Goal: Task Accomplishment & Management: Complete application form

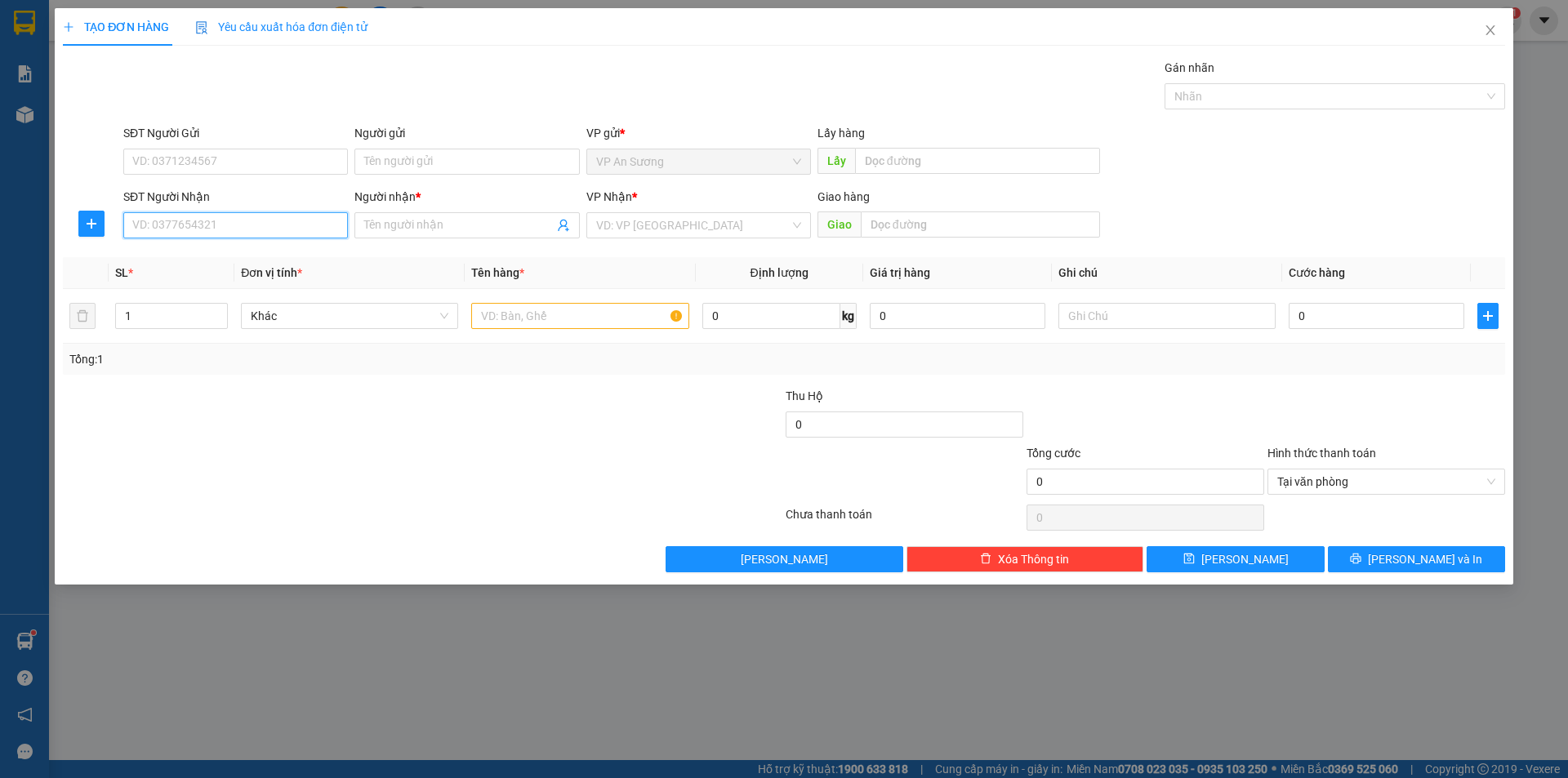
click at [227, 222] on input "SĐT Người Nhận" at bounding box center [236, 225] width 225 height 26
type input "0905521029"
click at [477, 216] on input "Người nhận *" at bounding box center [459, 225] width 189 height 18
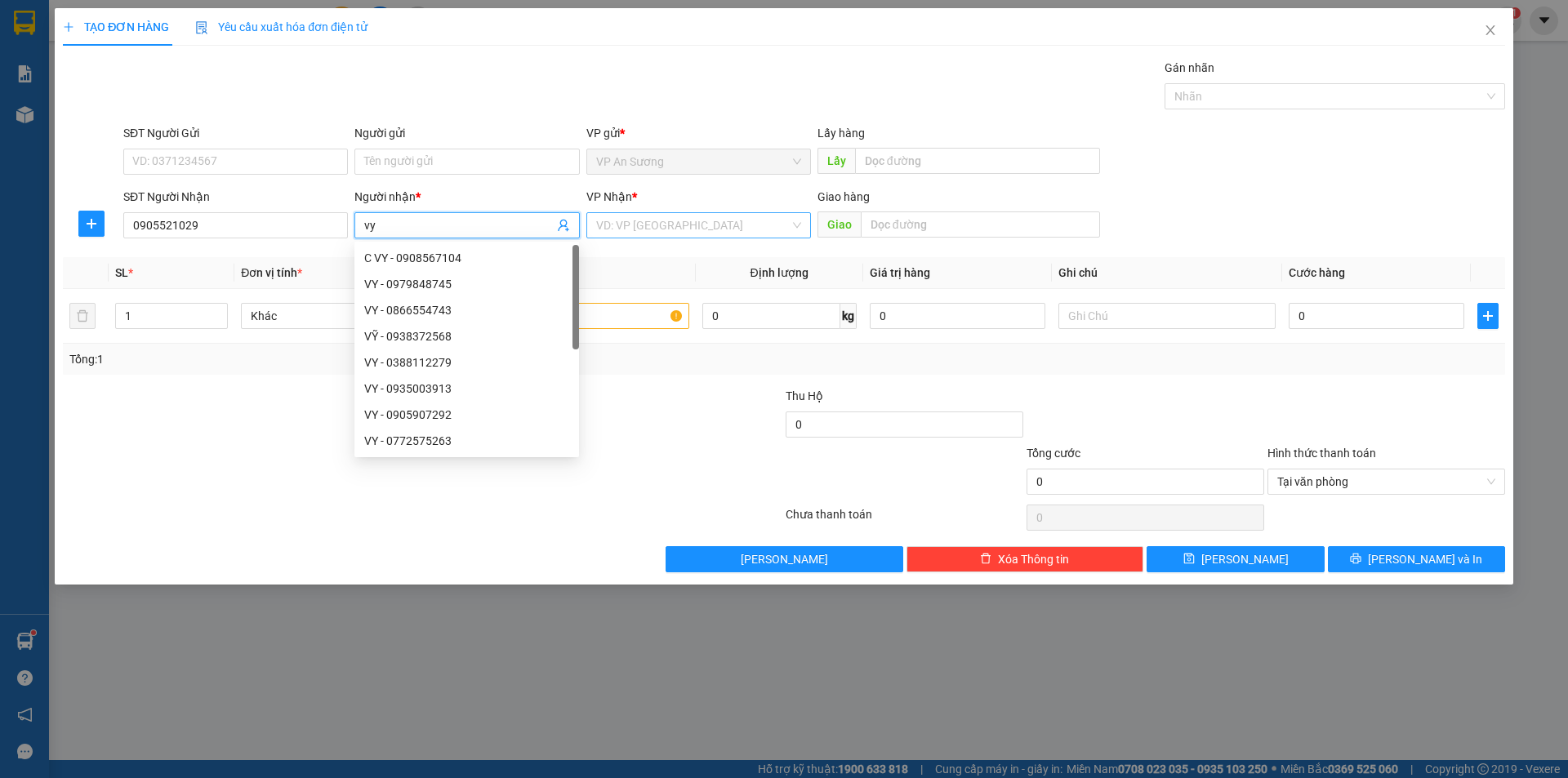
click at [691, 220] on input "search" at bounding box center [692, 225] width 193 height 25
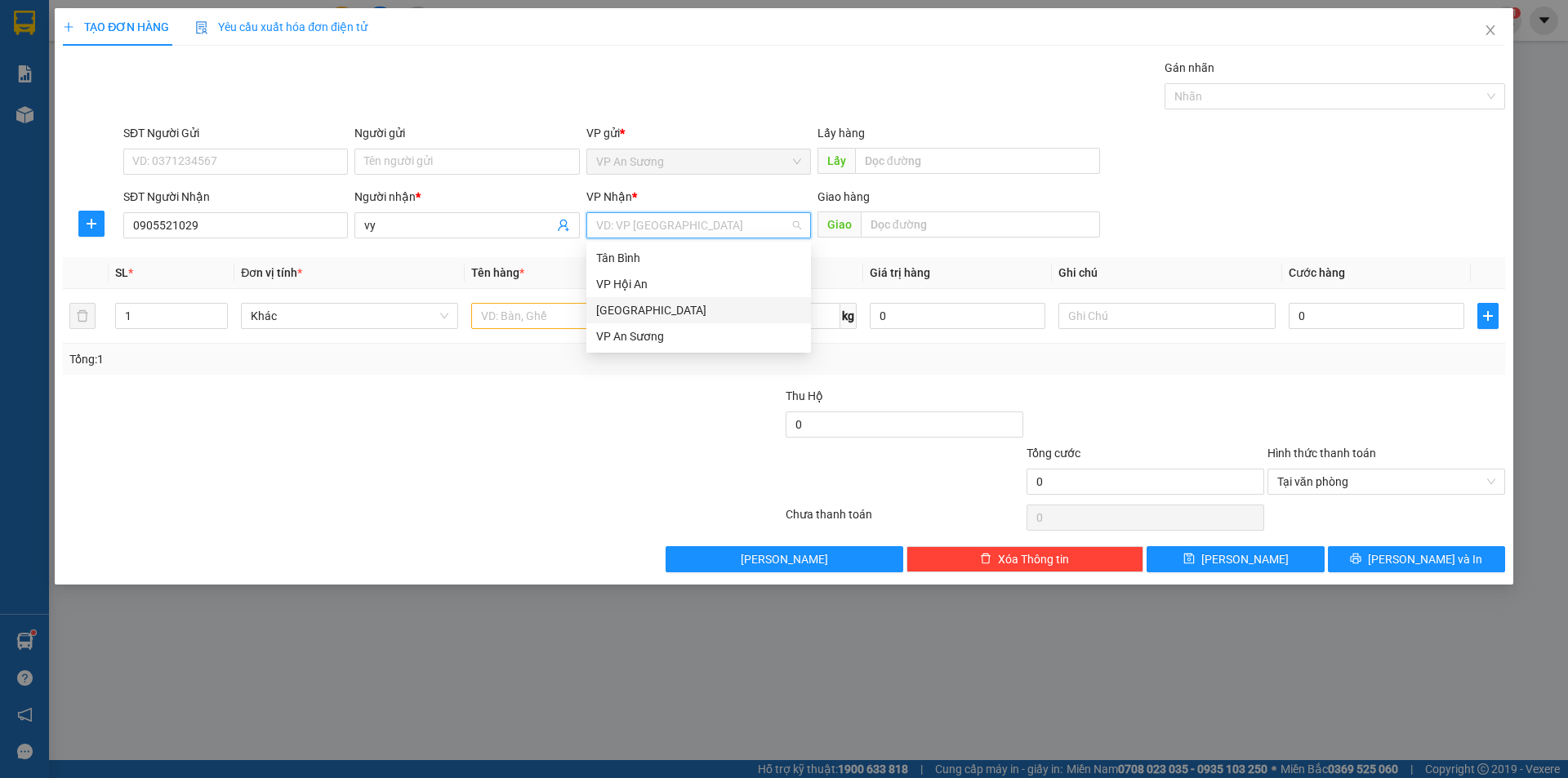
click at [644, 320] on div "[GEOGRAPHIC_DATA]" at bounding box center [699, 310] width 225 height 26
click at [437, 228] on input "vy" at bounding box center [459, 225] width 189 height 18
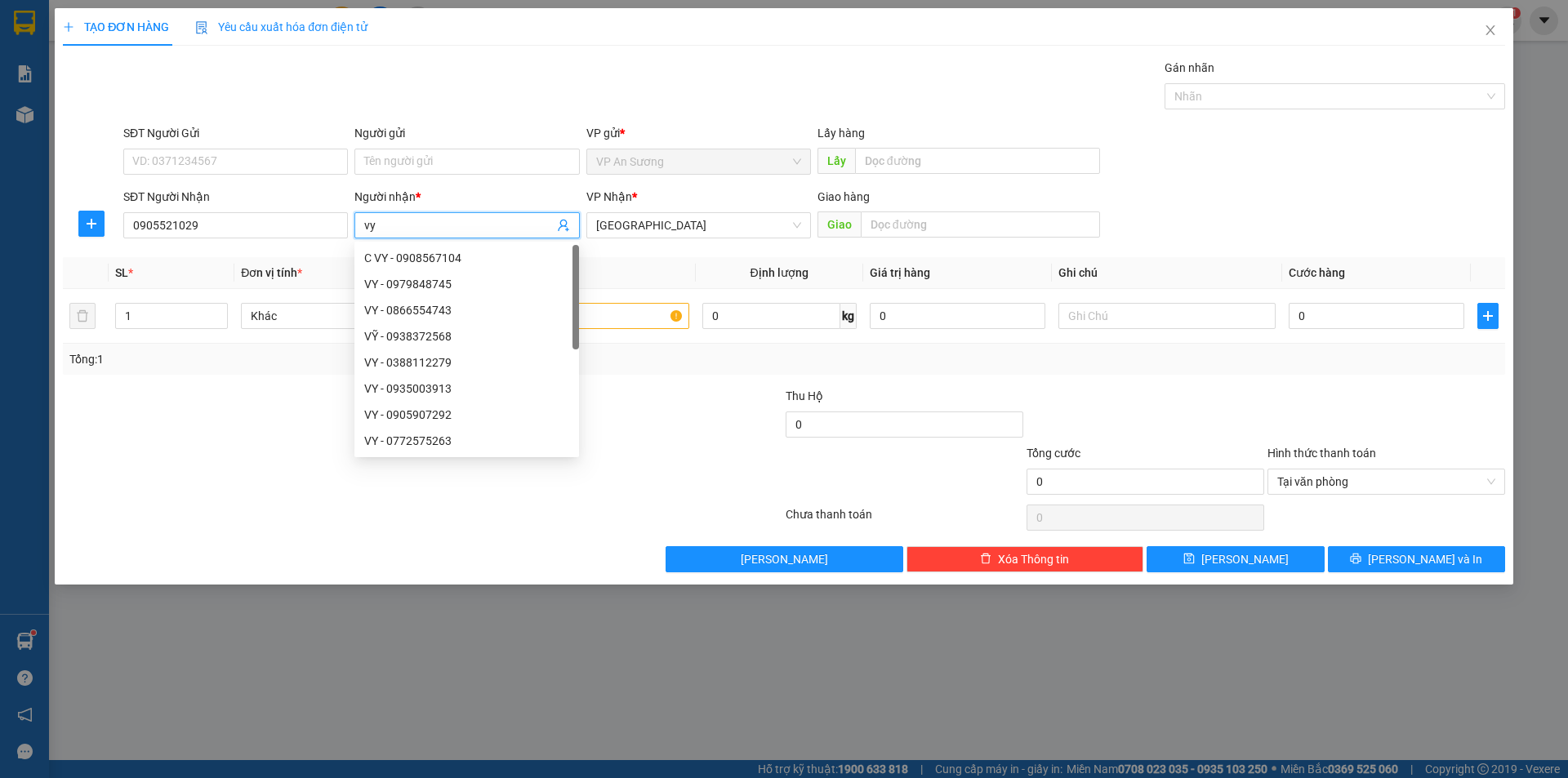
type input "v"
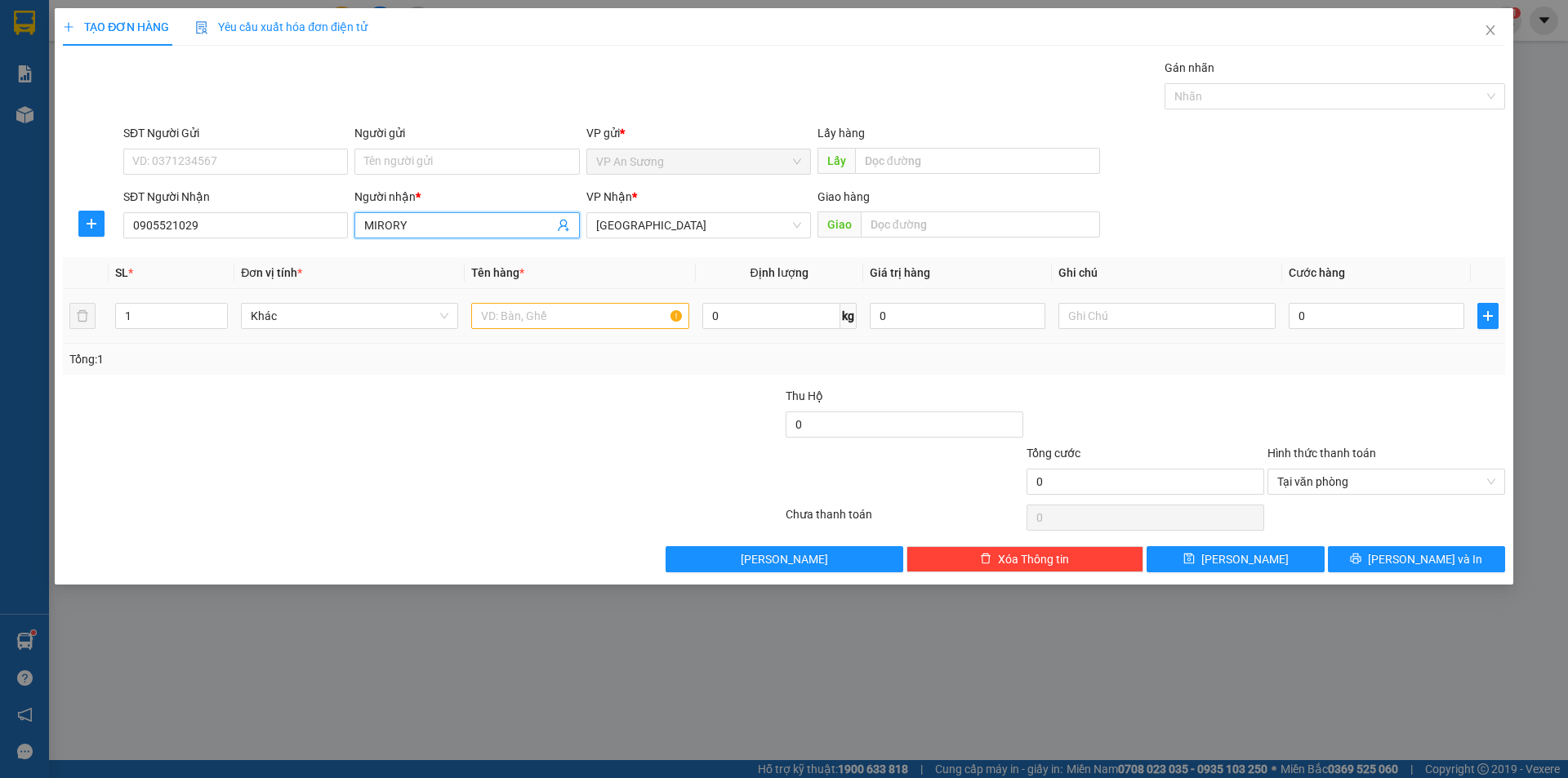
type input "MIRORY"
click at [521, 314] on input "text" at bounding box center [580, 316] width 217 height 26
type input "4 xô xanh + 3 can"
click at [225, 308] on span "Increase Value" at bounding box center [217, 311] width 18 height 15
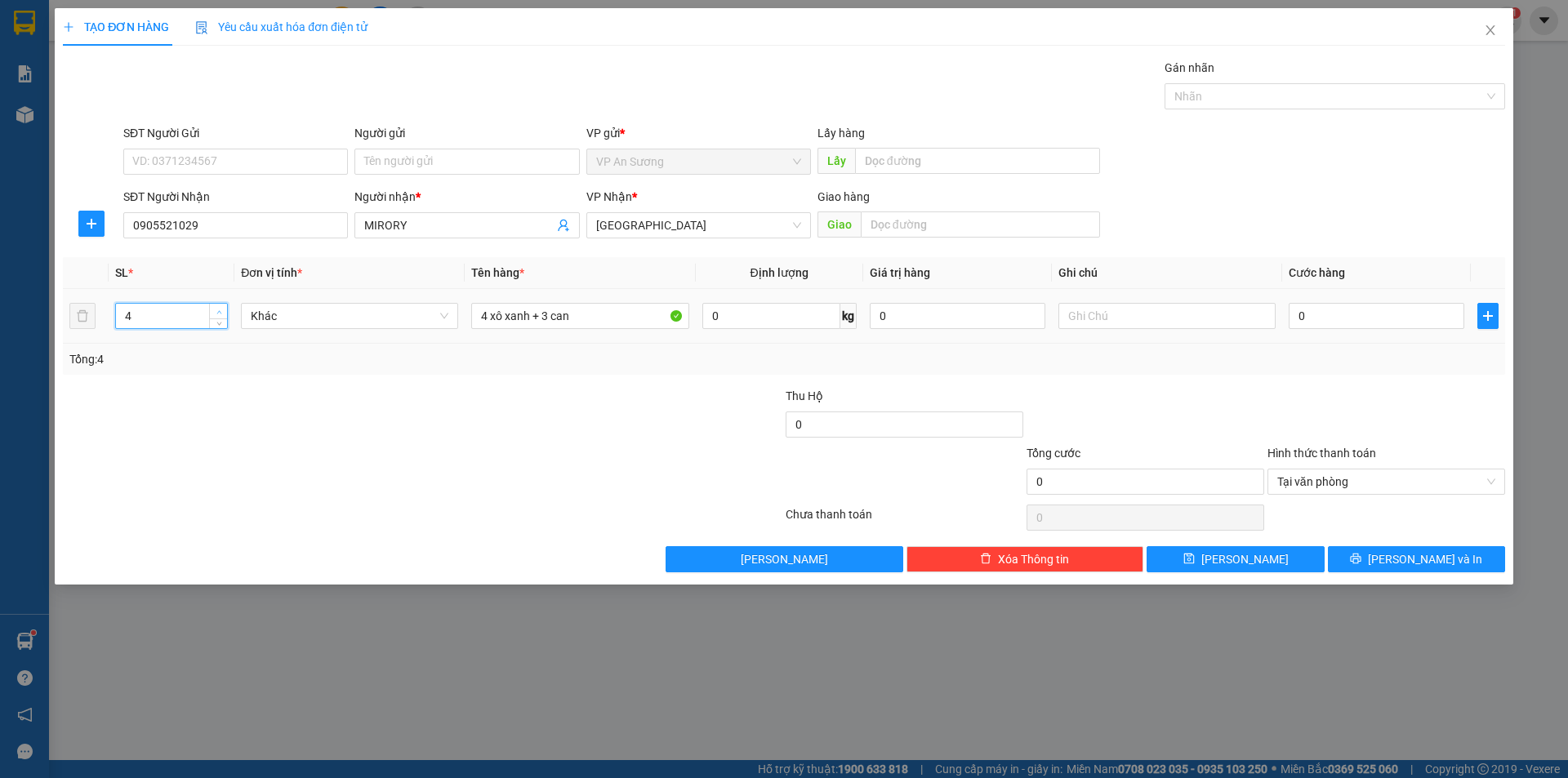
click at [225, 308] on span "Increase Value" at bounding box center [217, 311] width 18 height 15
type input "7"
click at [225, 308] on span "Increase Value" at bounding box center [217, 311] width 18 height 15
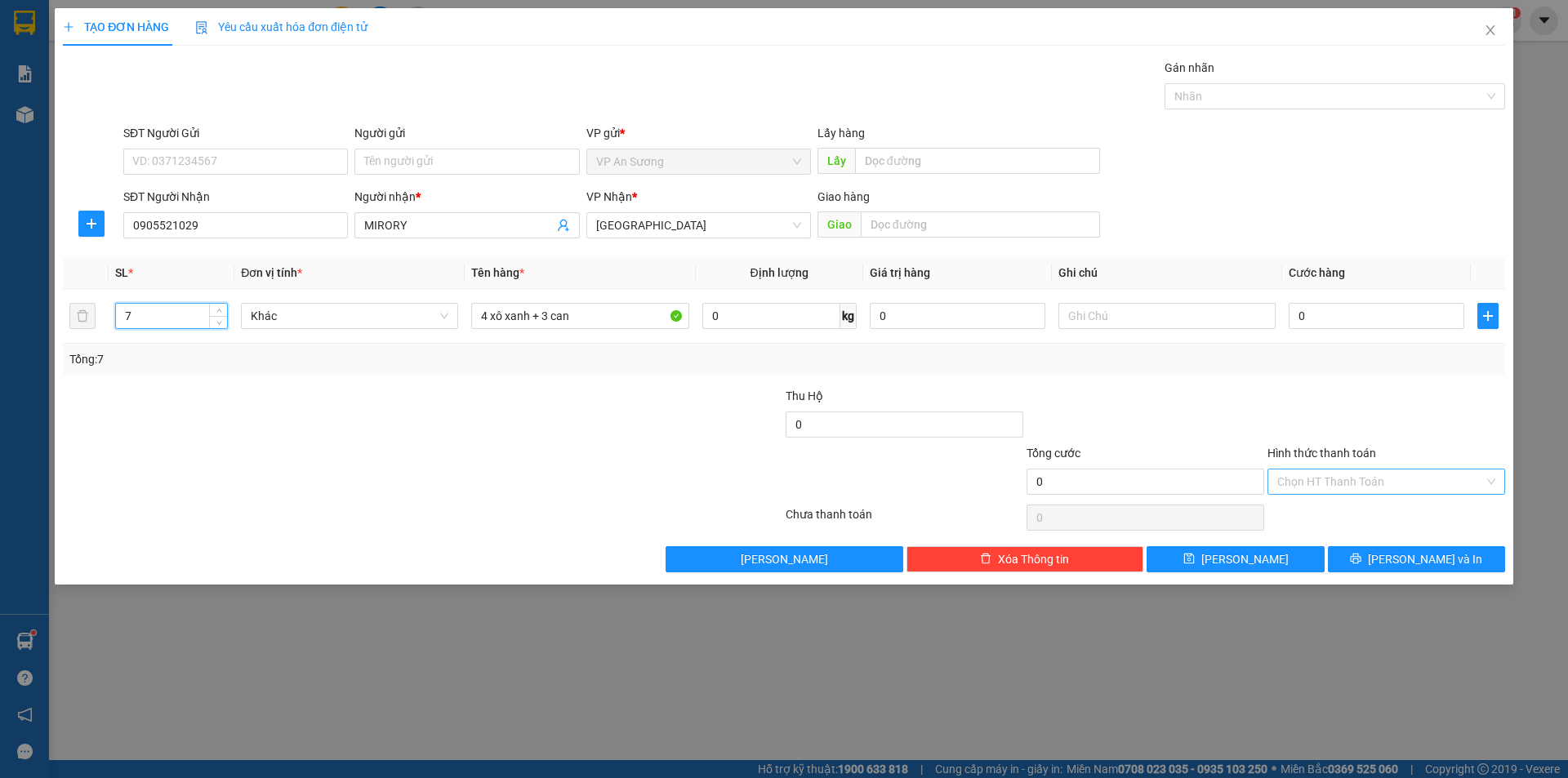
drag, startPoint x: 1490, startPoint y: 479, endPoint x: 1432, endPoint y: 550, distance: 91.7
click at [1429, 562] on span "[PERSON_NAME] và In" at bounding box center [1425, 559] width 114 height 18
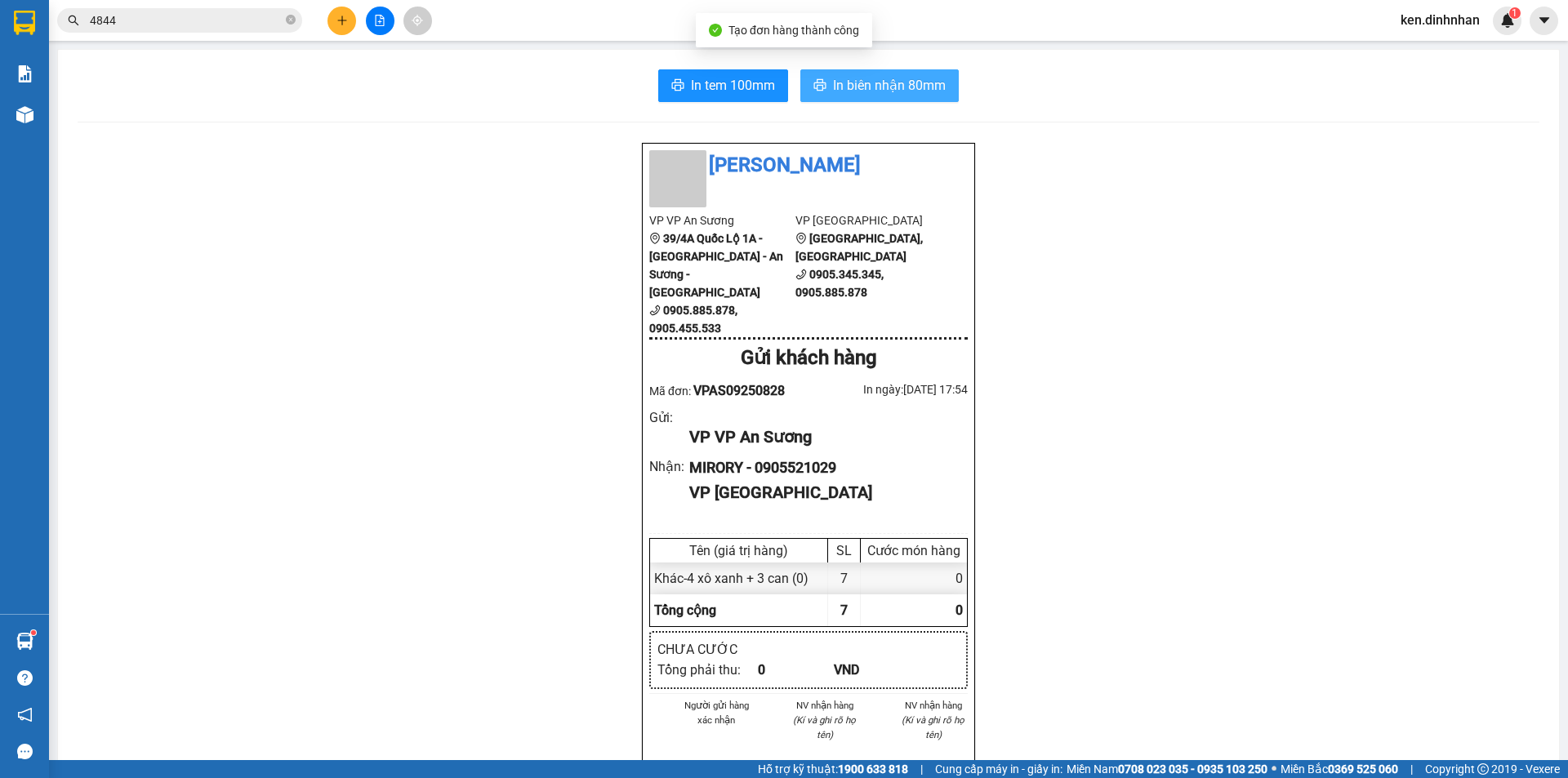
click at [836, 71] on button "In biên nhận 80mm" at bounding box center [879, 86] width 158 height 33
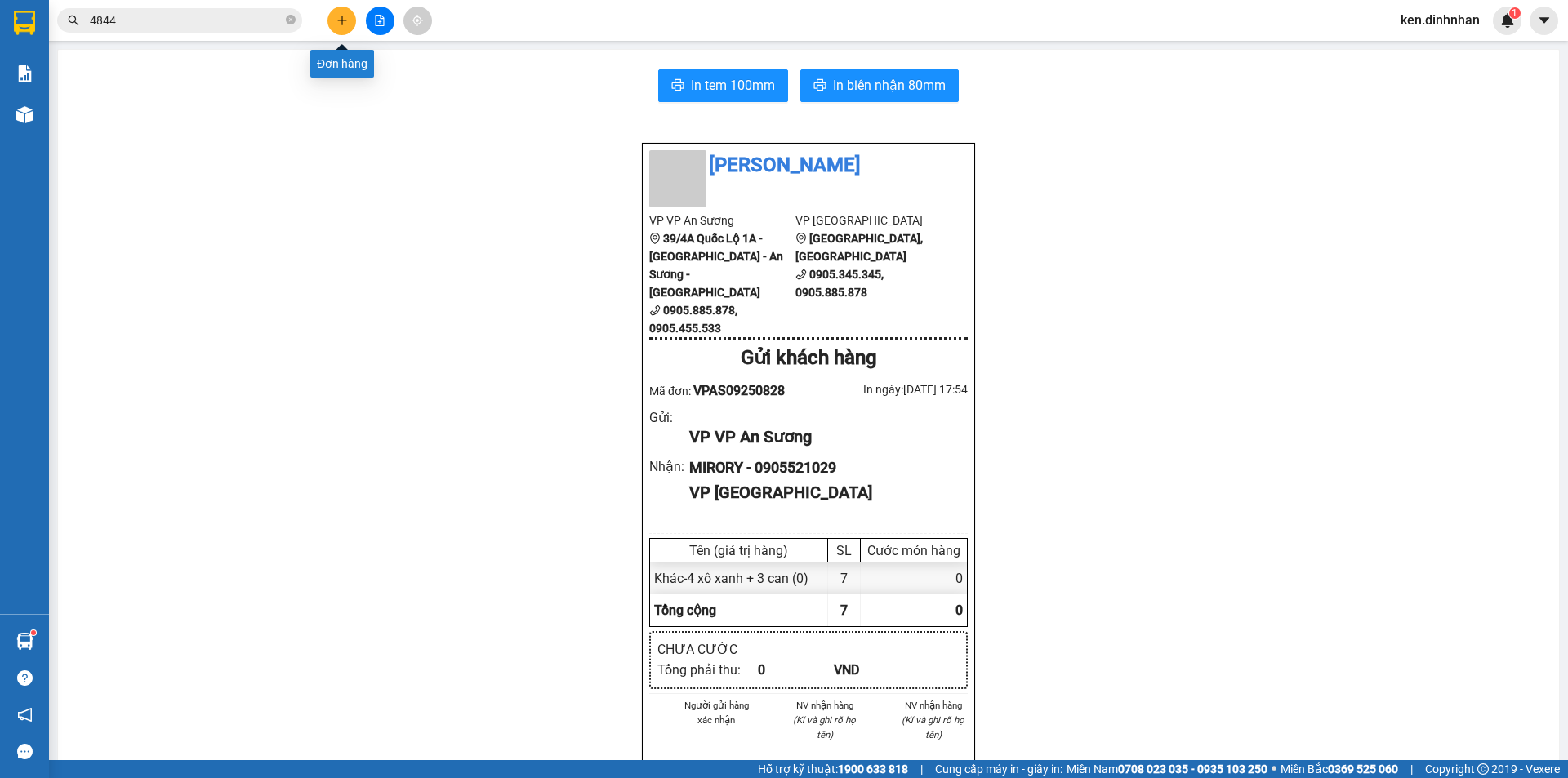
click at [343, 19] on icon "plus" at bounding box center [342, 20] width 11 height 11
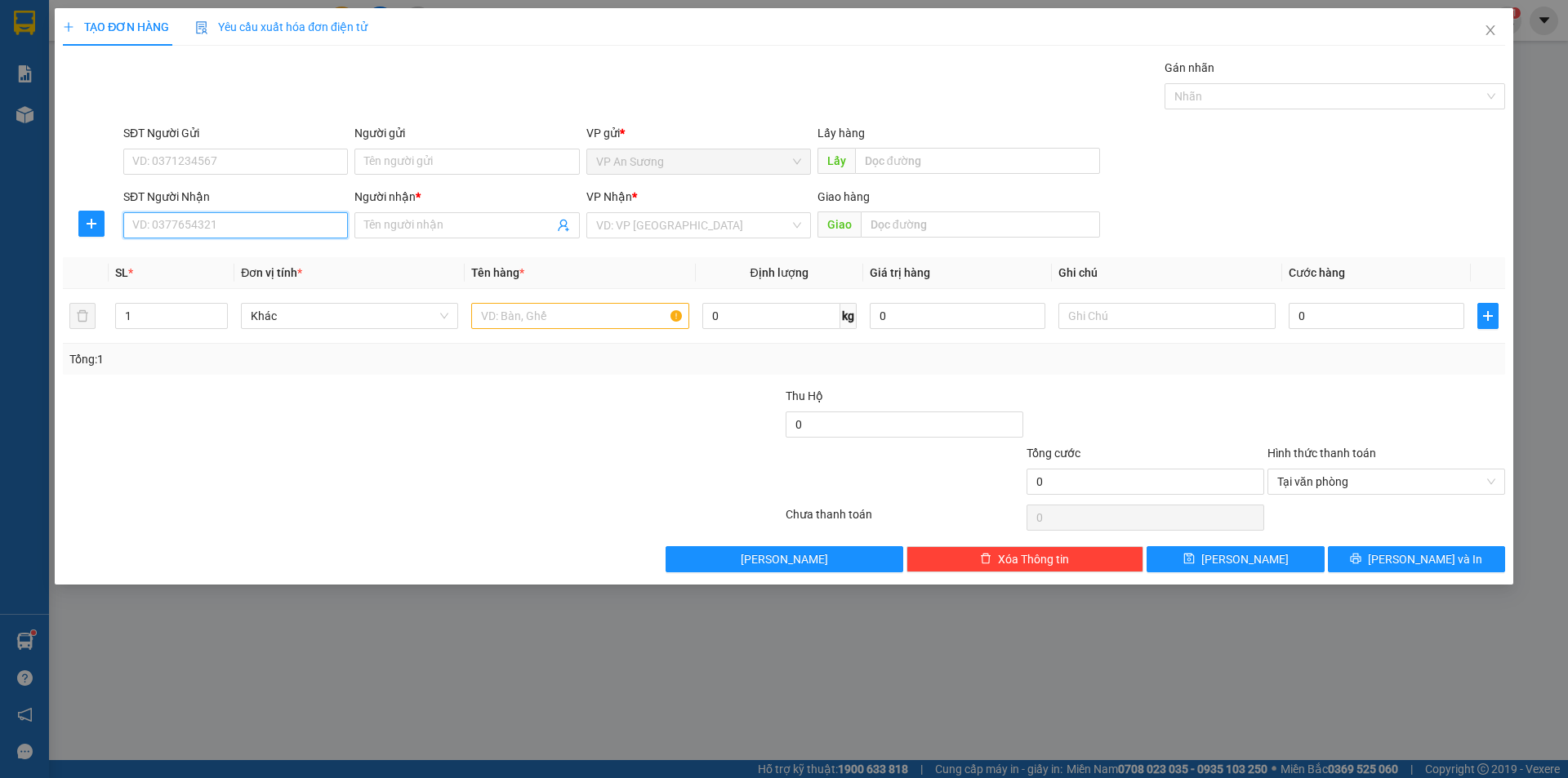
click at [308, 225] on input "SĐT Người Nhận" at bounding box center [236, 225] width 225 height 26
type input "0793188157"
click at [441, 246] on div "Transit Pickup Surcharge Ids Transit Deliver Surcharge Ids Transit Deliver Surc…" at bounding box center [783, 315] width 1442 height 514
click at [436, 225] on input "Người nhận *" at bounding box center [459, 225] width 189 height 18
type input "e"
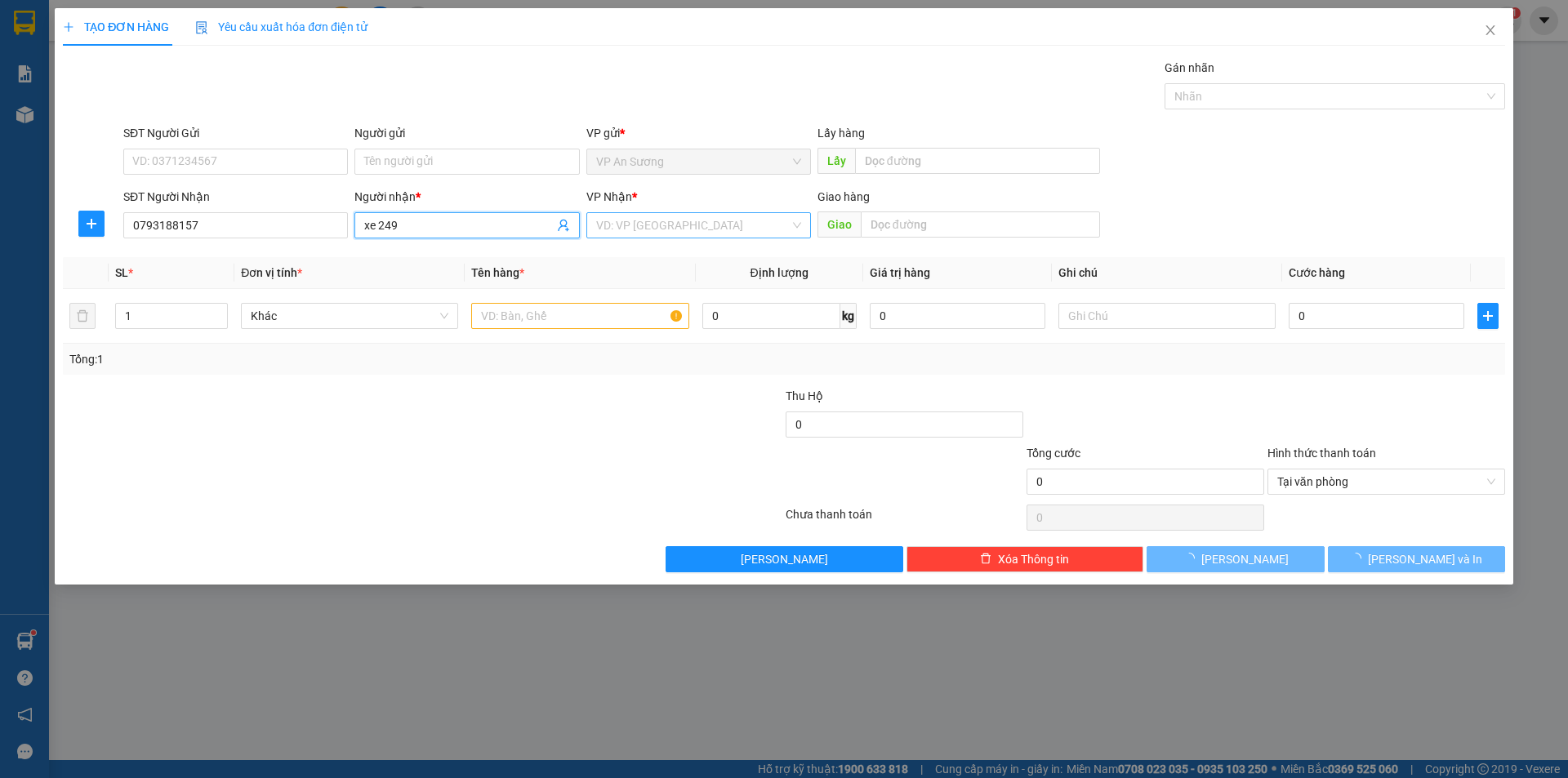
type input "xe 249"
click at [663, 225] on input "search" at bounding box center [692, 225] width 193 height 25
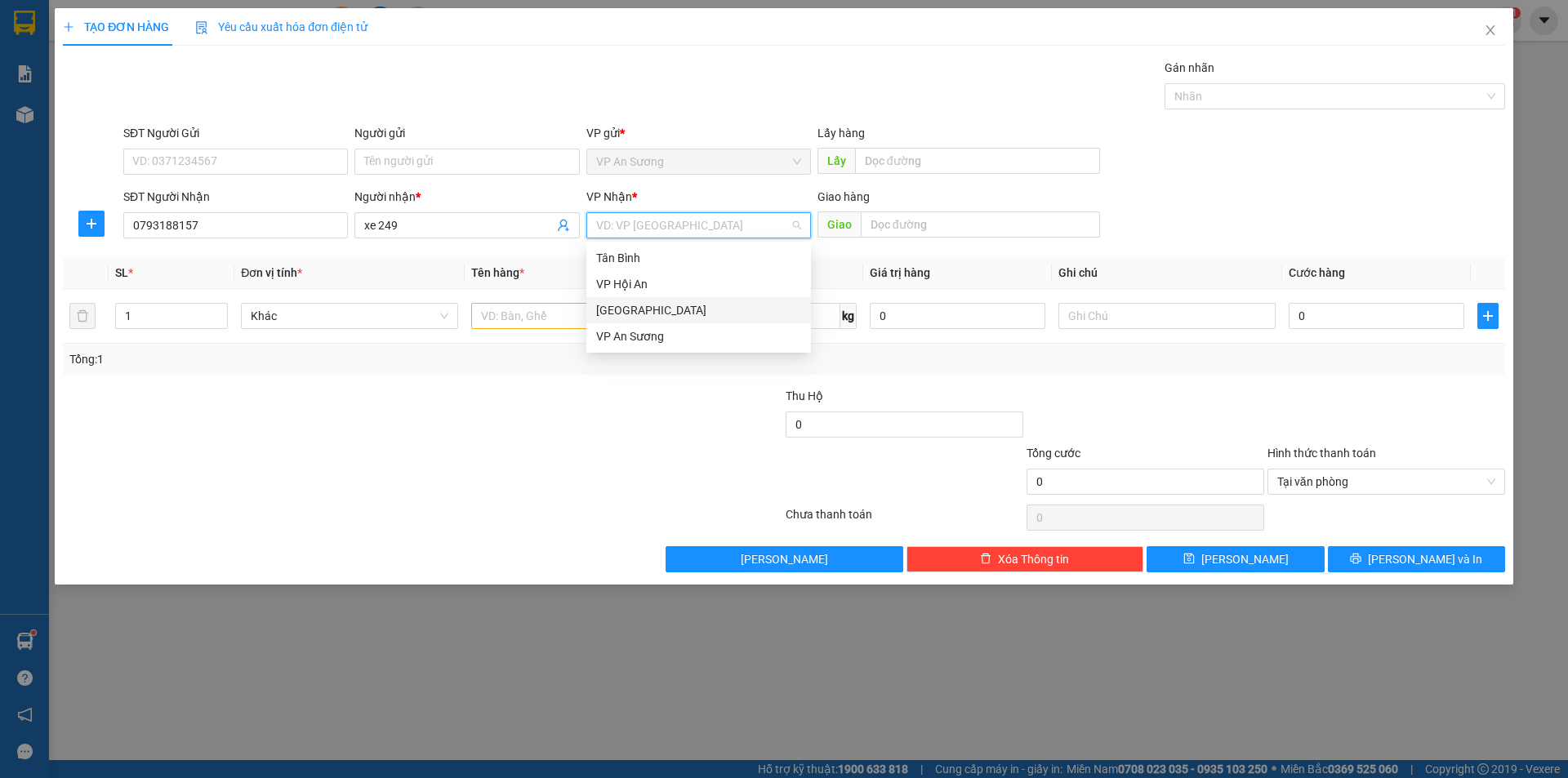
click at [641, 311] on div "[GEOGRAPHIC_DATA]" at bounding box center [698, 310] width 205 height 18
click at [518, 322] on input "text" at bounding box center [580, 316] width 217 height 26
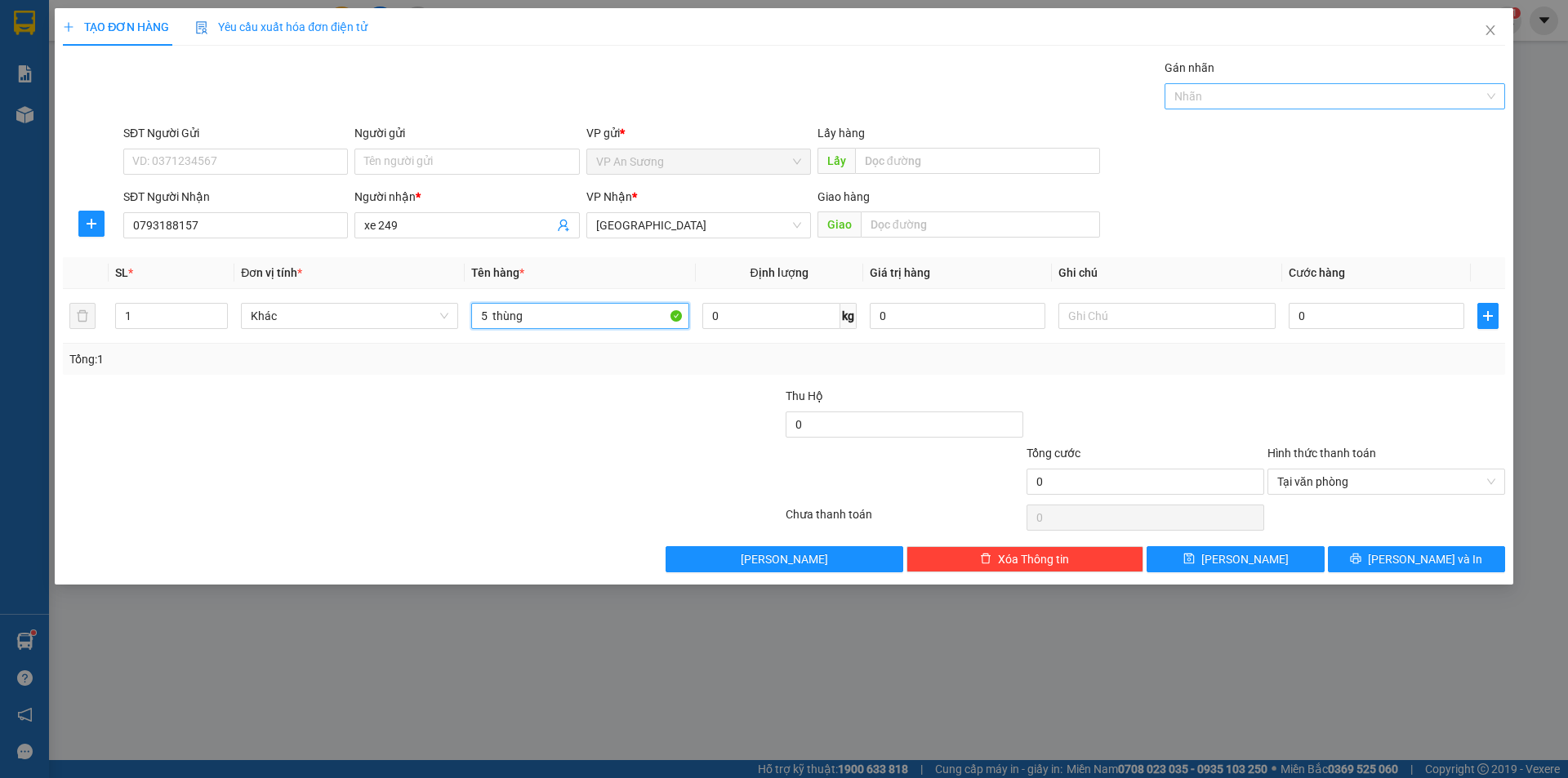
click at [1227, 105] on div at bounding box center [1327, 96] width 316 height 20
type input "5 thùng"
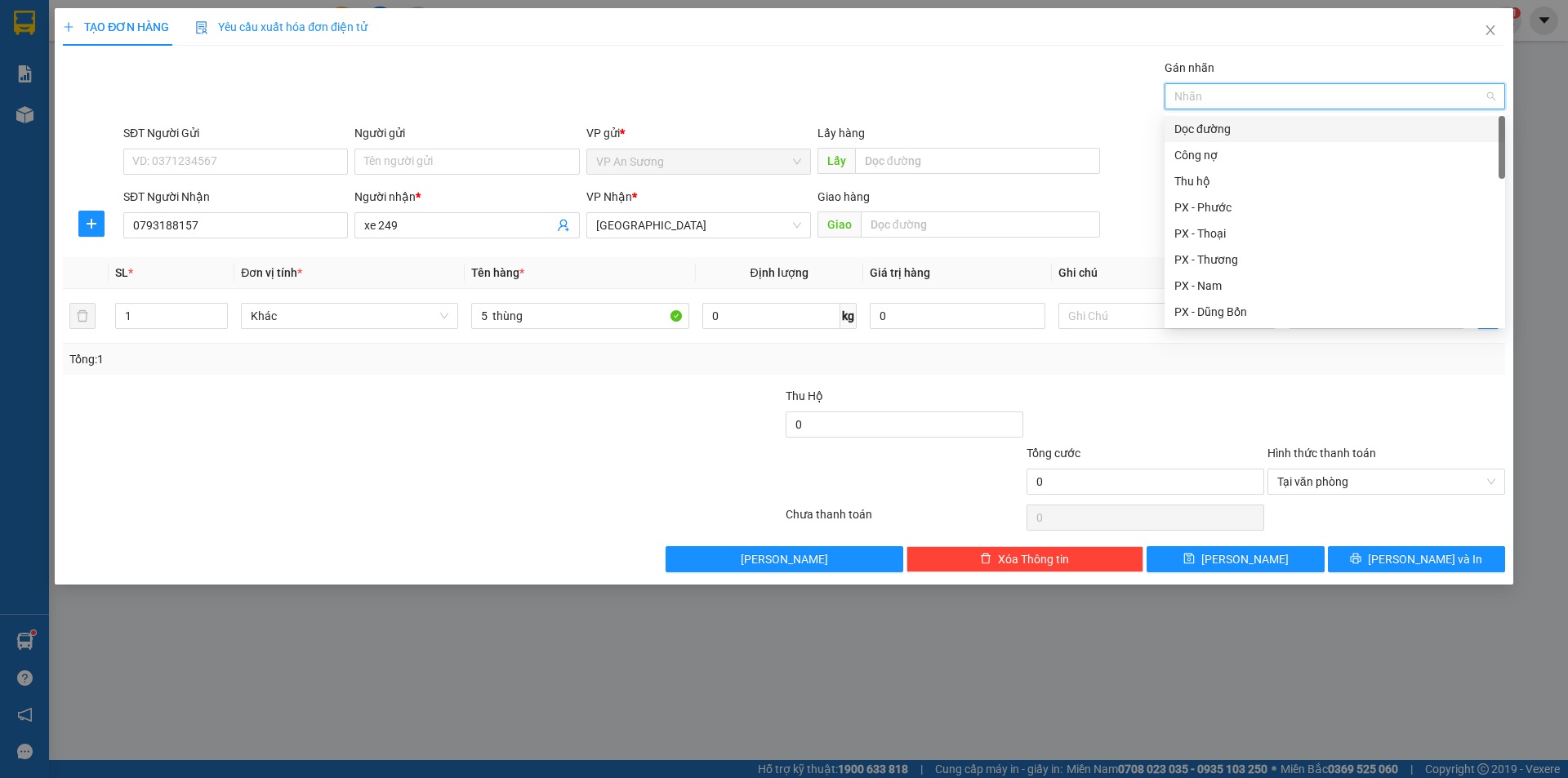
click at [1213, 130] on div "Dọc đường" at bounding box center [1334, 129] width 321 height 18
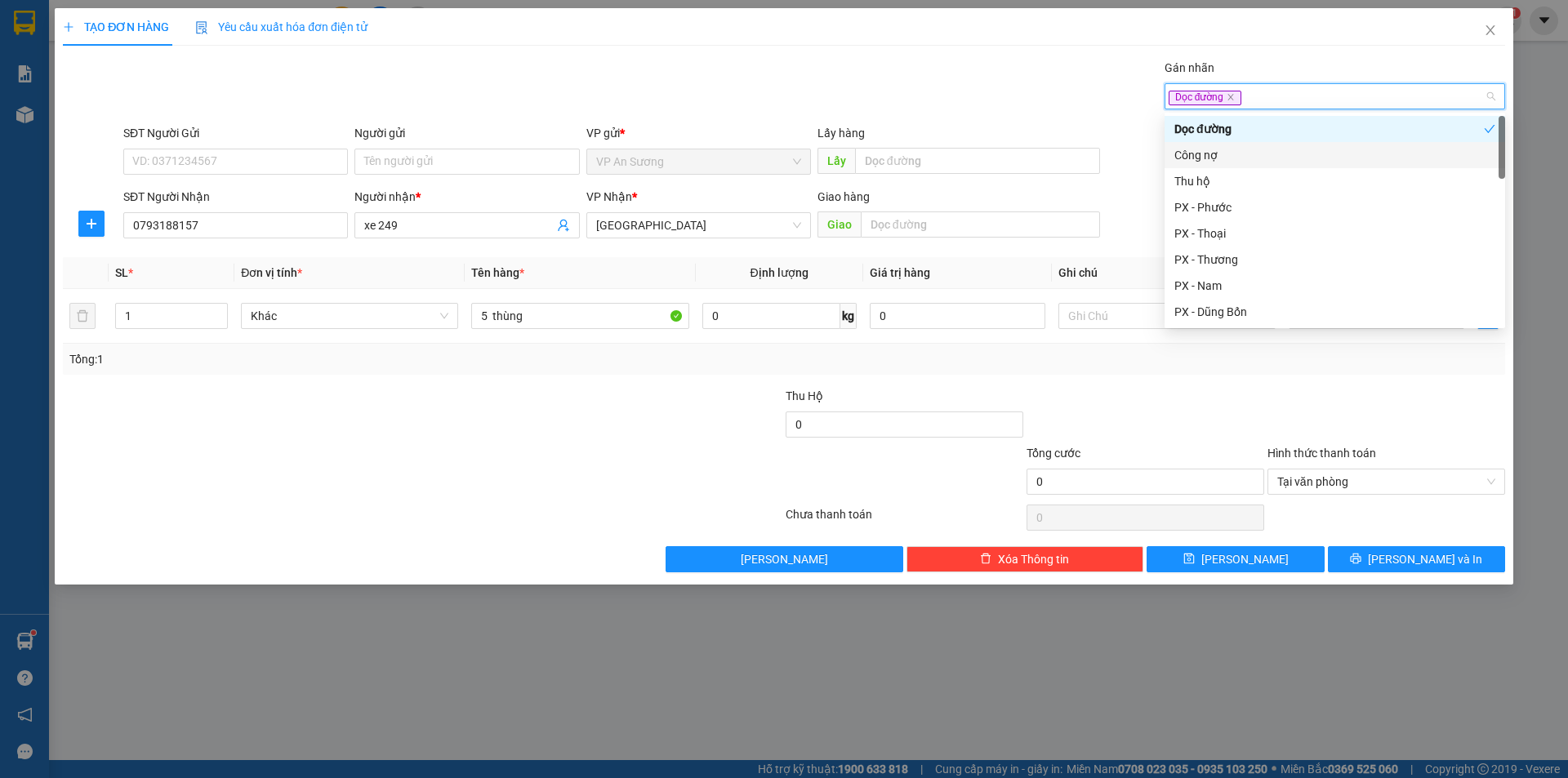
click at [1212, 179] on div "Thu hộ" at bounding box center [1334, 181] width 321 height 18
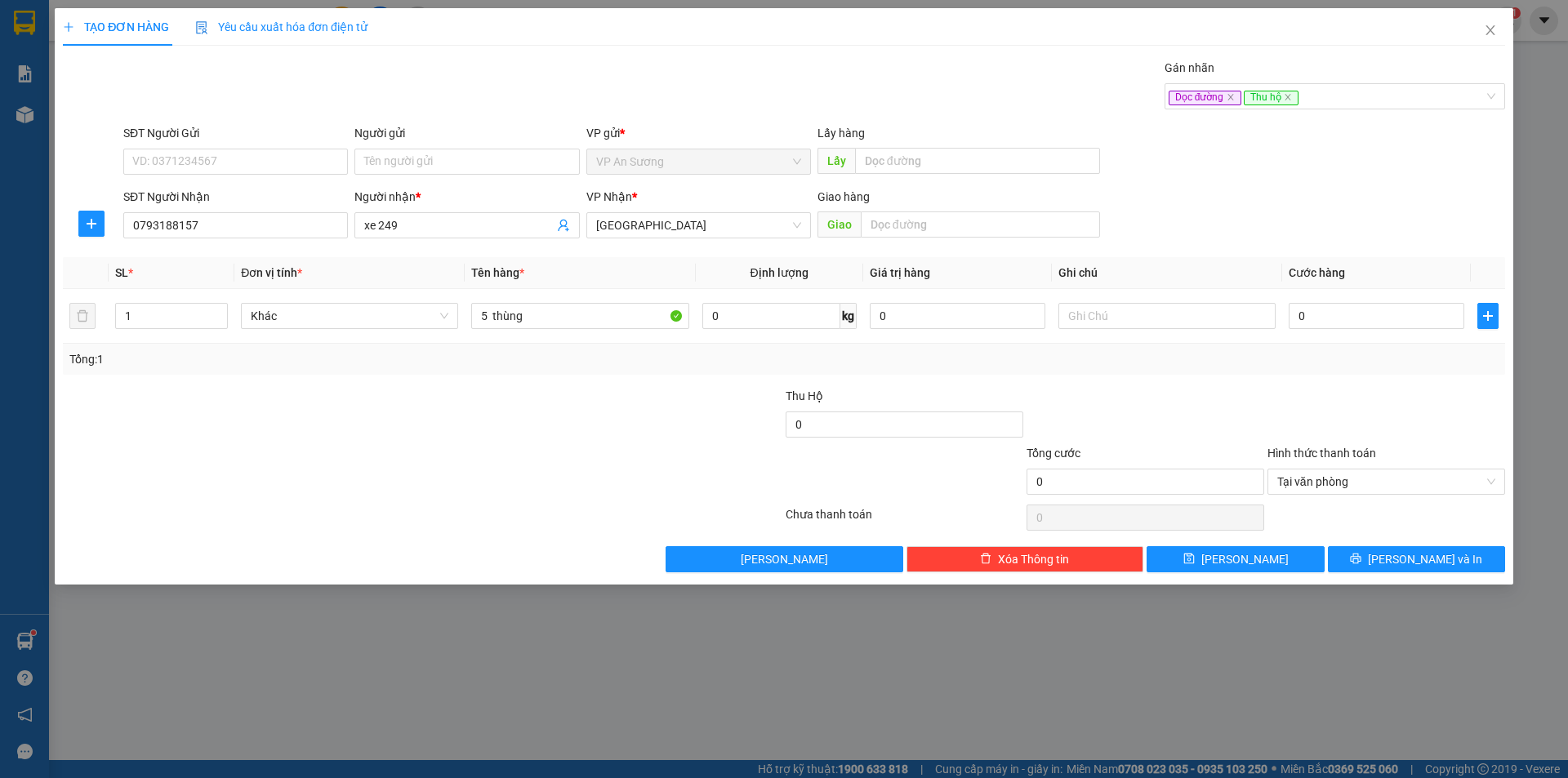
click at [1230, 398] on div at bounding box center [1145, 416] width 241 height 58
click at [899, 418] on input "0" at bounding box center [904, 424] width 238 height 26
type input "650.000"
click at [1319, 322] on input "0" at bounding box center [1377, 316] width 175 height 26
type input "2"
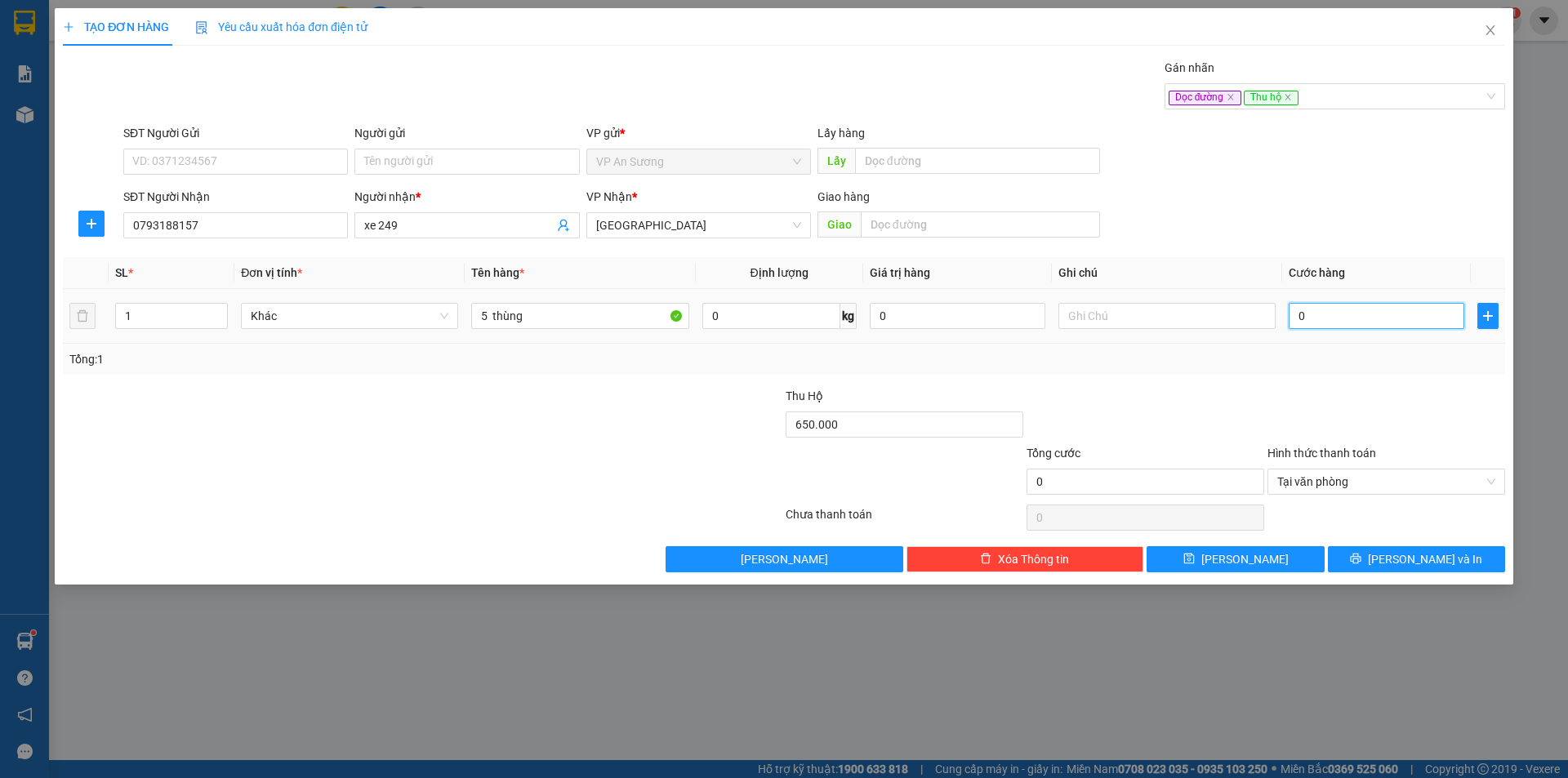
type input "2"
type input "20"
type input "200"
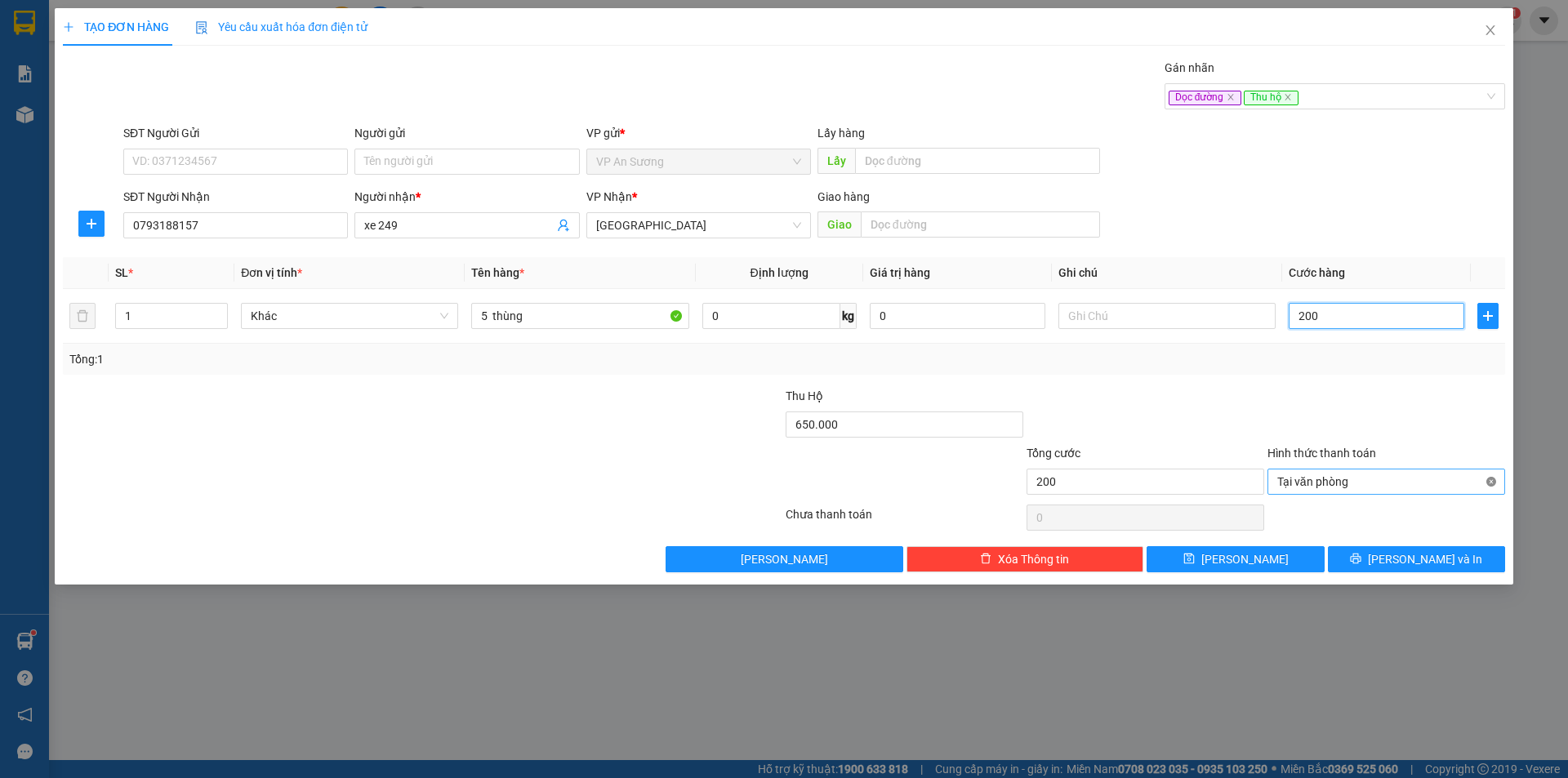
type input "200"
drag, startPoint x: 1492, startPoint y: 483, endPoint x: 1364, endPoint y: 516, distance: 132.2
type input "200.000"
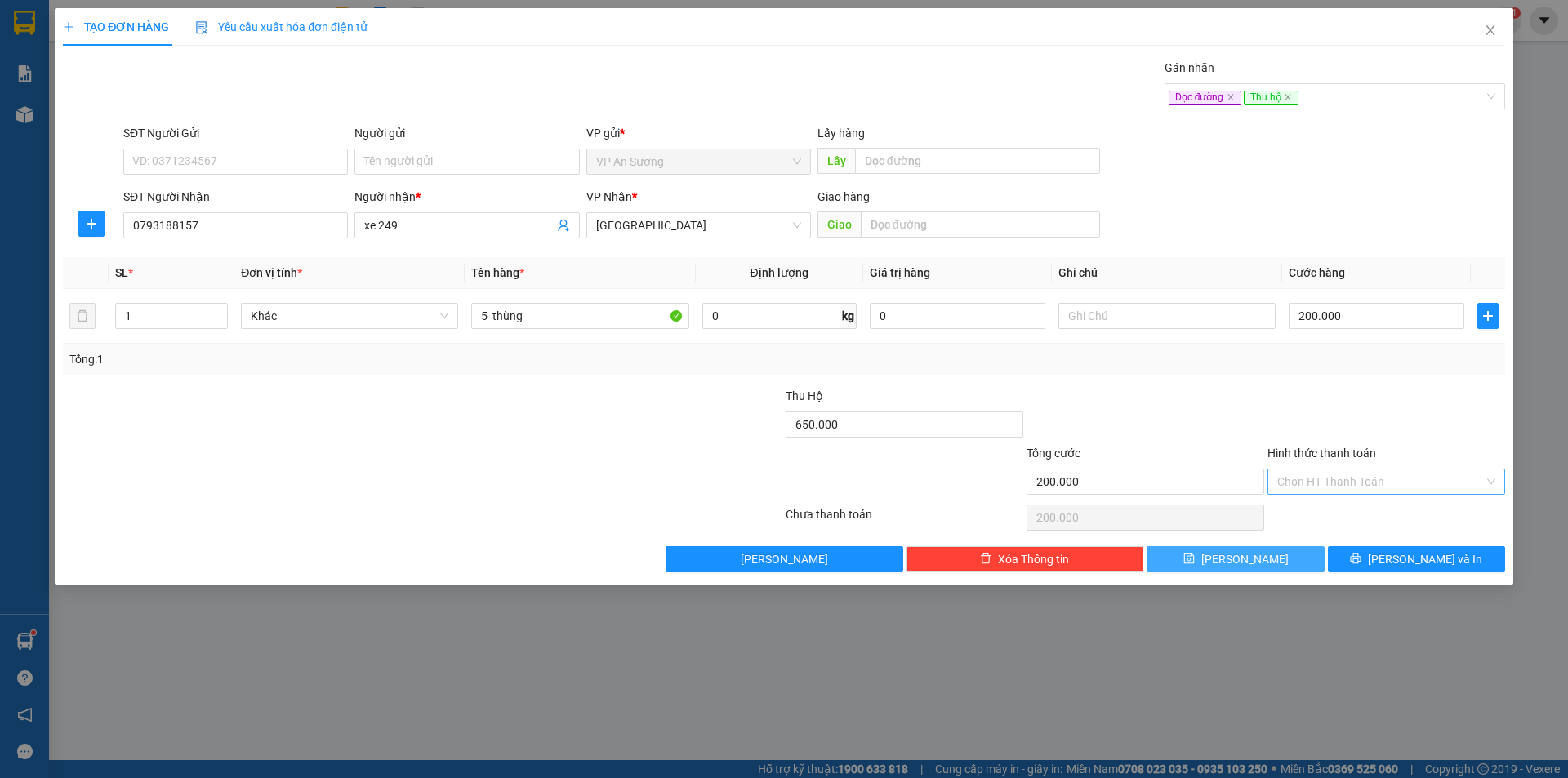
click at [1242, 557] on span "[PERSON_NAME]" at bounding box center [1245, 559] width 88 height 18
type input "0"
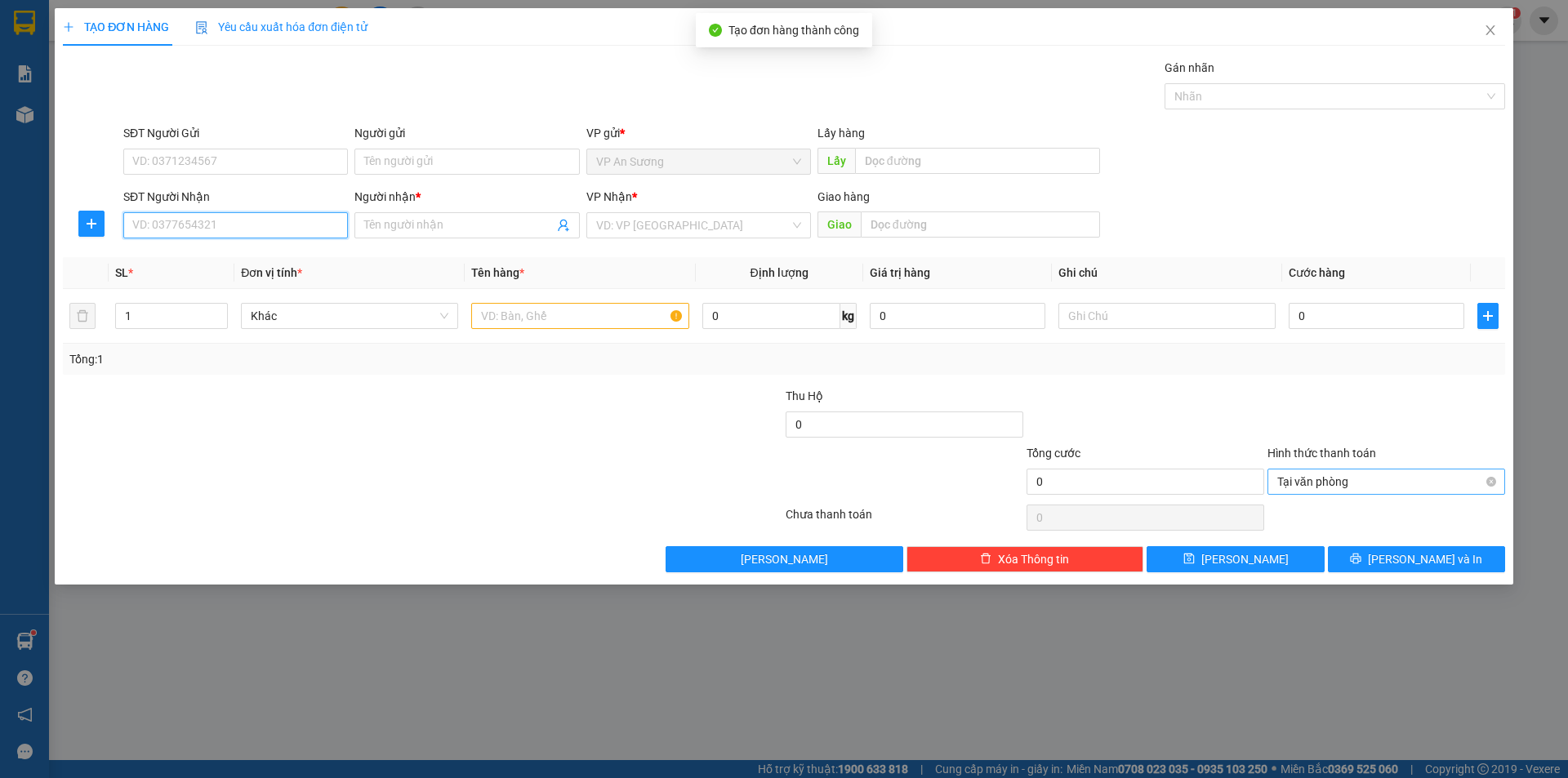
click at [266, 233] on input "SĐT Người Nhận" at bounding box center [236, 225] width 225 height 26
type input "0966425195"
drag, startPoint x: 204, startPoint y: 255, endPoint x: 256, endPoint y: 275, distance: 55.7
click at [208, 258] on div "0966425195 - trung" at bounding box center [235, 258] width 205 height 18
type input "trung"
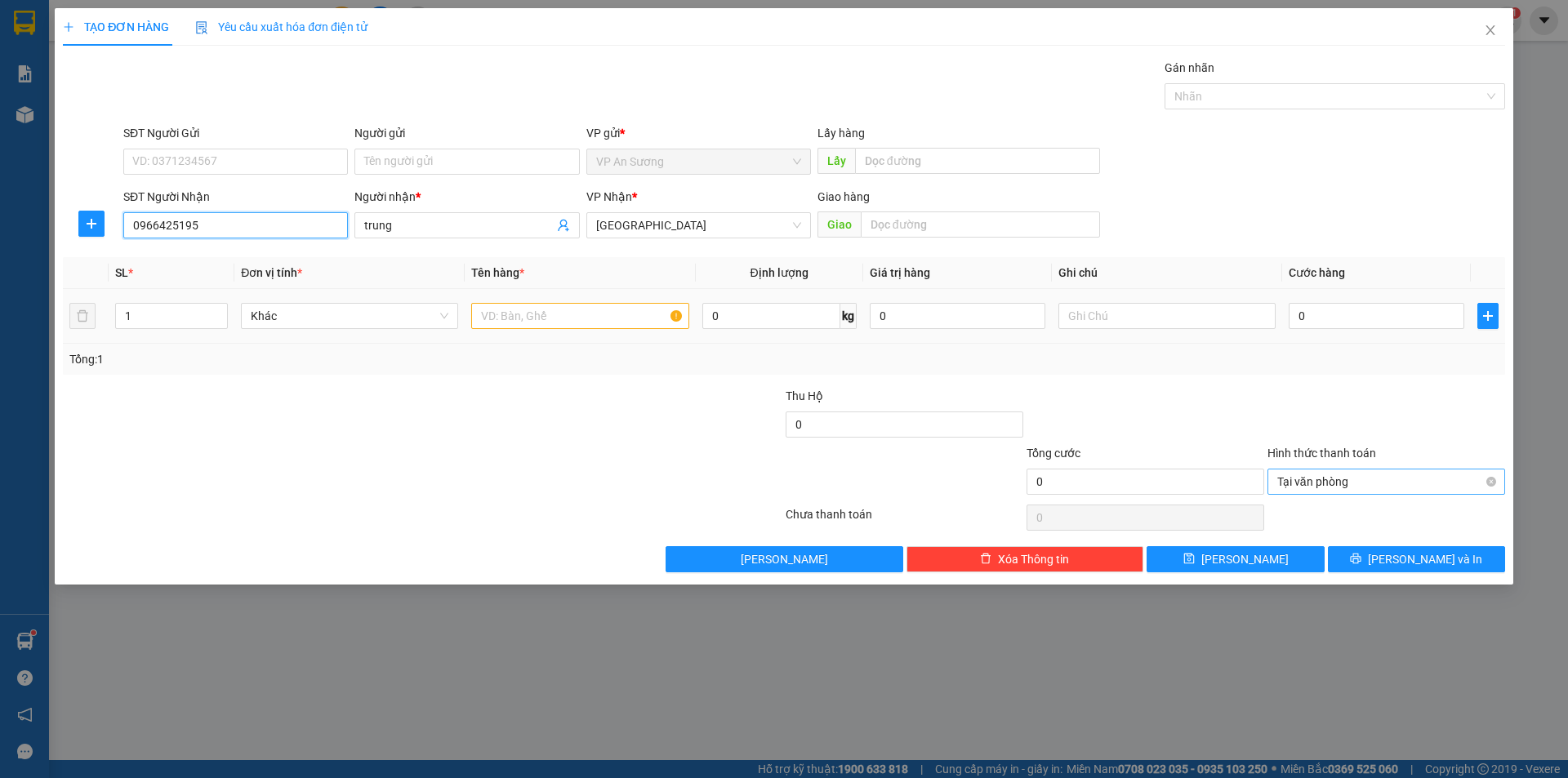
type input "0966425195"
click at [487, 315] on input "text" at bounding box center [580, 316] width 217 height 26
click at [1253, 99] on div at bounding box center [1327, 96] width 316 height 20
type input "27 thùng"
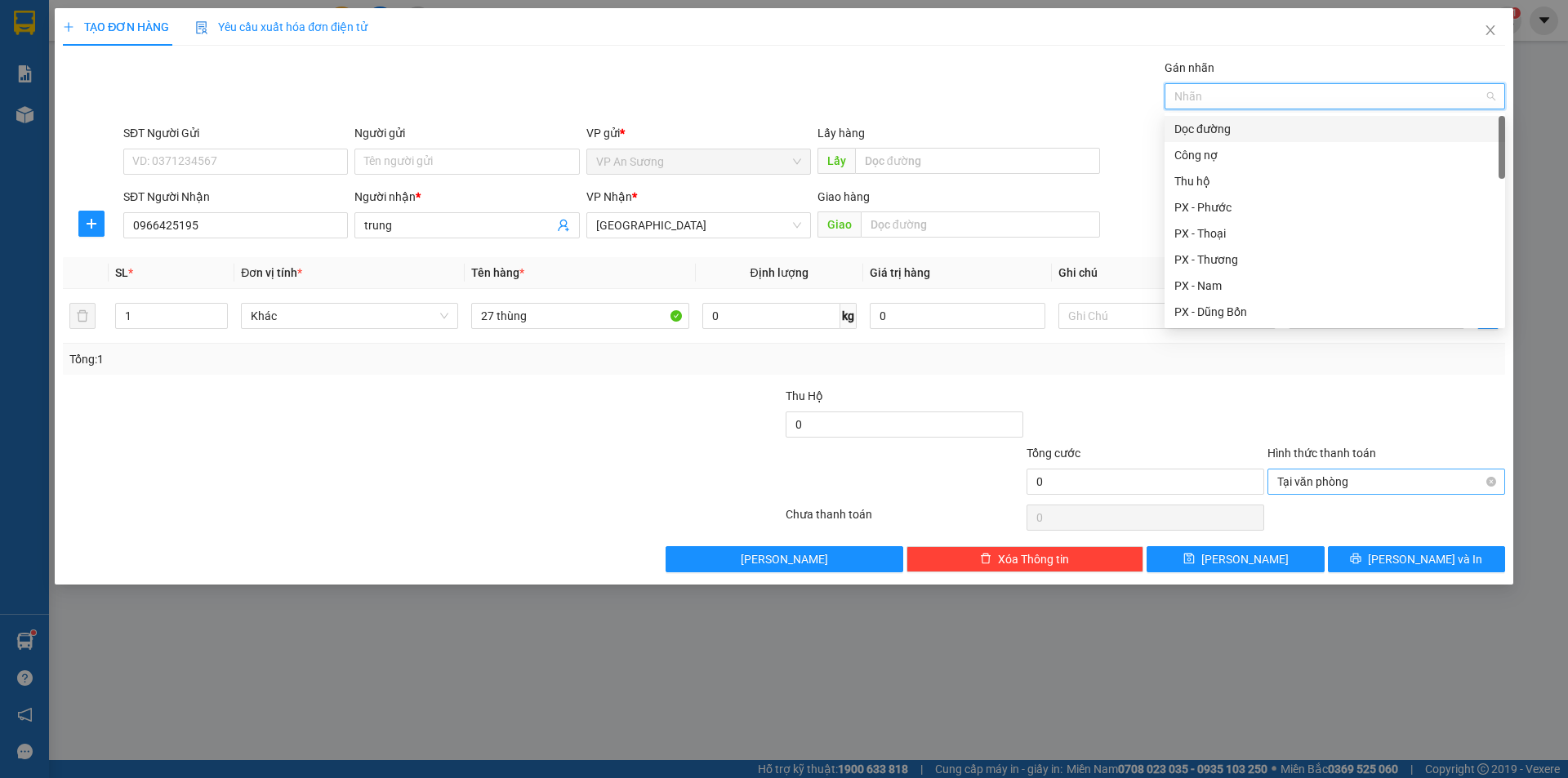
click at [1214, 117] on div "Dọc đường" at bounding box center [1334, 129] width 341 height 26
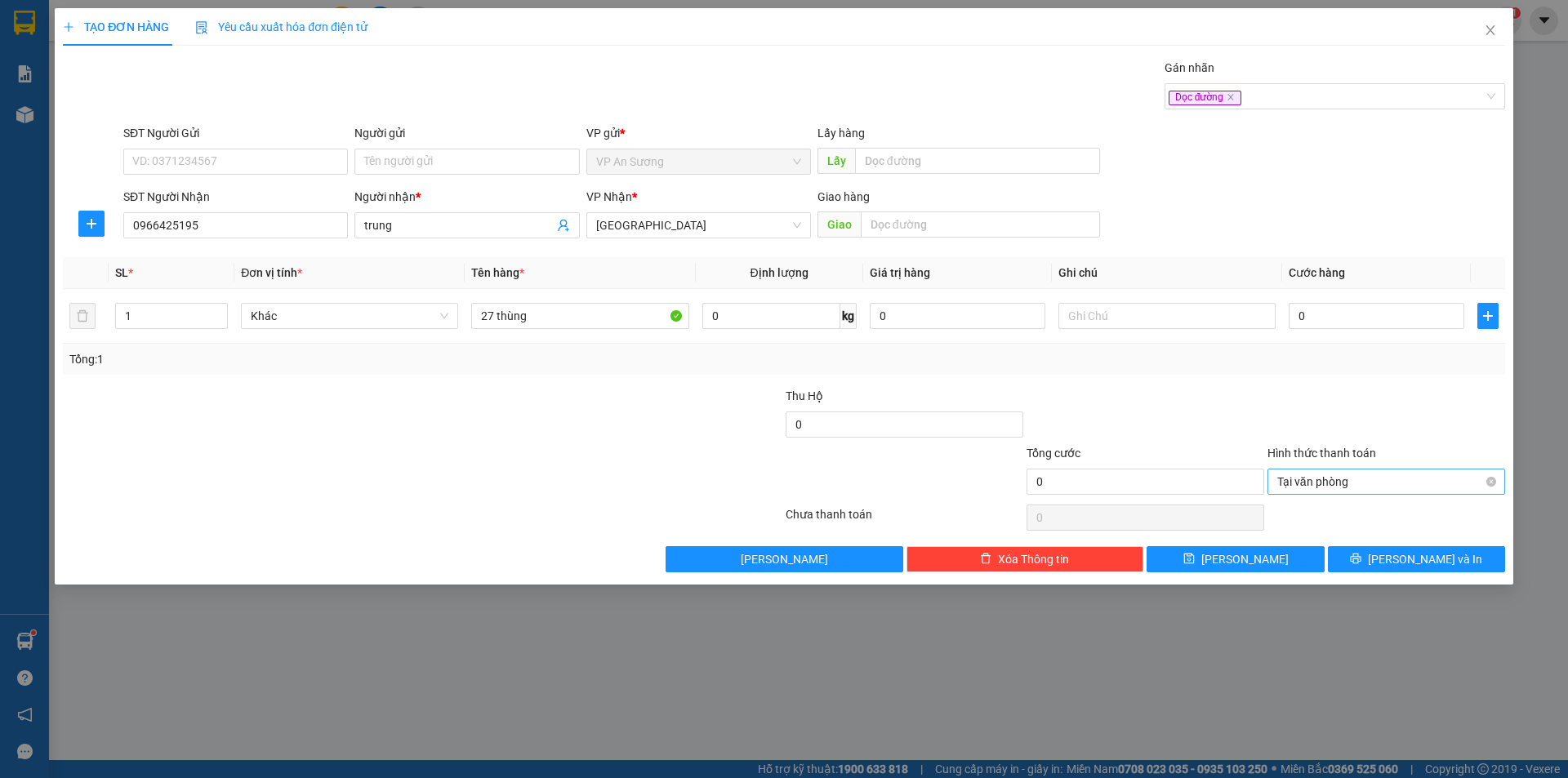
click at [1242, 389] on div at bounding box center [1145, 416] width 241 height 58
click at [1360, 318] on input "0" at bounding box center [1377, 316] width 175 height 26
type input "9"
type input "94"
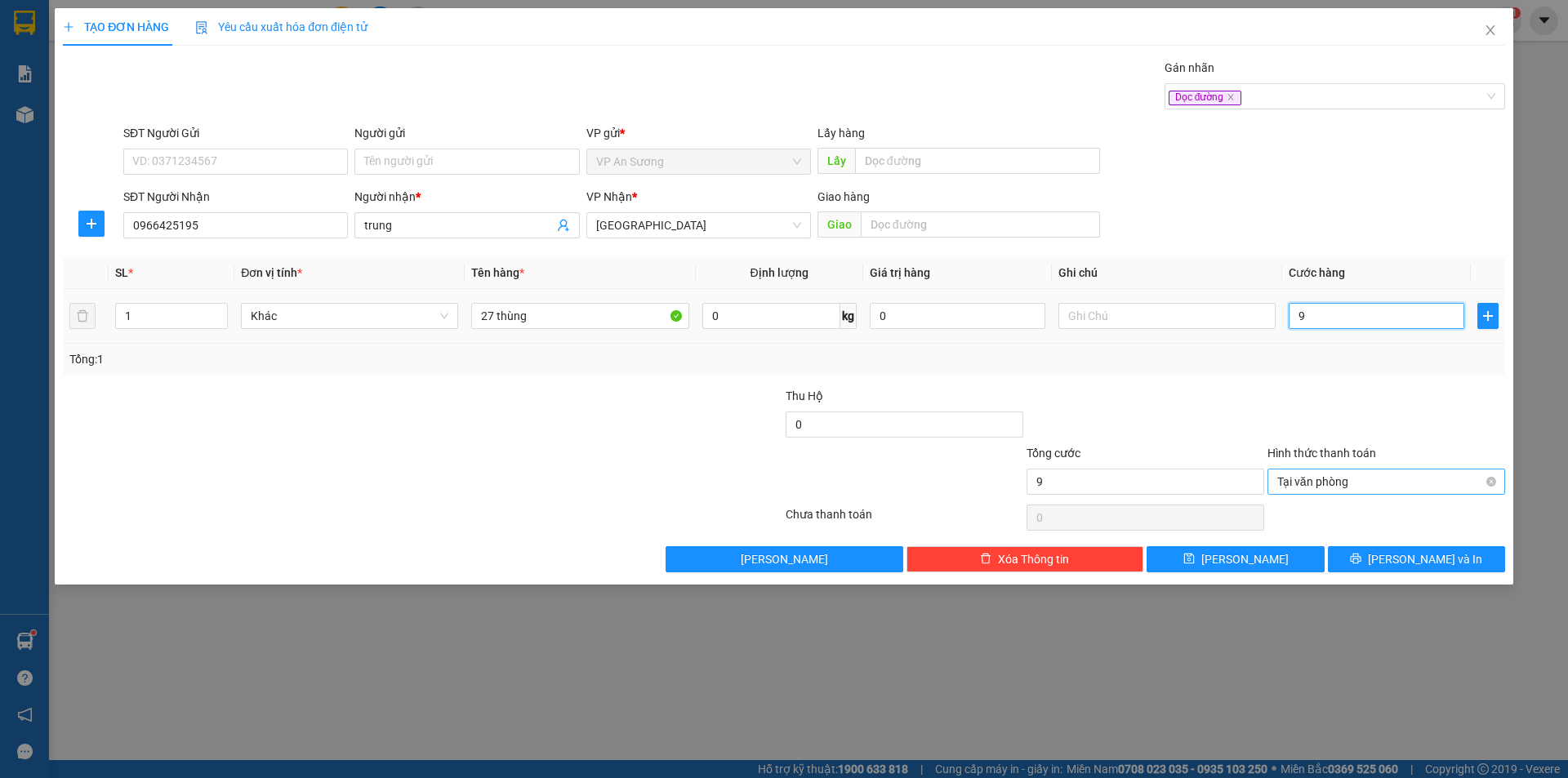
type input "94"
type input "940"
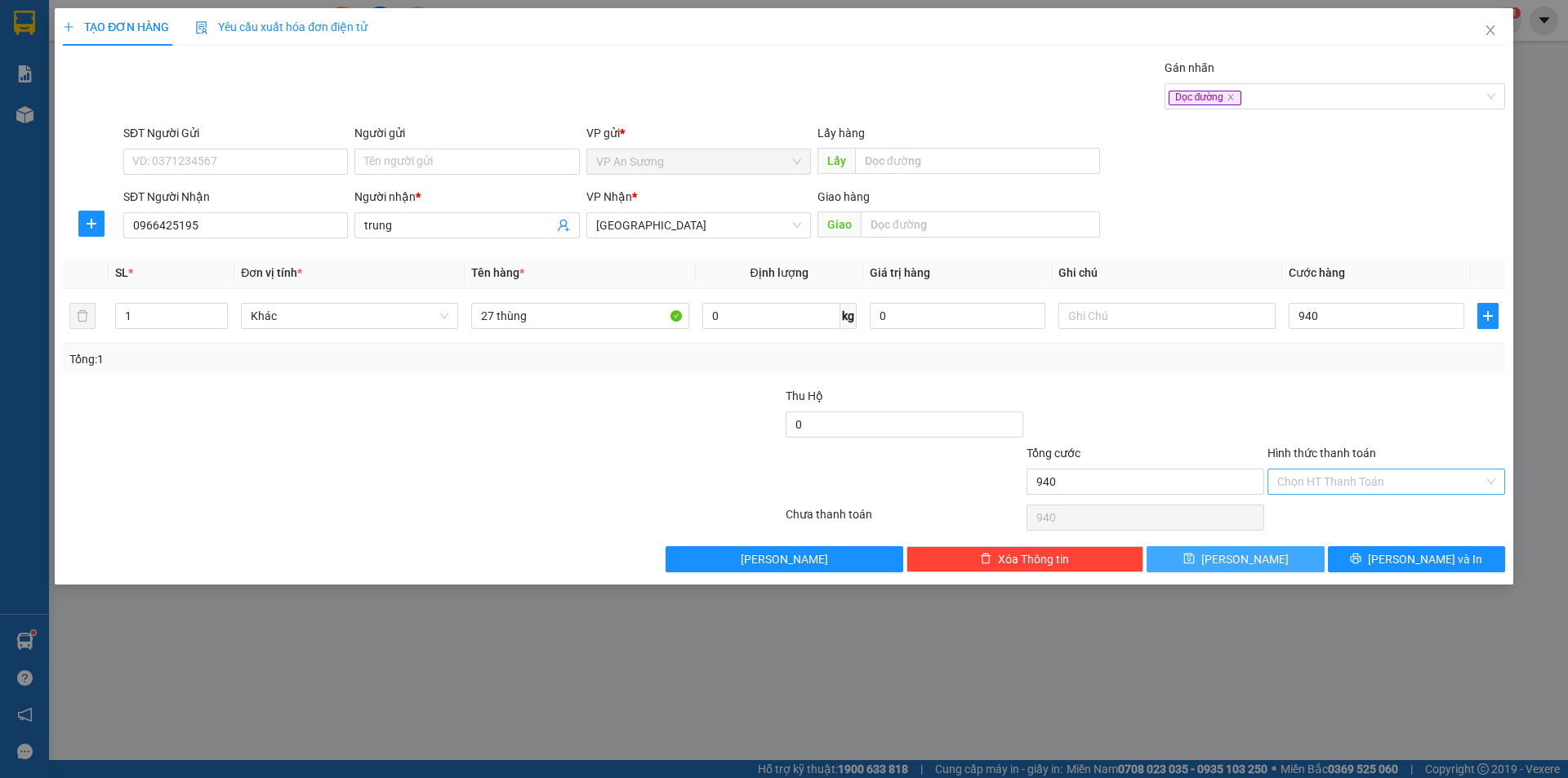
type input "940.000"
drag, startPoint x: 1257, startPoint y: 554, endPoint x: 1238, endPoint y: 553, distance: 19.0
click at [1256, 555] on button "[PERSON_NAME]" at bounding box center [1235, 559] width 177 height 26
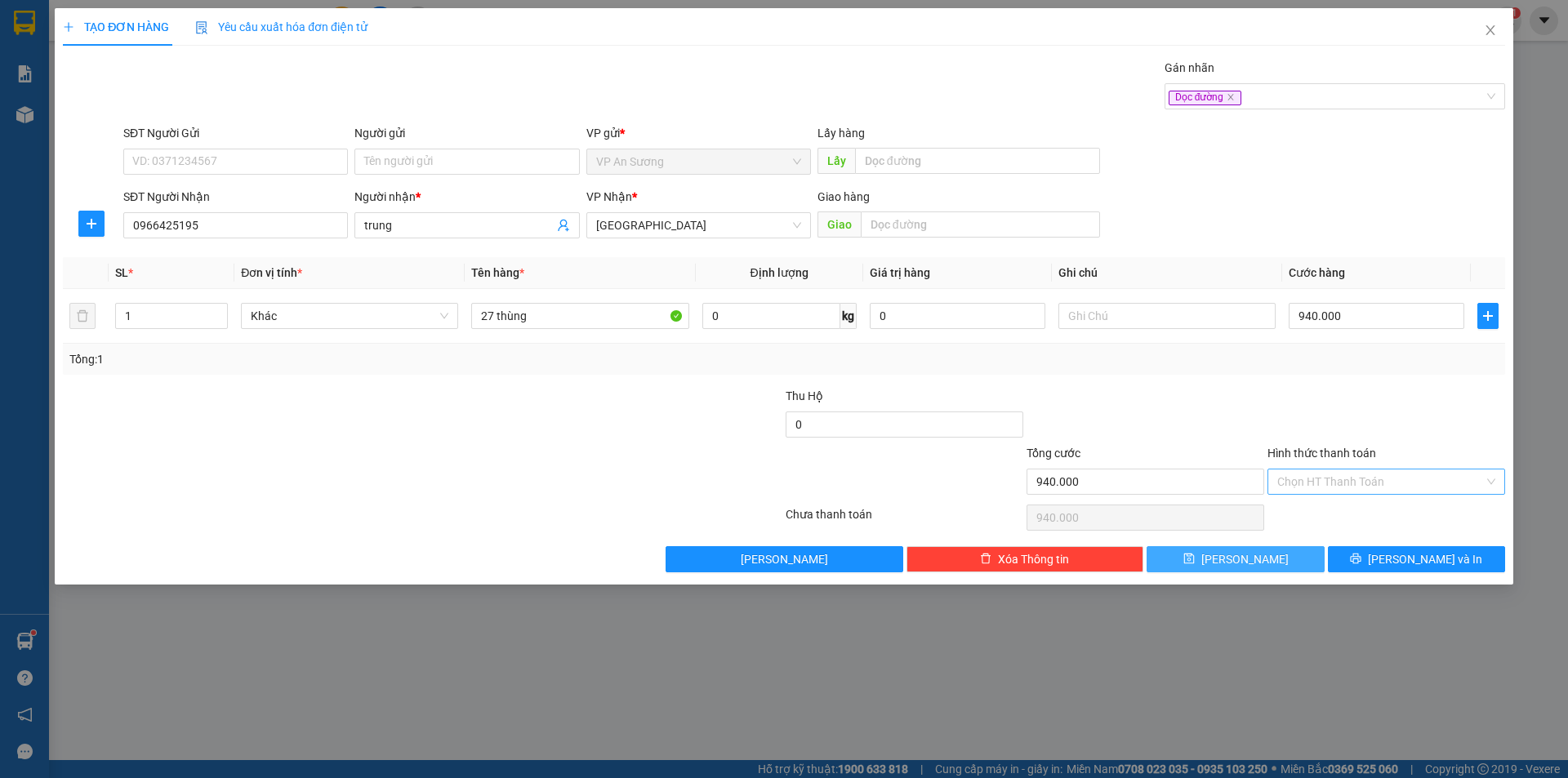
type input "0"
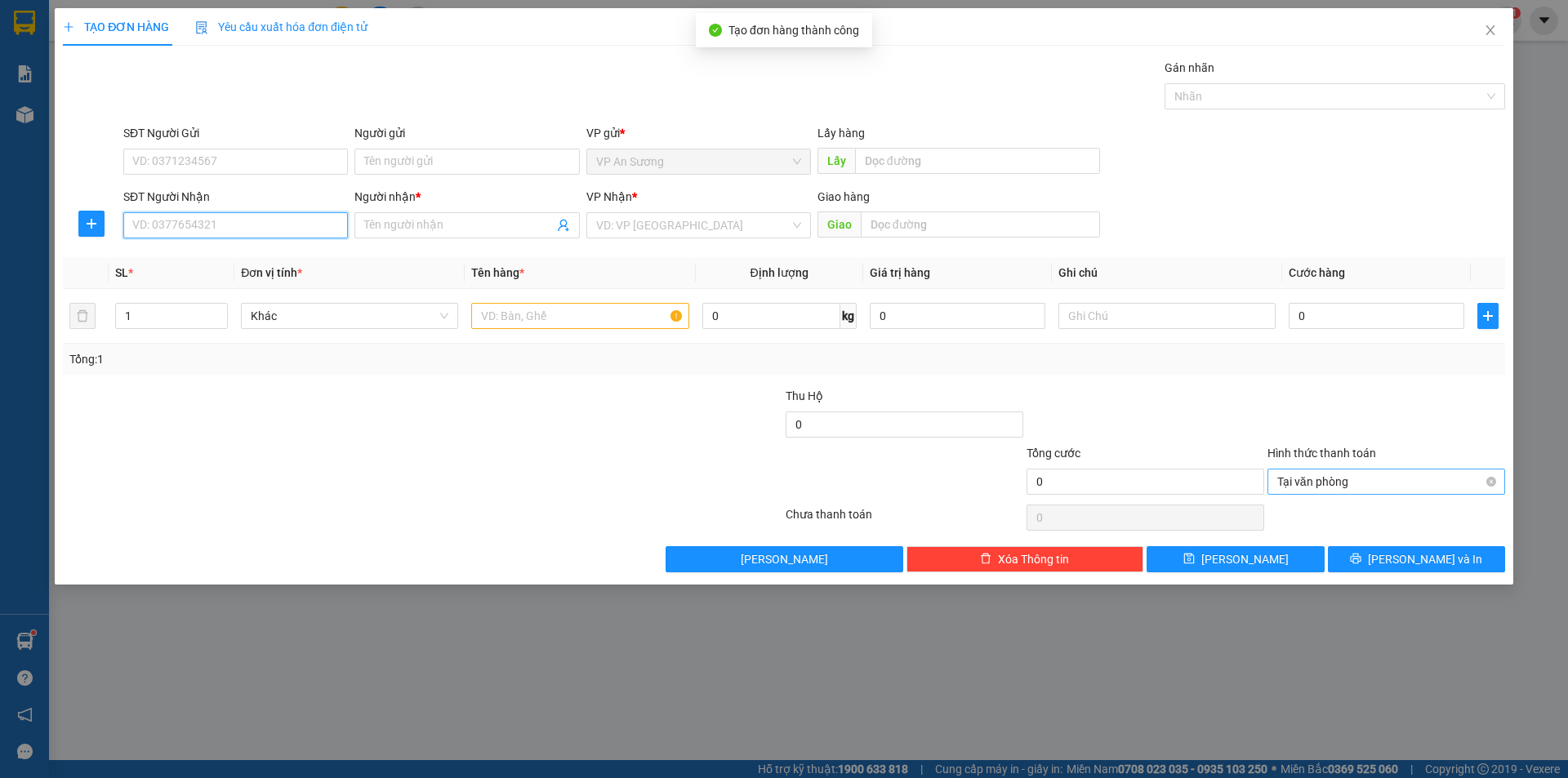
click at [265, 231] on input "SĐT Người Nhận" at bounding box center [236, 225] width 225 height 26
type input "0905449249"
drag, startPoint x: 269, startPoint y: 255, endPoint x: 404, endPoint y: 249, distance: 135.1
click at [277, 255] on div "0905449249 - XE 249 DŨNG PX" at bounding box center [235, 258] width 205 height 18
type input "XE 249 DŨNG PX"
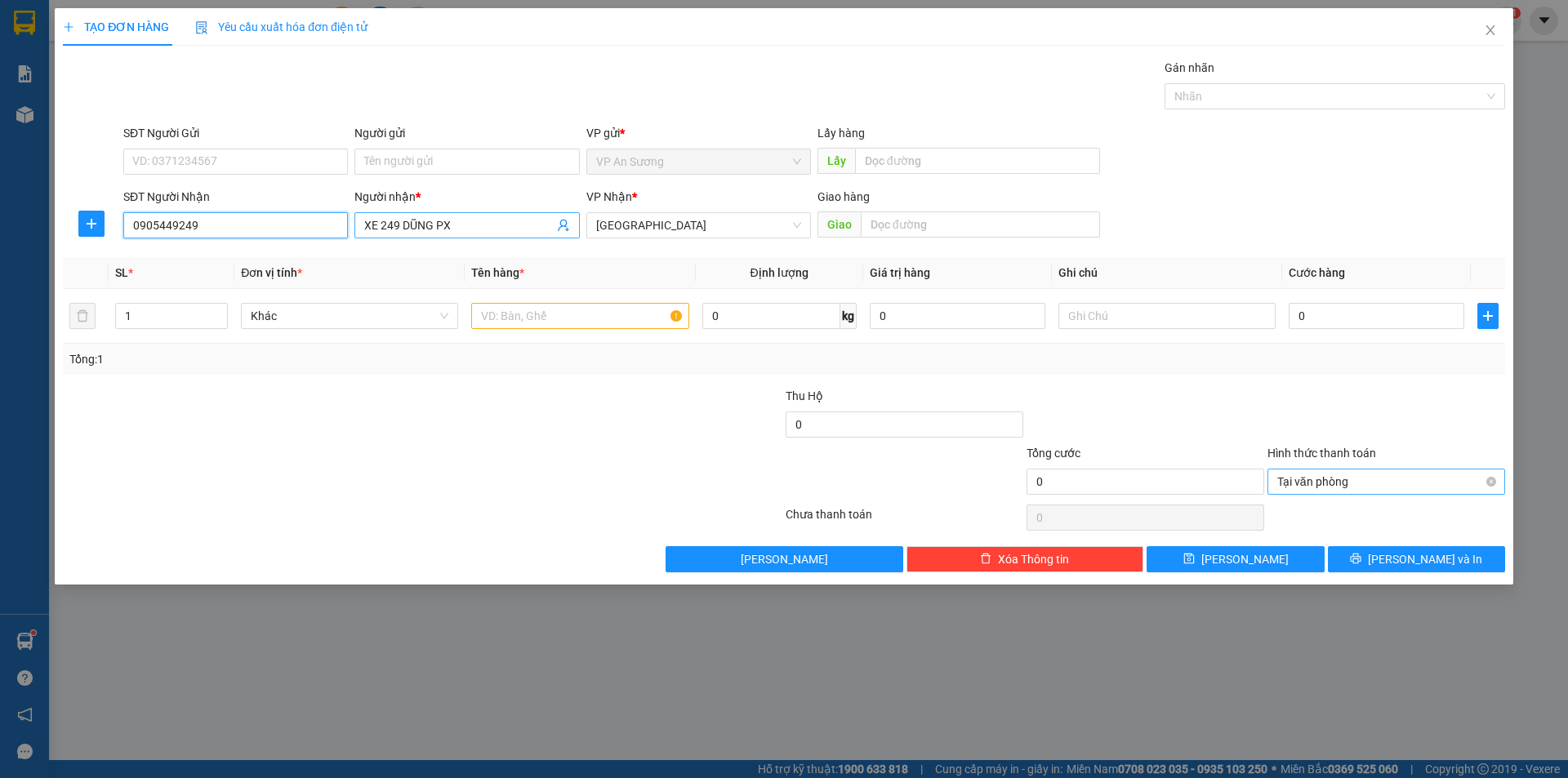
type input "0905449249"
click at [476, 222] on input "XE 249 DŨNG PX" at bounding box center [459, 225] width 189 height 18
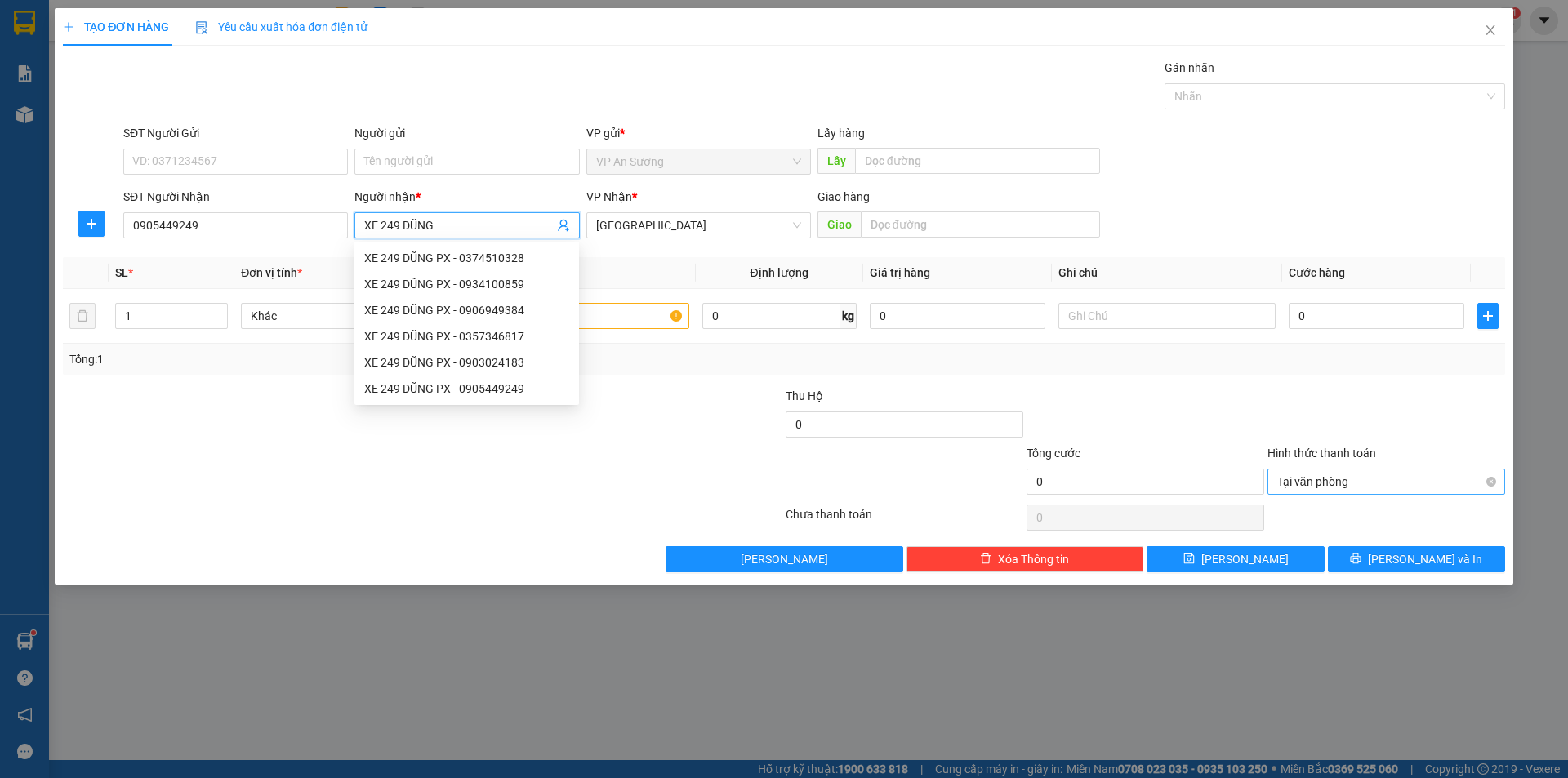
type input "XE 249 DŨNG"
click at [718, 423] on div at bounding box center [663, 416] width 241 height 58
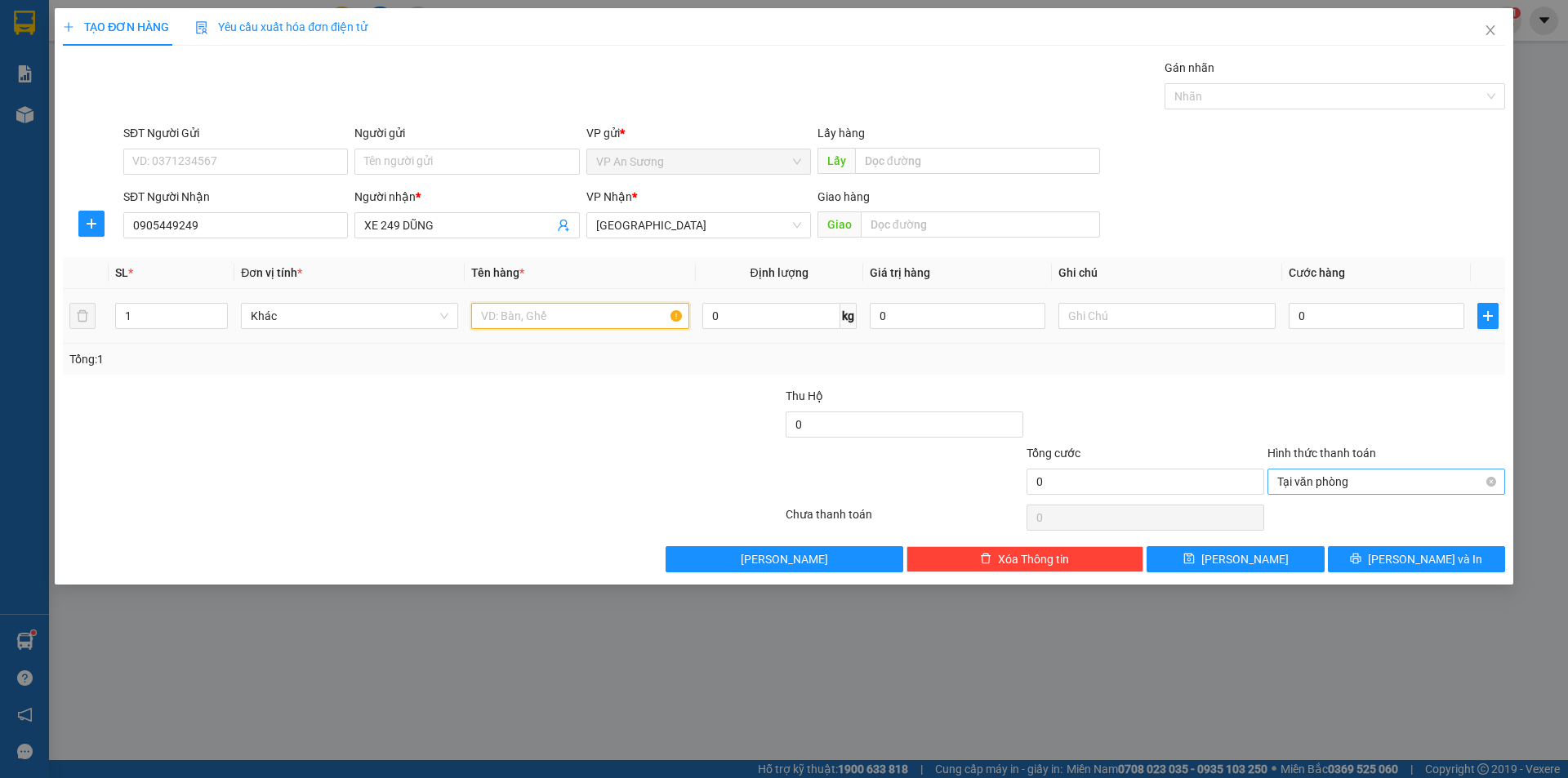
click at [641, 318] on input "text" at bounding box center [580, 316] width 217 height 26
click at [1206, 85] on div "Nhãn" at bounding box center [1334, 96] width 341 height 26
type input "6 thùng giáy"
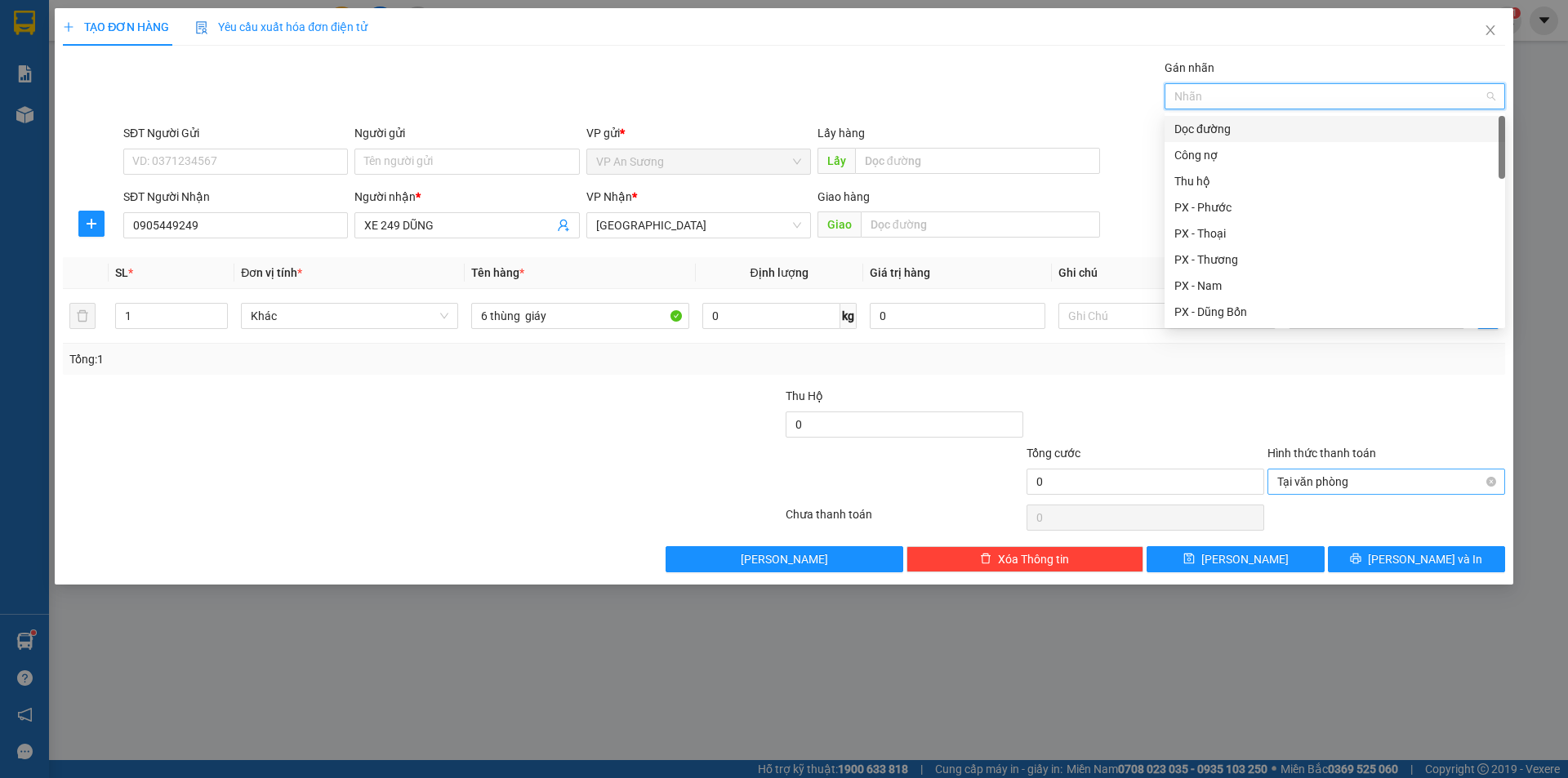
click at [1219, 132] on div "Dọc đường" at bounding box center [1334, 129] width 321 height 18
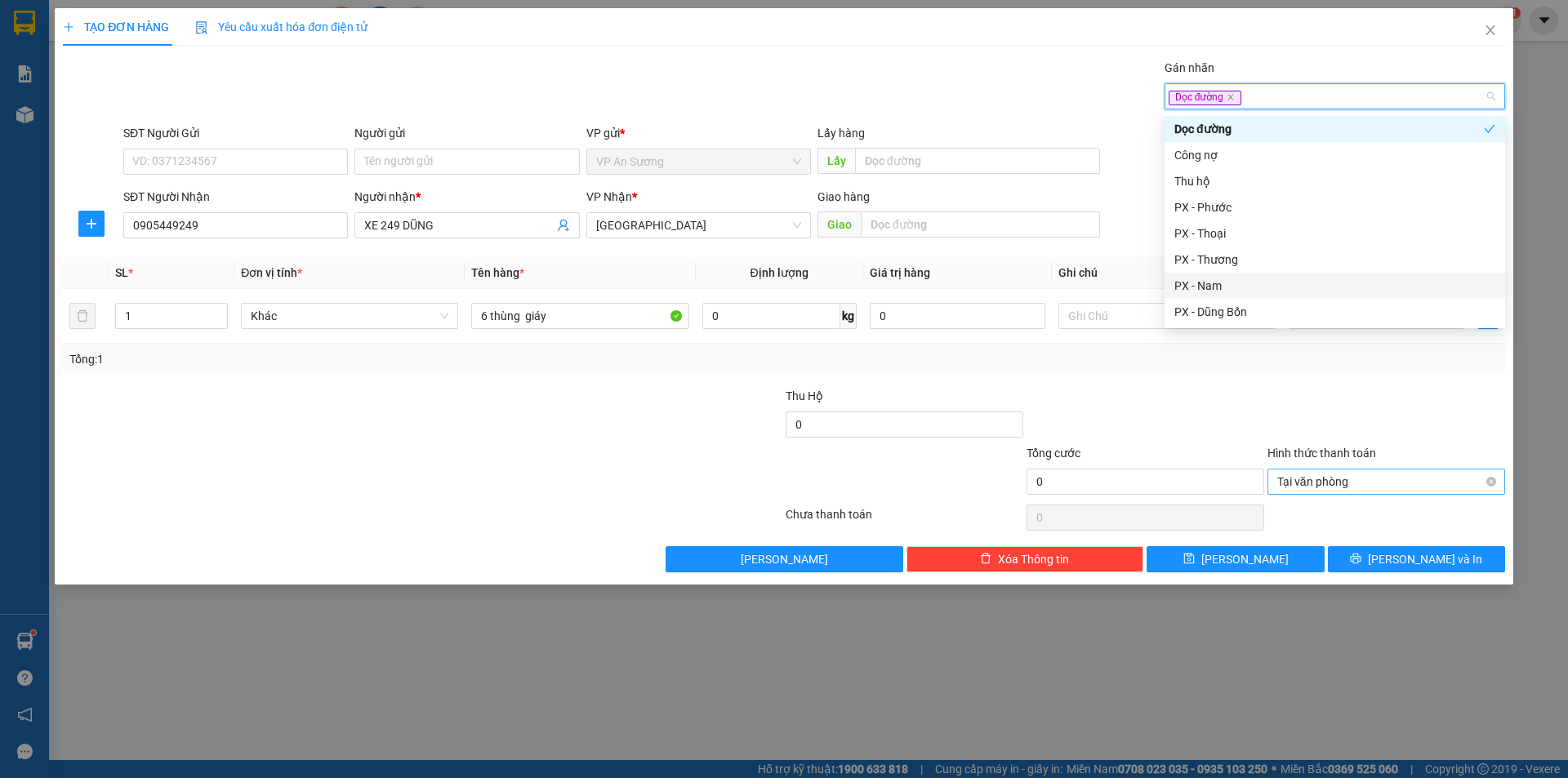
type input "d"
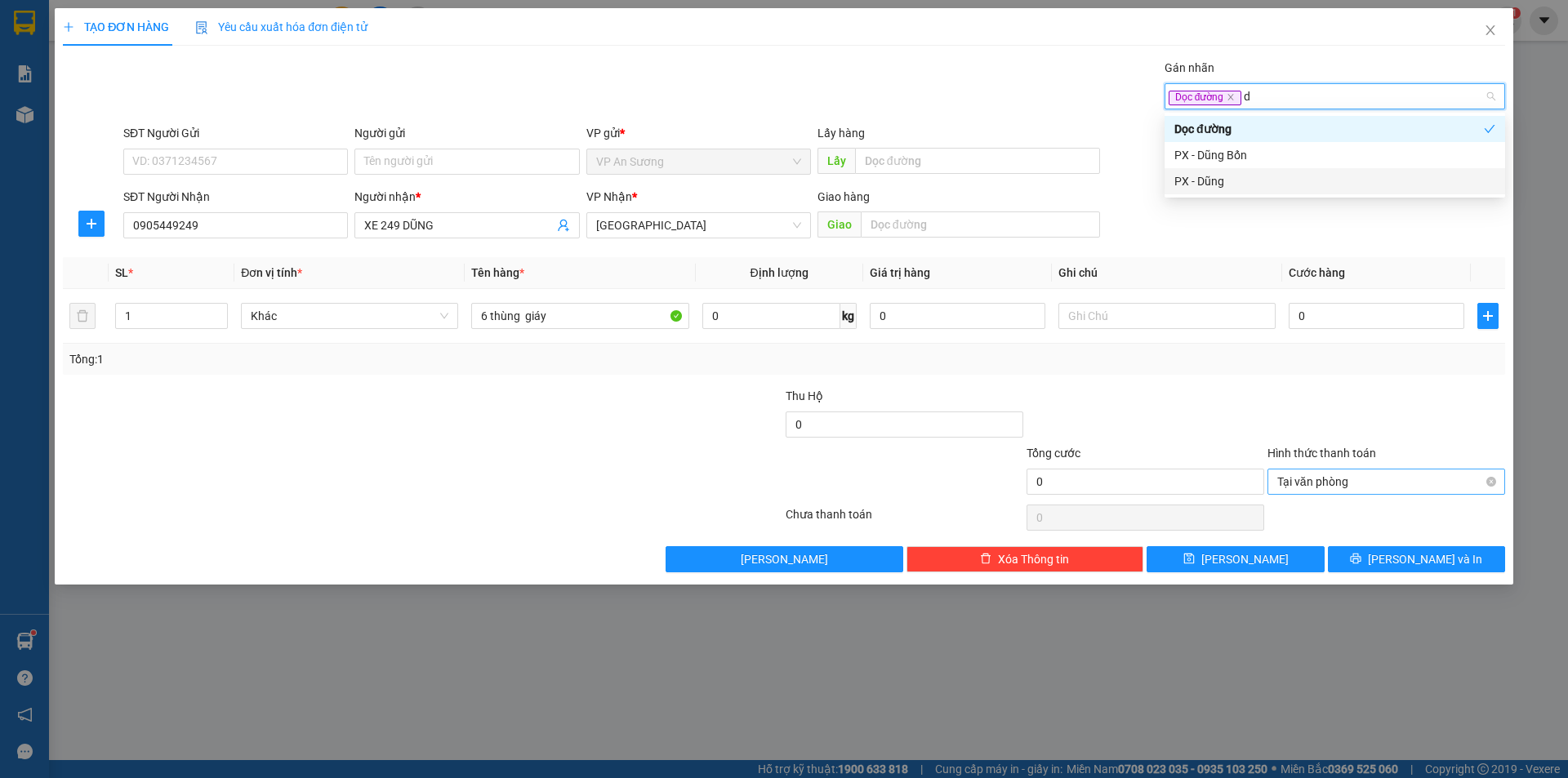
drag, startPoint x: 1207, startPoint y: 180, endPoint x: 1289, endPoint y: 349, distance: 187.8
click at [1207, 179] on div "PX - Dũng" at bounding box center [1334, 181] width 321 height 18
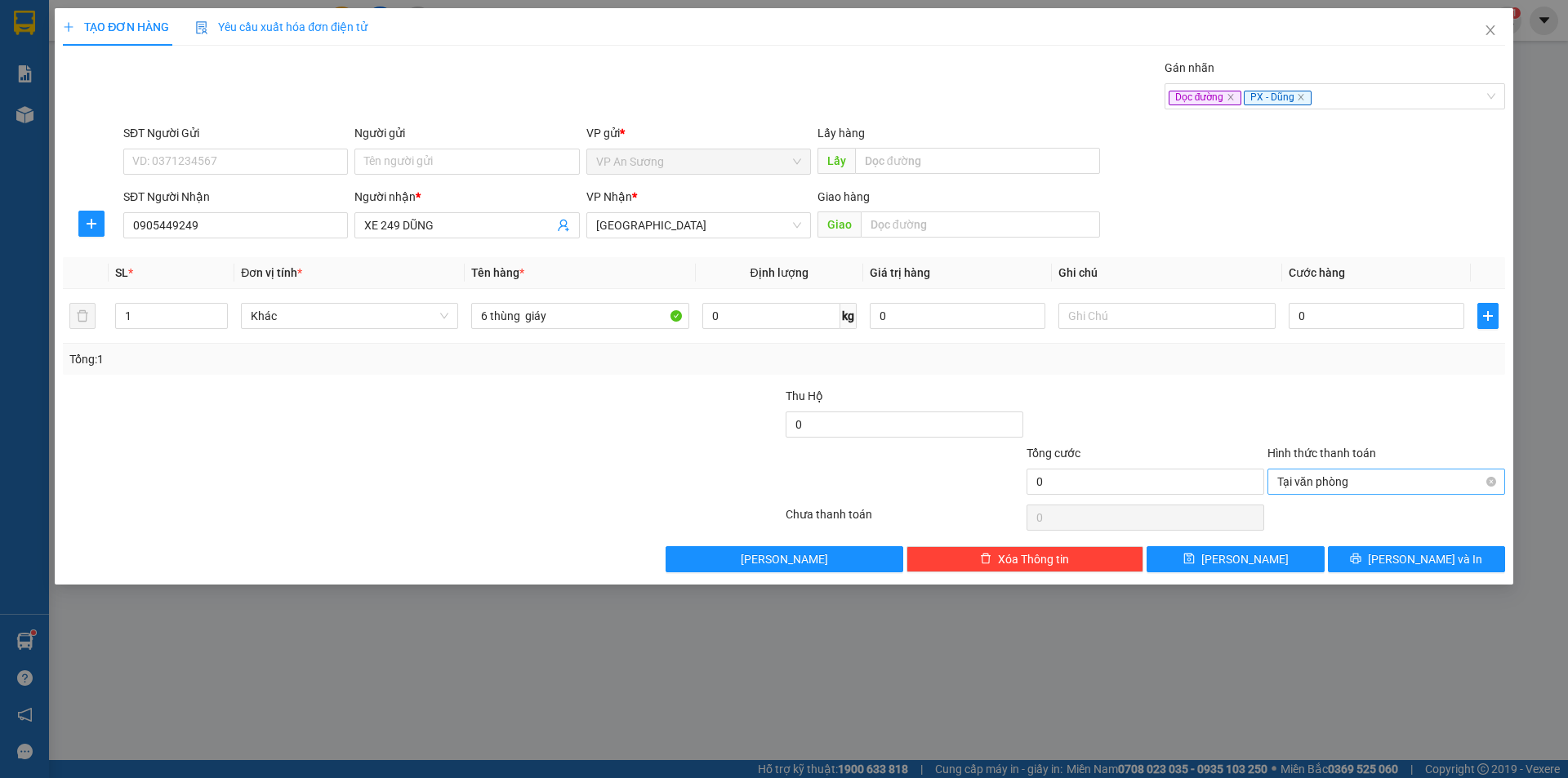
drag, startPoint x: 1295, startPoint y: 386, endPoint x: 1340, endPoint y: 356, distance: 54.1
click at [1300, 386] on div "Transit Pickup Surcharge Ids Transit Deliver Surcharge Ids Transit Deliver Surc…" at bounding box center [783, 315] width 1442 height 514
click at [1352, 322] on input "0" at bounding box center [1377, 316] width 175 height 26
type input "1"
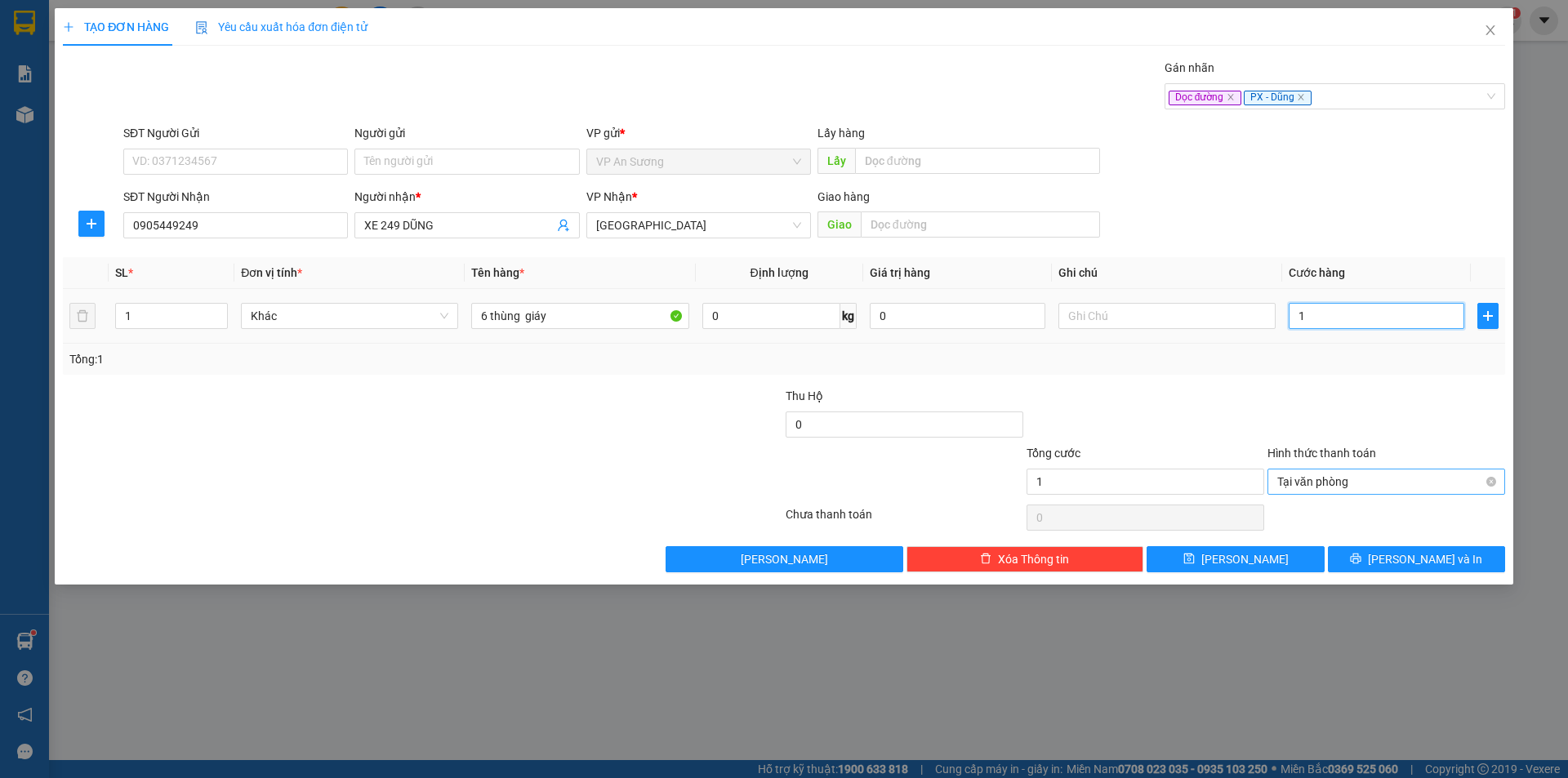
type input "18"
type input "180"
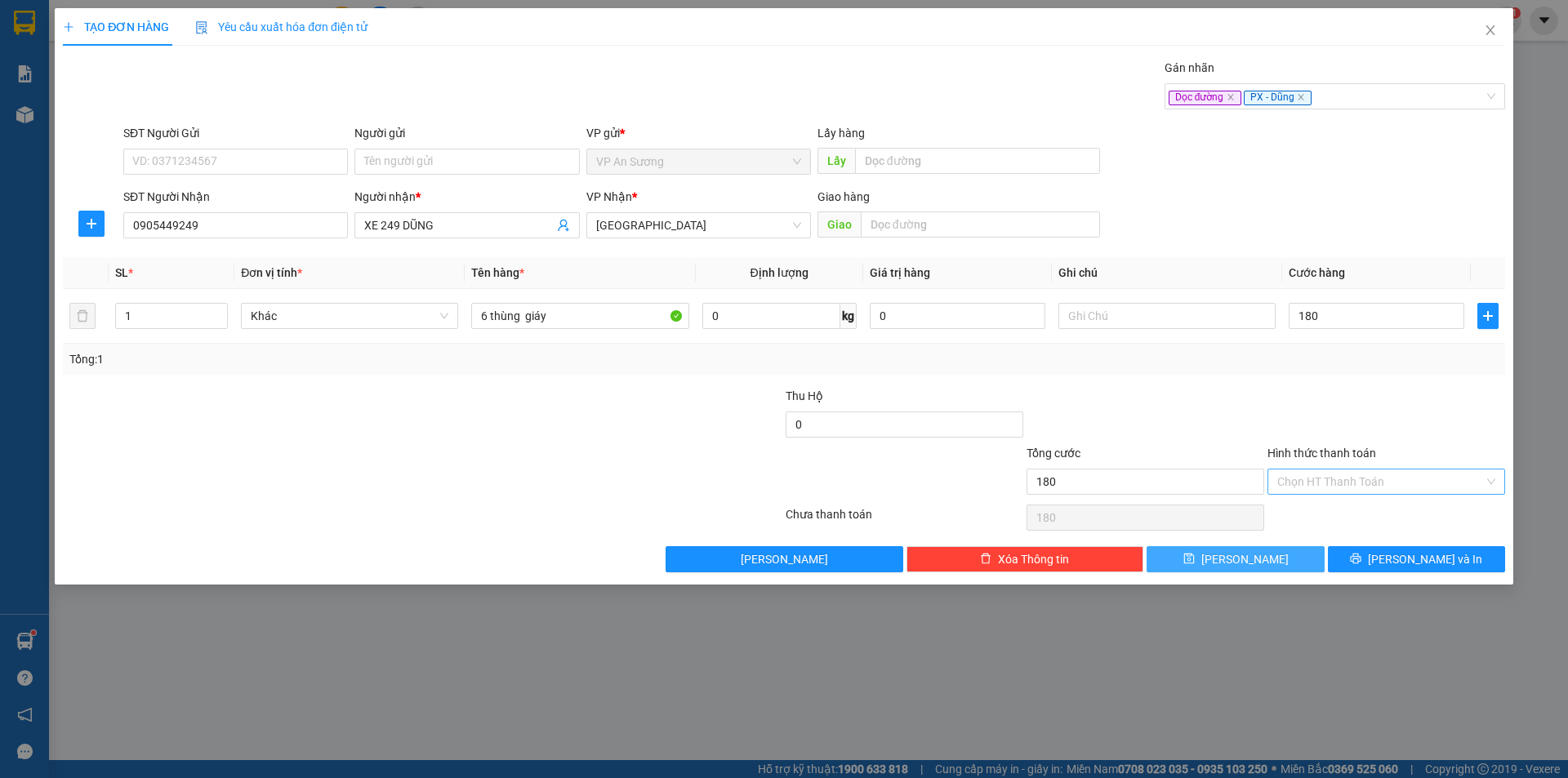
type input "180.000"
drag, startPoint x: 1244, startPoint y: 553, endPoint x: 1098, endPoint y: 524, distance: 148.9
click at [1244, 554] on span "[PERSON_NAME]" at bounding box center [1245, 559] width 88 height 18
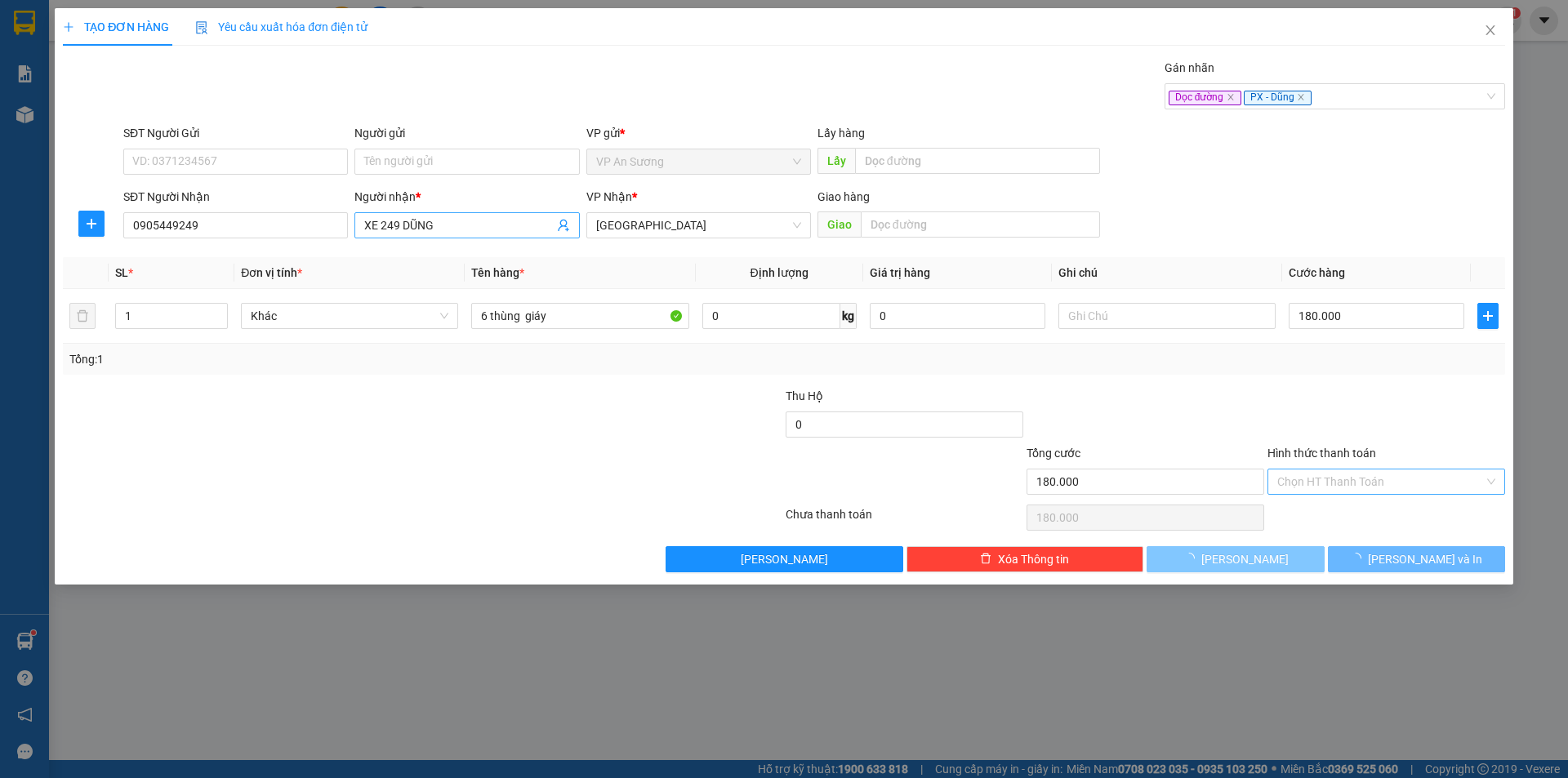
type input "0"
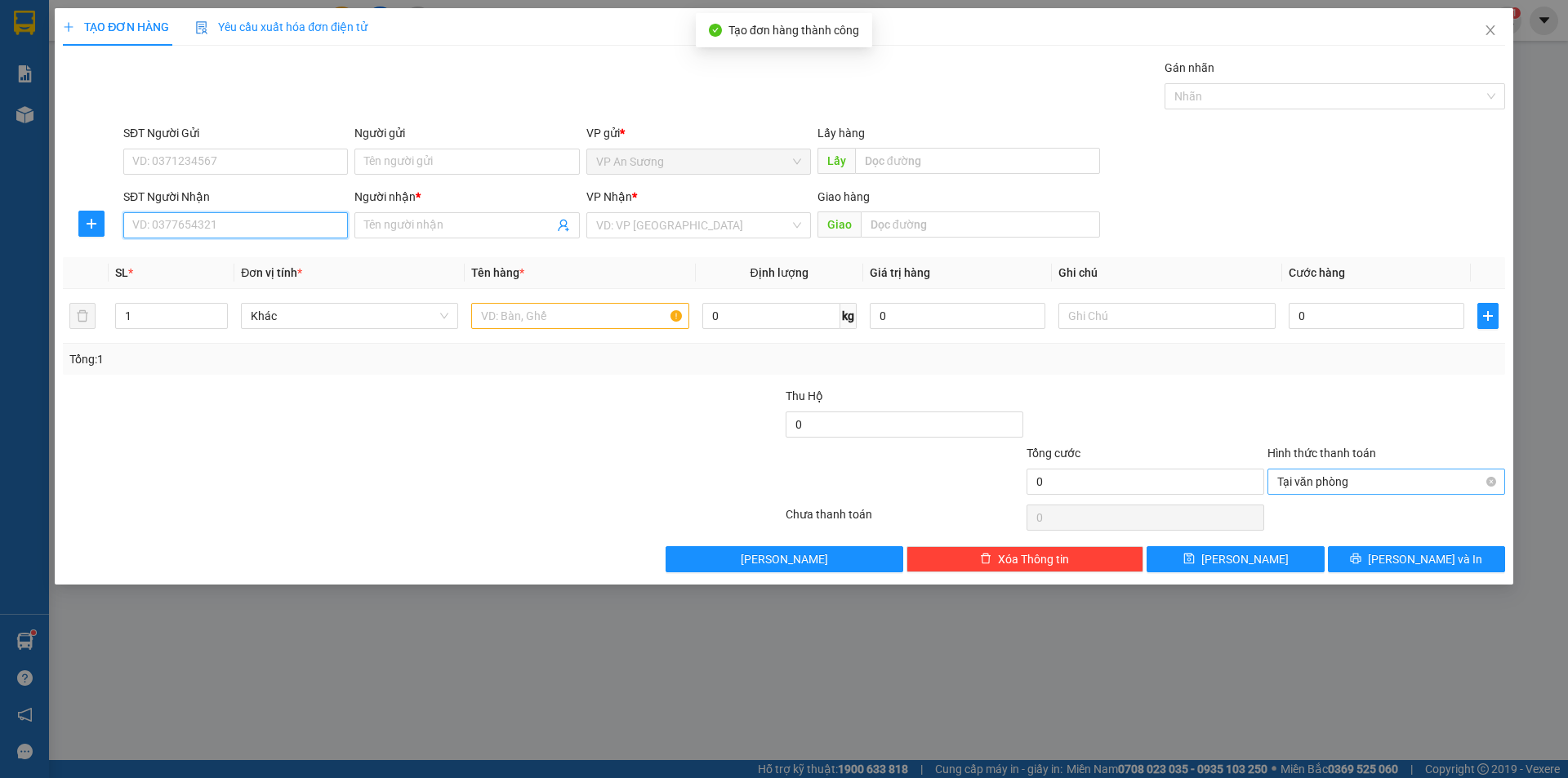
click at [274, 235] on input "SĐT Người Nhận" at bounding box center [236, 225] width 225 height 26
type input "0935144498"
drag, startPoint x: 254, startPoint y: 259, endPoint x: 496, endPoint y: 325, distance: 250.8
click at [255, 259] on div "0935144498 - [PERSON_NAME]" at bounding box center [235, 258] width 205 height 18
type input "thúy diễm"
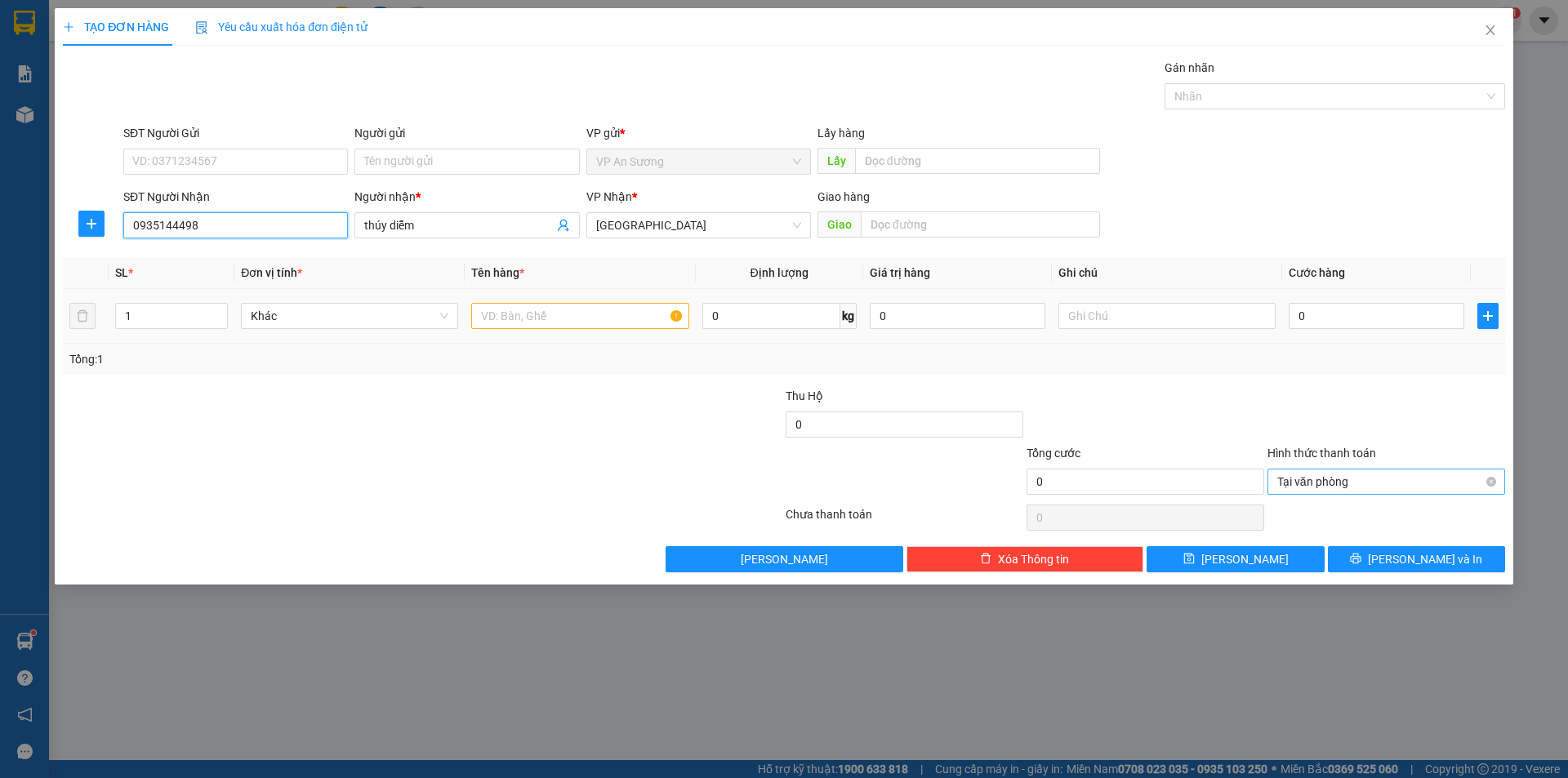
type input "0935144498"
click at [567, 312] on input "text" at bounding box center [580, 316] width 217 height 26
click at [1227, 102] on div at bounding box center [1327, 96] width 316 height 20
type input "5 thùng"
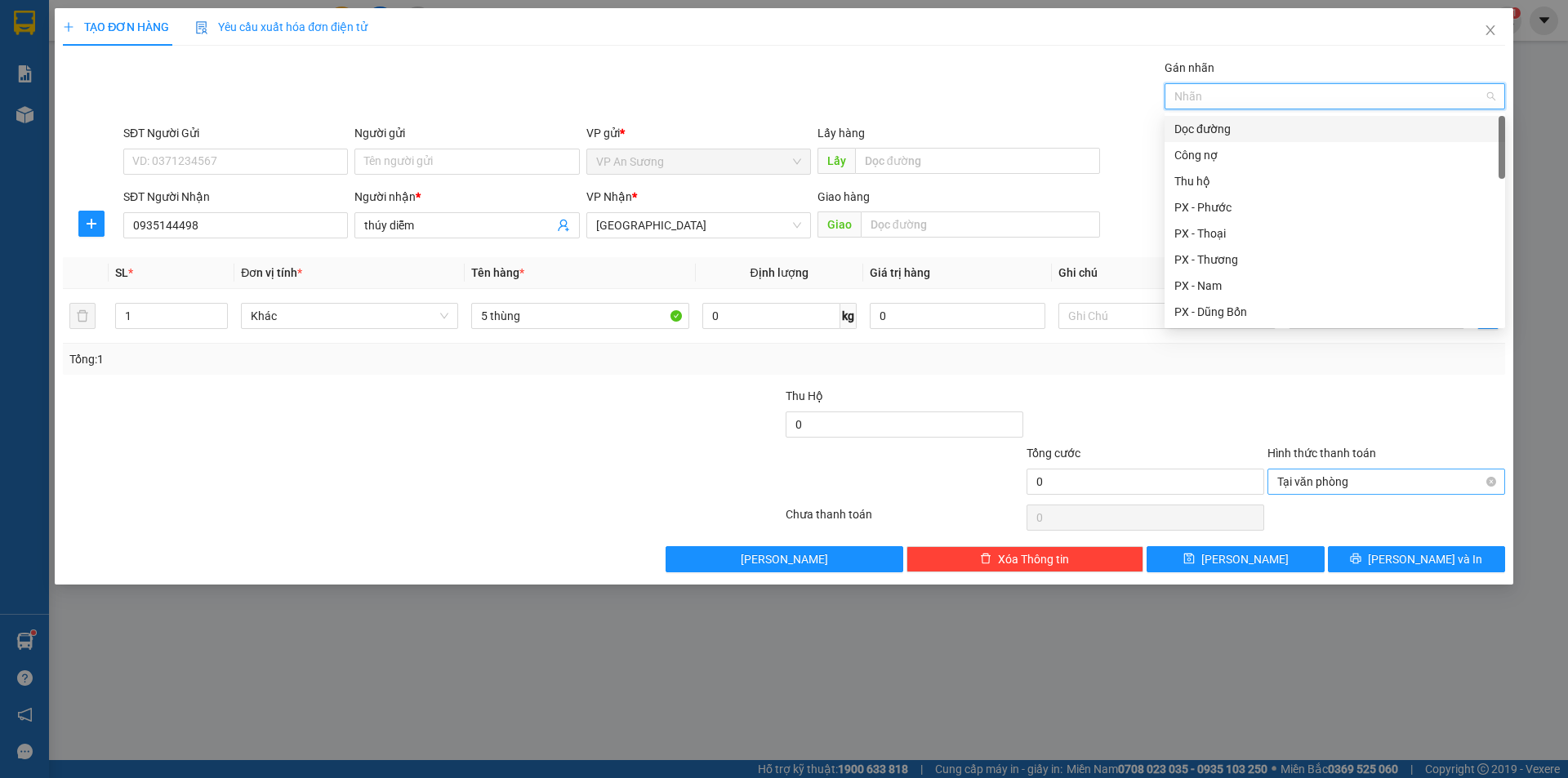
click at [1209, 129] on div "Dọc đường" at bounding box center [1334, 129] width 321 height 18
click at [1213, 179] on div "Thu hộ" at bounding box center [1334, 181] width 321 height 18
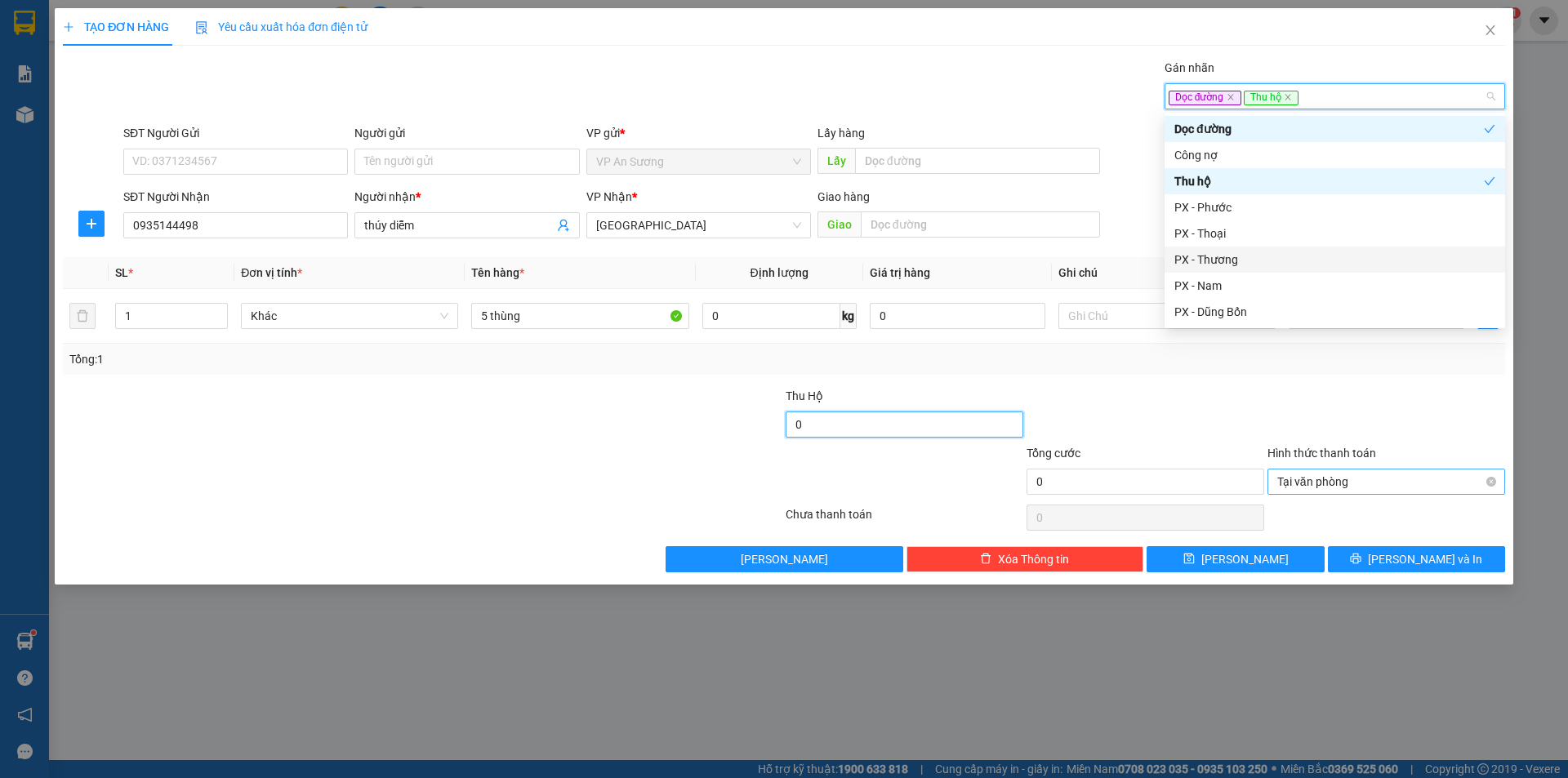
click at [916, 417] on input "0" at bounding box center [904, 424] width 238 height 26
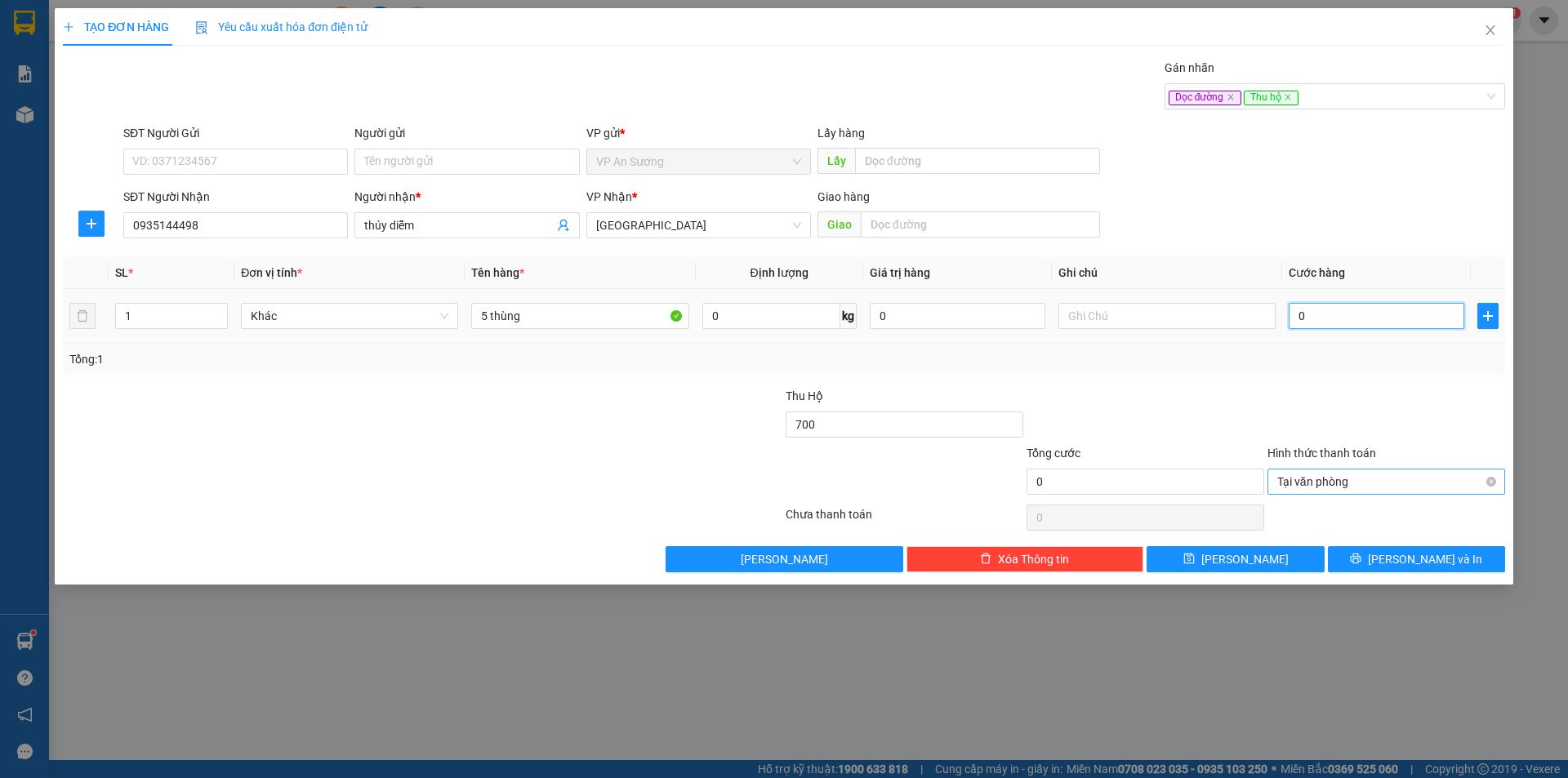
type input "700.000"
click at [1362, 312] on input "0" at bounding box center [1377, 316] width 175 height 26
type input "2"
type input "20"
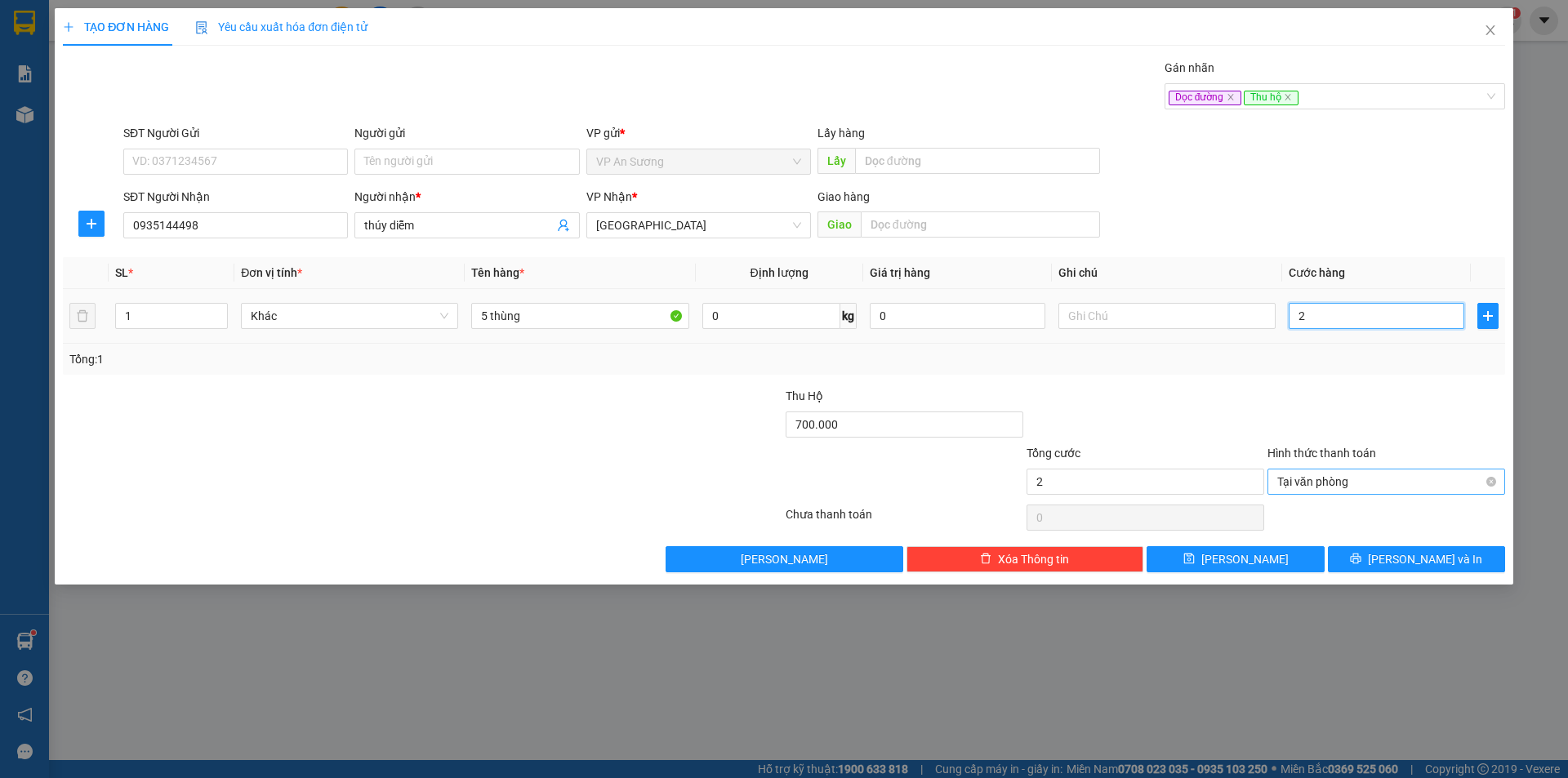
type input "20"
type input "200"
click at [1498, 483] on div "Tại văn phòng" at bounding box center [1386, 482] width 238 height 26
type input "200.000"
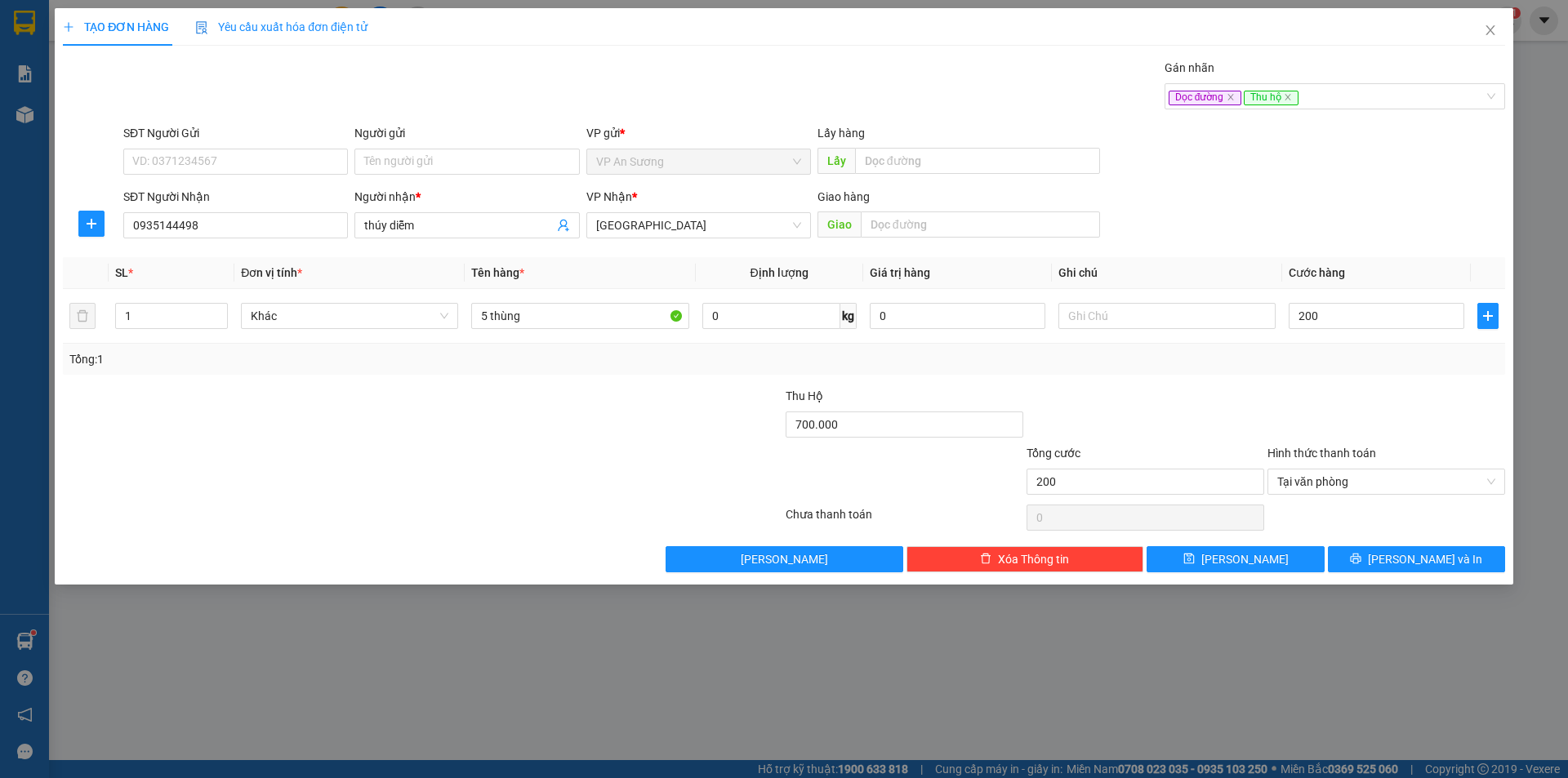
type input "200.000"
click at [1249, 427] on div at bounding box center [1145, 416] width 241 height 58
type input "200.000"
drag, startPoint x: 1299, startPoint y: 562, endPoint x: 1159, endPoint y: 529, distance: 143.8
click at [1299, 562] on button "[PERSON_NAME]" at bounding box center [1235, 559] width 177 height 26
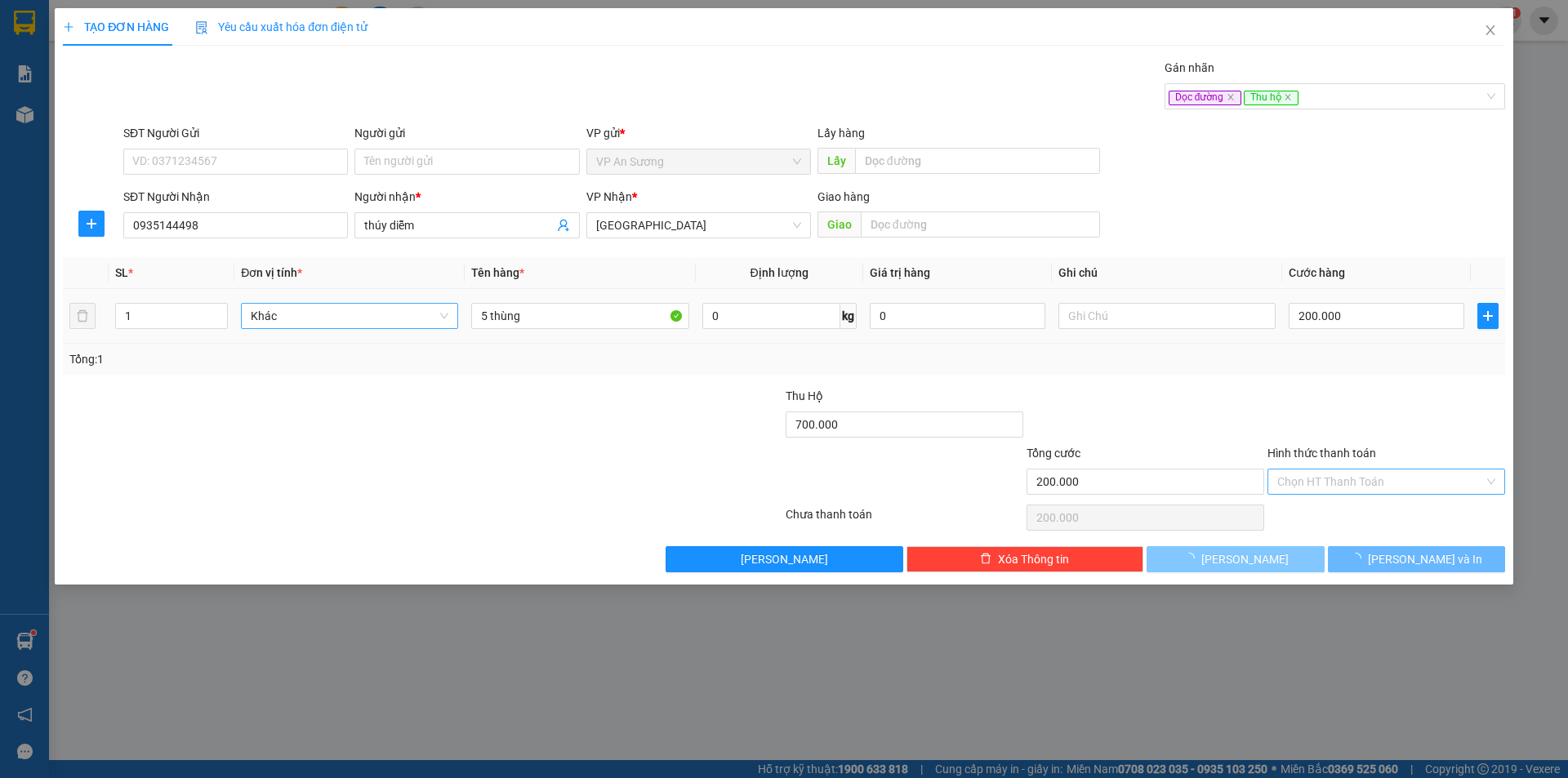
type input "0"
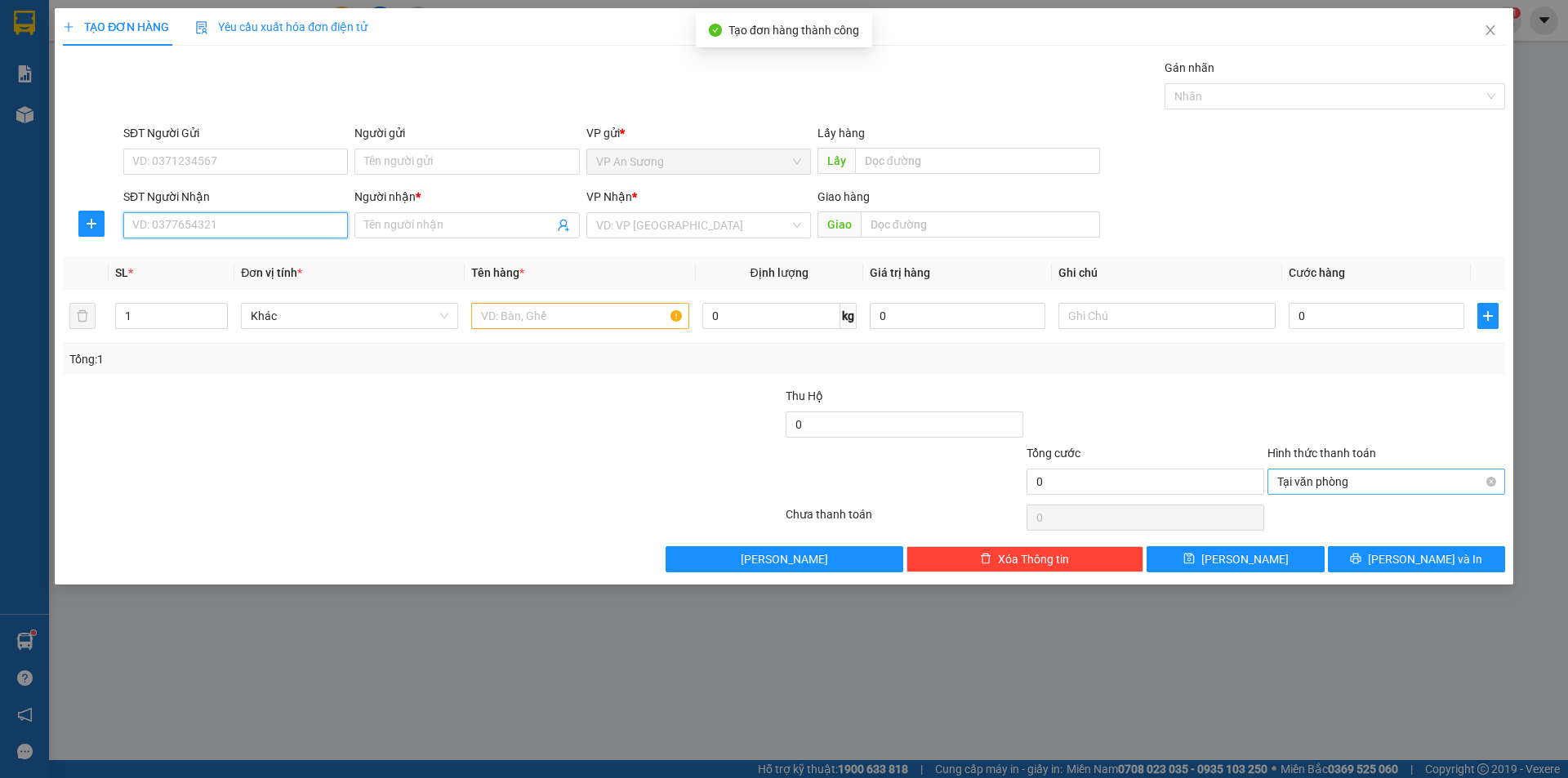
click at [277, 229] on input "SĐT Người Nhận" at bounding box center [236, 225] width 225 height 26
type input "0912388253"
drag, startPoint x: 250, startPoint y: 264, endPoint x: 515, endPoint y: 313, distance: 269.5
click at [255, 265] on div "0912388253 - xe 249" at bounding box center [235, 258] width 205 height 18
type input "xe 249"
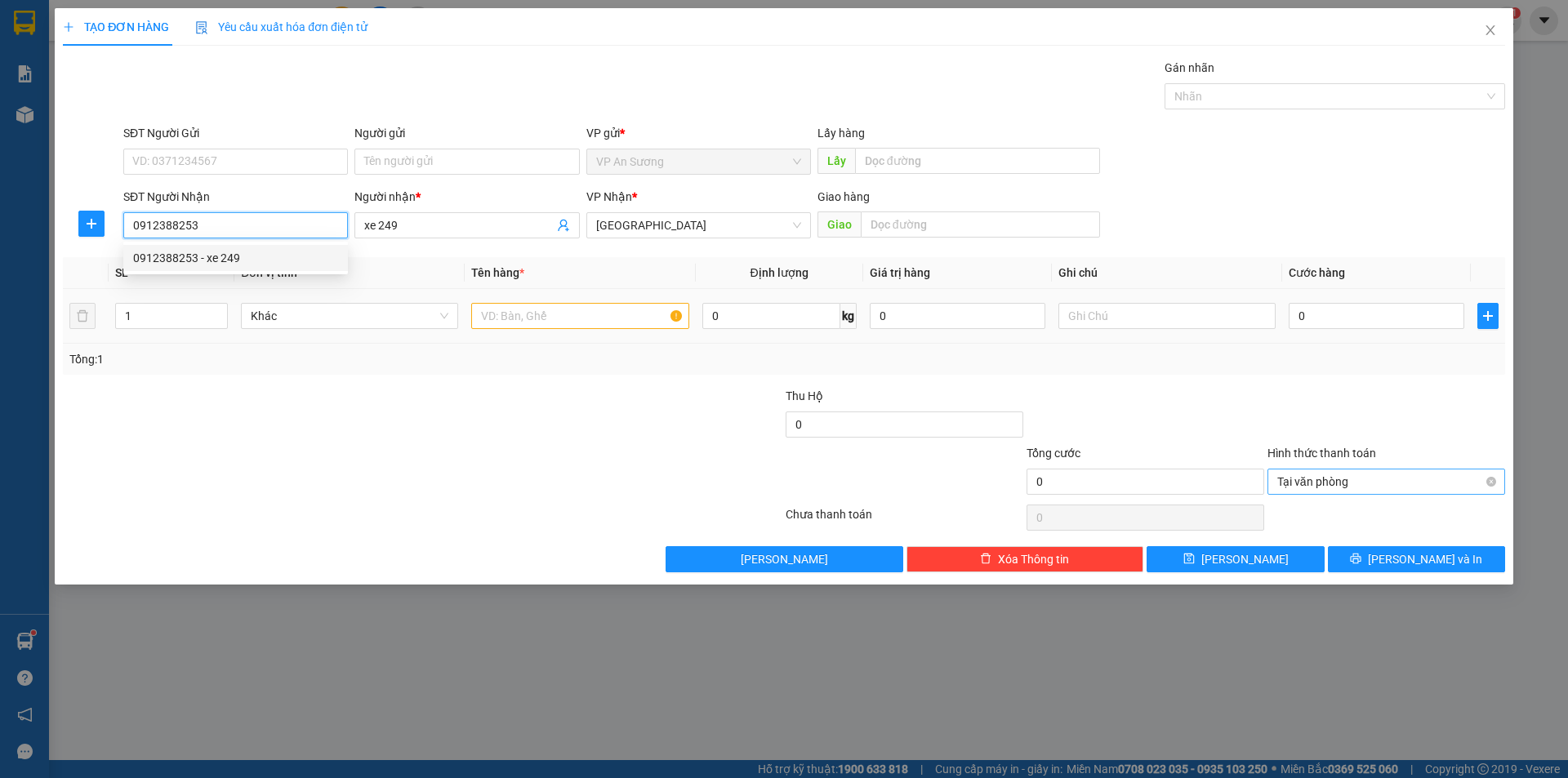
type input "0912388253"
click at [581, 337] on td at bounding box center [580, 317] width 230 height 55
click at [590, 322] on input "text" at bounding box center [580, 316] width 217 height 26
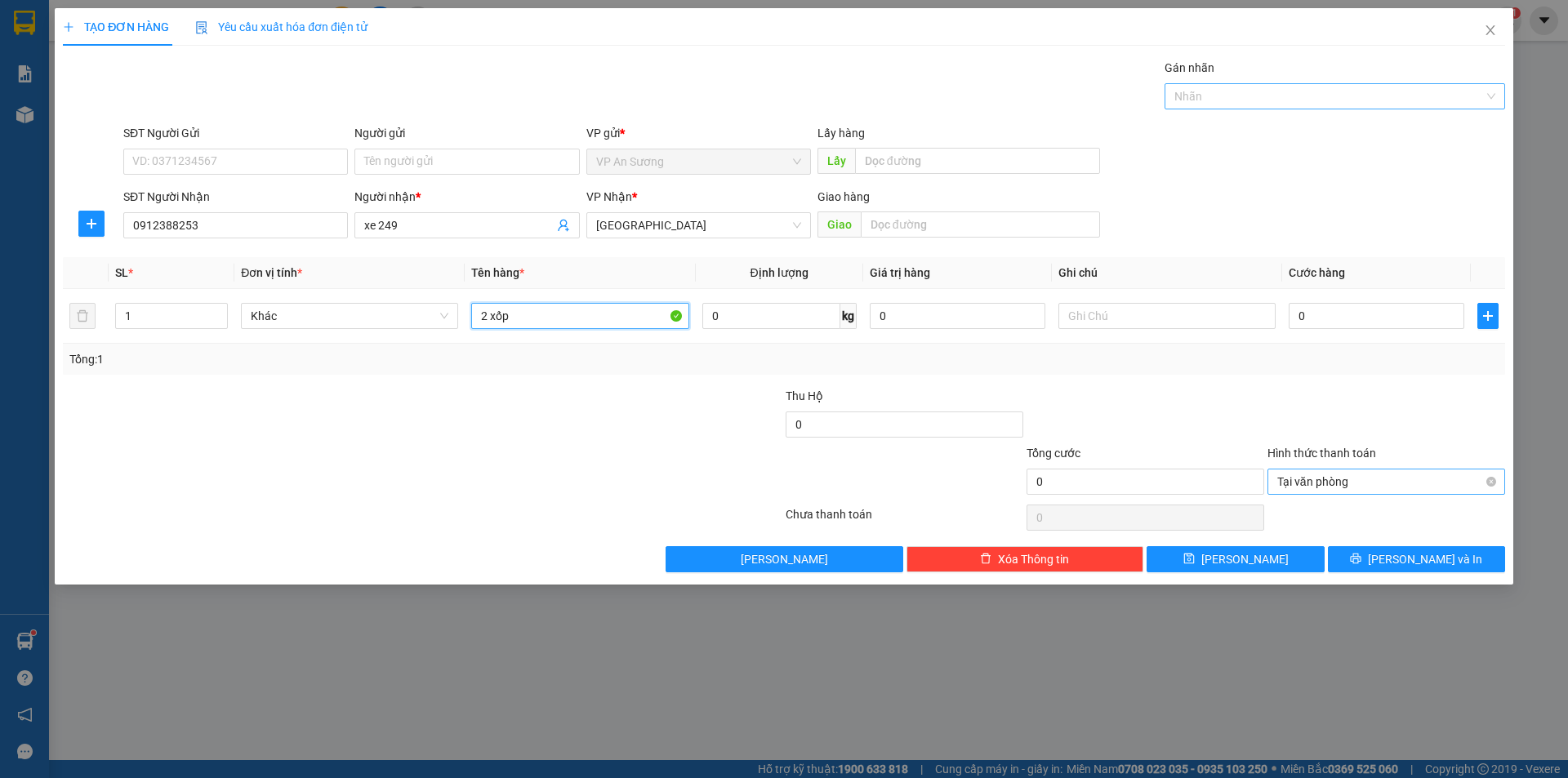
drag, startPoint x: 1249, startPoint y: 92, endPoint x: 1237, endPoint y: 125, distance: 35.1
click at [1250, 92] on div at bounding box center [1327, 96] width 316 height 20
type input "2 xốp"
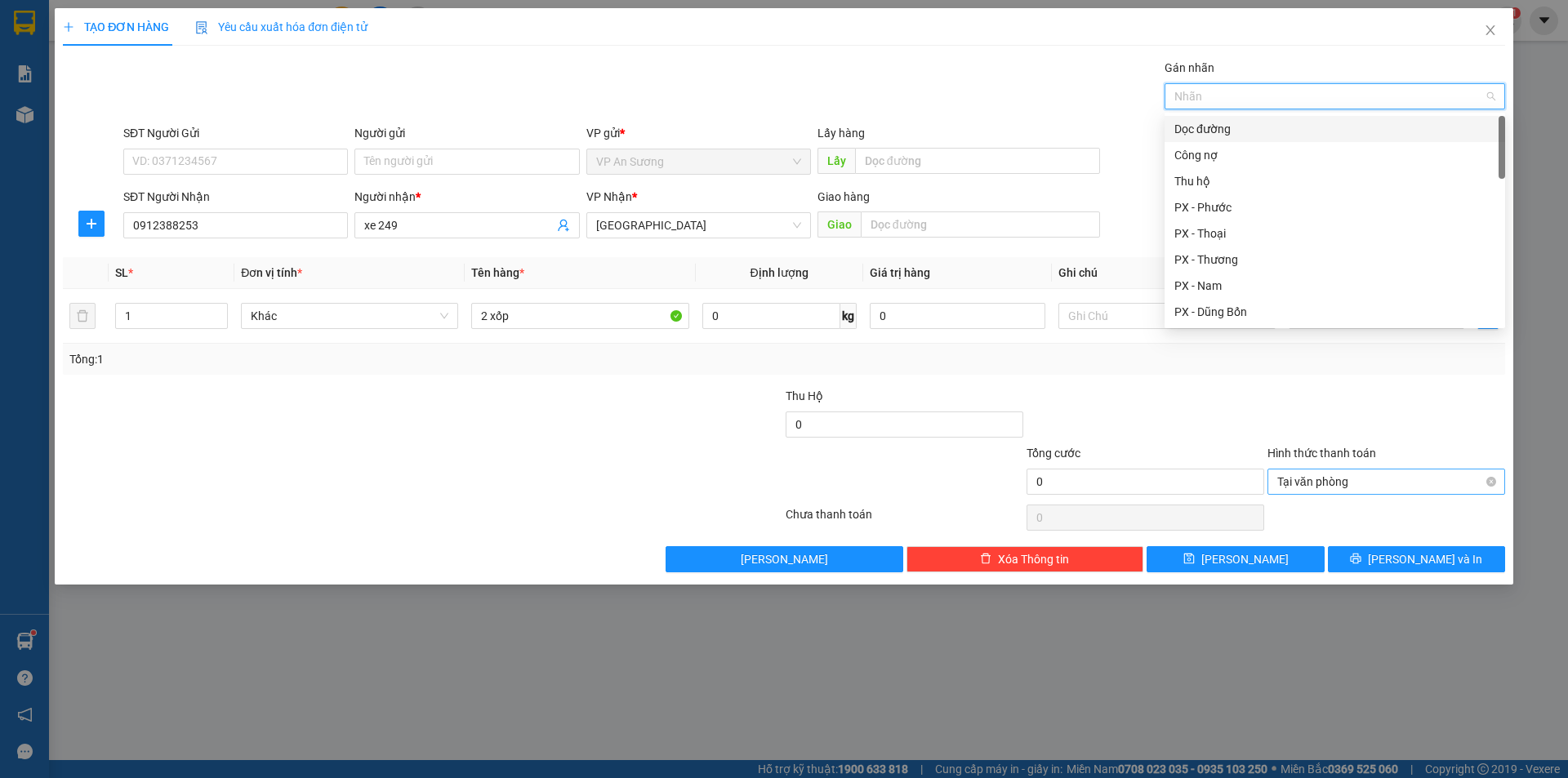
click at [1238, 126] on div "Dọc đường" at bounding box center [1334, 129] width 321 height 18
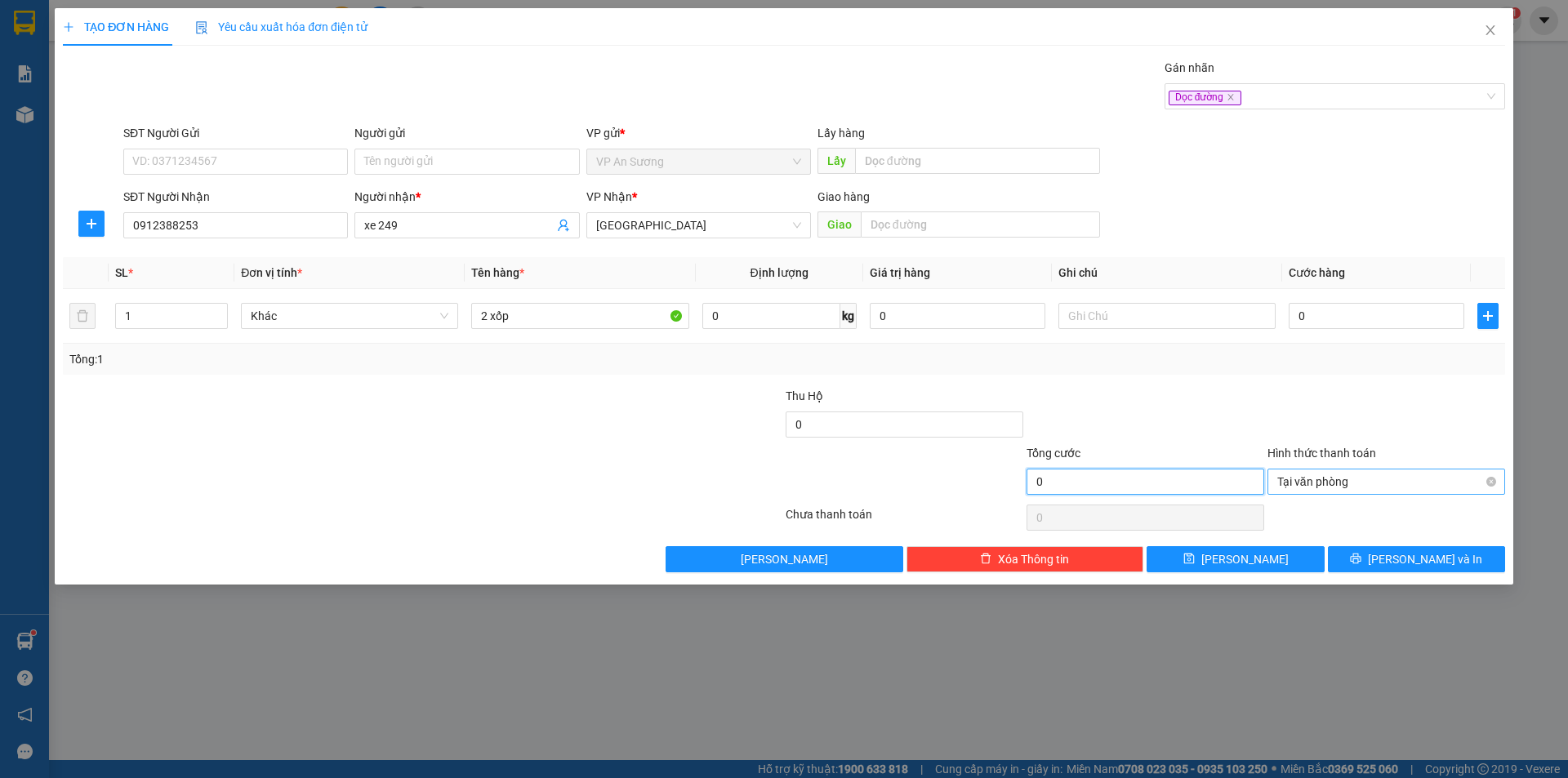
drag, startPoint x: 1261, startPoint y: 489, endPoint x: 1286, endPoint y: 473, distance: 29.7
click at [1268, 484] on div "Tổng cước 0 Hình thức thanh toán Tại văn phòng" at bounding box center [783, 472] width 1445 height 58
click at [1345, 313] on input "0" at bounding box center [1377, 316] width 175 height 26
type input "3"
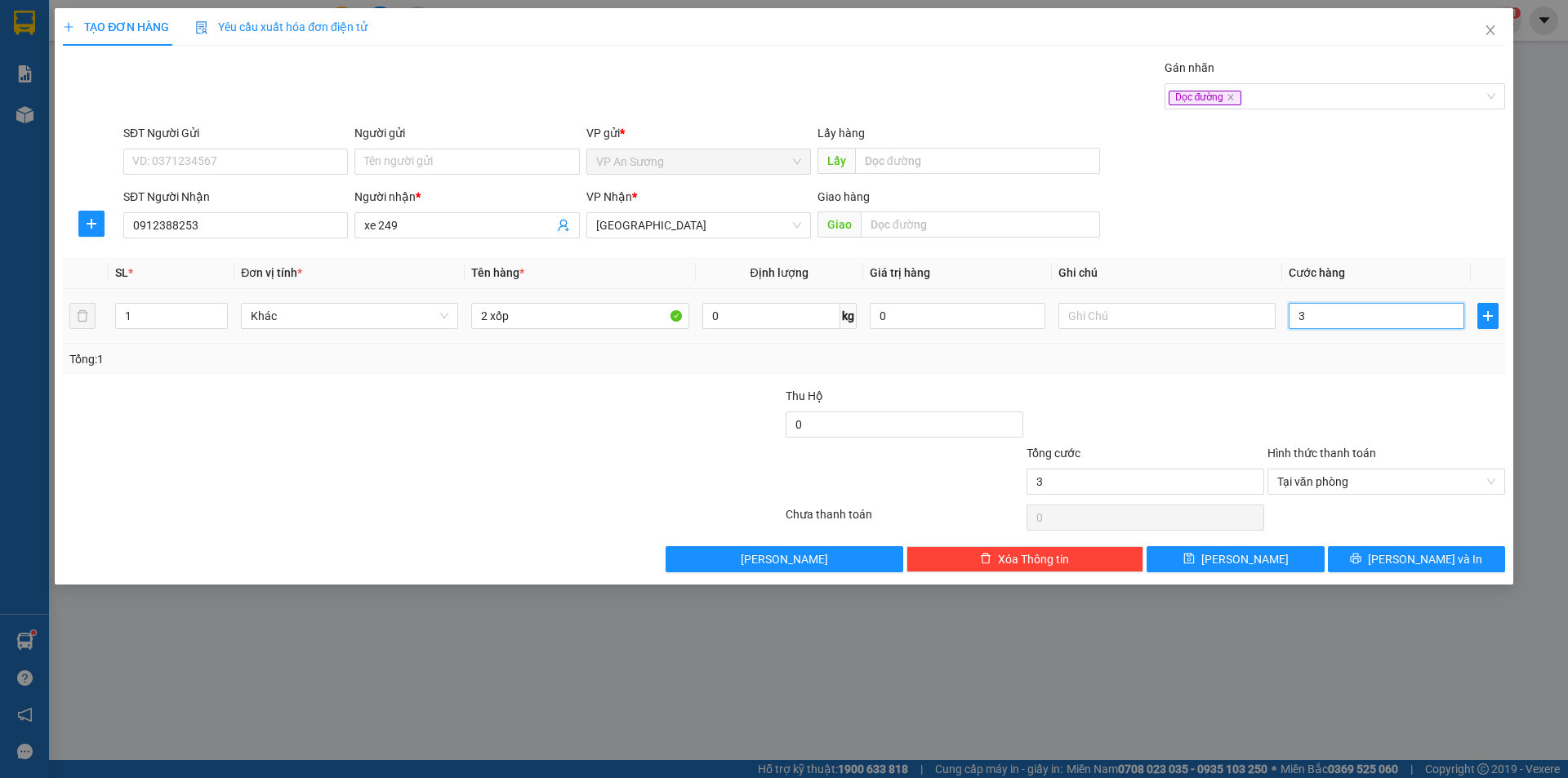
type input "30"
type input "300"
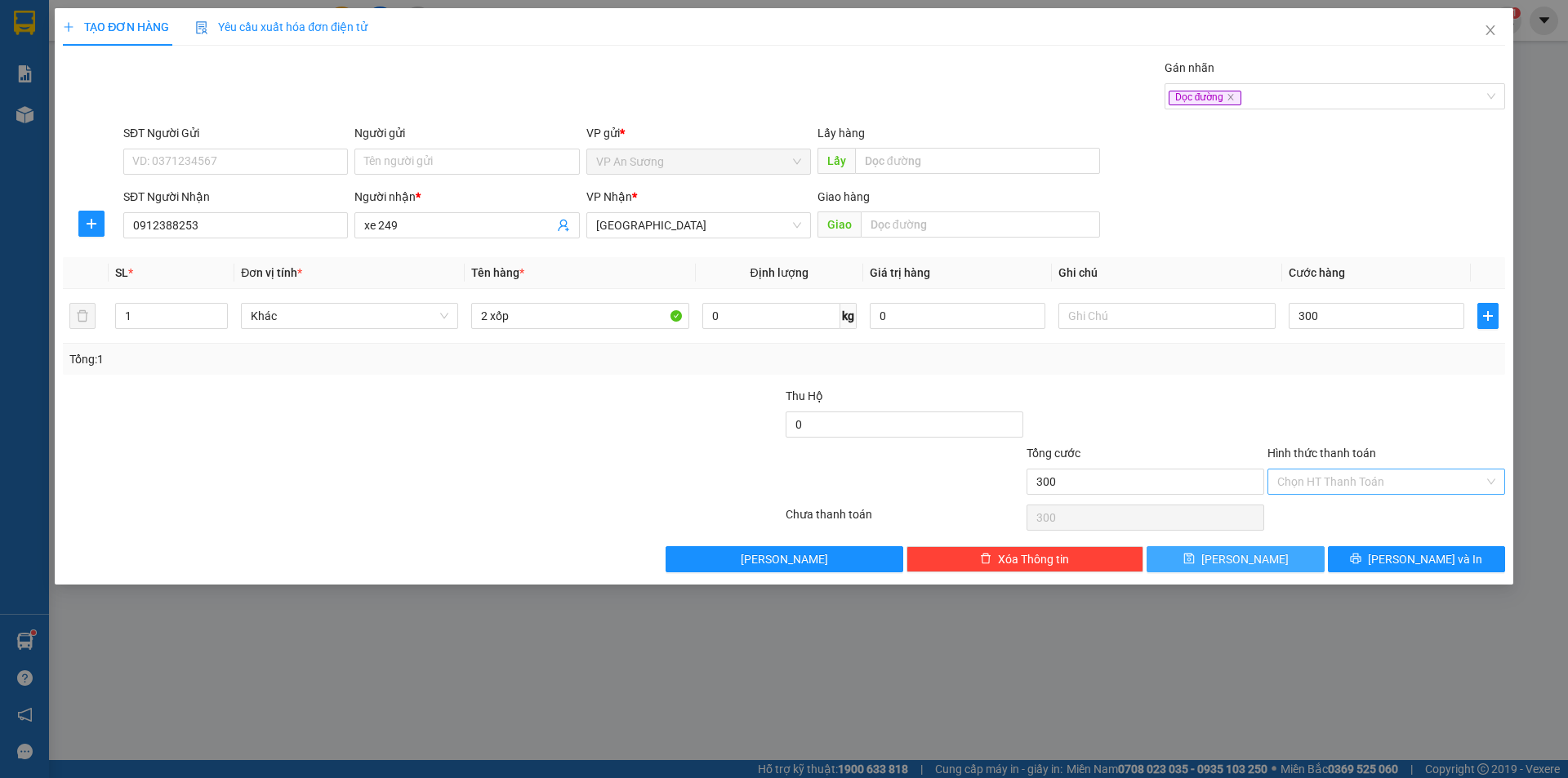
type input "300.000"
click at [1289, 557] on button "[PERSON_NAME]" at bounding box center [1235, 559] width 177 height 26
type input "0"
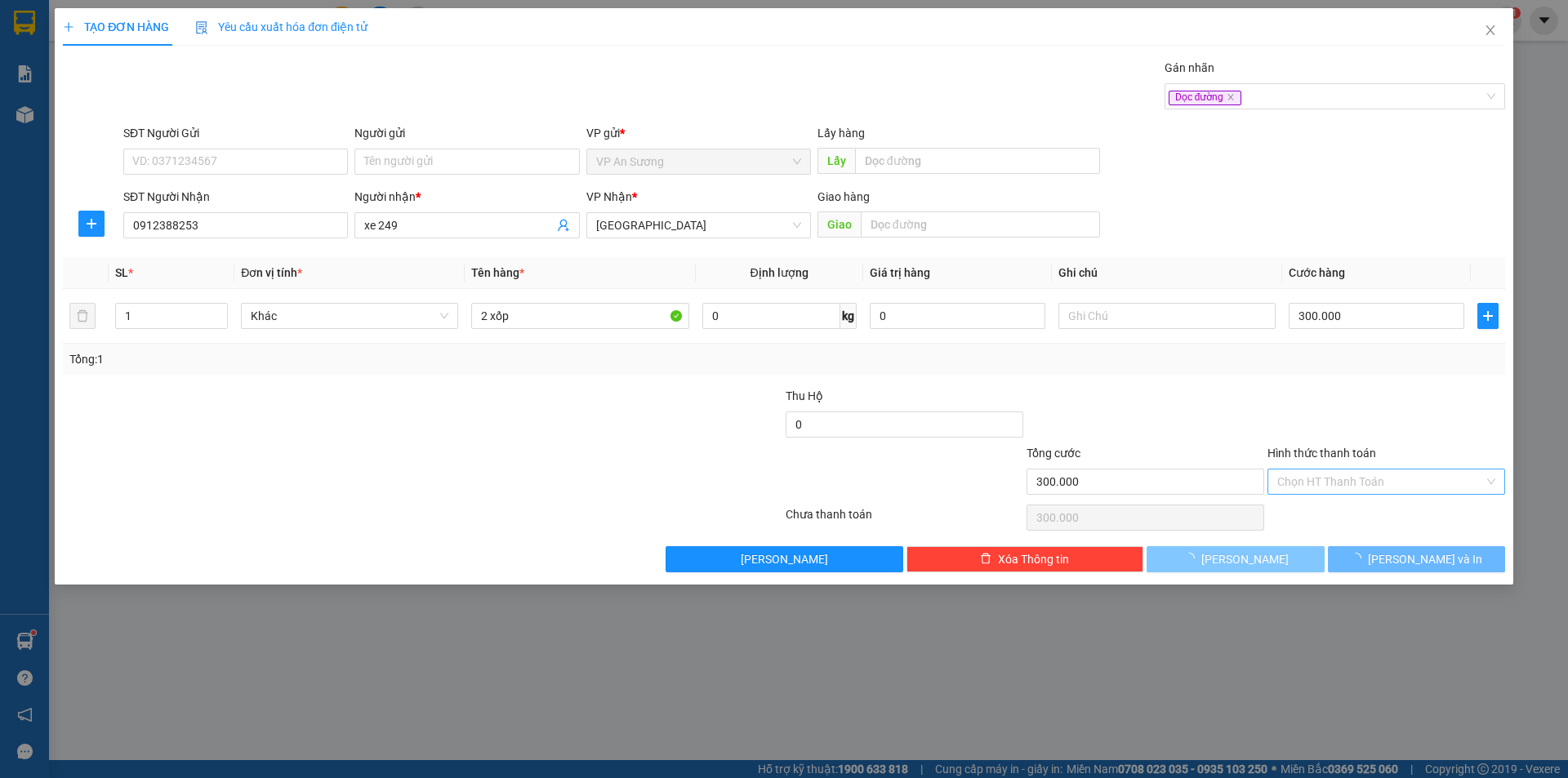
type input "0"
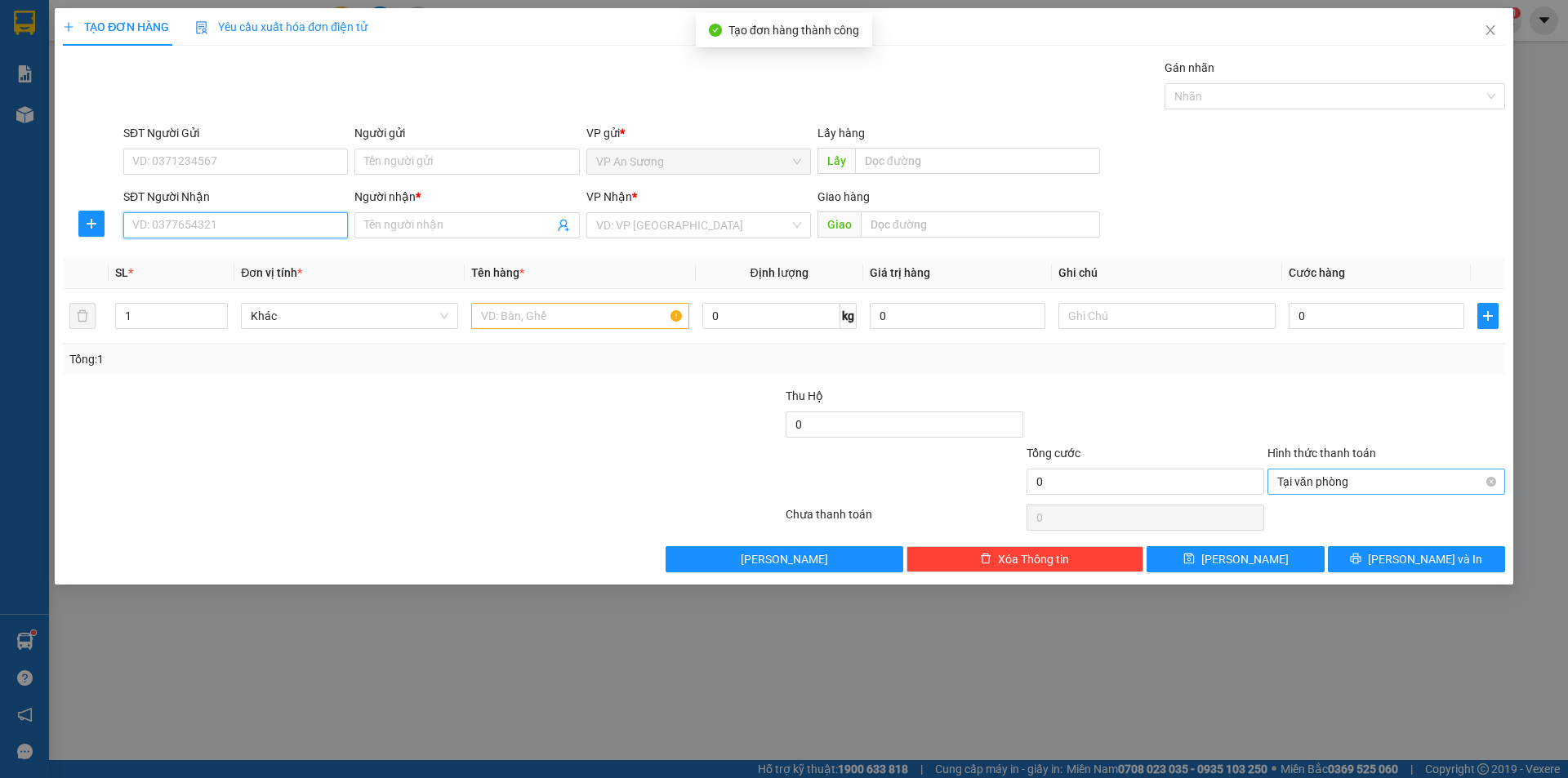
click at [273, 228] on input "SĐT Người Nhận" at bounding box center [236, 225] width 225 height 26
type input "0935907508"
click at [429, 225] on input "Người nhận *" at bounding box center [459, 225] width 189 height 18
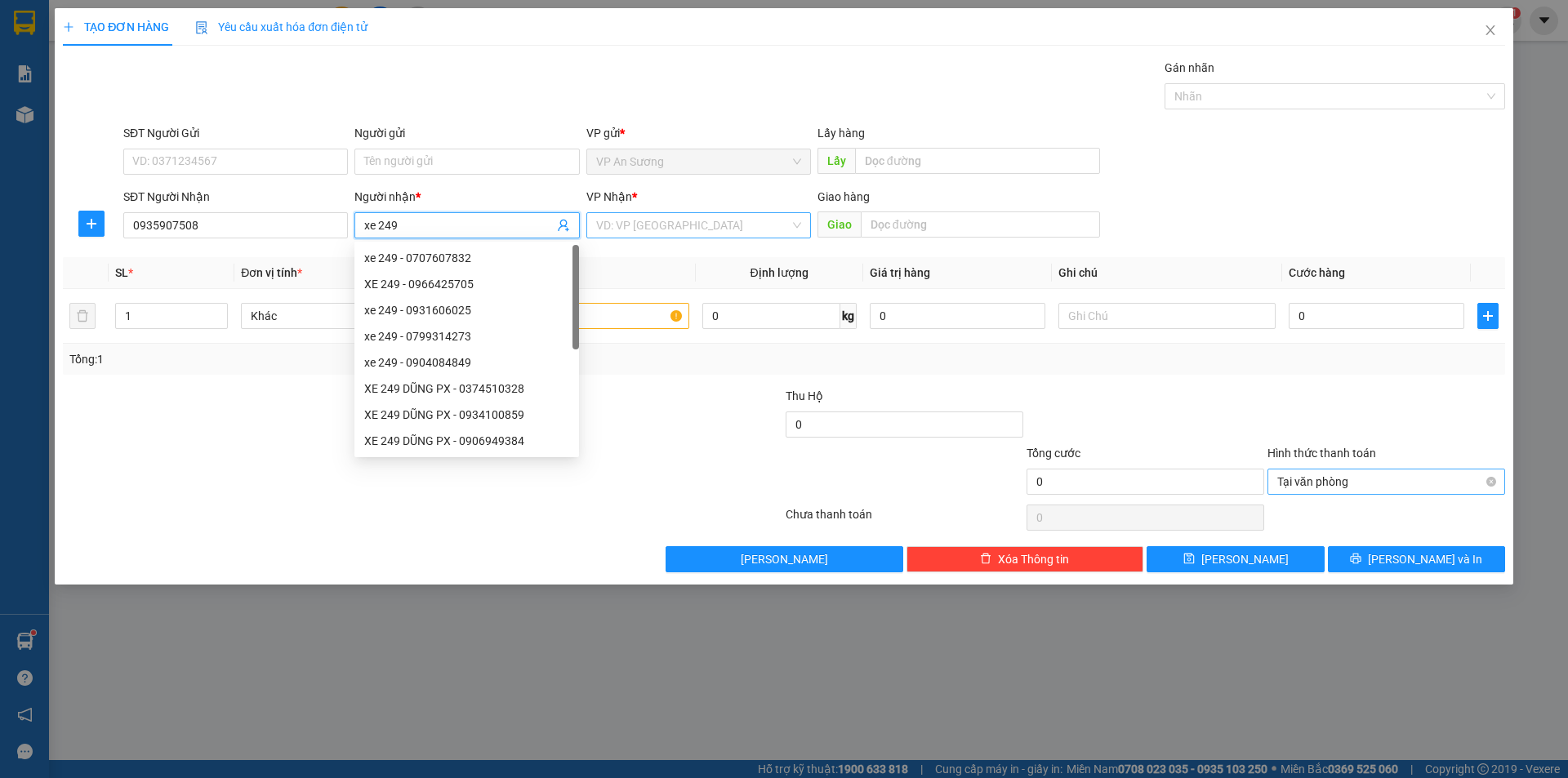
type input "xe 249"
click at [641, 224] on input "search" at bounding box center [692, 225] width 193 height 25
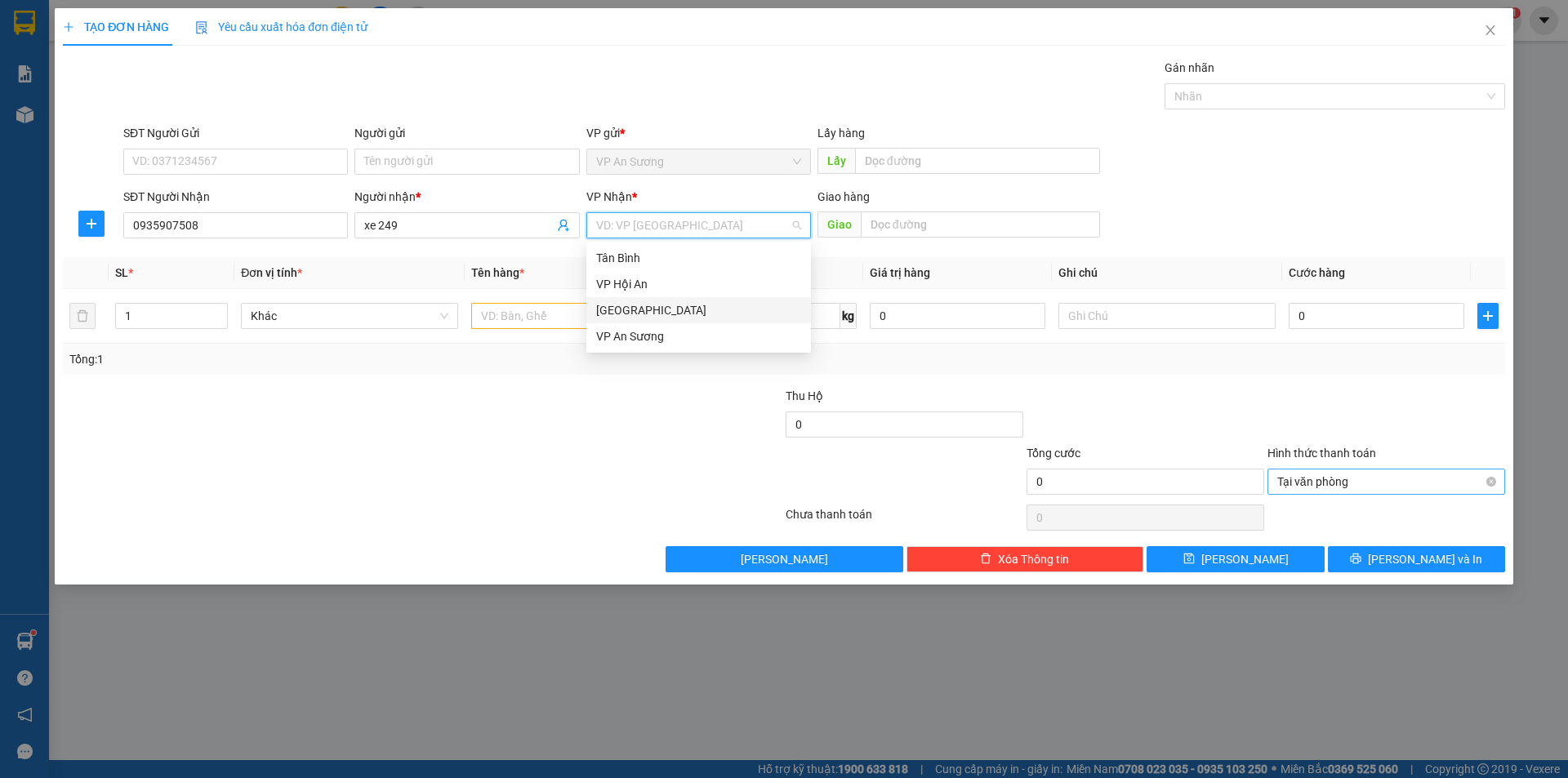
click at [672, 317] on div "[GEOGRAPHIC_DATA]" at bounding box center [698, 310] width 205 height 18
click at [505, 314] on input "text" at bounding box center [580, 316] width 217 height 26
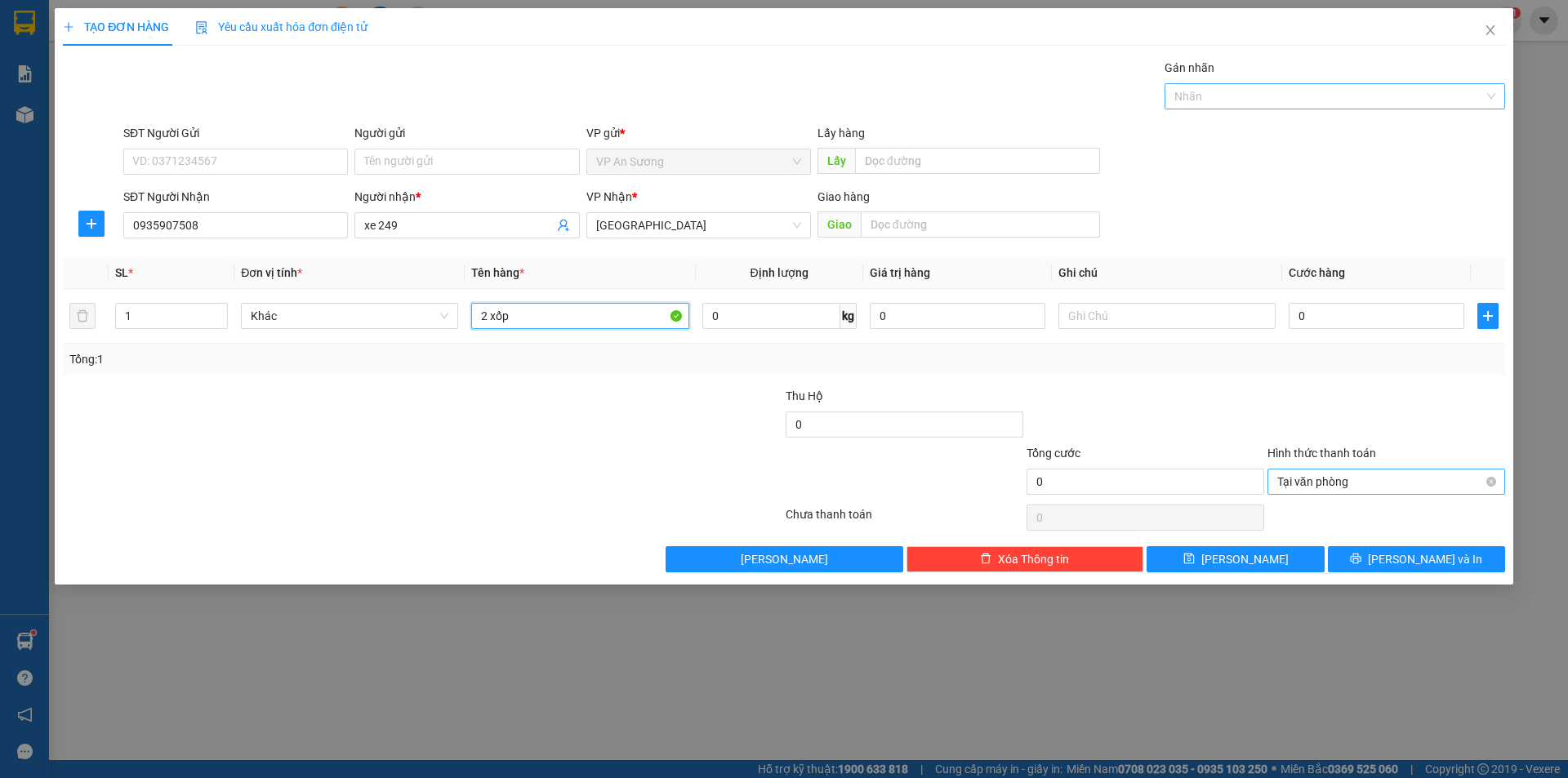
click at [1208, 94] on div at bounding box center [1327, 96] width 316 height 20
type input "2 xốp"
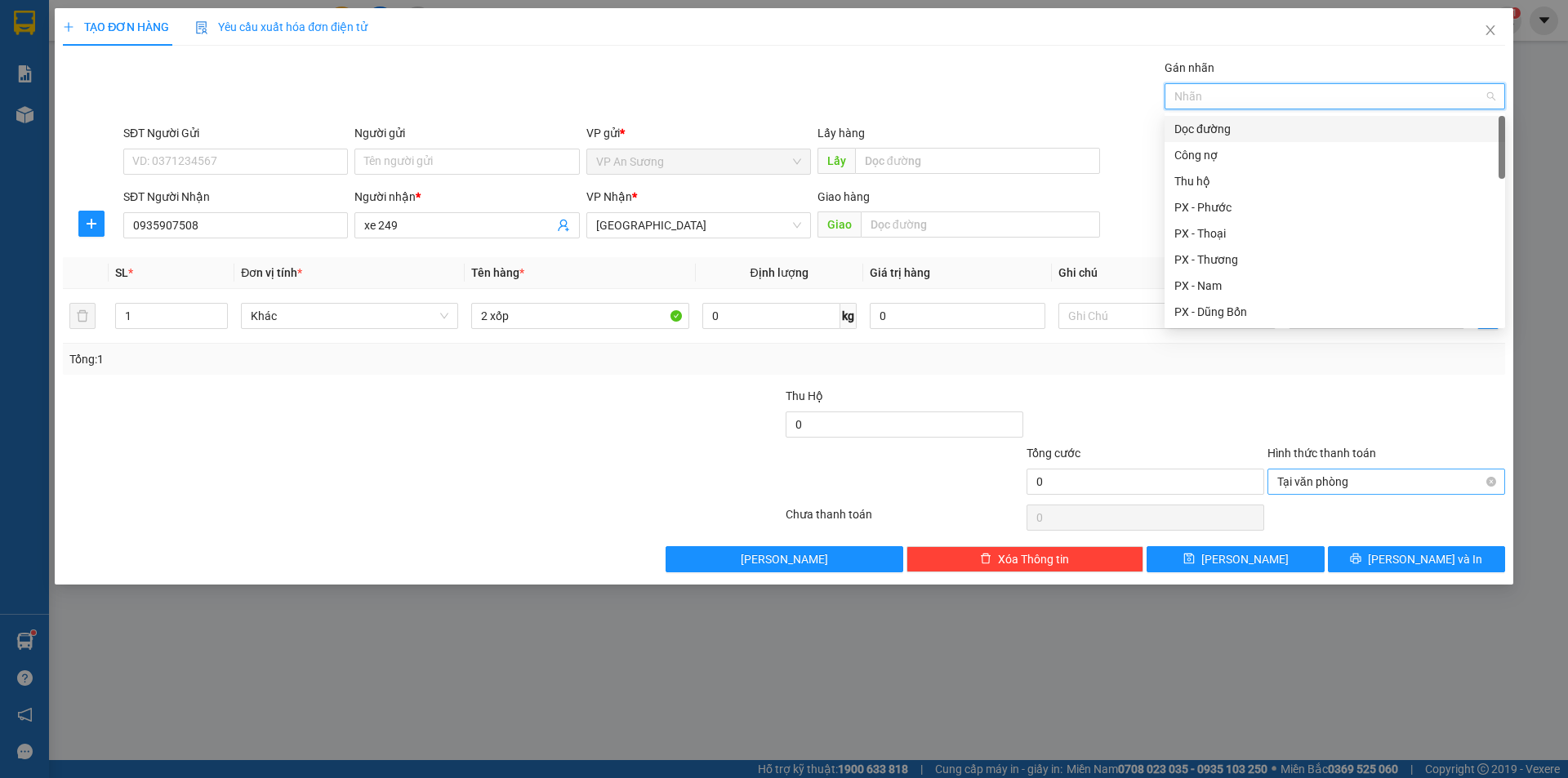
click at [1208, 123] on div "Dọc đường" at bounding box center [1334, 129] width 321 height 18
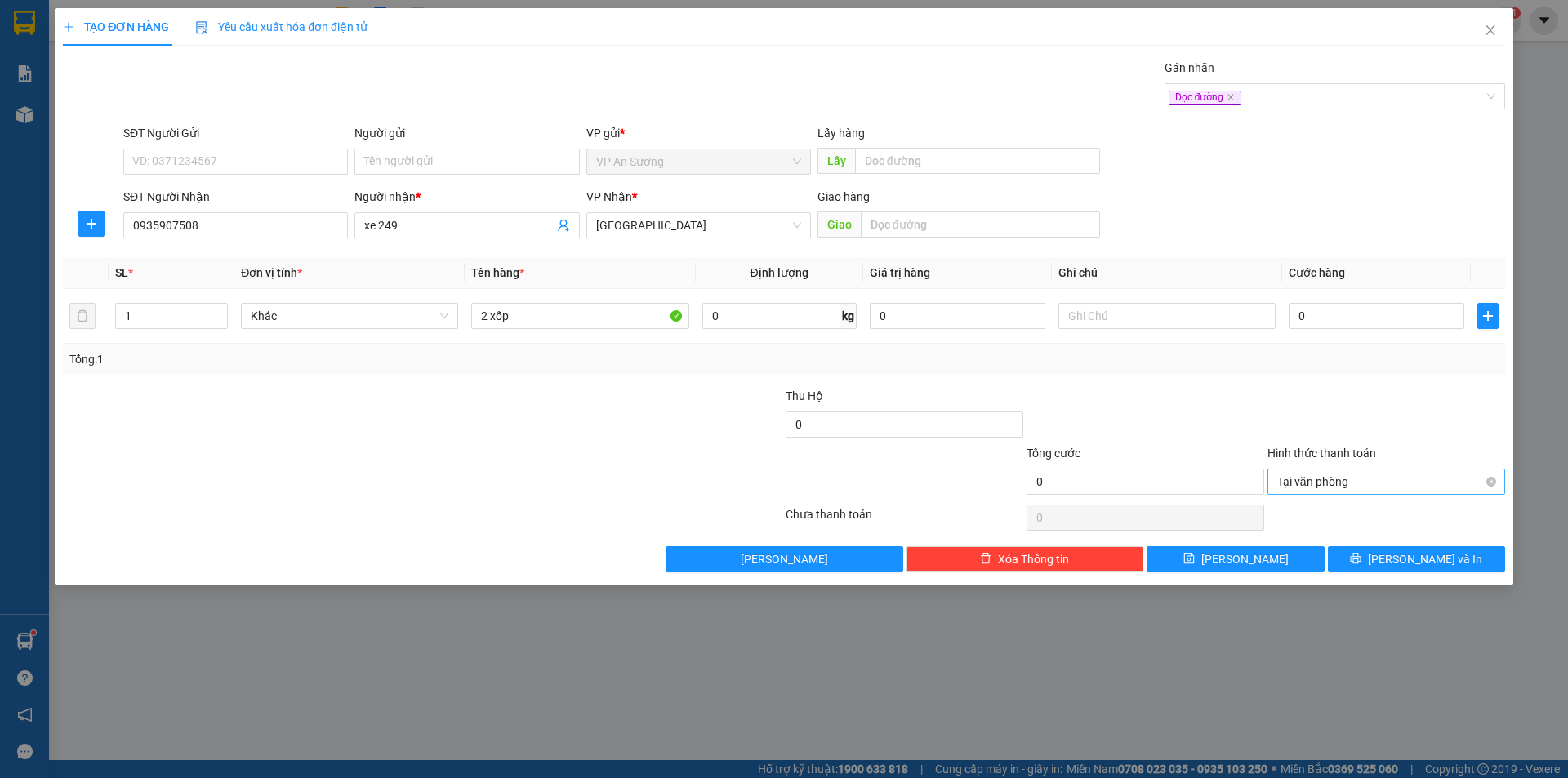
drag, startPoint x: 1021, startPoint y: 117, endPoint x: 1190, endPoint y: 271, distance: 228.6
click at [1023, 124] on div "Transit Pickup Surcharge Ids Transit Deliver Surcharge Ids Transit Deliver Surc…" at bounding box center [783, 315] width 1442 height 514
click at [1383, 327] on input "0" at bounding box center [1377, 316] width 175 height 26
type input "3"
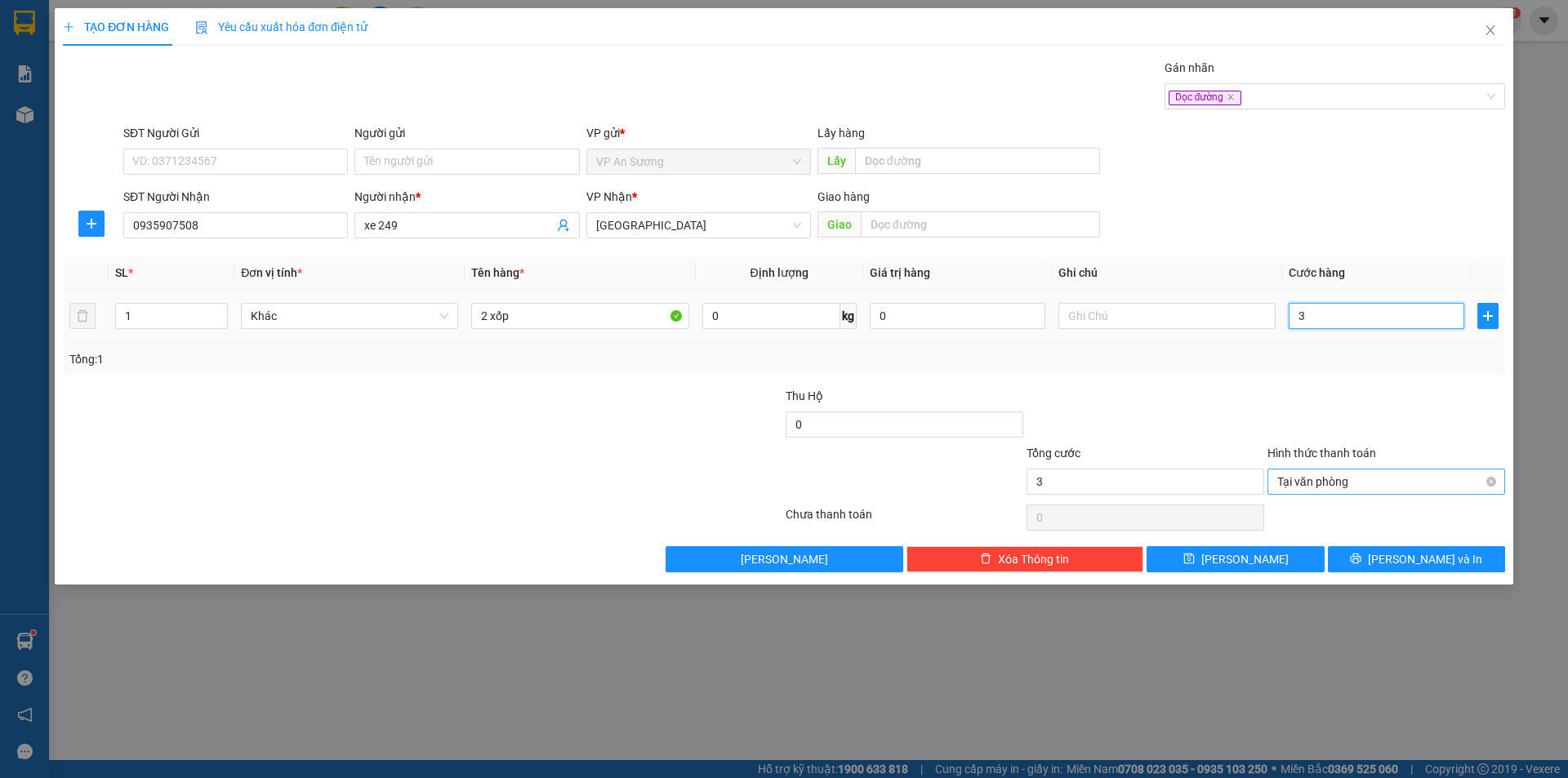
type input "30"
type input "300"
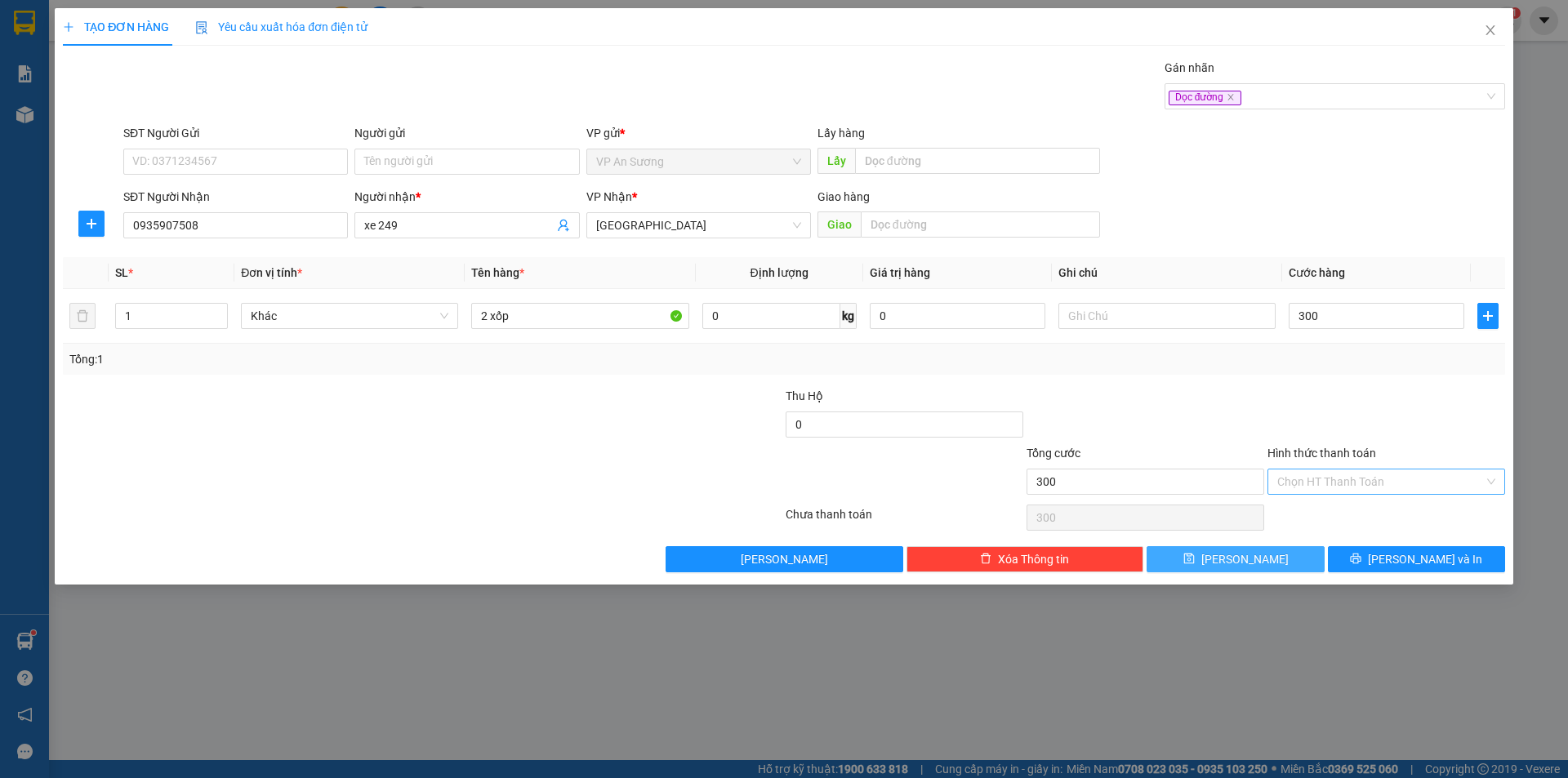
type input "300.000"
click at [1256, 562] on button "[PERSON_NAME]" at bounding box center [1235, 559] width 177 height 26
type input "0"
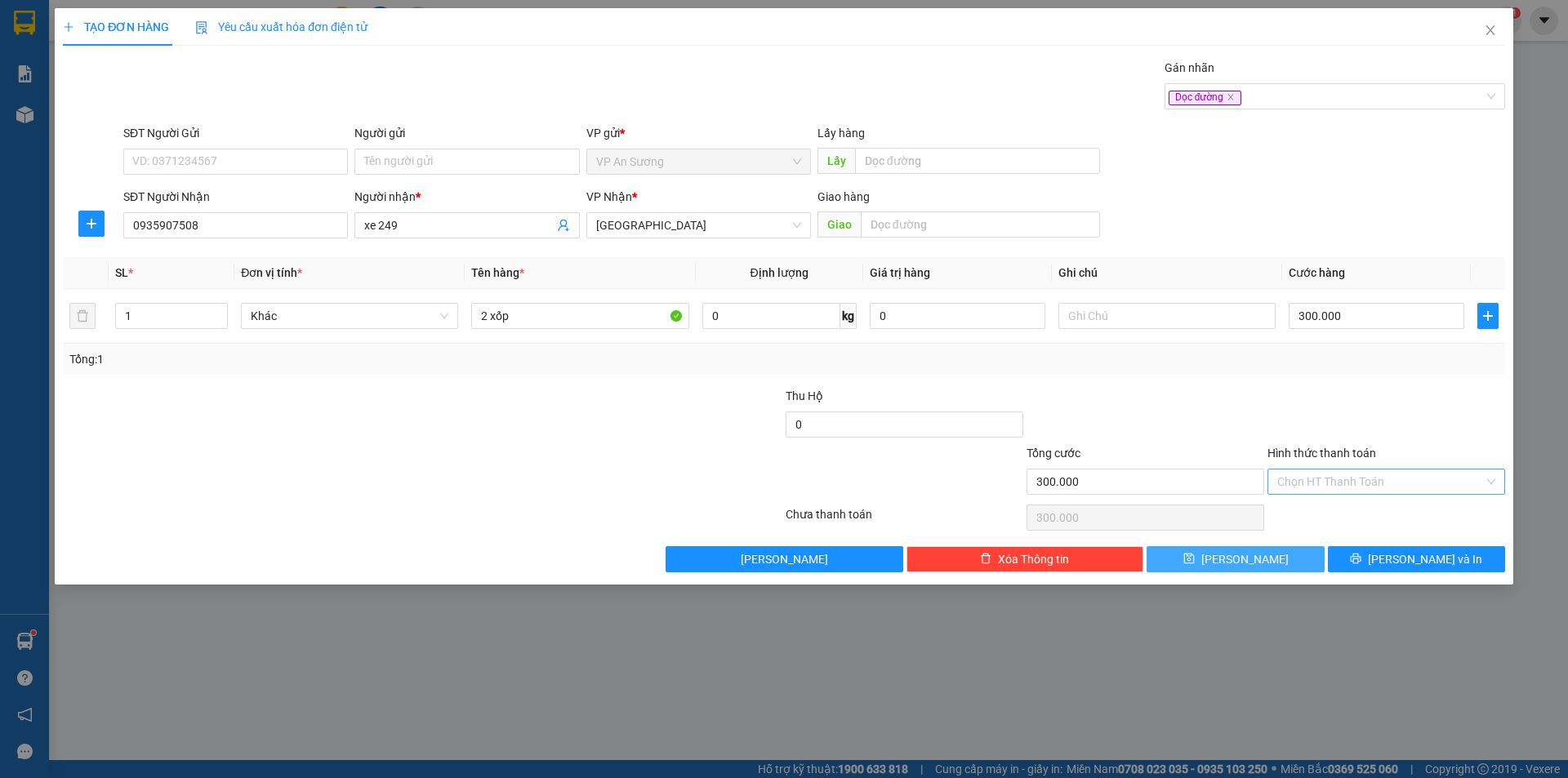
type input "0"
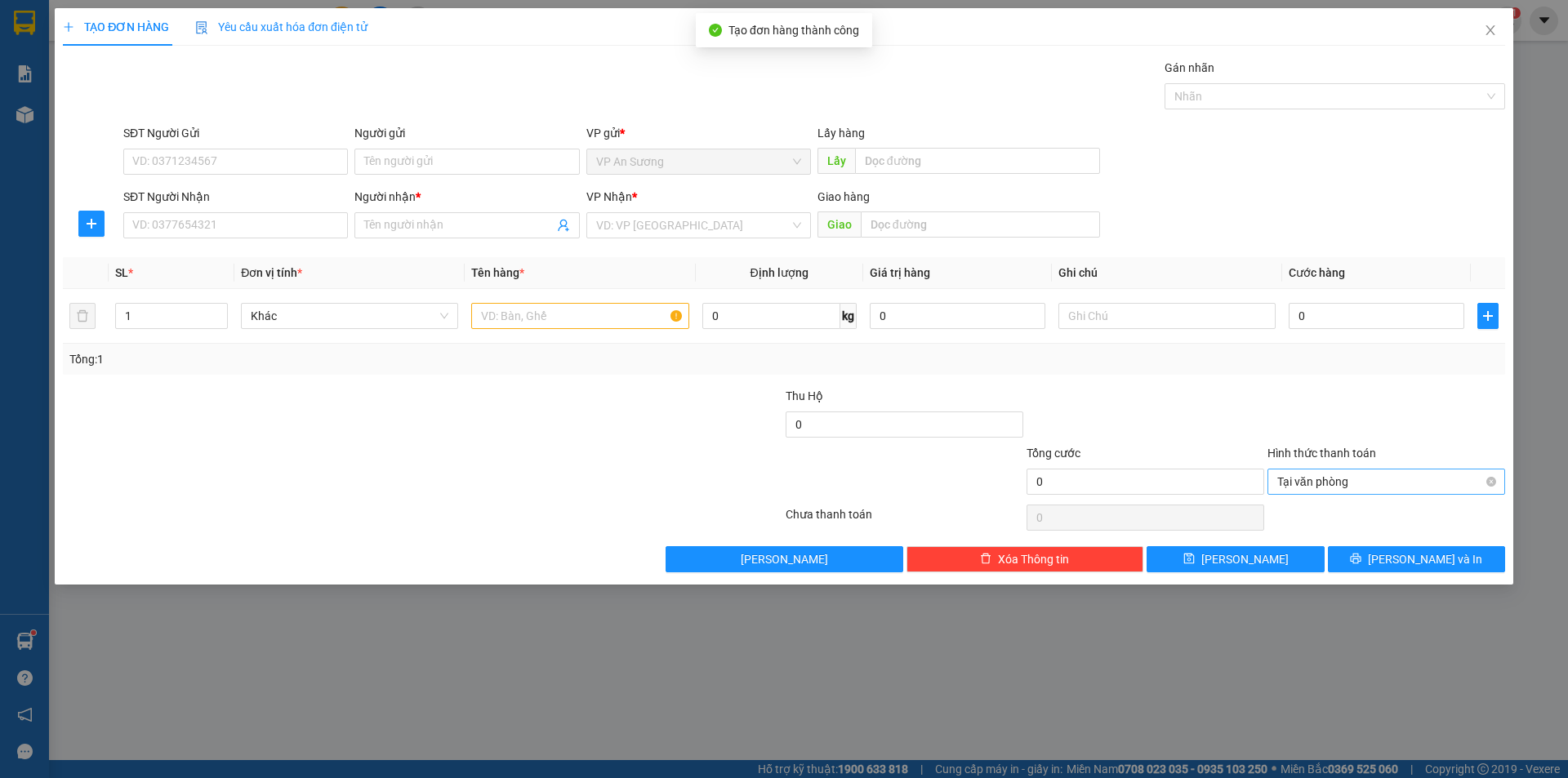
click at [228, 241] on div "SĐT Người Nhận VD: 0377654321" at bounding box center [236, 216] width 225 height 58
click at [229, 225] on input "SĐT Người Nhận" at bounding box center [236, 225] width 225 height 26
type input "0935809242"
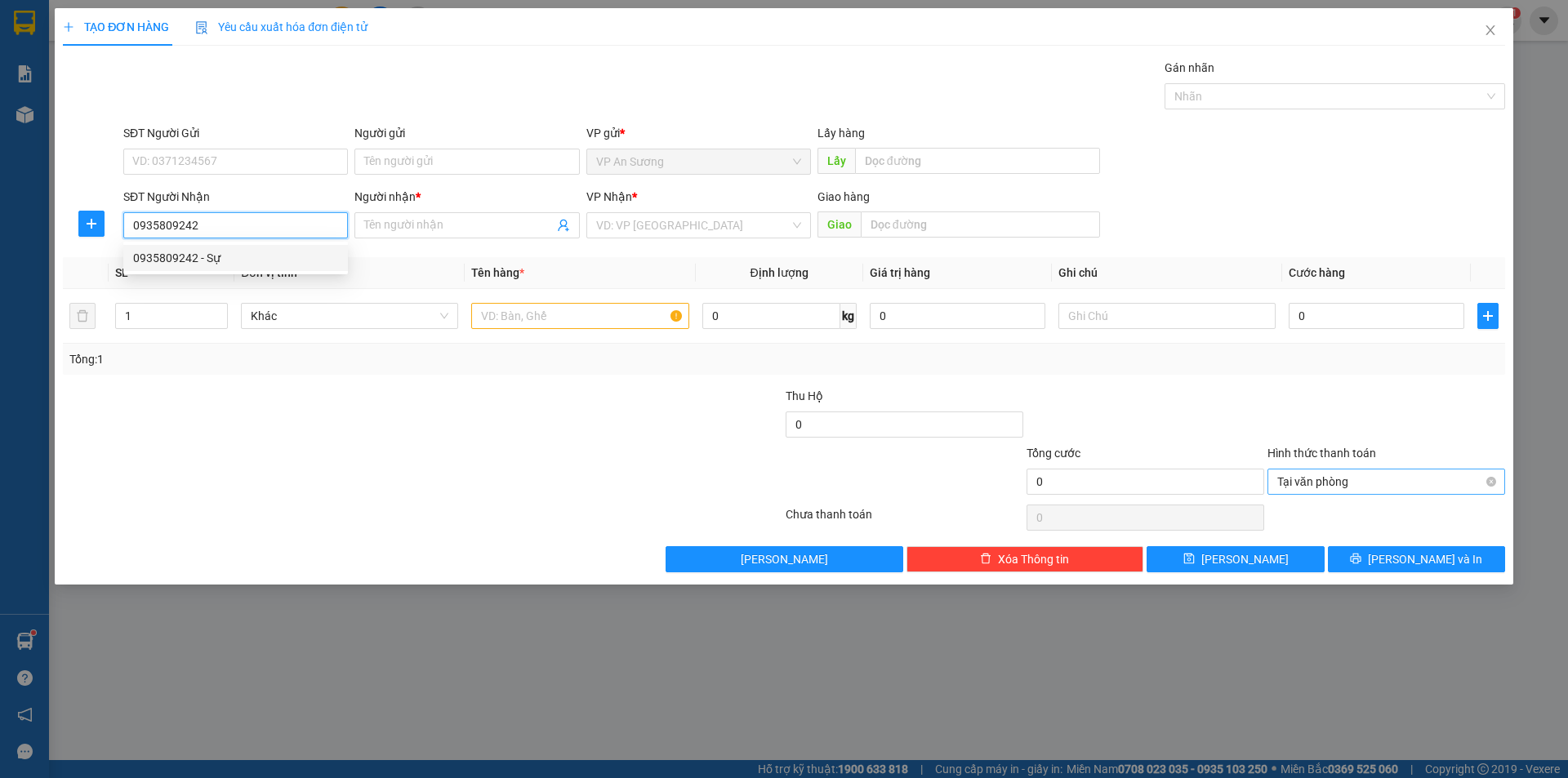
drag, startPoint x: 167, startPoint y: 258, endPoint x: 368, endPoint y: 266, distance: 201.2
click at [173, 258] on div "0935809242 - Sự" at bounding box center [235, 258] width 205 height 18
type input "Sự"
type input "0935809242"
click at [483, 310] on input "text" at bounding box center [580, 316] width 217 height 26
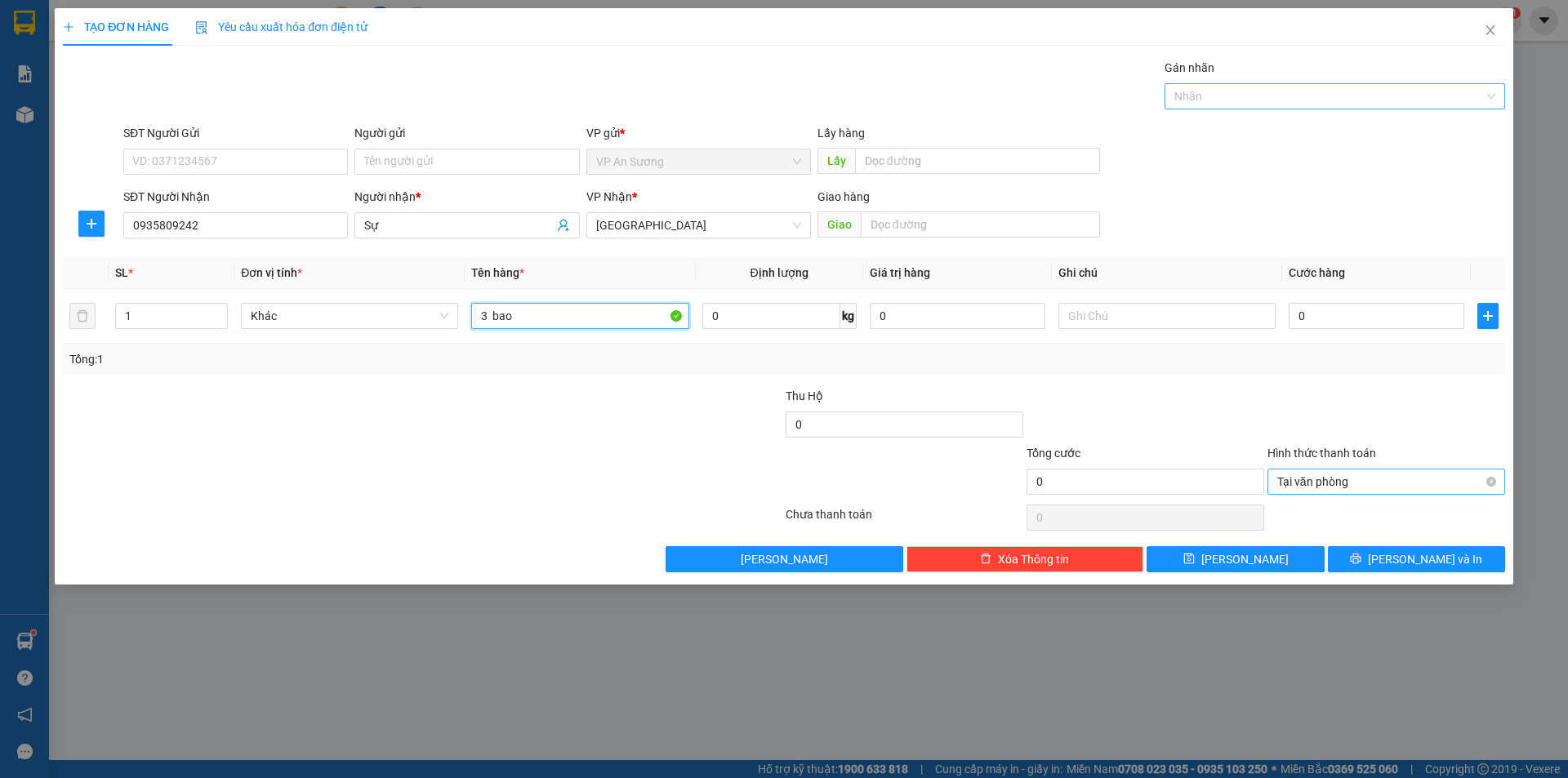
click at [1248, 100] on div at bounding box center [1327, 96] width 316 height 20
type input "3 bao"
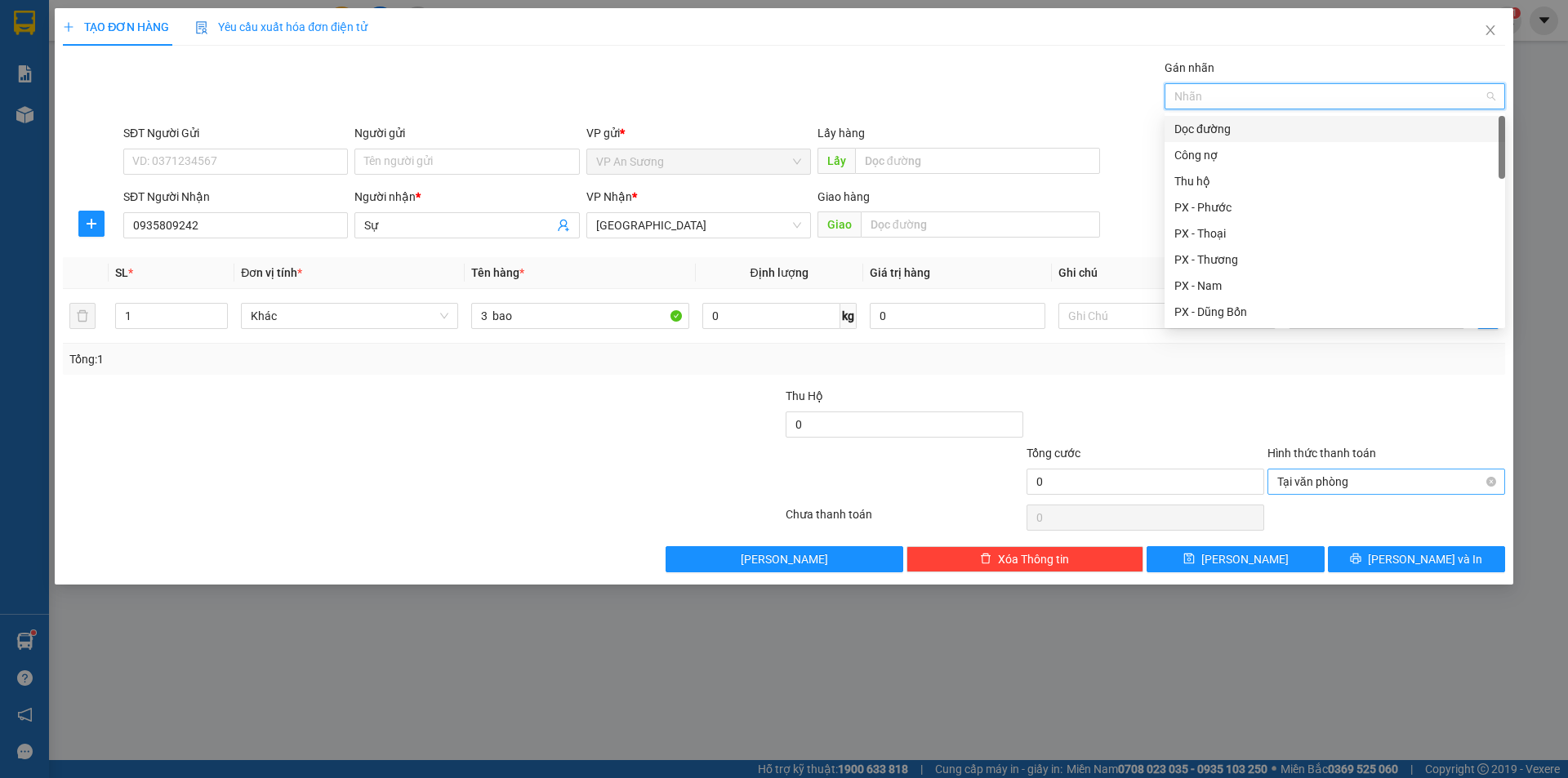
drag, startPoint x: 1219, startPoint y: 125, endPoint x: 1070, endPoint y: 115, distance: 149.3
click at [1219, 125] on div "Dọc đường" at bounding box center [1334, 129] width 321 height 18
drag, startPoint x: 1030, startPoint y: 105, endPoint x: 1240, endPoint y: 260, distance: 261.0
click at [1067, 130] on div "Transit Pickup Surcharge Ids Transit Deliver Surcharge Ids Transit Deliver Surc…" at bounding box center [783, 315] width 1442 height 514
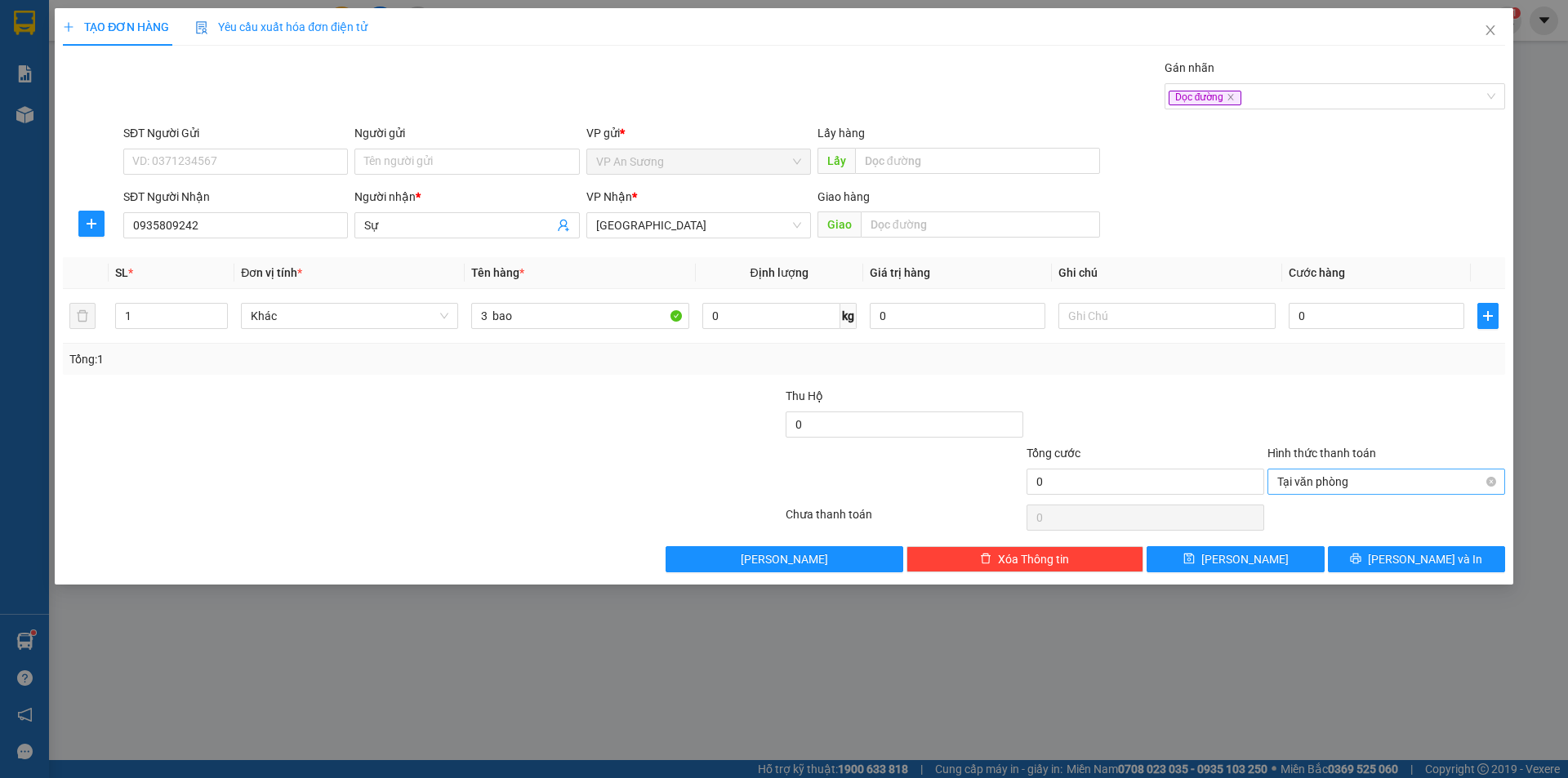
drag, startPoint x: 1361, startPoint y: 403, endPoint x: 1346, endPoint y: 324, distance: 80.4
click at [1361, 400] on div at bounding box center [1386, 416] width 241 height 58
click at [1342, 314] on input "0" at bounding box center [1377, 316] width 175 height 26
type input "7"
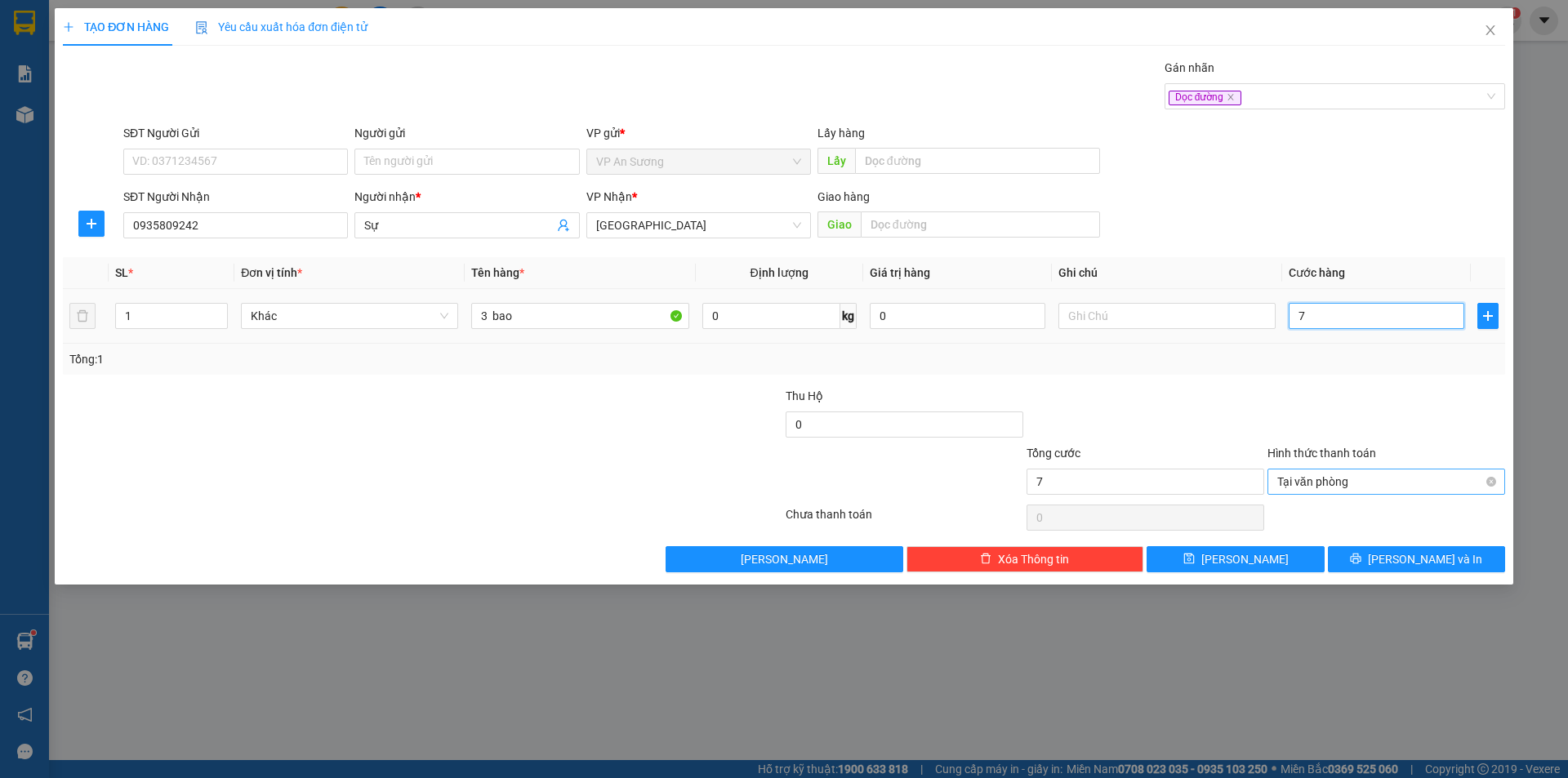
type input "75"
type input "750"
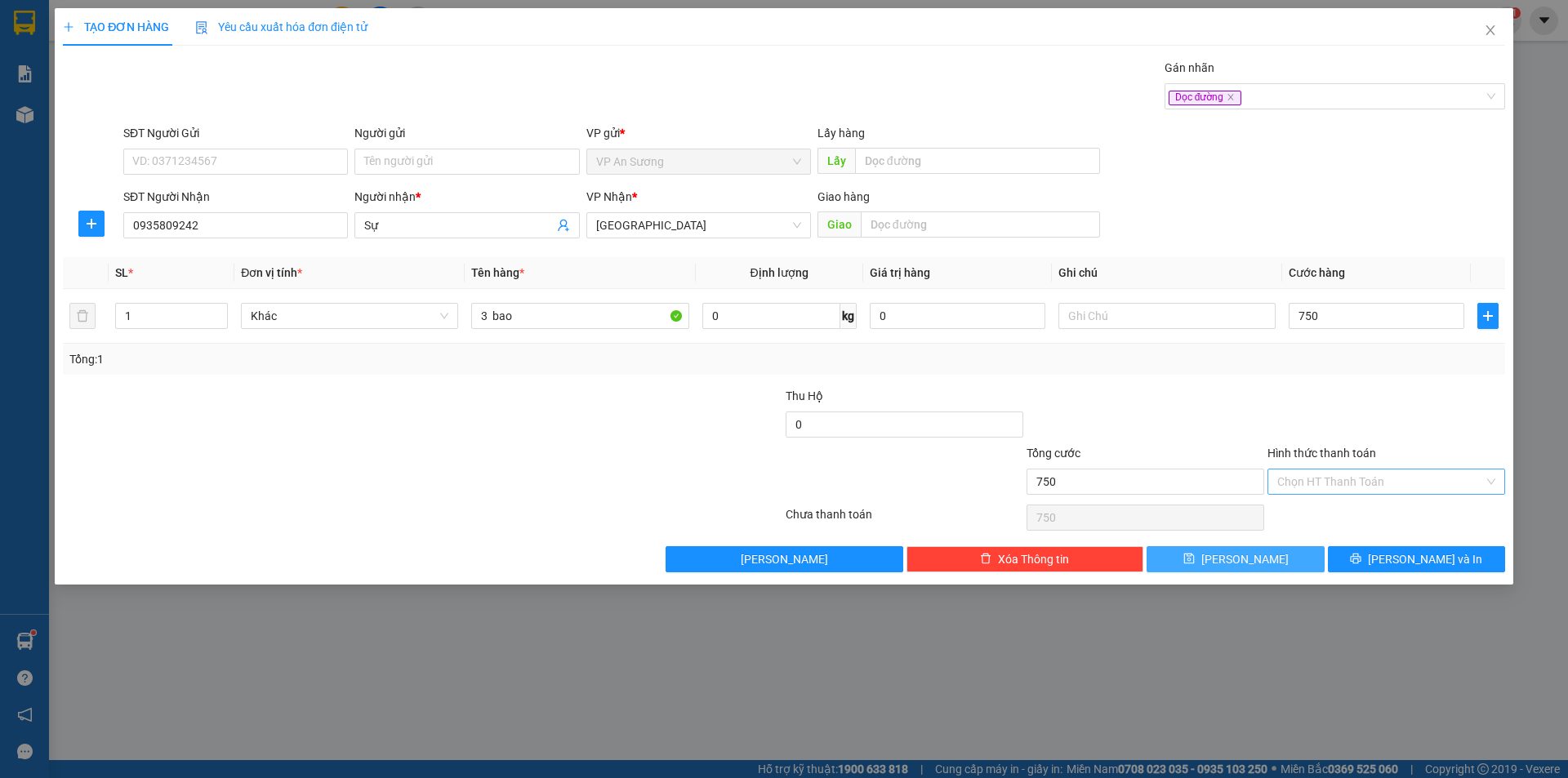
type input "750.000"
click at [1312, 558] on button "[PERSON_NAME]" at bounding box center [1235, 559] width 177 height 26
type input "0"
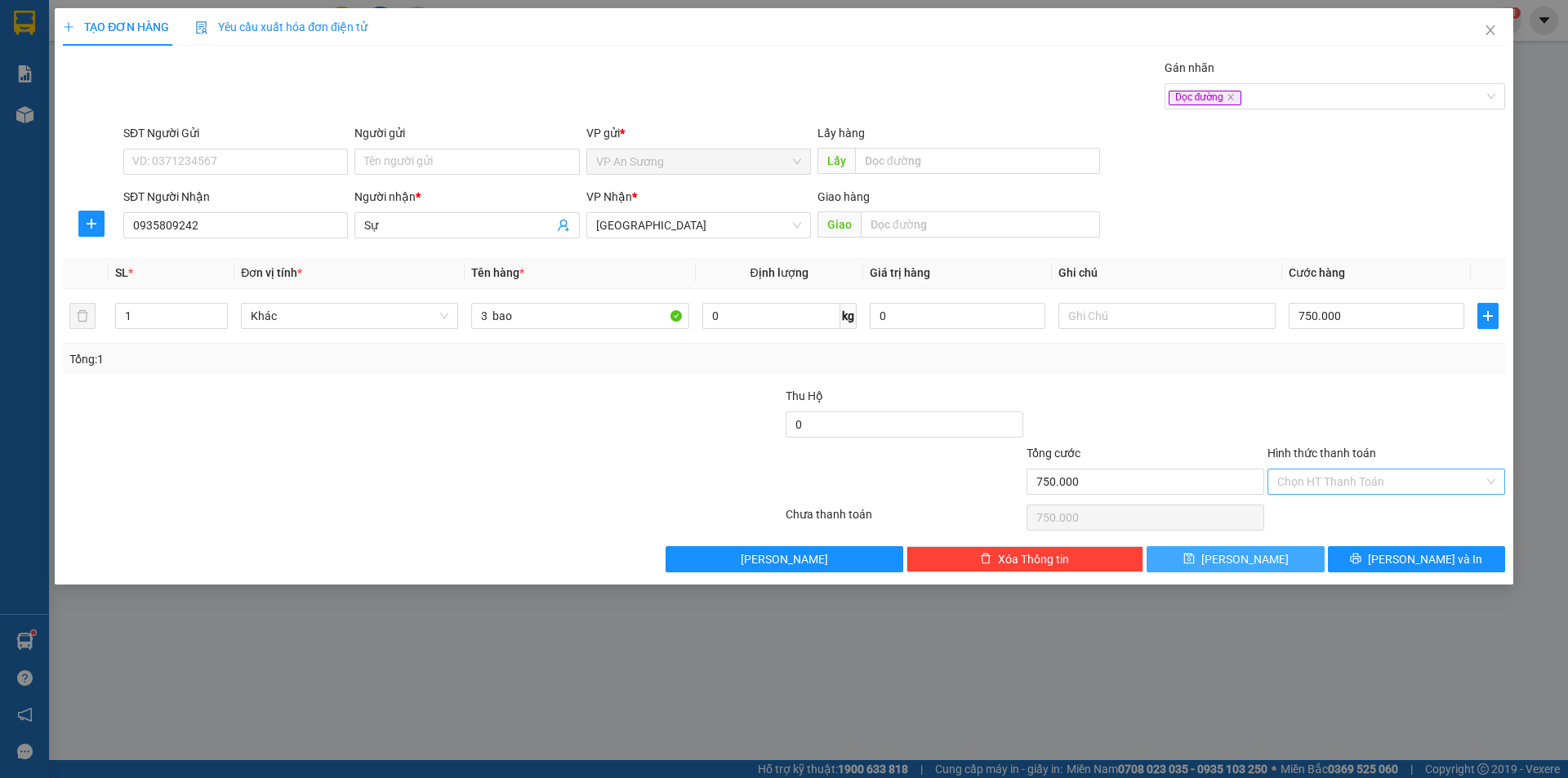
type input "0"
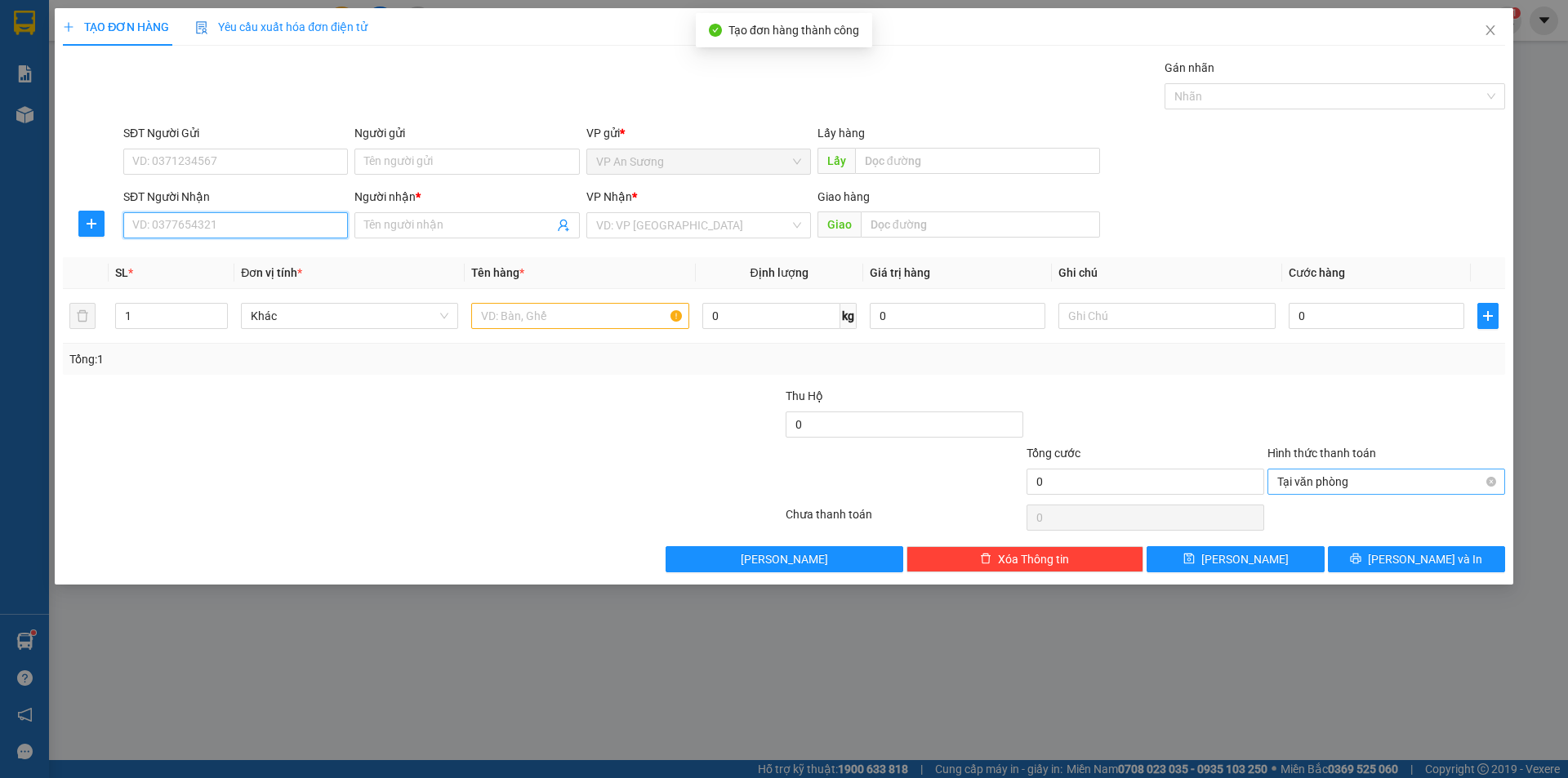
click at [254, 228] on input "SĐT Người Nhận" at bounding box center [236, 225] width 225 height 26
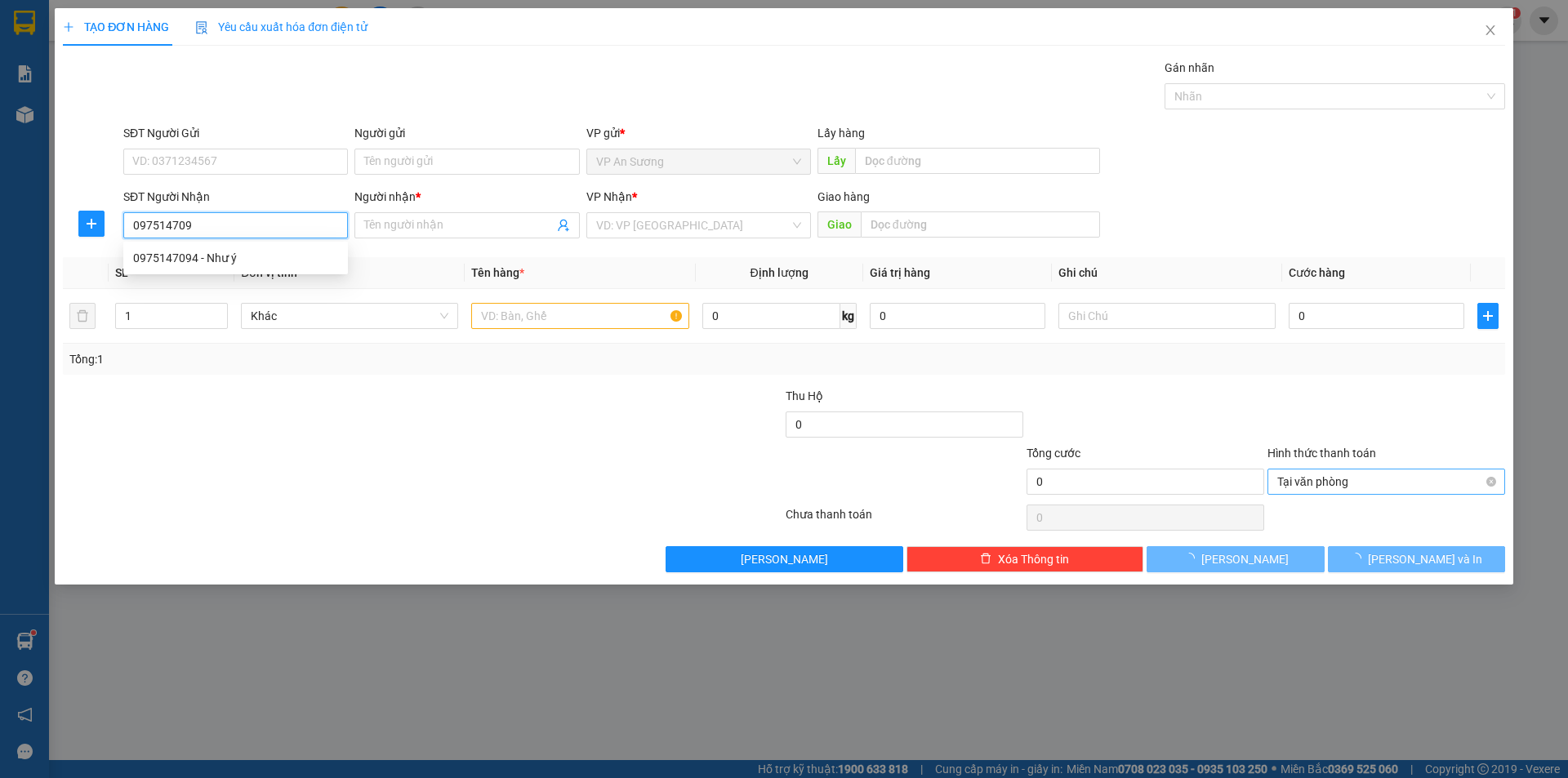
type input "0975147094"
drag, startPoint x: 276, startPoint y: 252, endPoint x: 446, endPoint y: 263, distance: 170.4
click at [277, 253] on div "0975147094 - Như ý" at bounding box center [235, 258] width 205 height 18
type input "Như ý"
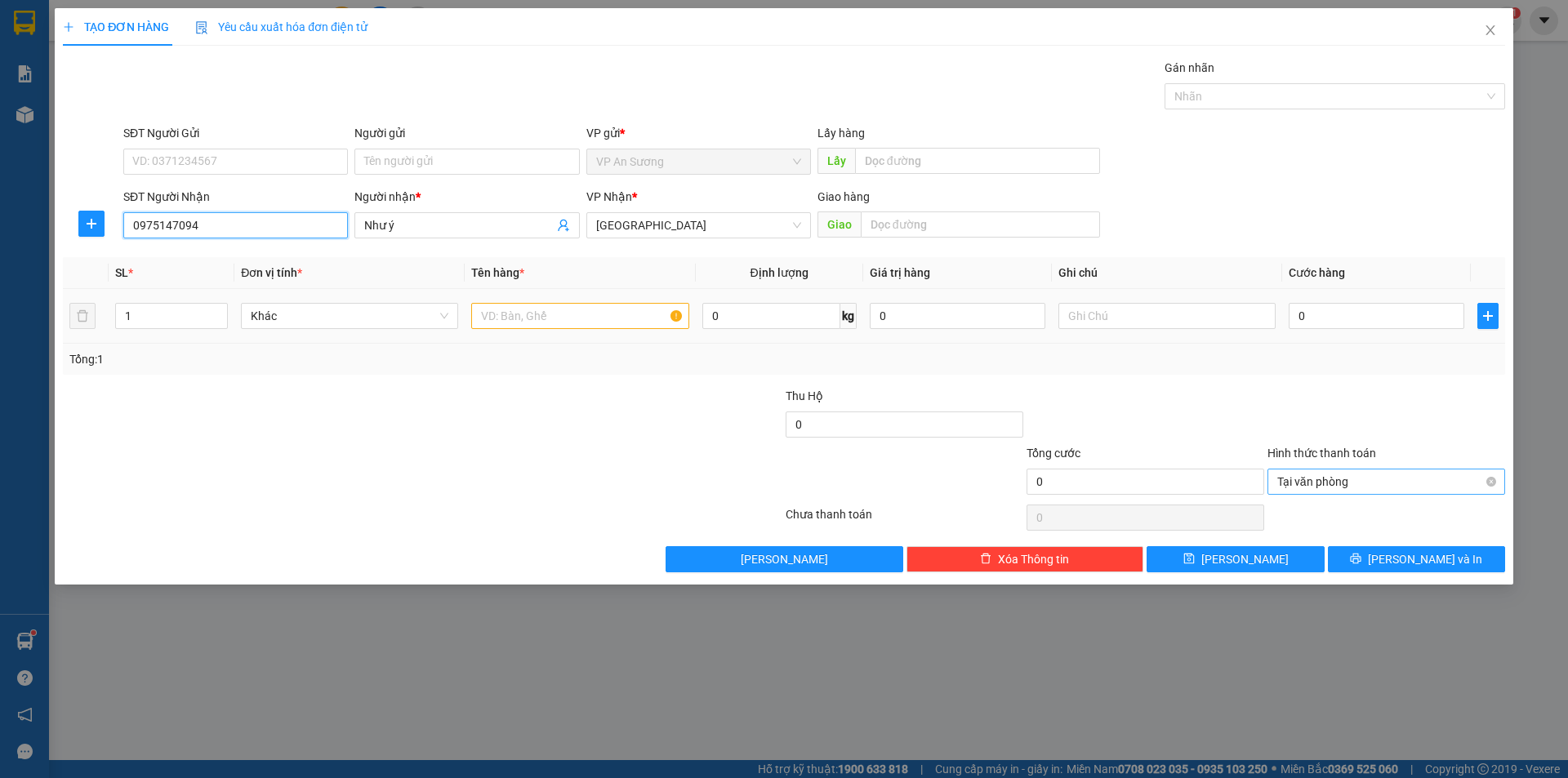
type input "0975147094"
click at [591, 318] on input "text" at bounding box center [580, 316] width 217 height 26
click at [1209, 106] on div "Nhãn" at bounding box center [1334, 96] width 341 height 26
type input "1 cuc"
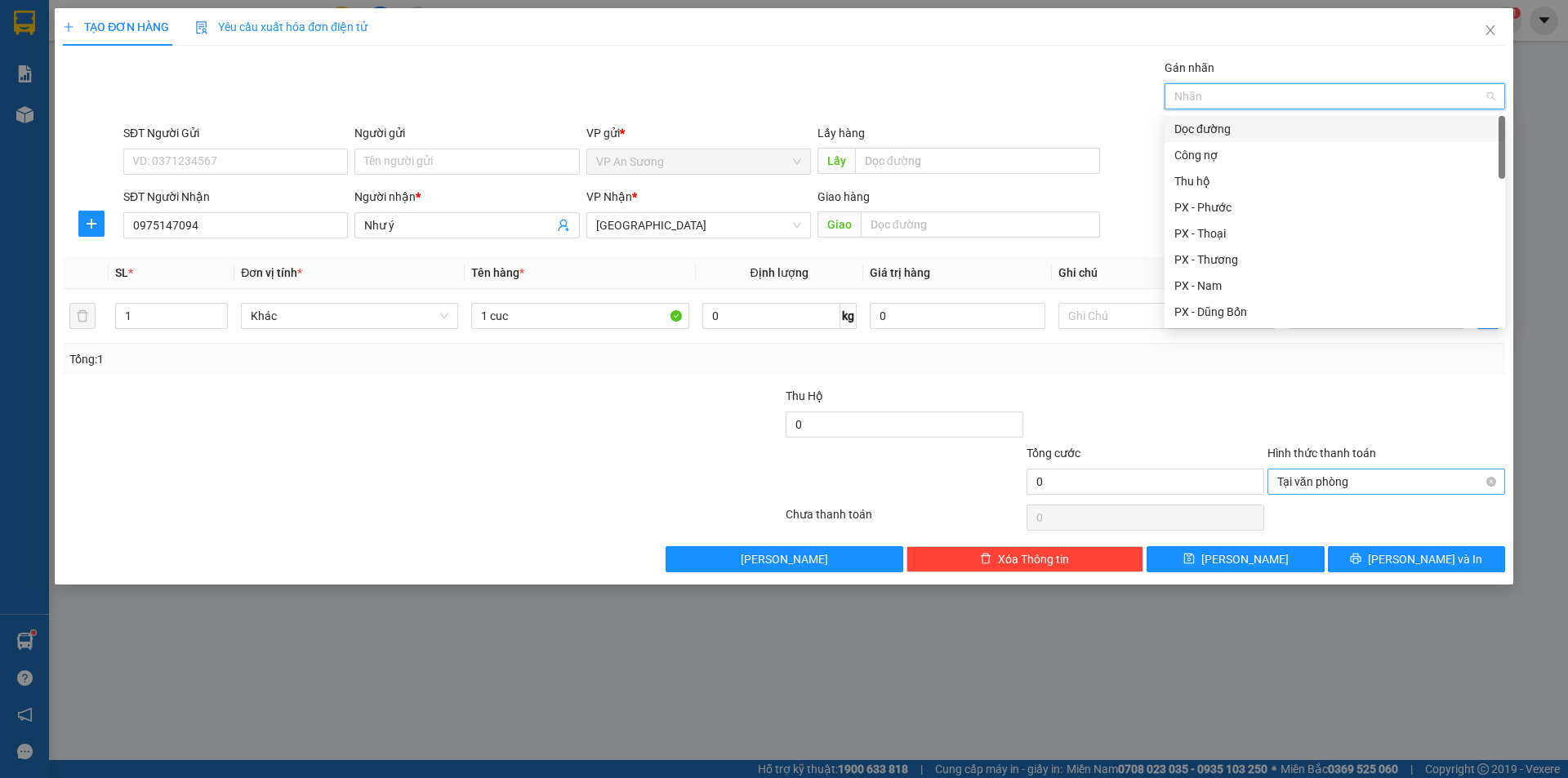
click at [1199, 121] on div "Dọc đường" at bounding box center [1334, 129] width 321 height 18
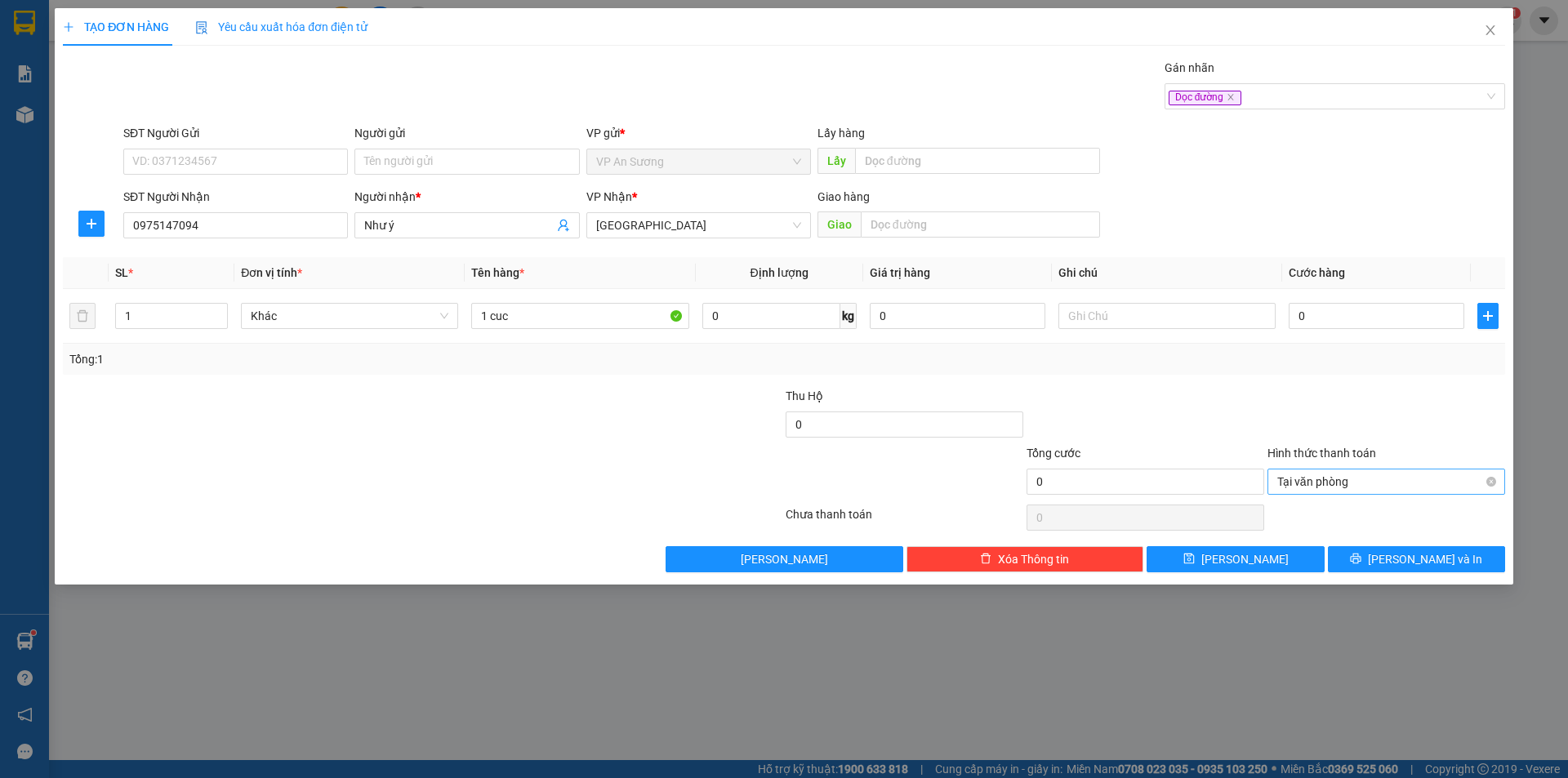
drag, startPoint x: 1090, startPoint y: 104, endPoint x: 1136, endPoint y: 162, distance: 74.0
click at [1109, 131] on div "Transit Pickup Surcharge Ids Transit Deliver Surcharge Ids Transit Deliver Surc…" at bounding box center [783, 315] width 1442 height 514
click at [1328, 307] on input "0" at bounding box center [1377, 316] width 175 height 26
type input "2"
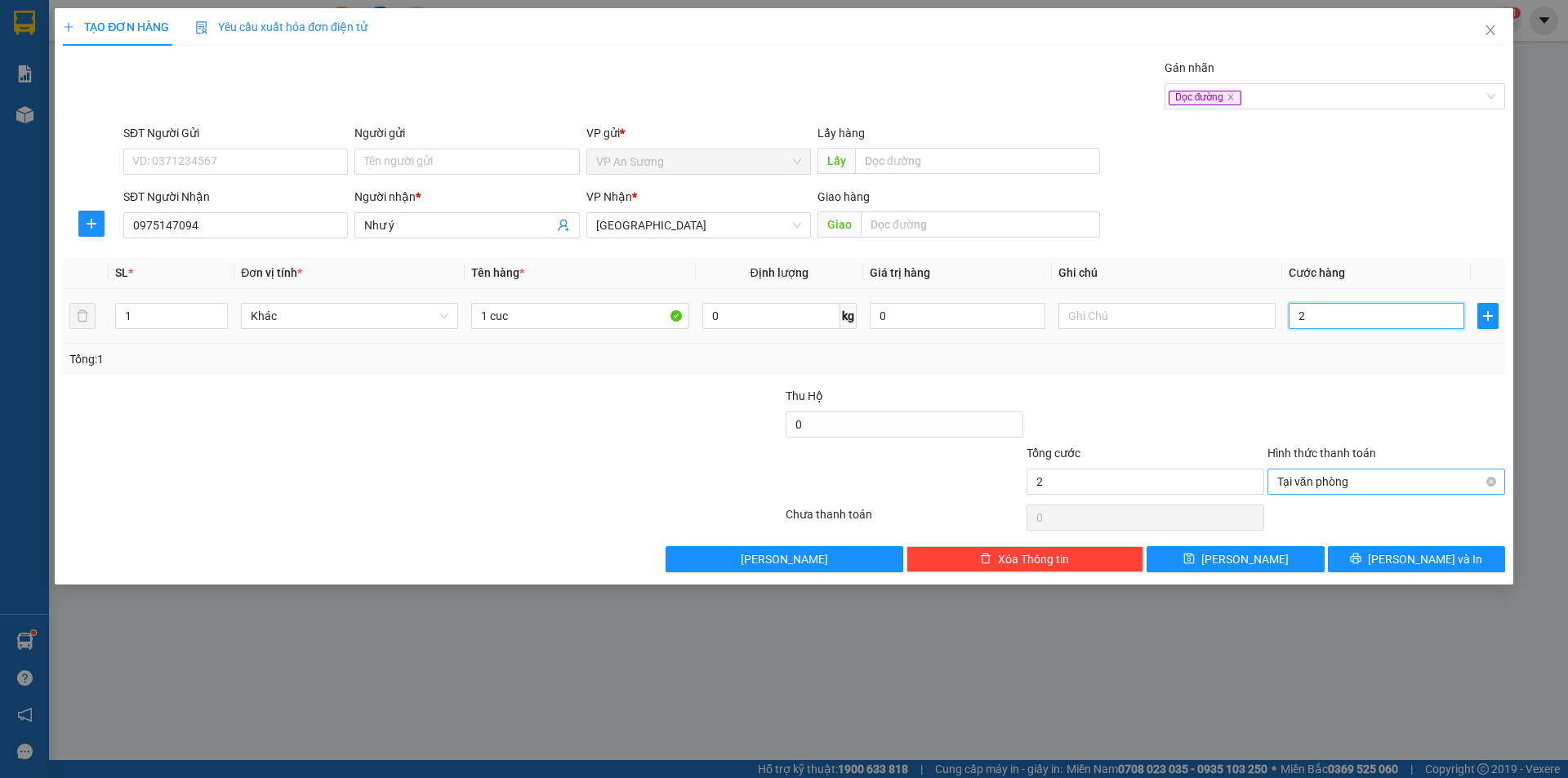
type input "20"
type input "200"
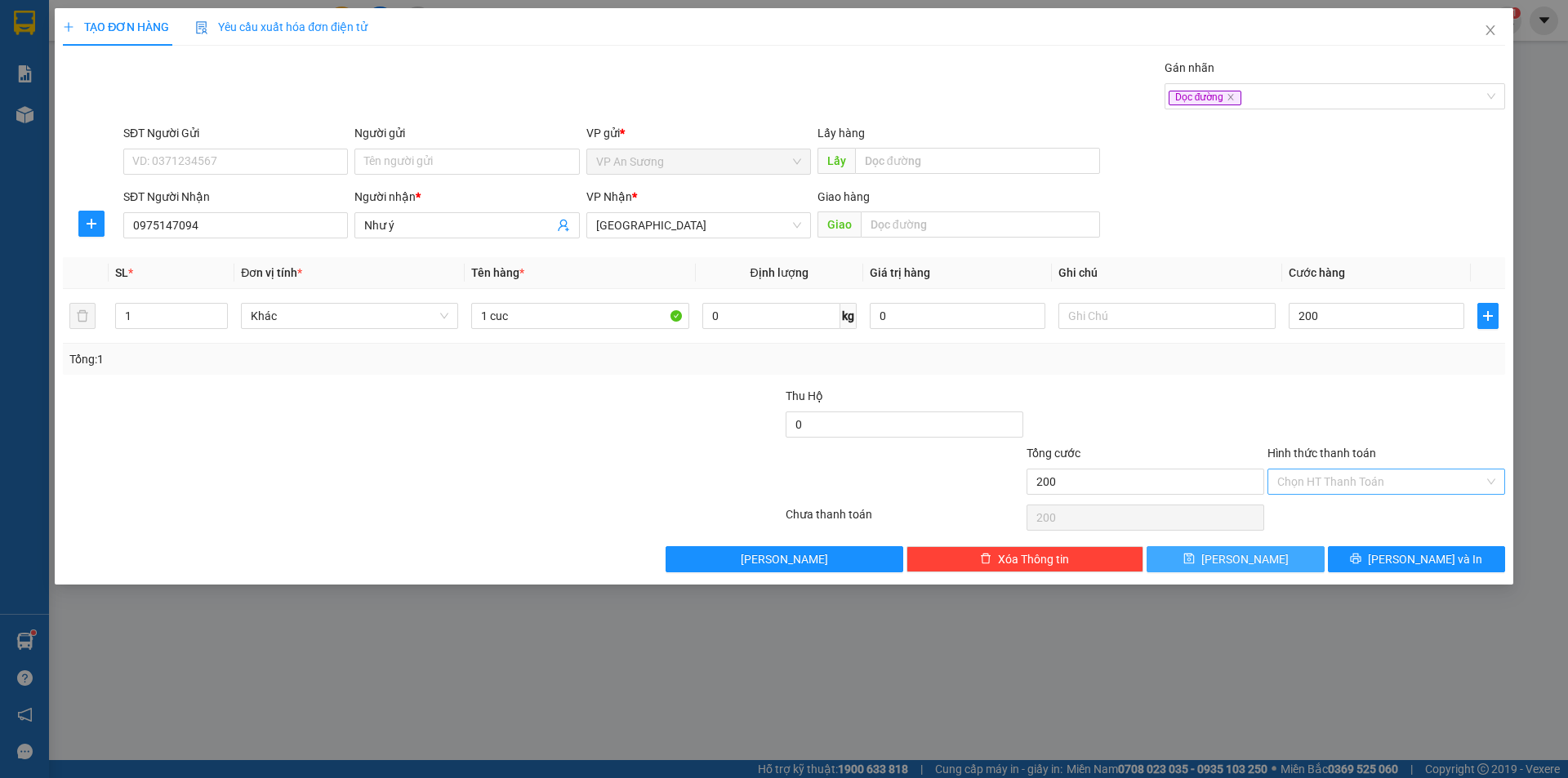
type input "200.000"
click at [1243, 563] on span "[PERSON_NAME]" at bounding box center [1245, 559] width 88 height 18
type input "0"
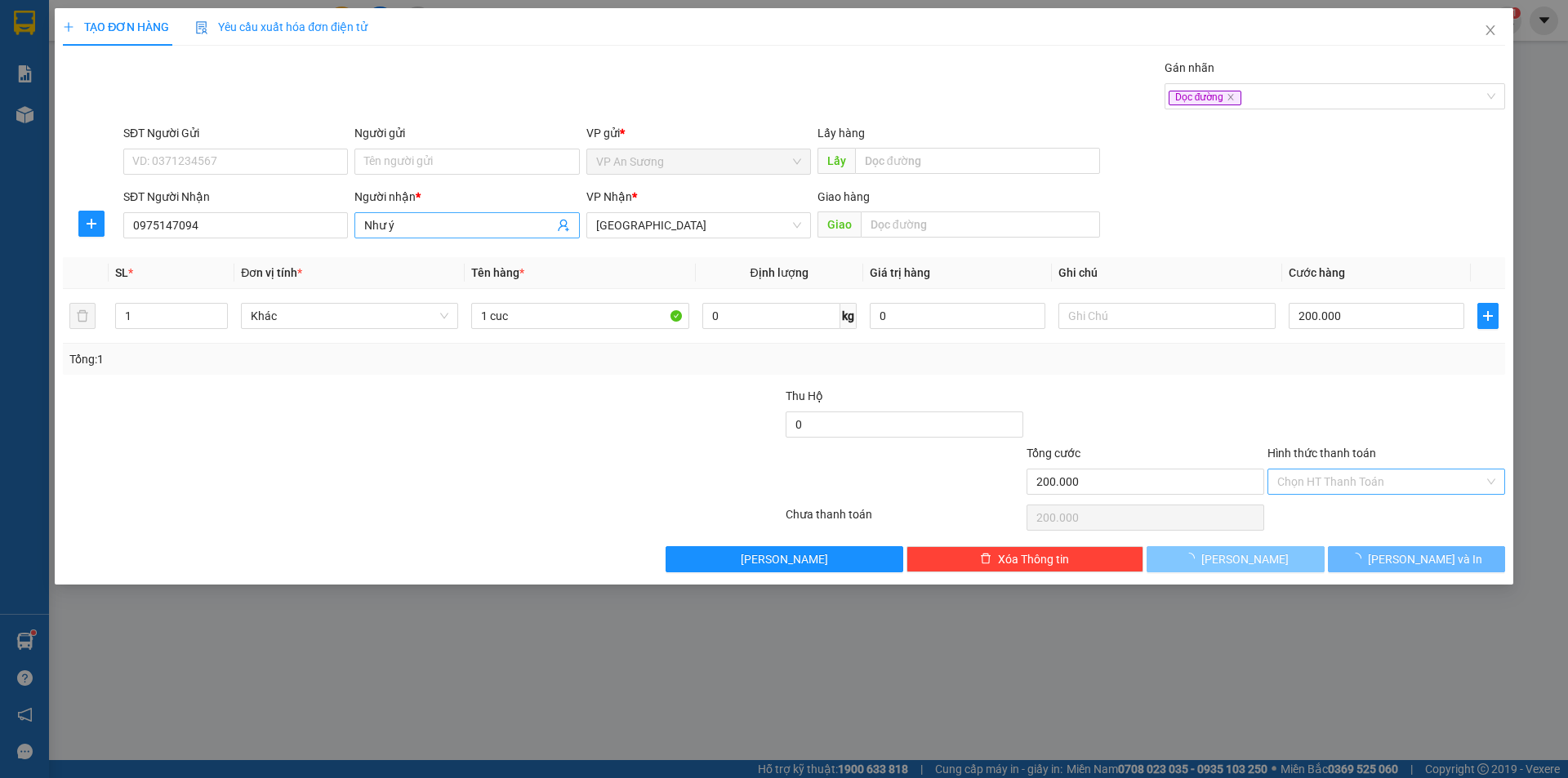
type input "0"
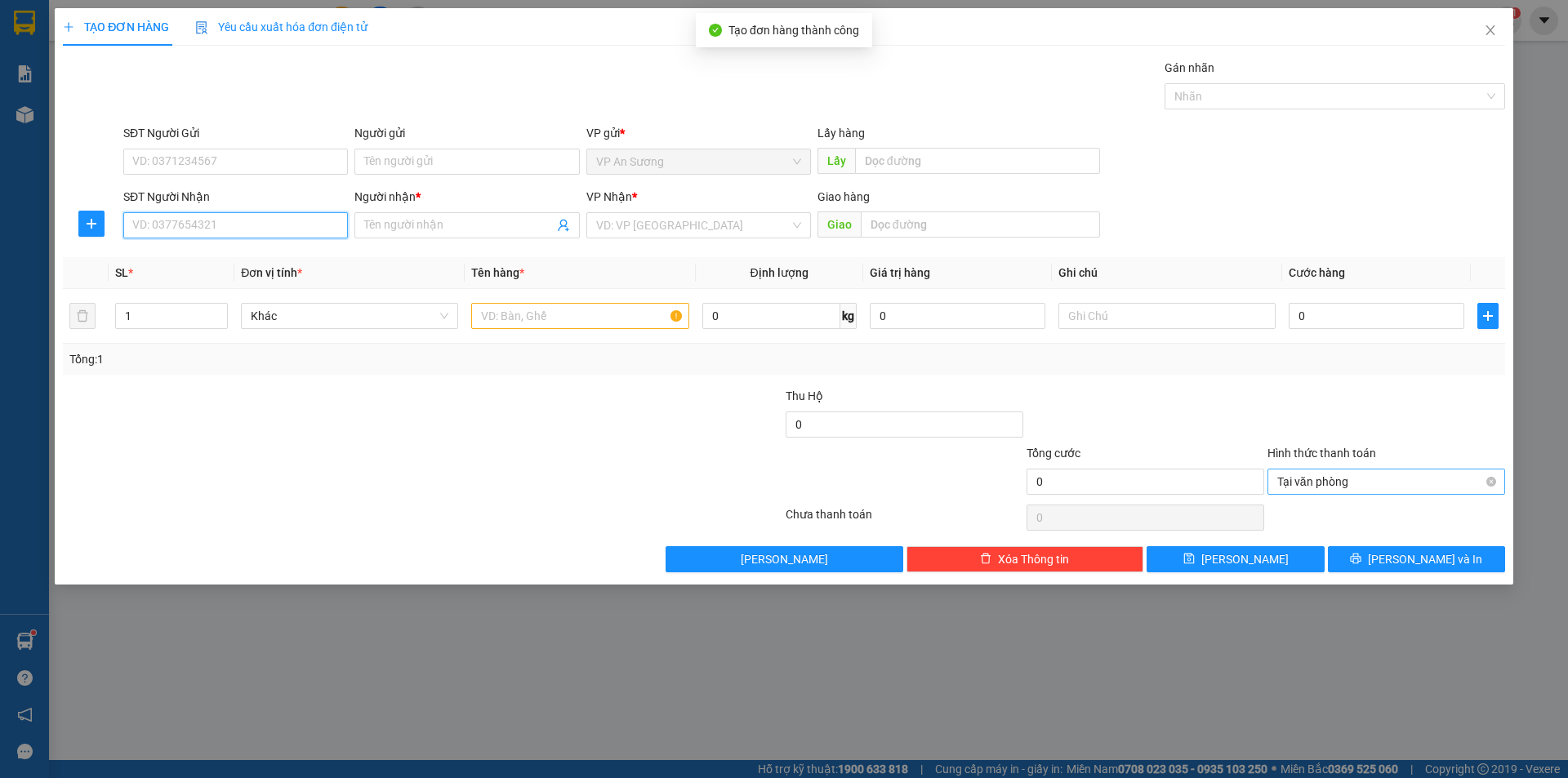
click at [296, 223] on input "SĐT Người Nhận" at bounding box center [236, 225] width 225 height 26
type input "0762633436"
drag, startPoint x: 273, startPoint y: 261, endPoint x: 339, endPoint y: 272, distance: 66.9
click at [282, 261] on div "0762633436 - hoa nhân" at bounding box center [235, 258] width 205 height 18
type input "hoa nhân"
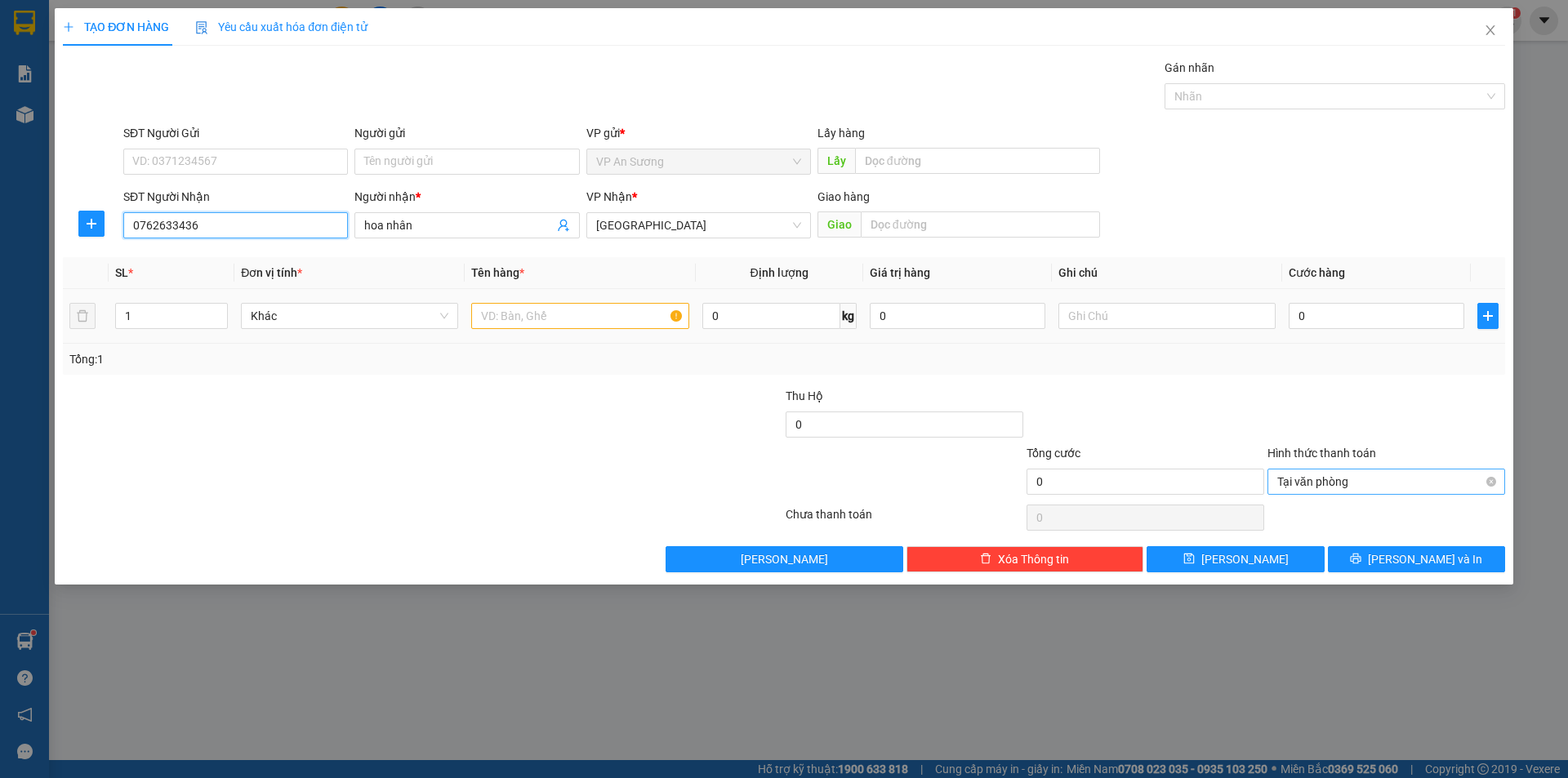
type input "0762633436"
click at [528, 322] on input "text" at bounding box center [580, 316] width 217 height 26
type input "10 thùng"
click at [990, 211] on input "text" at bounding box center [980, 224] width 240 height 26
click at [1233, 101] on div at bounding box center [1327, 96] width 316 height 20
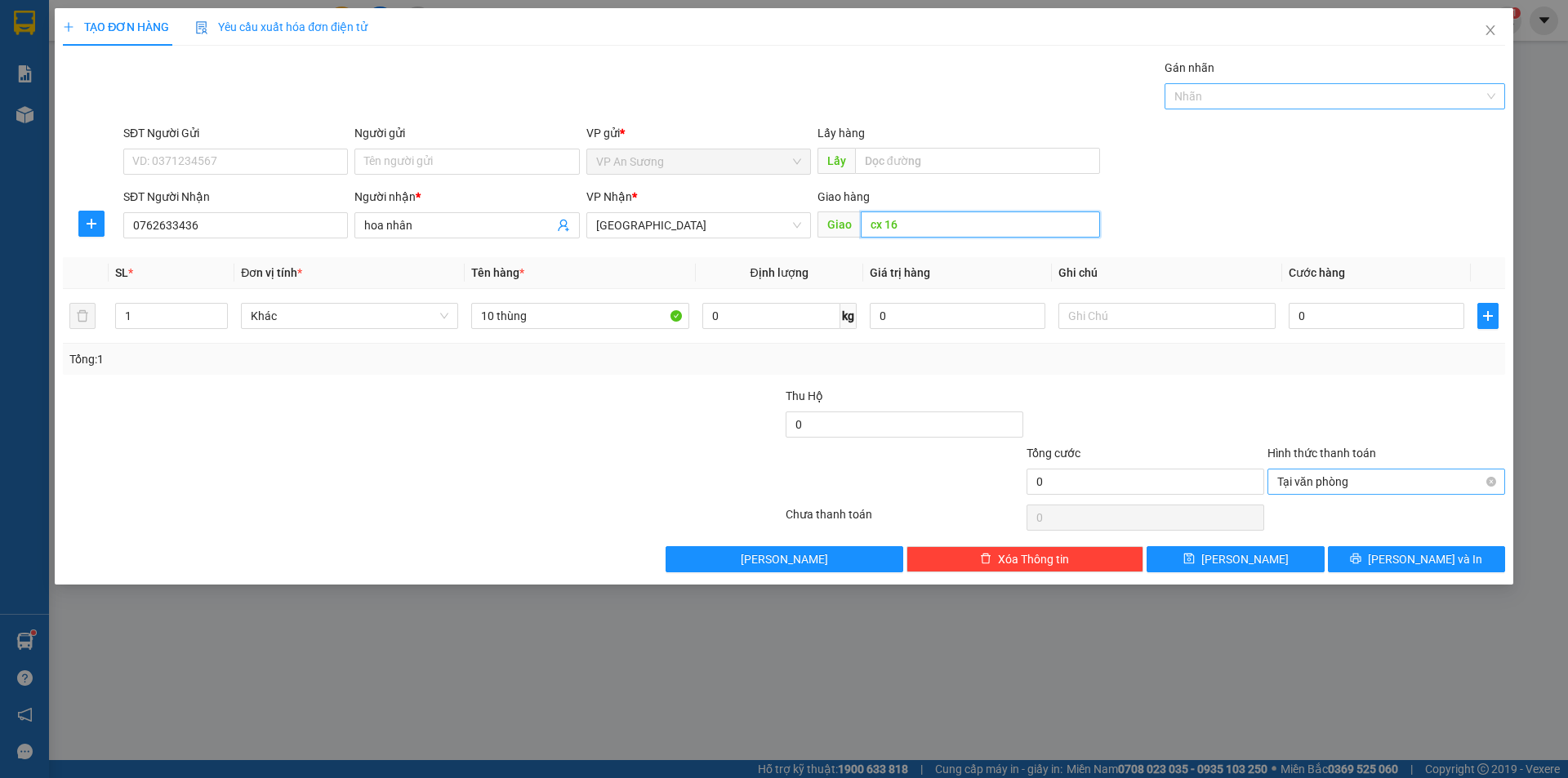
type input "cx 16"
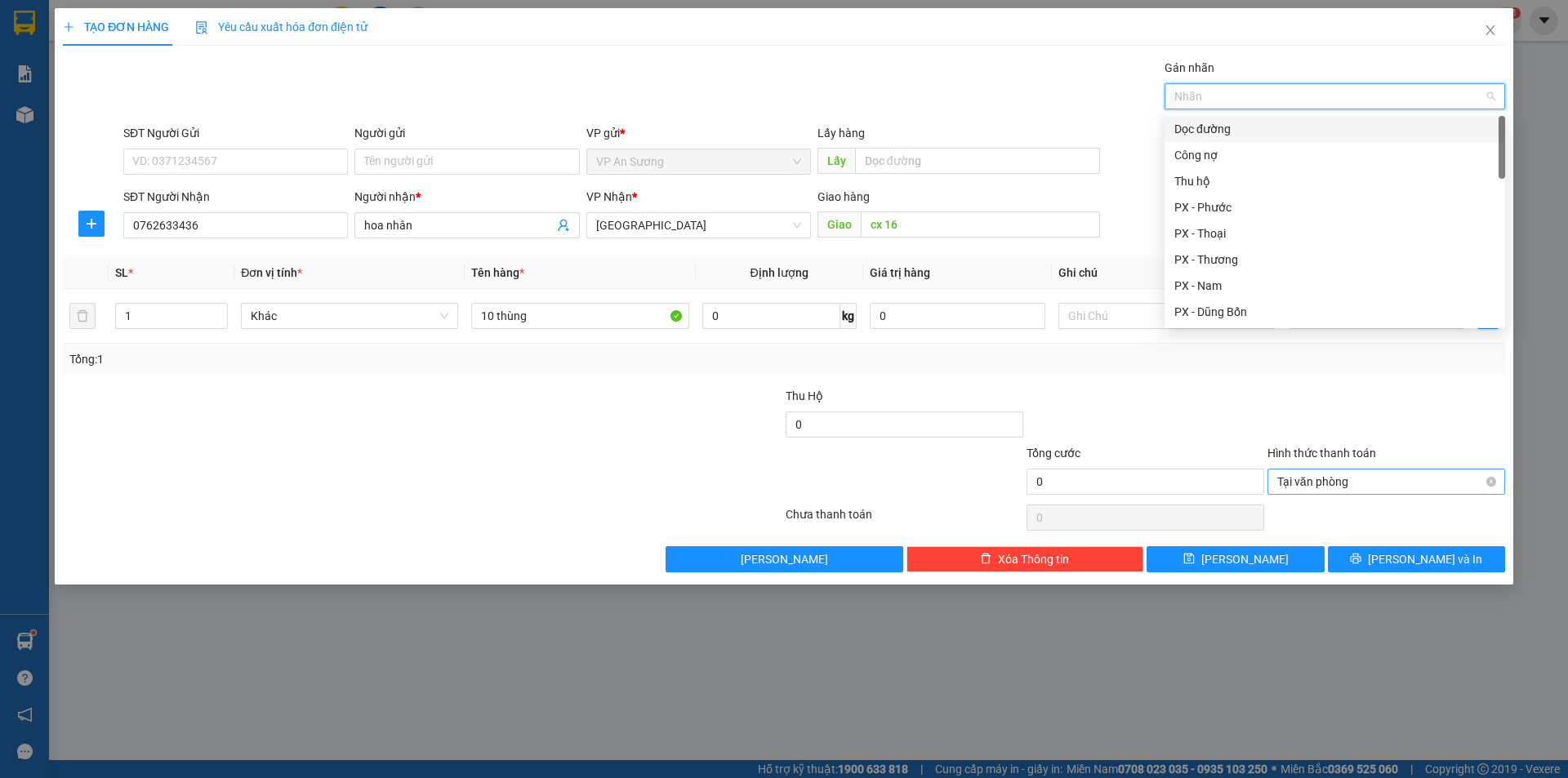
click at [1217, 127] on div "Dọc đường" at bounding box center [1334, 129] width 321 height 18
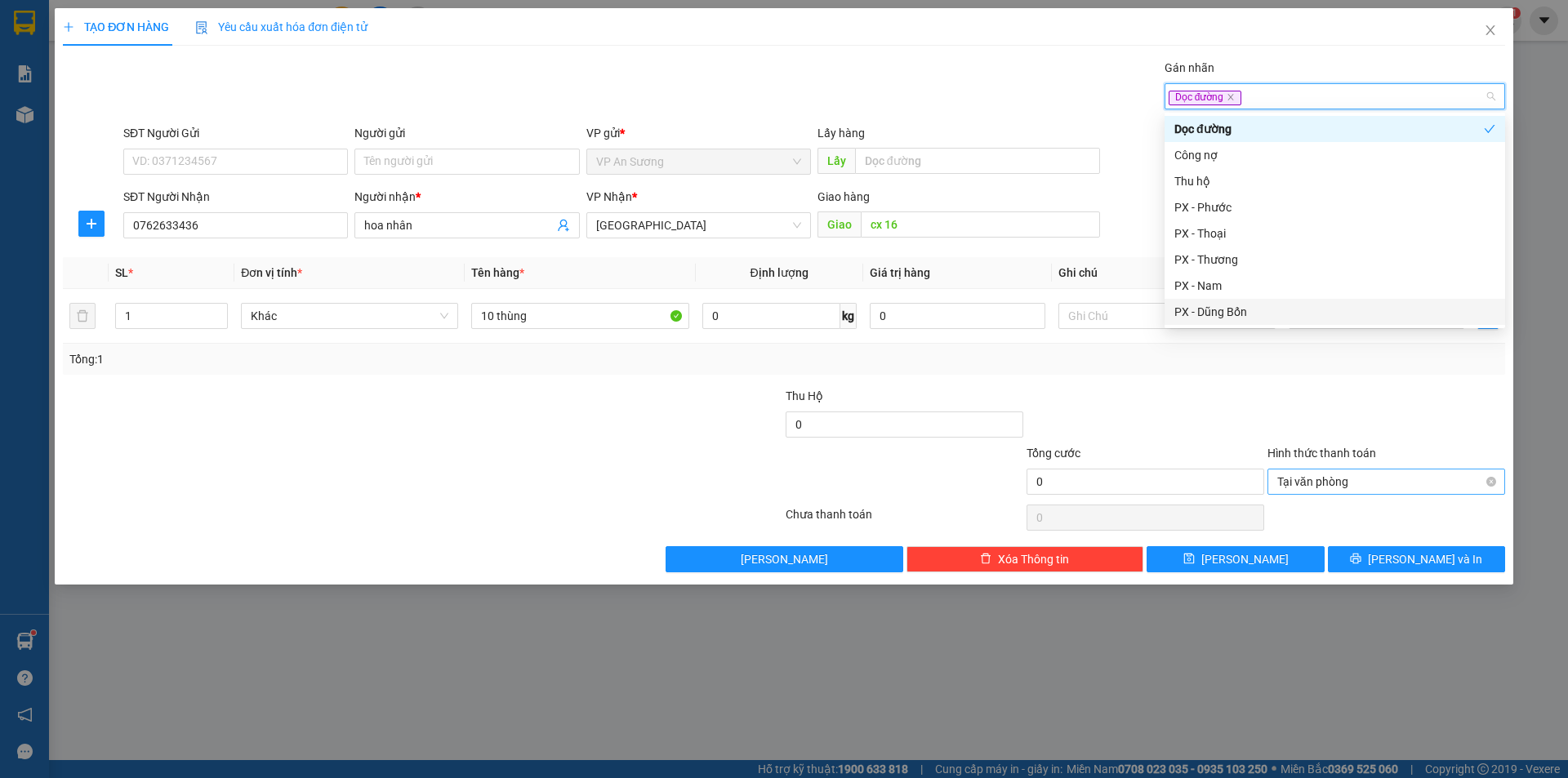
type input "f"
type input "d"
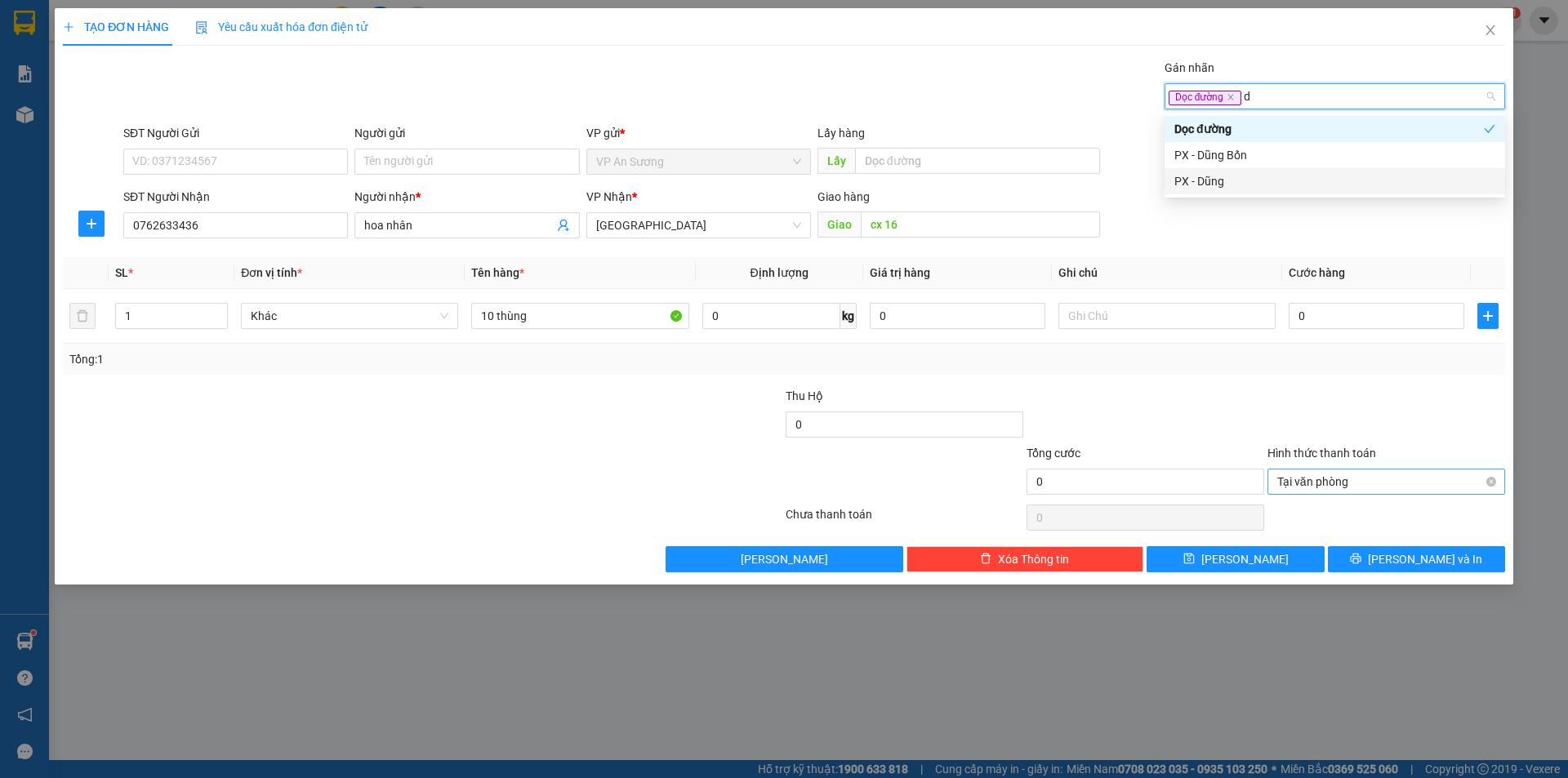
click at [1227, 177] on div "PX - Dũng" at bounding box center [1334, 181] width 321 height 18
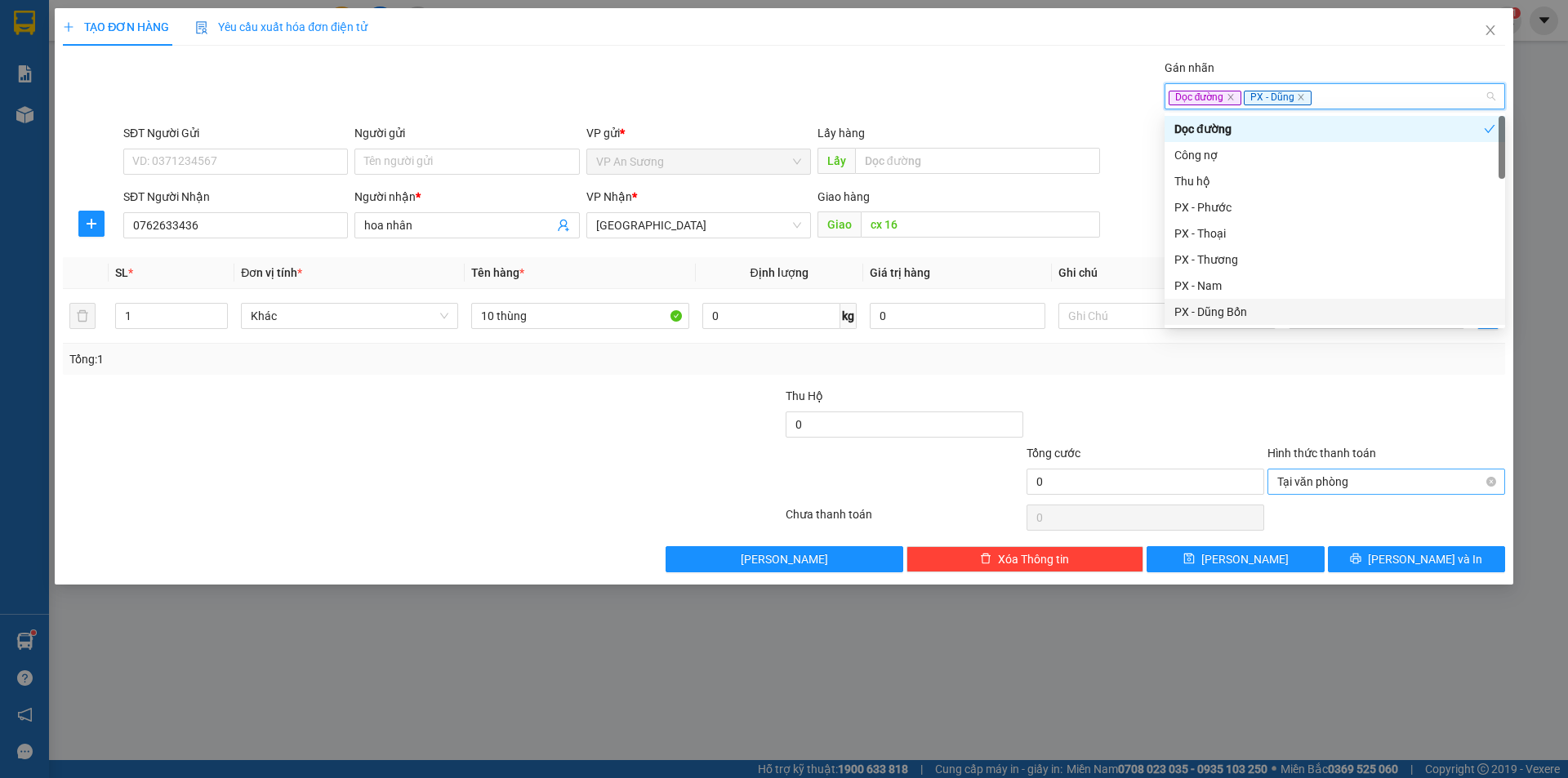
click at [1231, 345] on div "Tổng: 1" at bounding box center [783, 359] width 1442 height 31
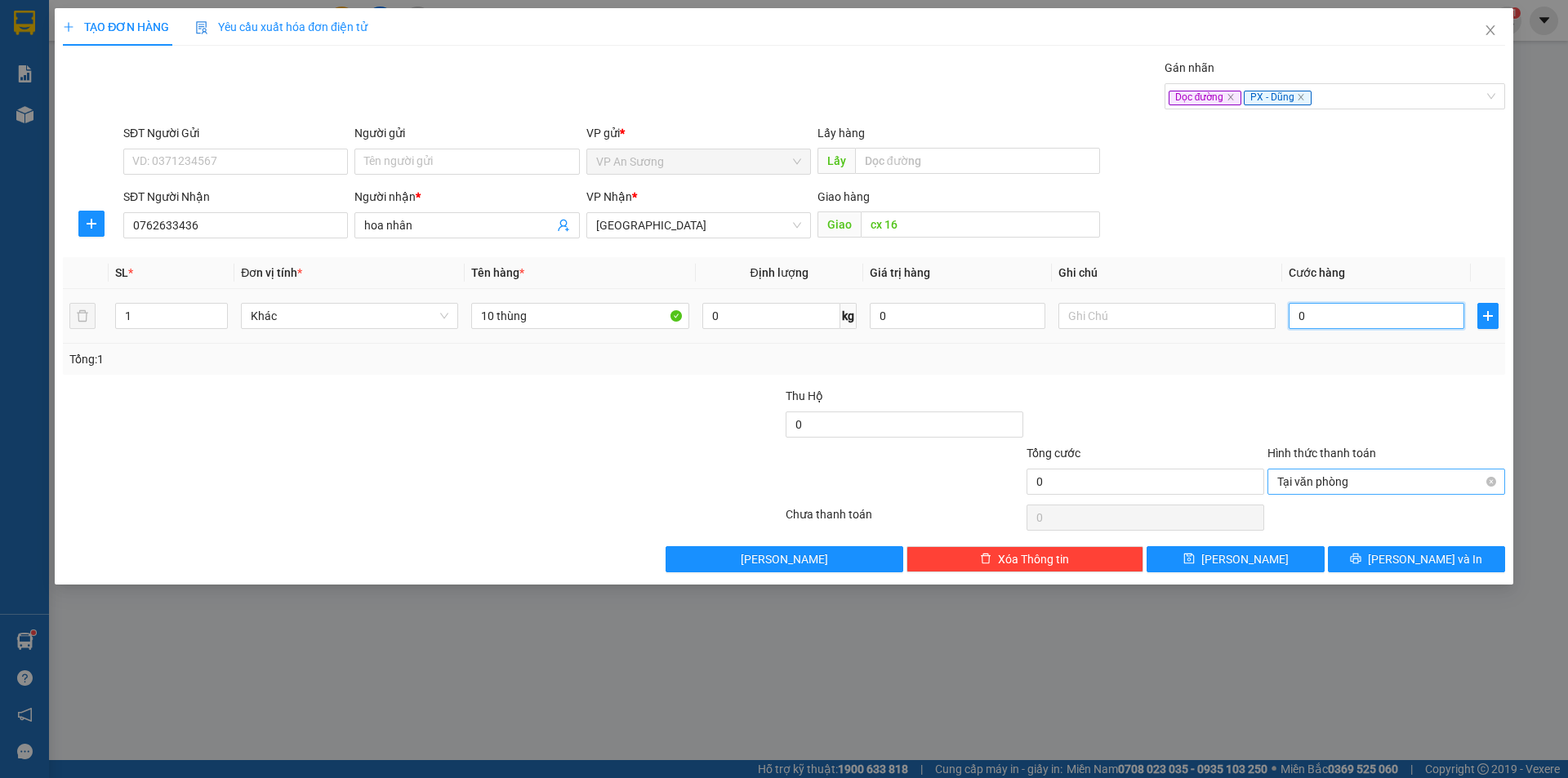
click at [1381, 315] on input "0" at bounding box center [1377, 316] width 175 height 26
type input "4"
type input "40"
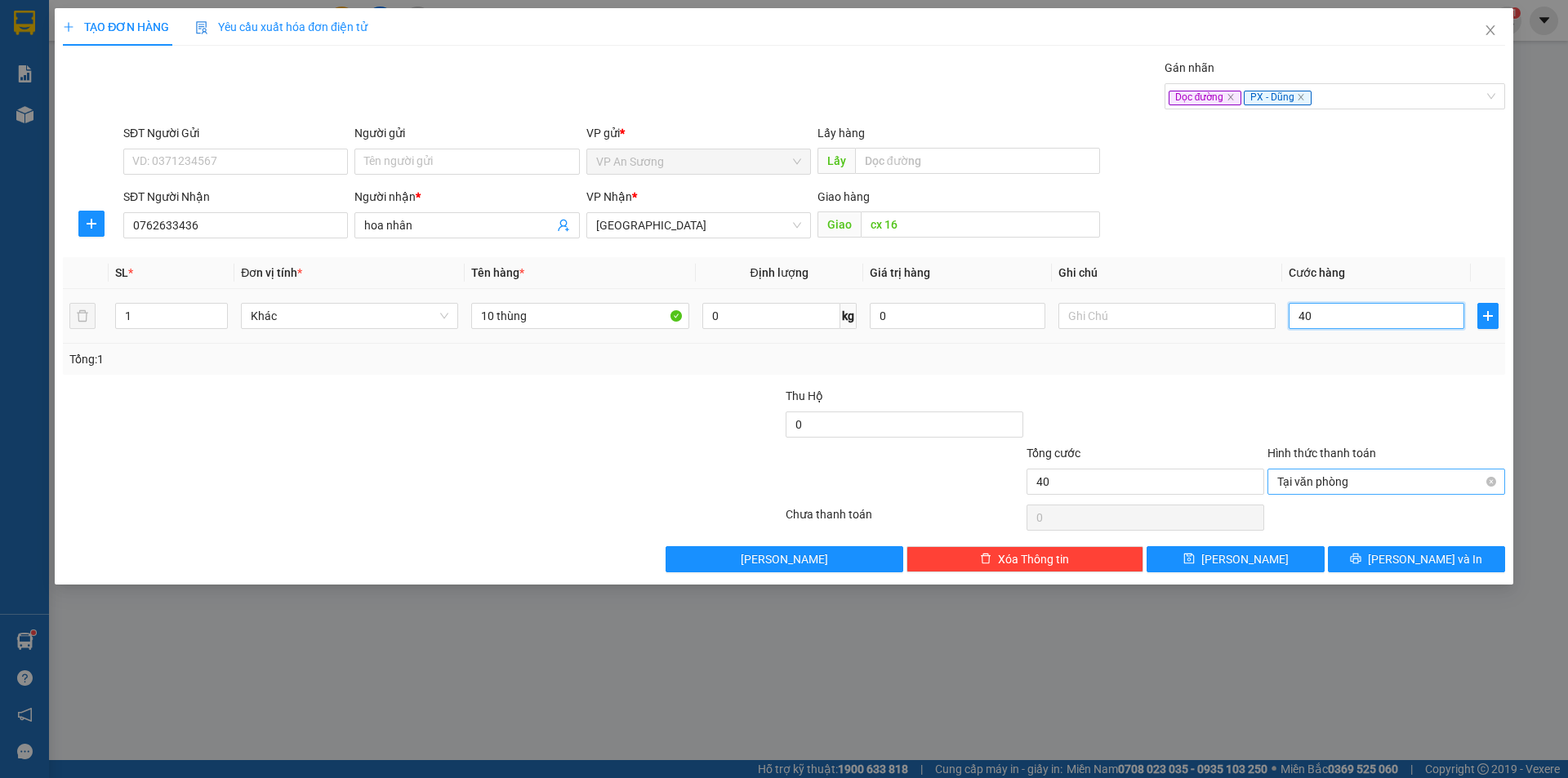
type input "400"
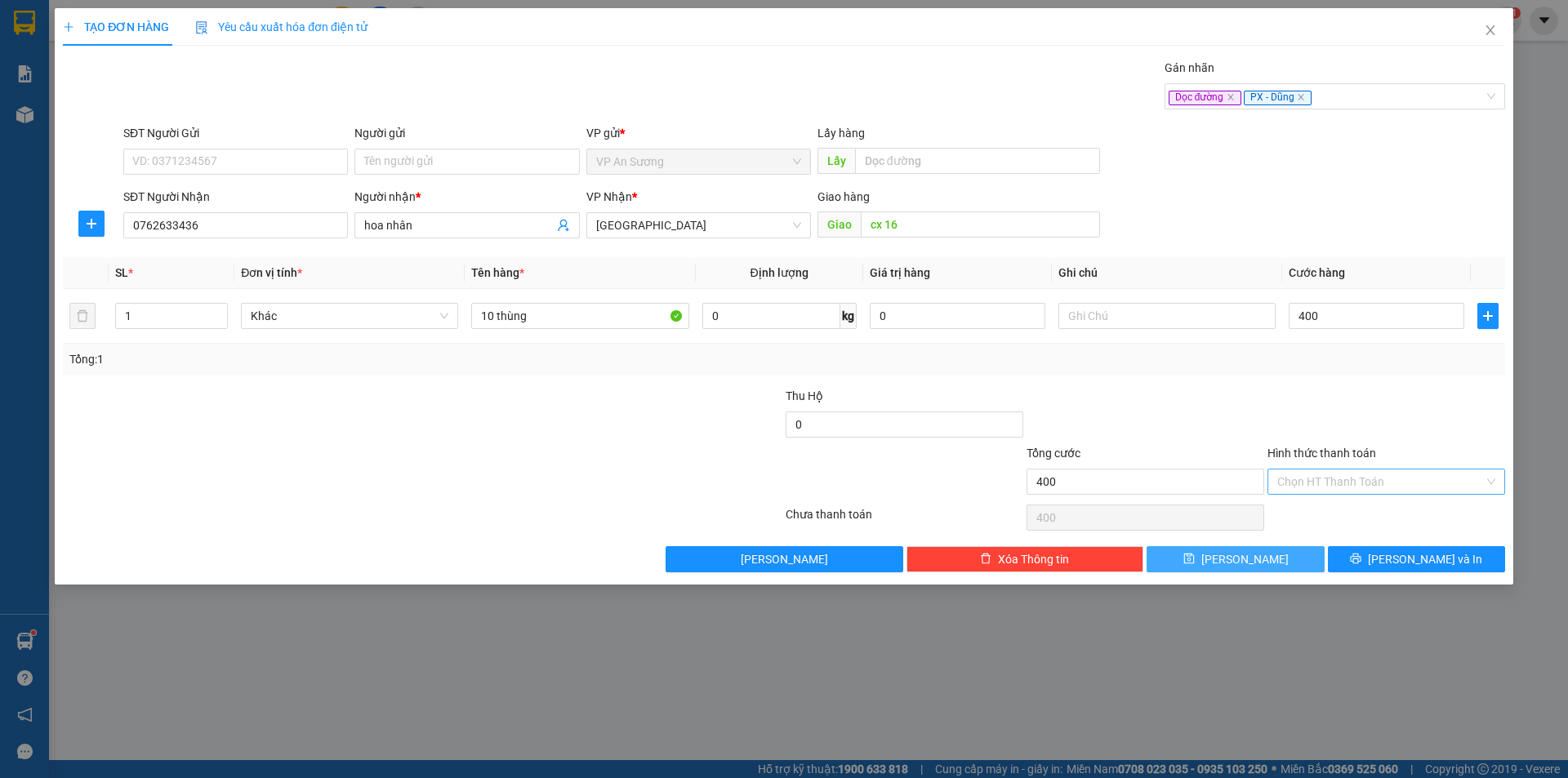
type input "400.000"
click at [1300, 559] on button "[PERSON_NAME]" at bounding box center [1235, 559] width 177 height 26
type input "0"
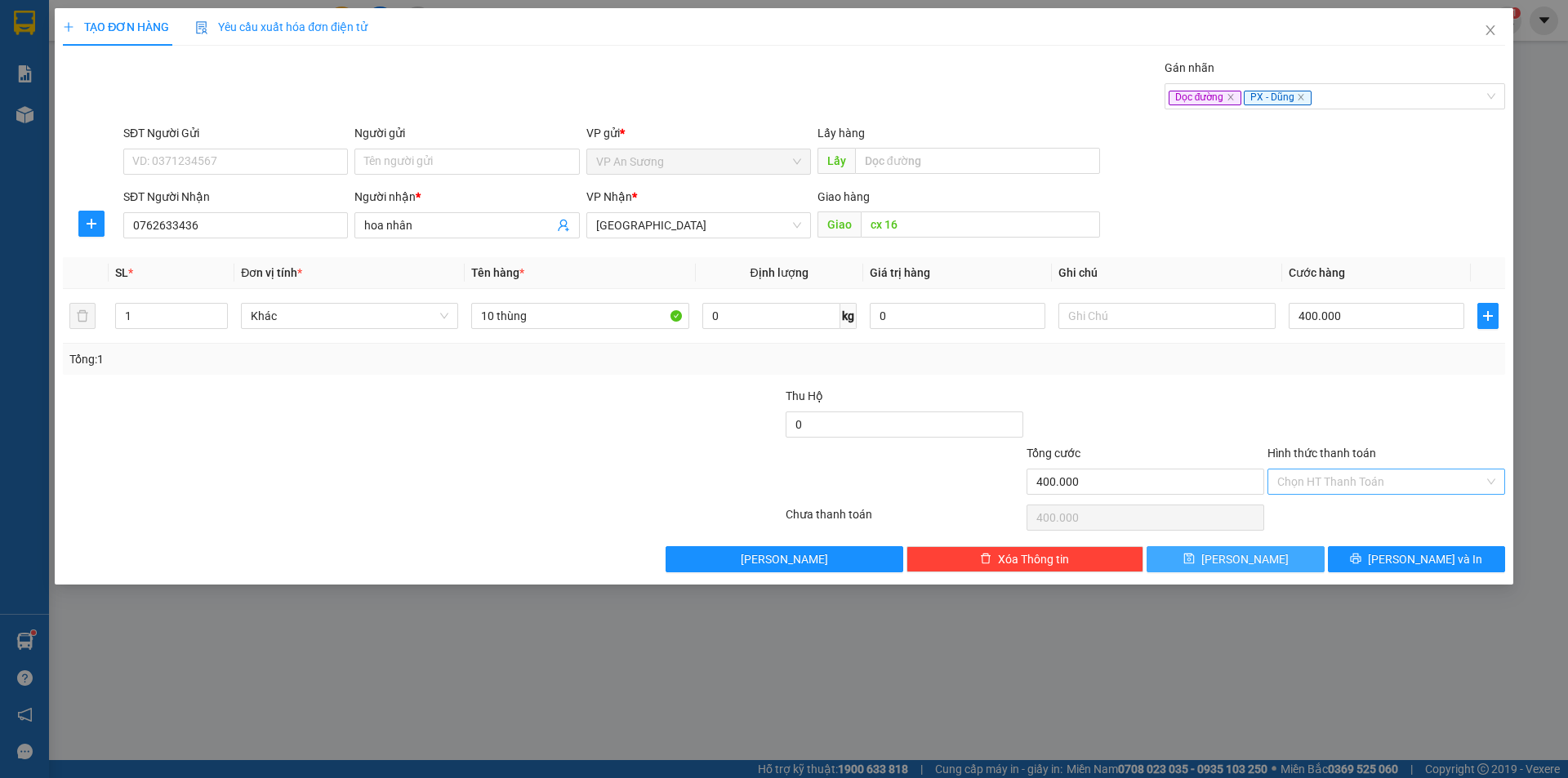
type input "0"
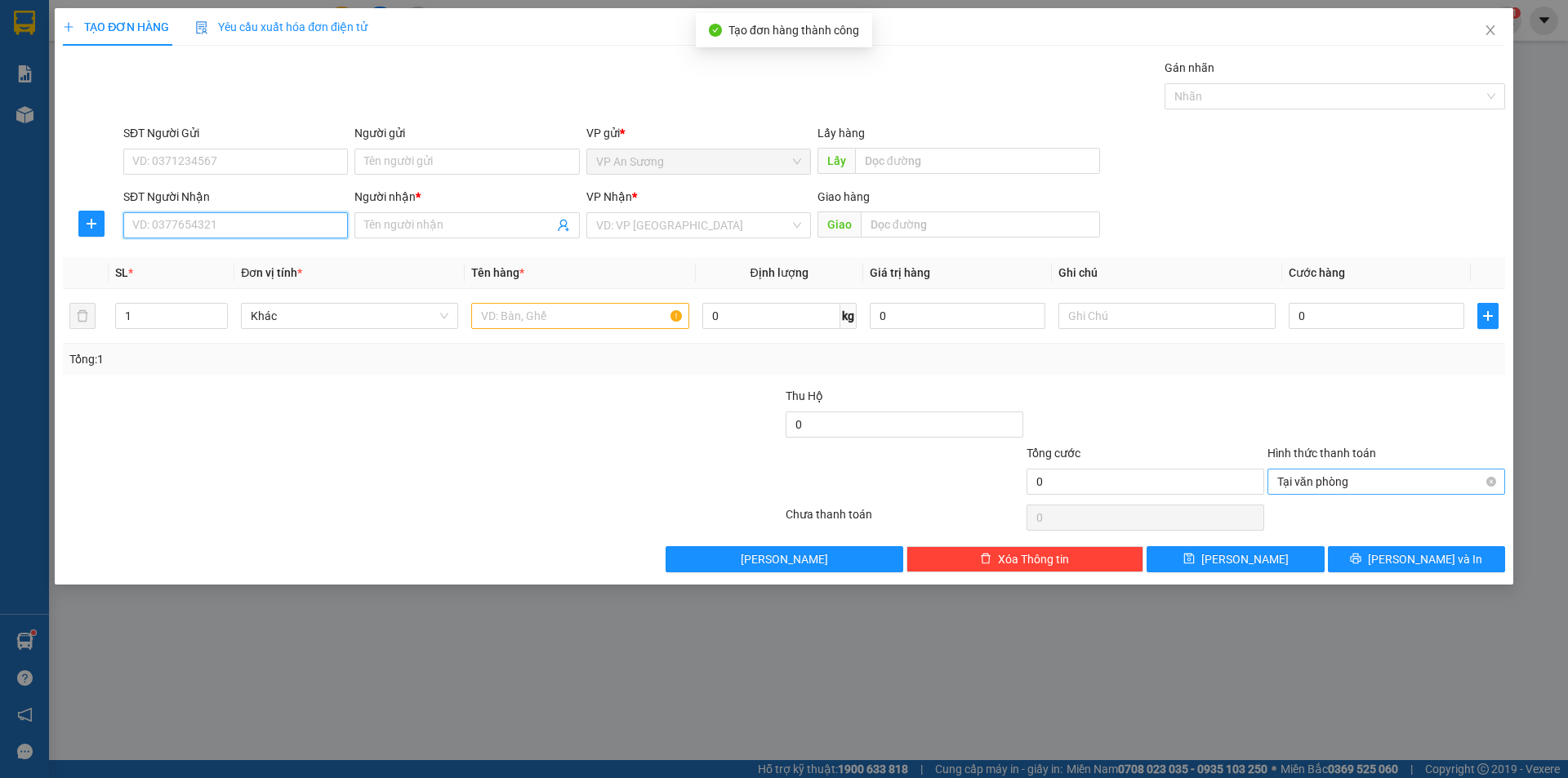
click at [269, 232] on input "SĐT Người Nhận" at bounding box center [236, 225] width 225 height 26
type input "0968694886"
click at [253, 266] on div "0968694886 - A PHUONG" at bounding box center [235, 258] width 205 height 18
type input "A PHUONG"
type input "0968694886"
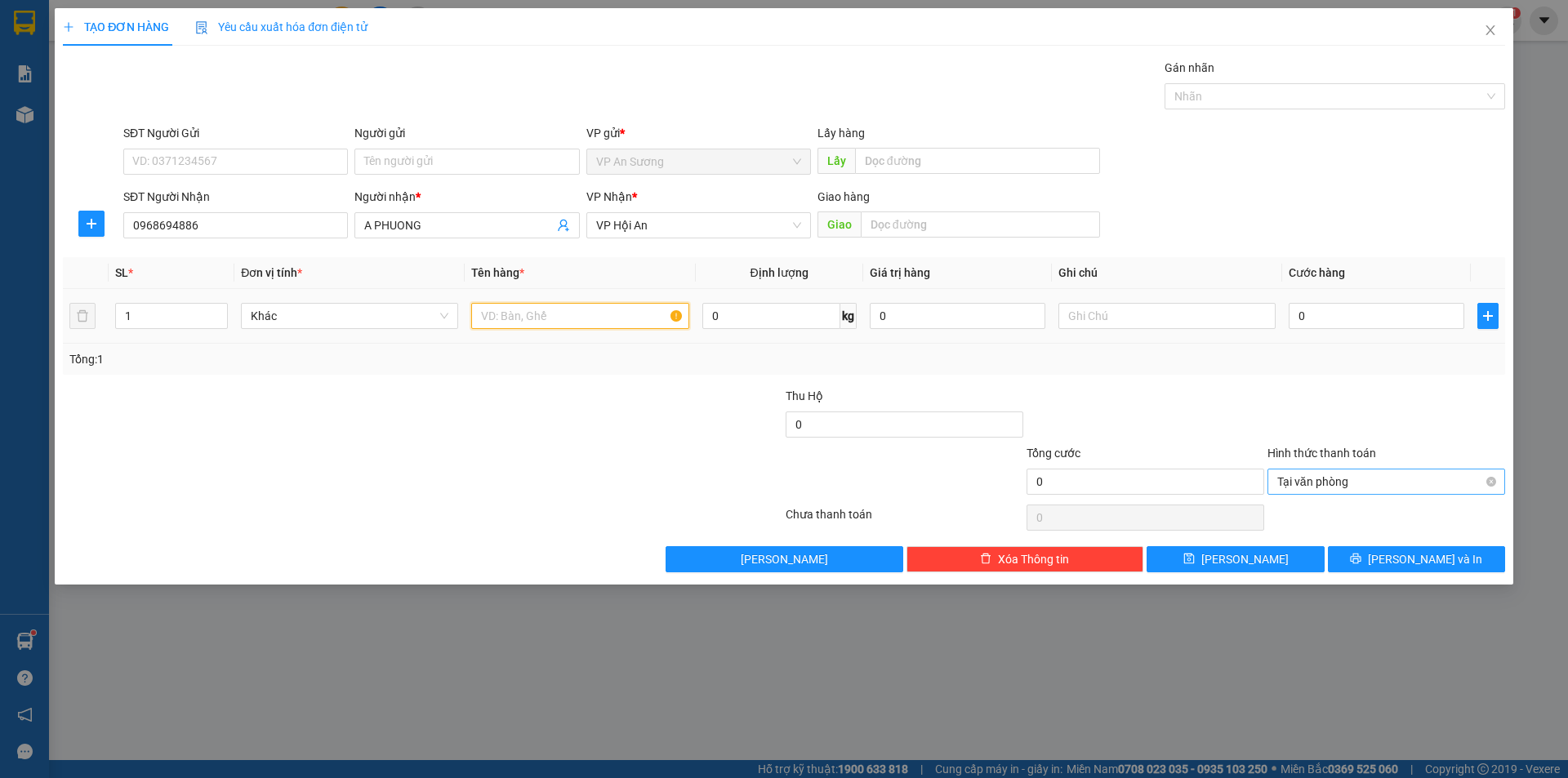
click at [511, 325] on input "text" at bounding box center [580, 316] width 217 height 26
click at [686, 234] on span "VP Hội An" at bounding box center [698, 225] width 205 height 25
type input "1 xóp"
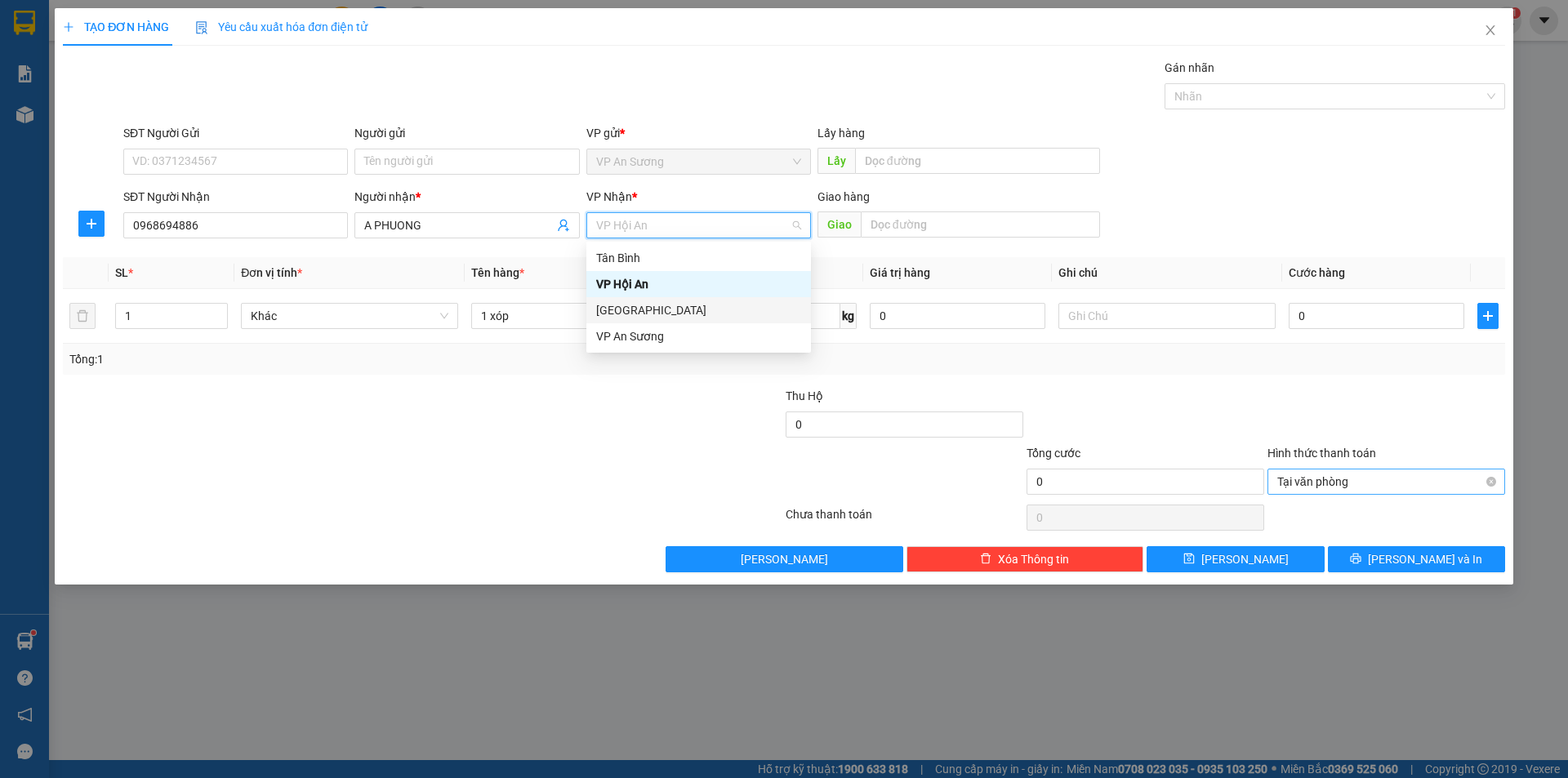
drag, startPoint x: 652, startPoint y: 312, endPoint x: 911, endPoint y: 246, distance: 267.3
click at [656, 312] on div "[GEOGRAPHIC_DATA]" at bounding box center [698, 310] width 205 height 18
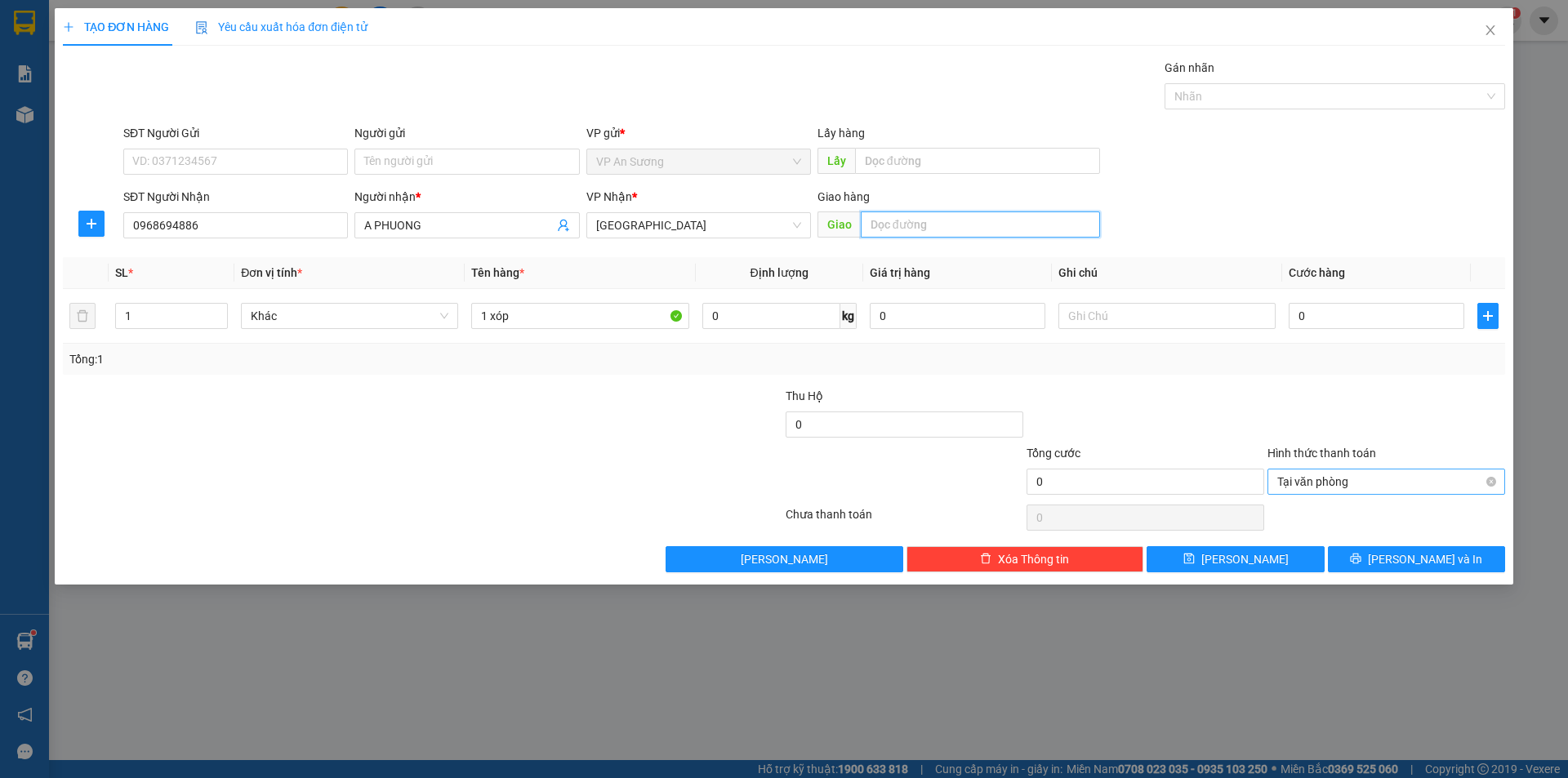
click at [955, 222] on input "text" at bounding box center [980, 224] width 240 height 26
click at [1212, 95] on div at bounding box center [1327, 96] width 316 height 20
type input "vĩnh điện"
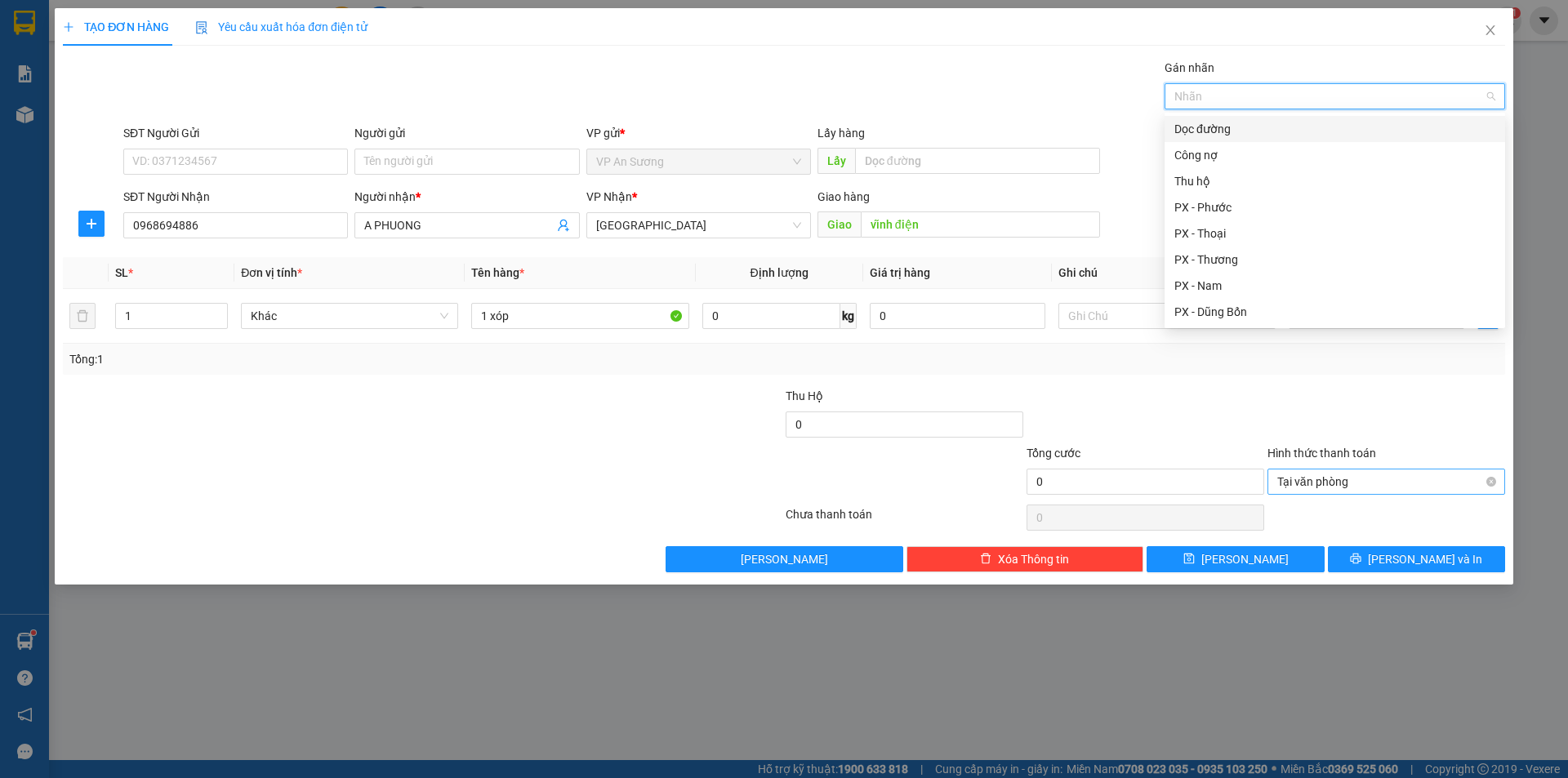
click at [1206, 130] on div "Dọc đường" at bounding box center [1334, 129] width 321 height 18
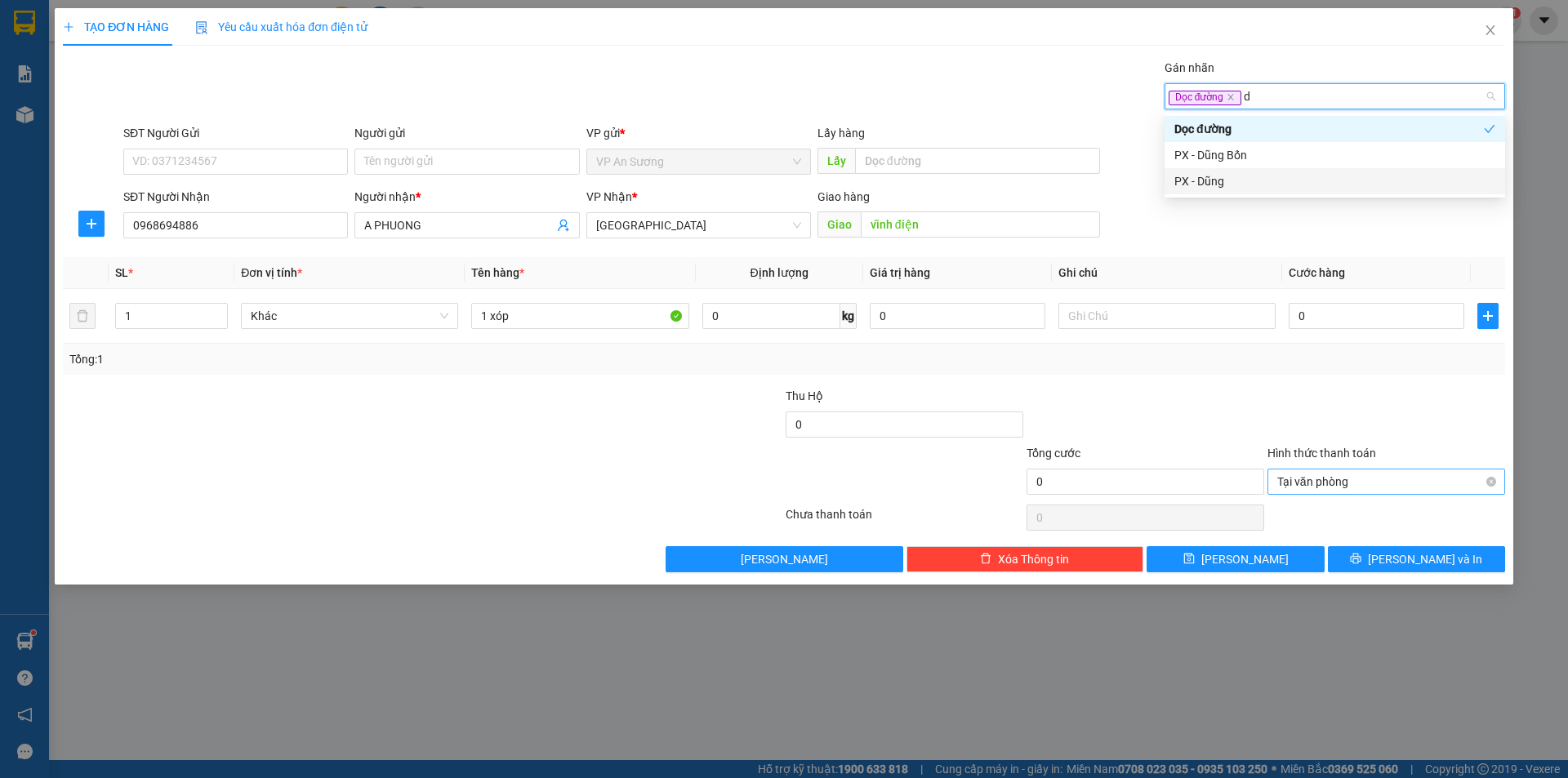
click at [1202, 182] on div "PX - Dũng" at bounding box center [1334, 181] width 321 height 18
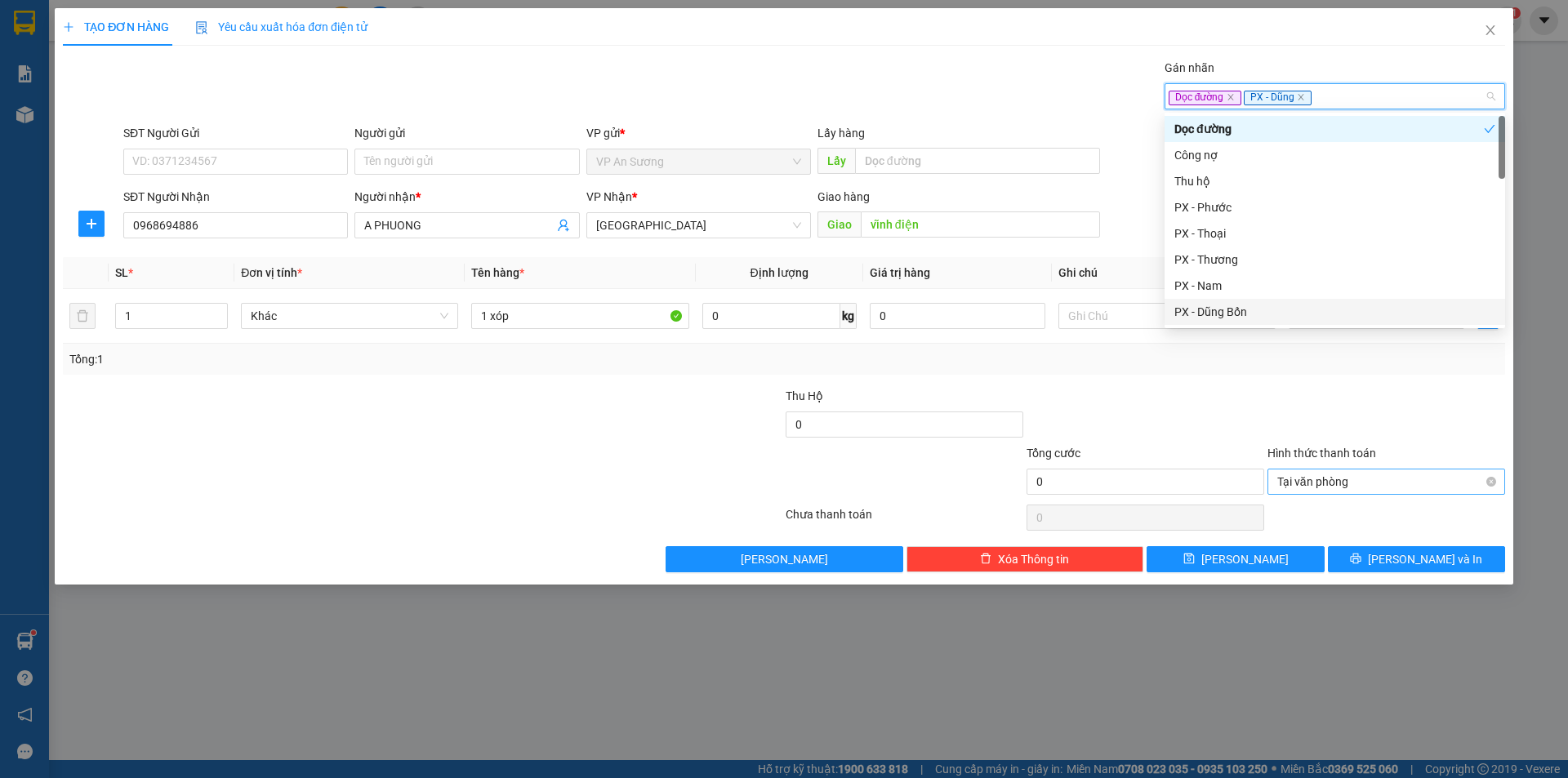
drag, startPoint x: 1194, startPoint y: 391, endPoint x: 1239, endPoint y: 366, distance: 51.5
click at [1206, 386] on div "Transit Pickup Surcharge Ids Transit Deliver Surcharge Ids Transit Deliver Surc…" at bounding box center [783, 315] width 1442 height 514
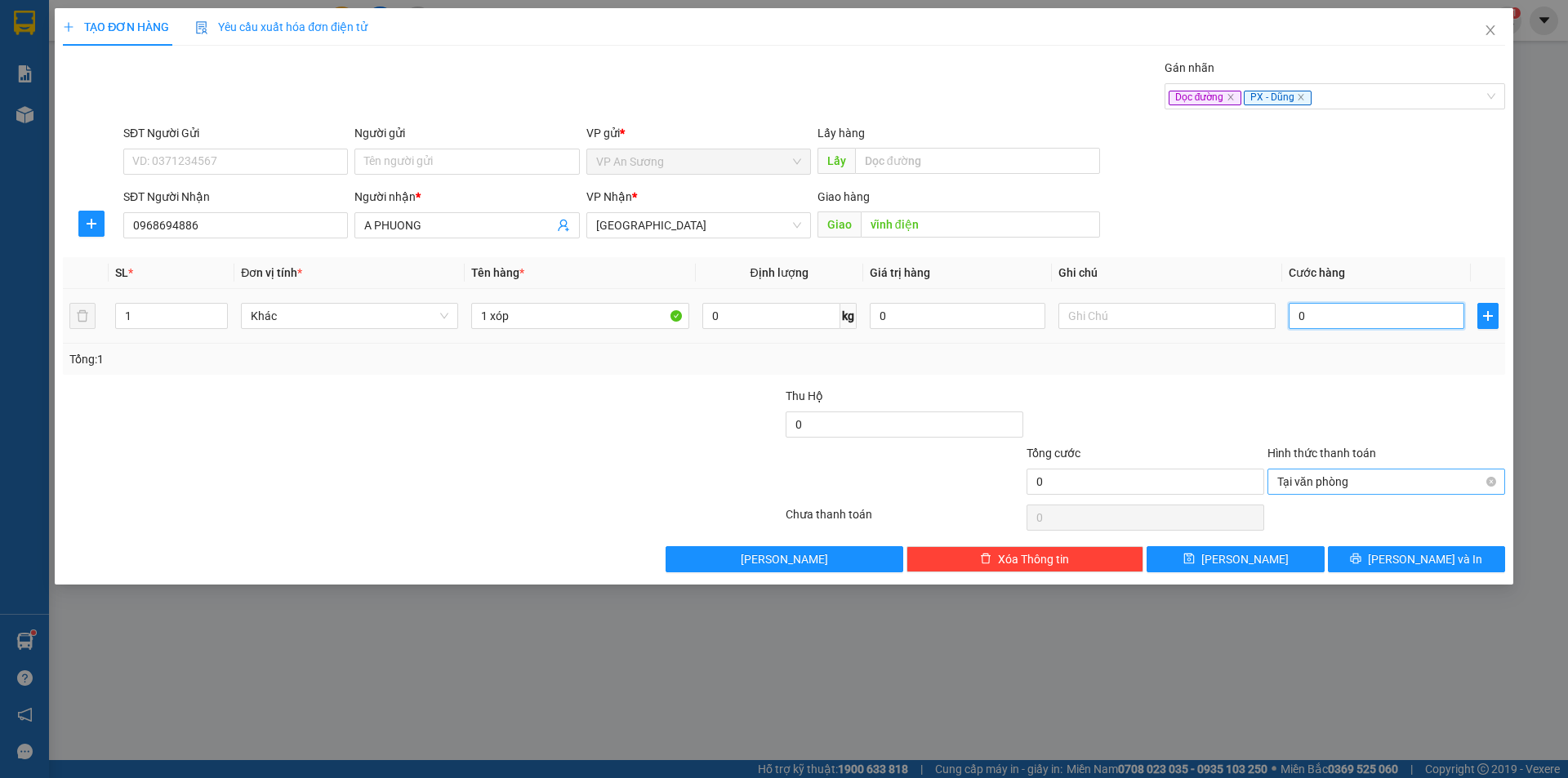
click at [1345, 311] on input "0" at bounding box center [1377, 316] width 175 height 26
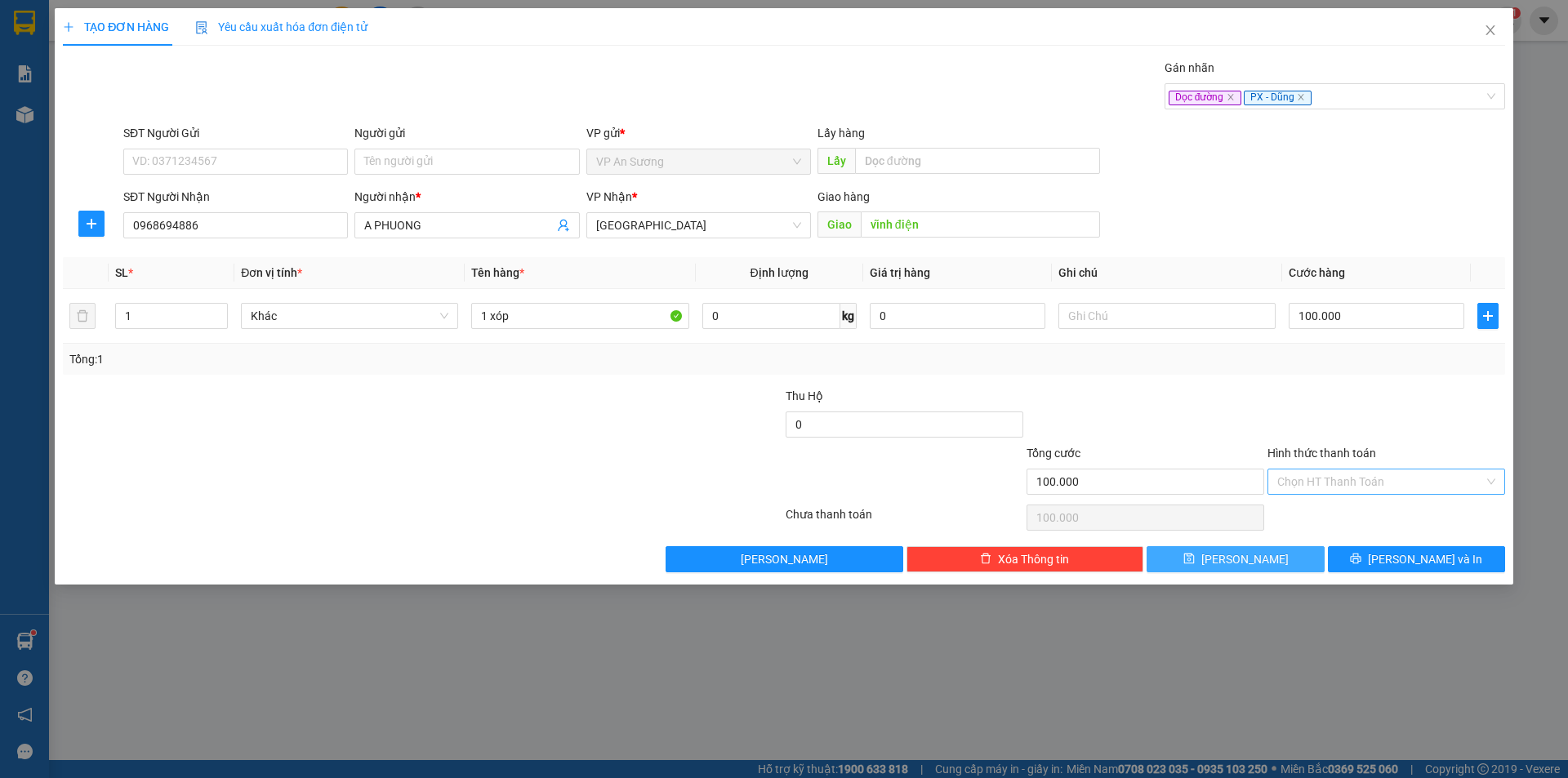
click at [1306, 556] on button "[PERSON_NAME]" at bounding box center [1235, 559] width 177 height 26
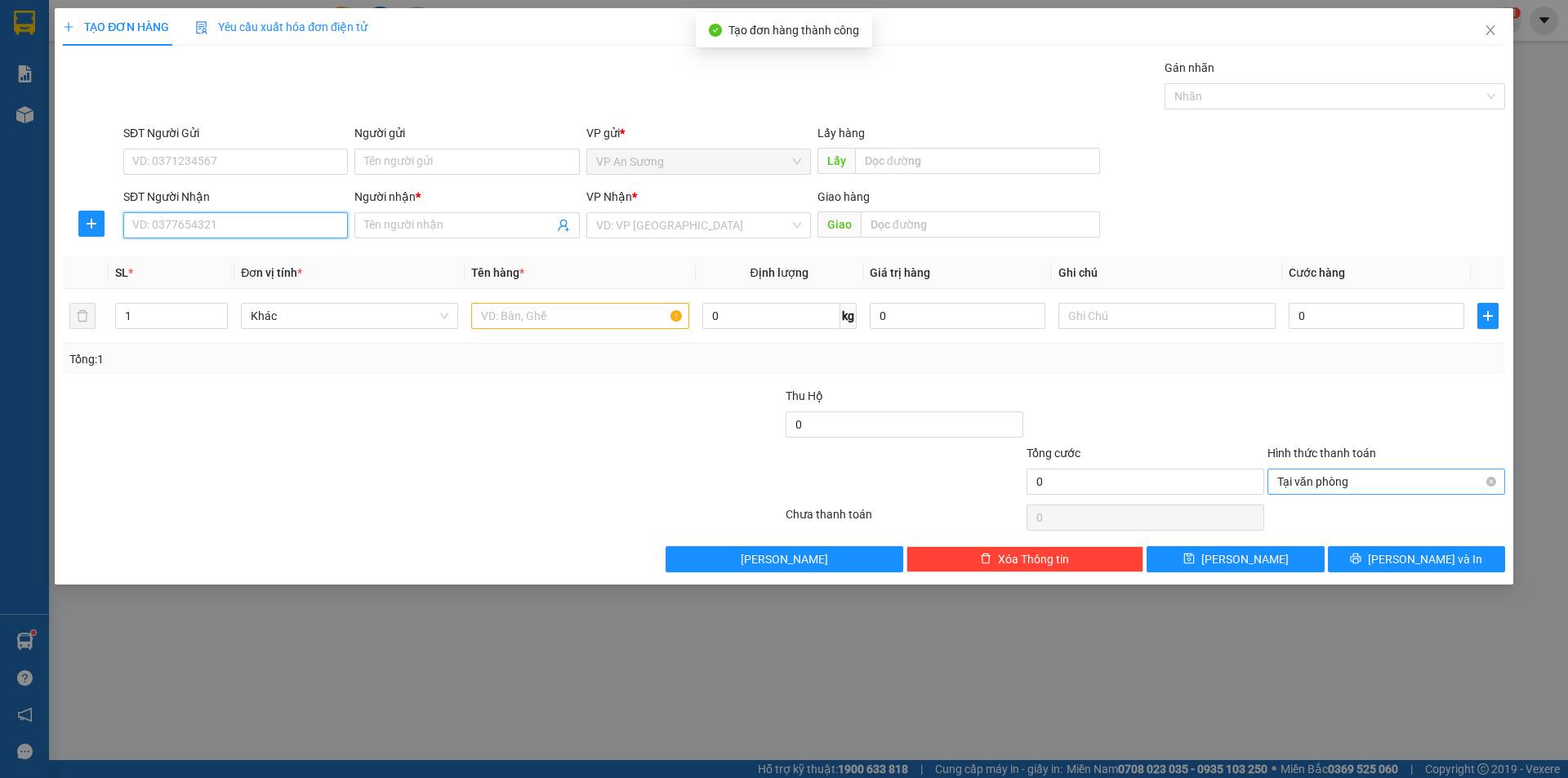
click at [222, 217] on input "SĐT Người Nhận" at bounding box center [236, 225] width 225 height 26
click at [434, 224] on input "Người nhận *" at bounding box center [459, 225] width 189 height 18
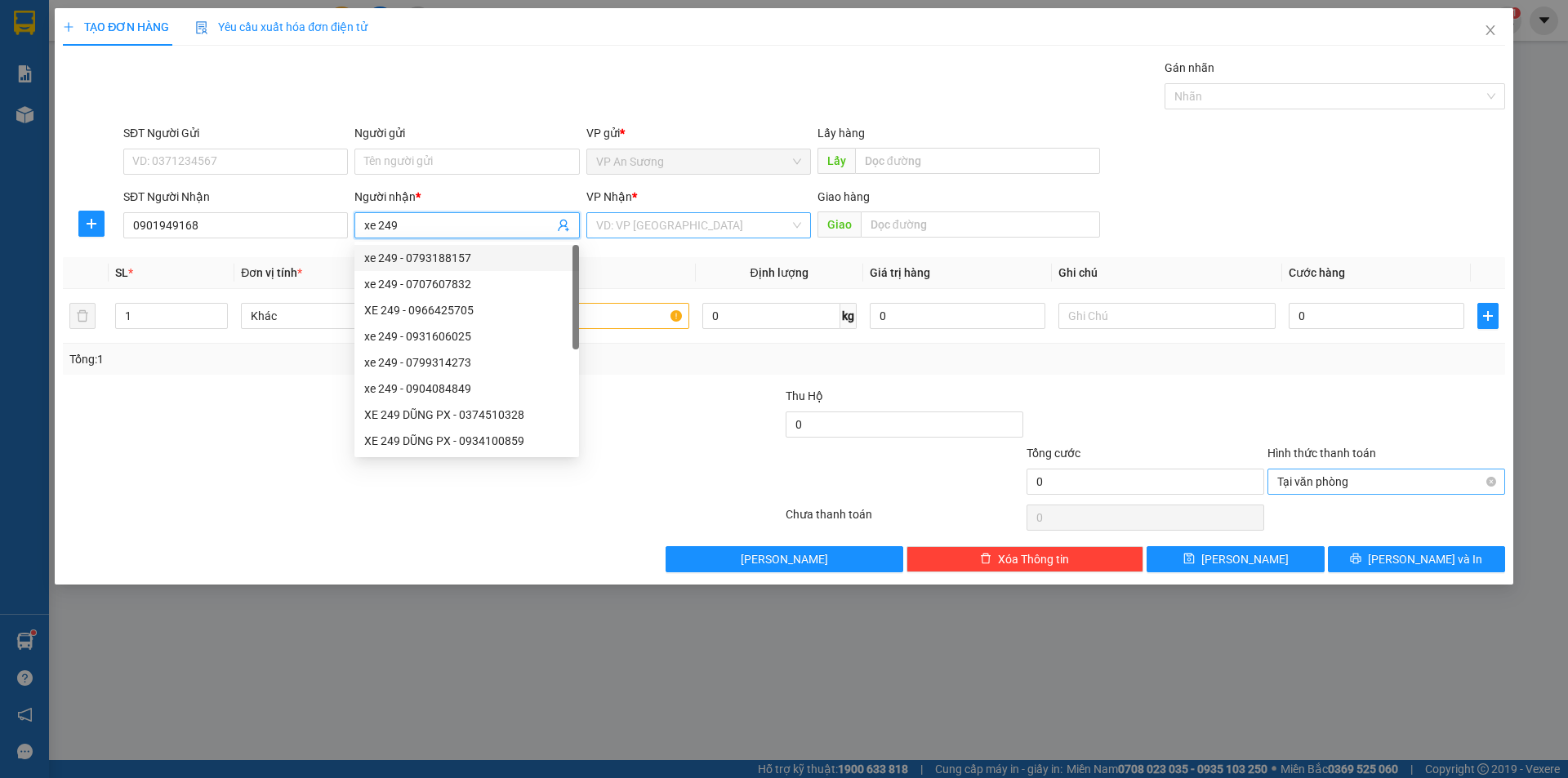
click at [664, 230] on input "search" at bounding box center [692, 225] width 193 height 25
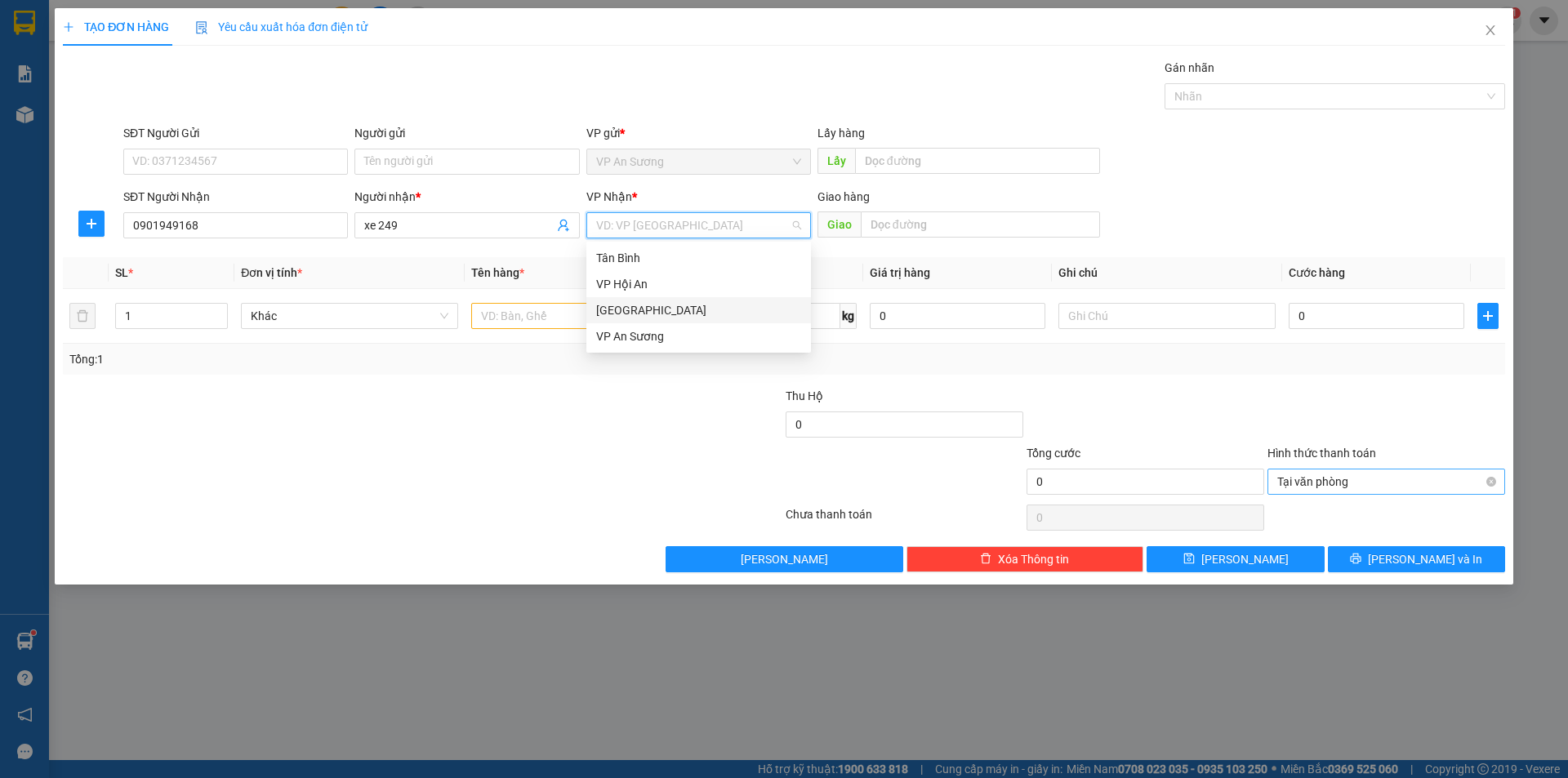
drag, startPoint x: 632, startPoint y: 313, endPoint x: 538, endPoint y: 331, distance: 95.7
click at [631, 314] on div "[GEOGRAPHIC_DATA]" at bounding box center [698, 310] width 205 height 18
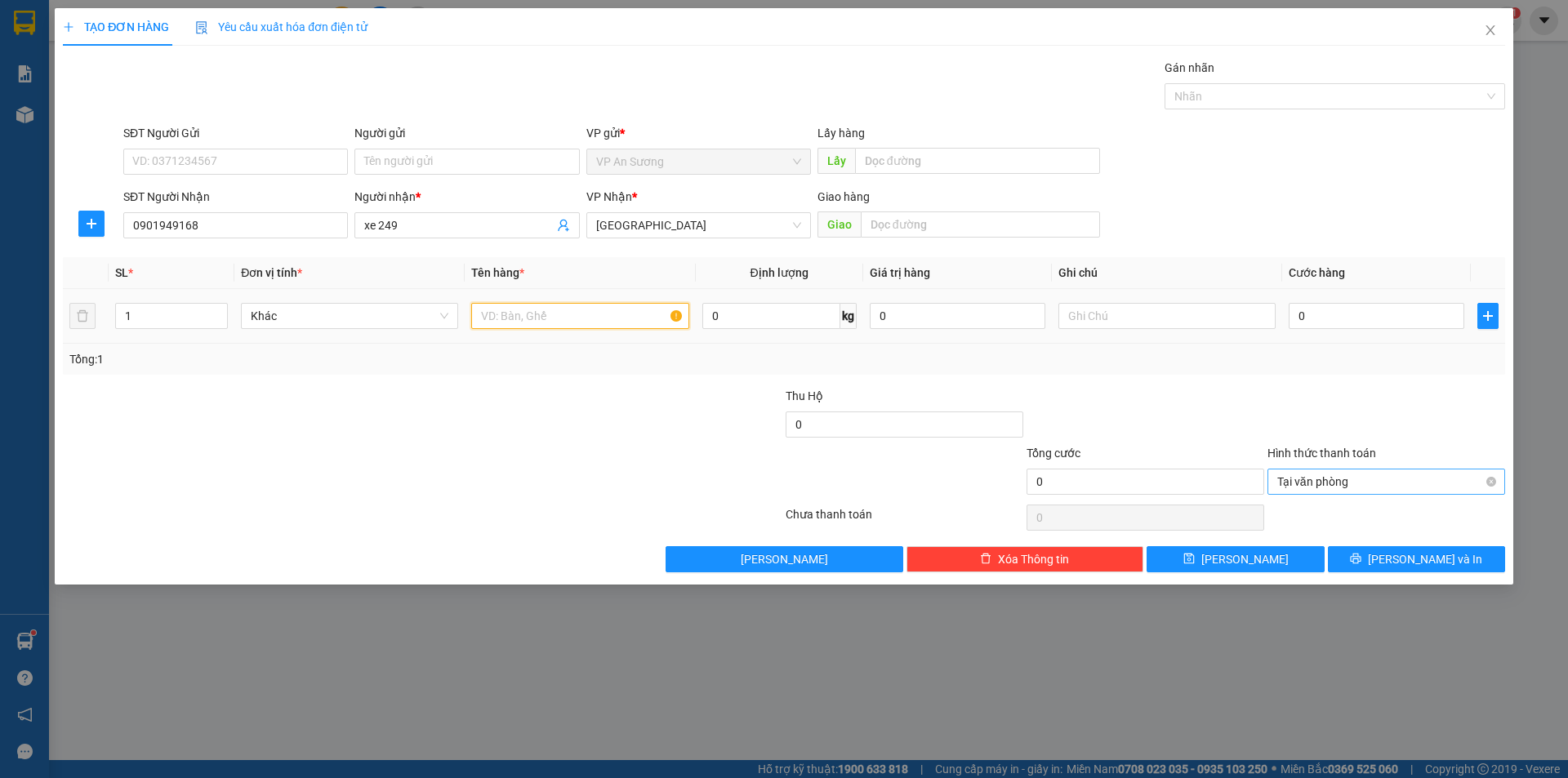
click at [527, 307] on input "text" at bounding box center [580, 316] width 217 height 26
click at [930, 230] on input "text" at bounding box center [980, 224] width 240 height 26
click at [1220, 92] on div at bounding box center [1327, 96] width 316 height 20
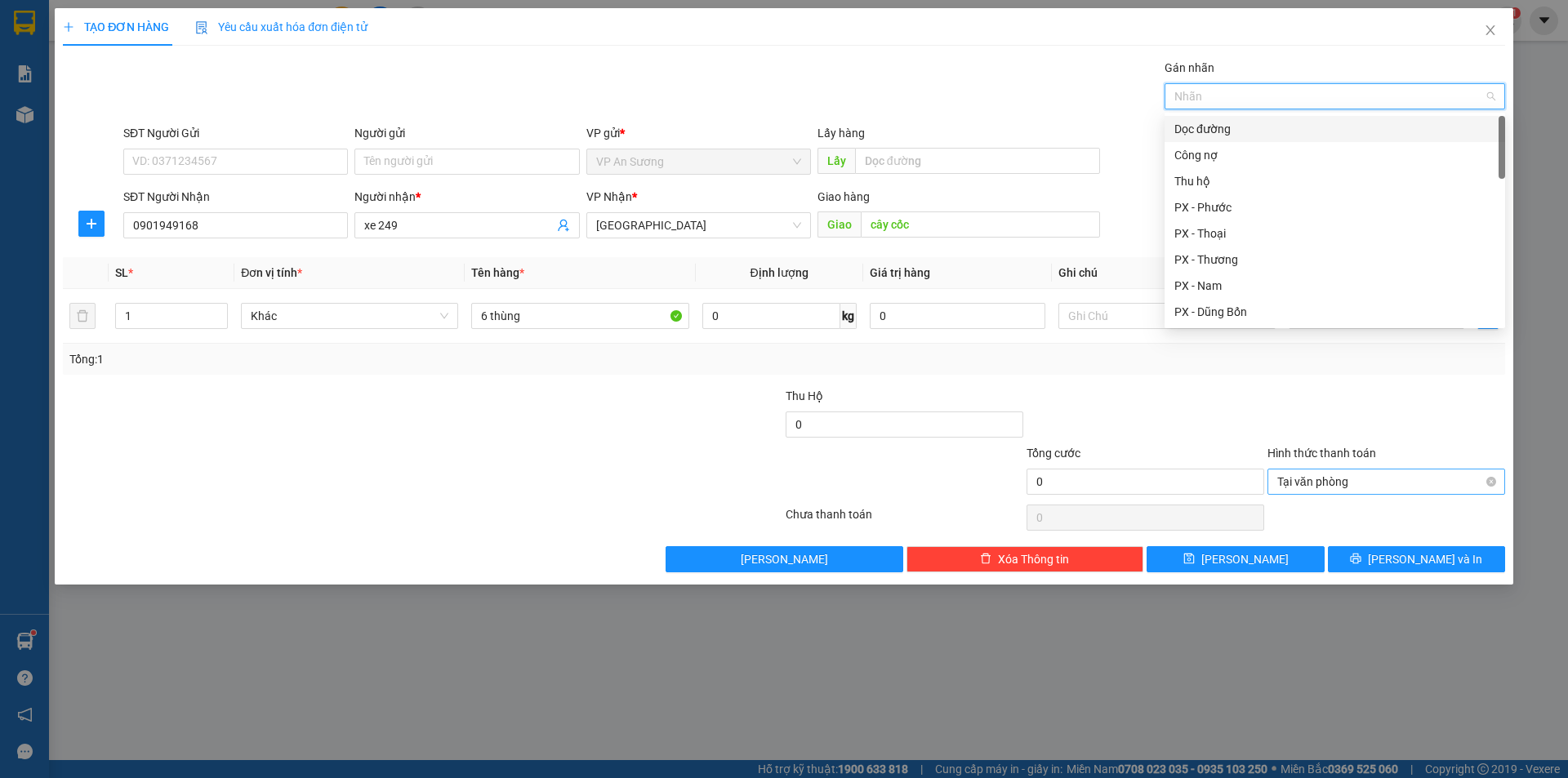
click at [1208, 130] on div "Dọc đường" at bounding box center [1334, 129] width 321 height 18
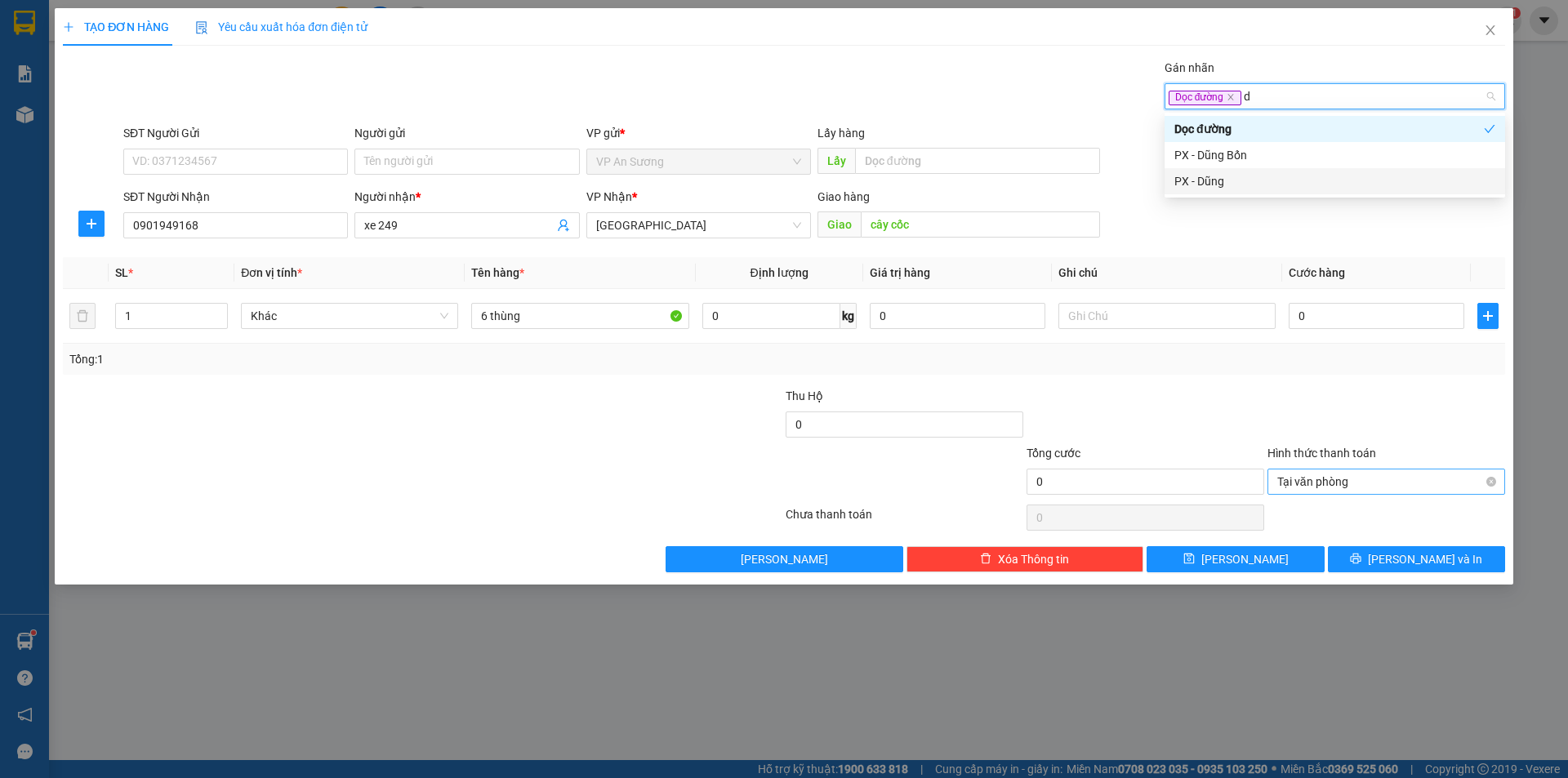
click at [1249, 171] on div "PX - Dũng" at bounding box center [1334, 181] width 341 height 26
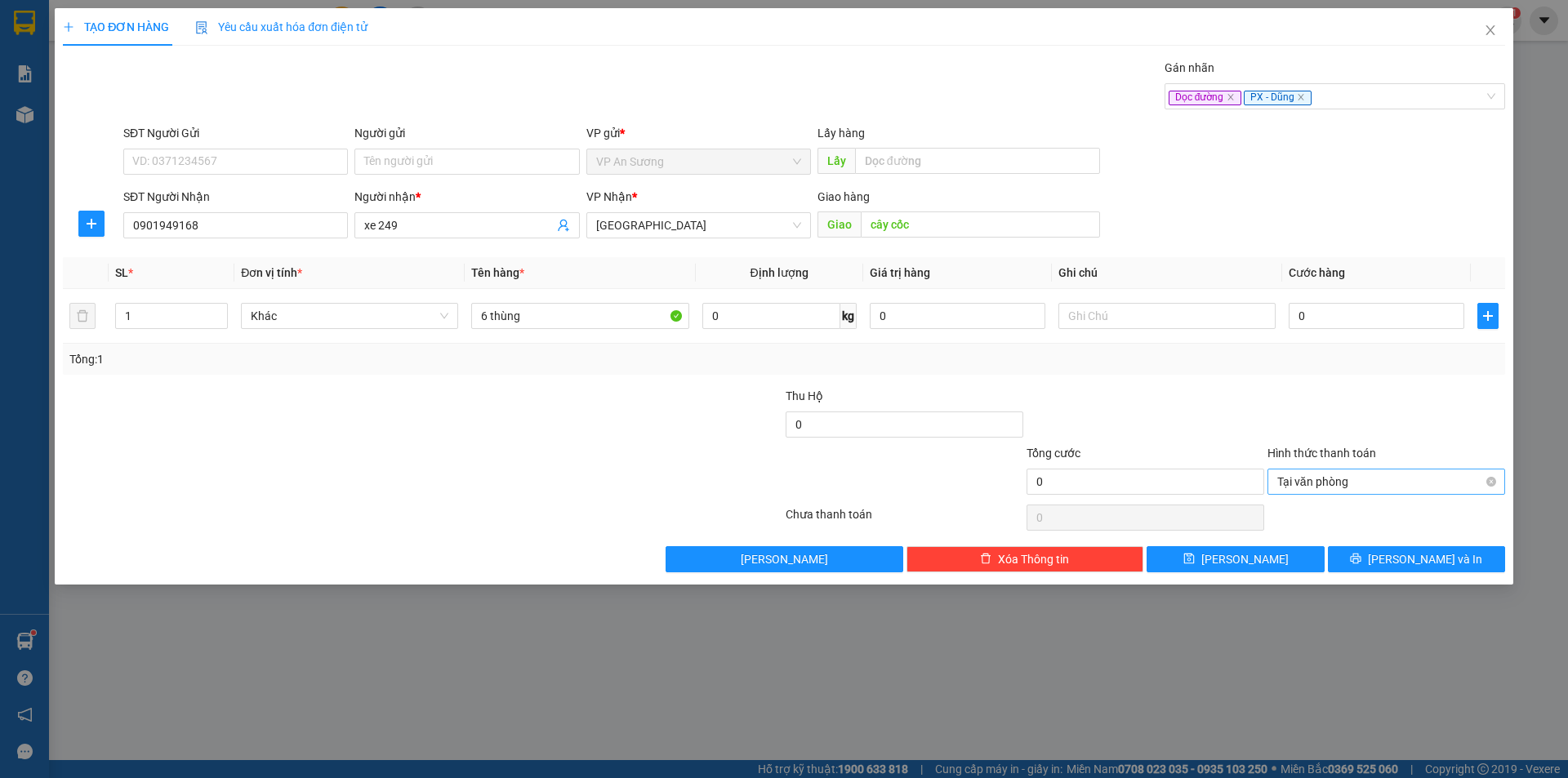
click at [1172, 372] on div "Tổng: 1" at bounding box center [783, 359] width 1442 height 31
click at [1342, 324] on input "0" at bounding box center [1377, 316] width 175 height 26
click at [1334, 99] on div "Dọc đường PX - Dũng" at bounding box center [1327, 96] width 316 height 20
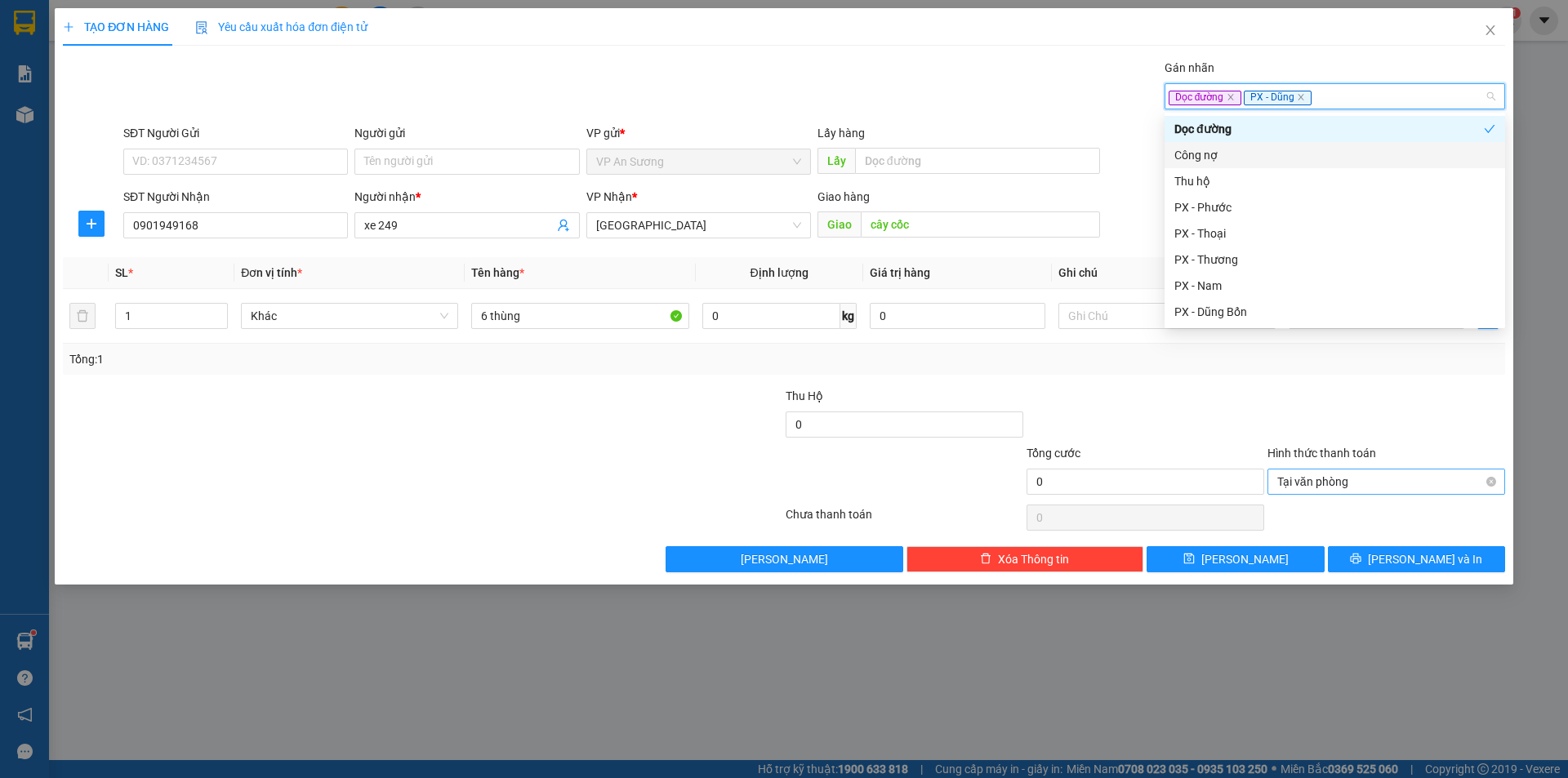
click at [1234, 166] on div "Công nợ" at bounding box center [1334, 155] width 341 height 26
click at [1364, 98] on icon "close" at bounding box center [1364, 97] width 9 height 9
click at [1227, 189] on div "Thu hộ" at bounding box center [1334, 181] width 321 height 18
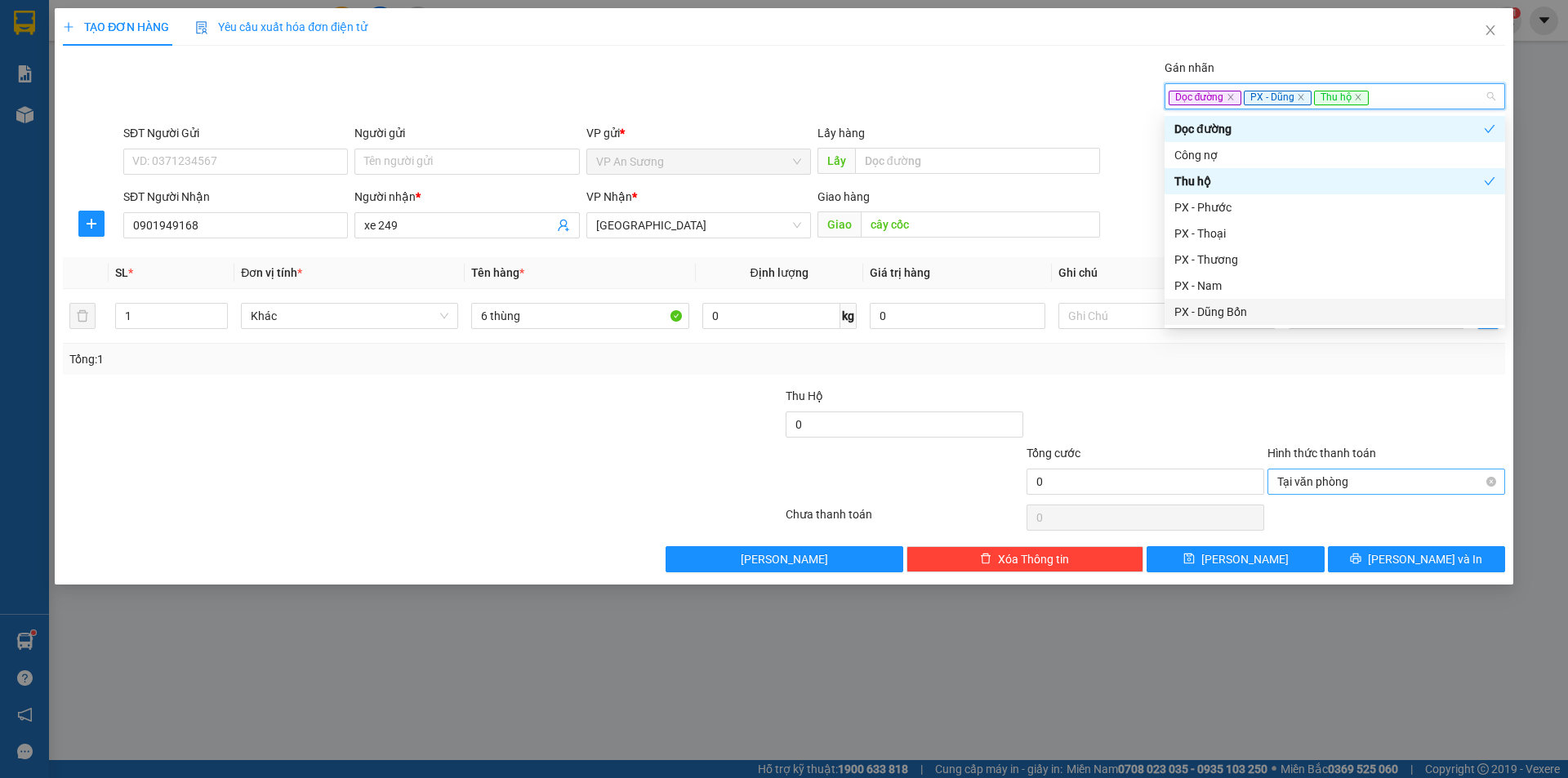
click at [1304, 374] on div "Tổng: 1" at bounding box center [783, 359] width 1442 height 31
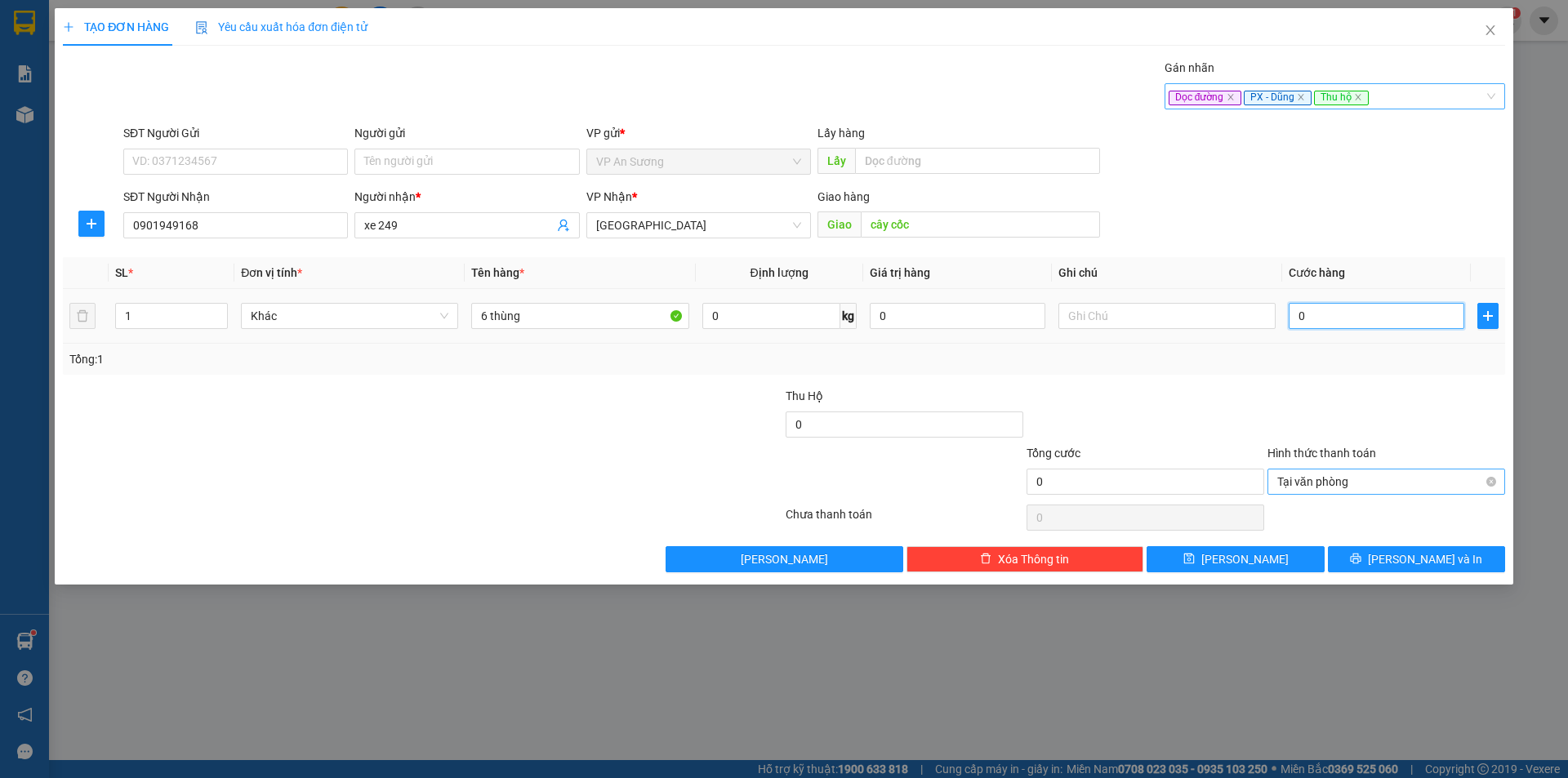
click at [1340, 319] on input "0" at bounding box center [1377, 316] width 175 height 26
click at [910, 422] on input "0" at bounding box center [904, 424] width 238 height 26
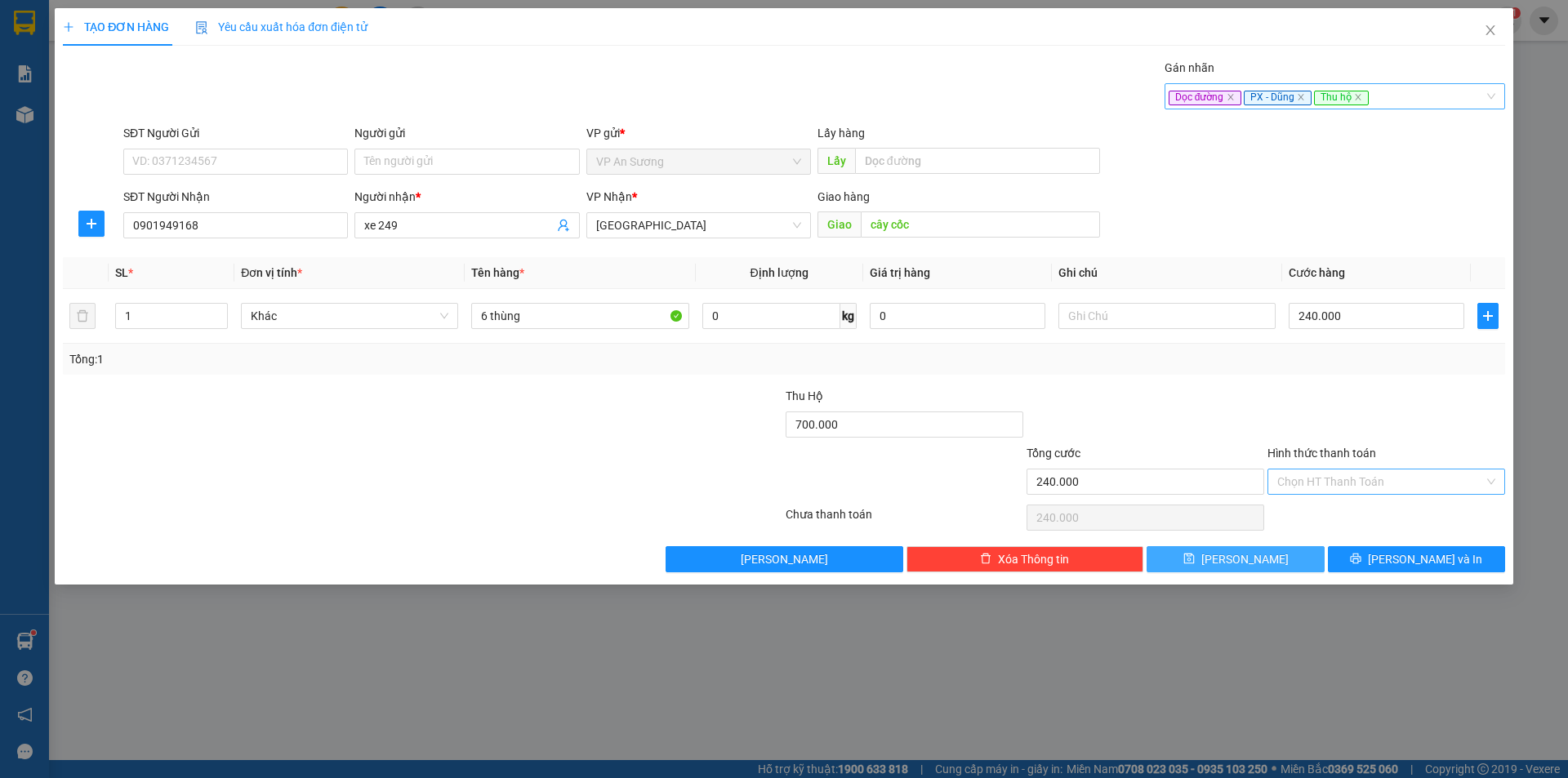
drag, startPoint x: 1296, startPoint y: 560, endPoint x: 1273, endPoint y: 564, distance: 23.3
click at [1294, 561] on button "[PERSON_NAME]" at bounding box center [1235, 559] width 177 height 26
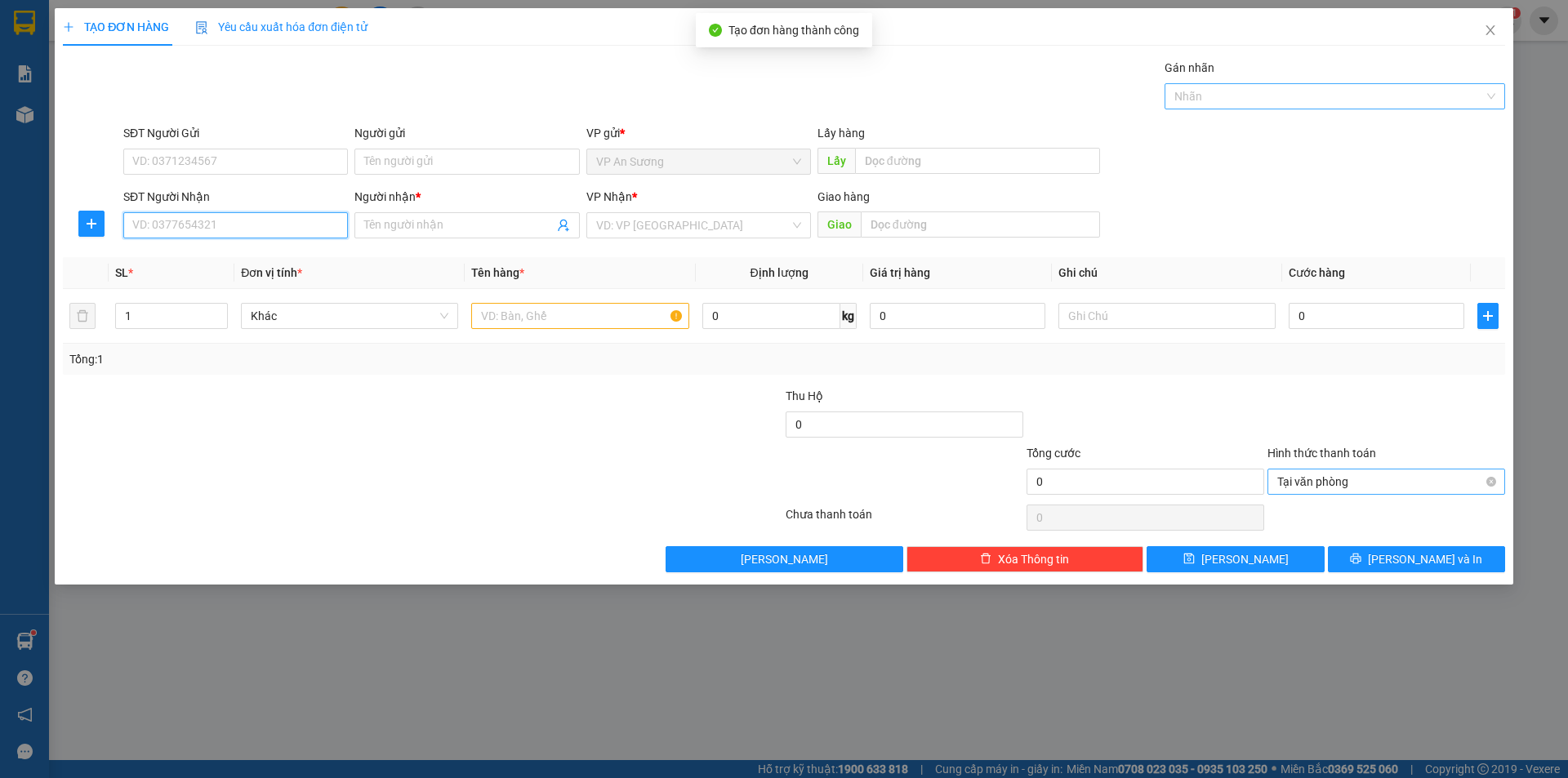
click at [192, 224] on input "SĐT Người Nhận" at bounding box center [236, 225] width 225 height 26
drag, startPoint x: 224, startPoint y: 264, endPoint x: 240, endPoint y: 261, distance: 16.3
click at [226, 264] on div "0356959858 - hùng ca" at bounding box center [235, 258] width 205 height 18
drag, startPoint x: 500, startPoint y: 295, endPoint x: 503, endPoint y: 313, distance: 18.2
click at [503, 307] on td at bounding box center [580, 317] width 230 height 55
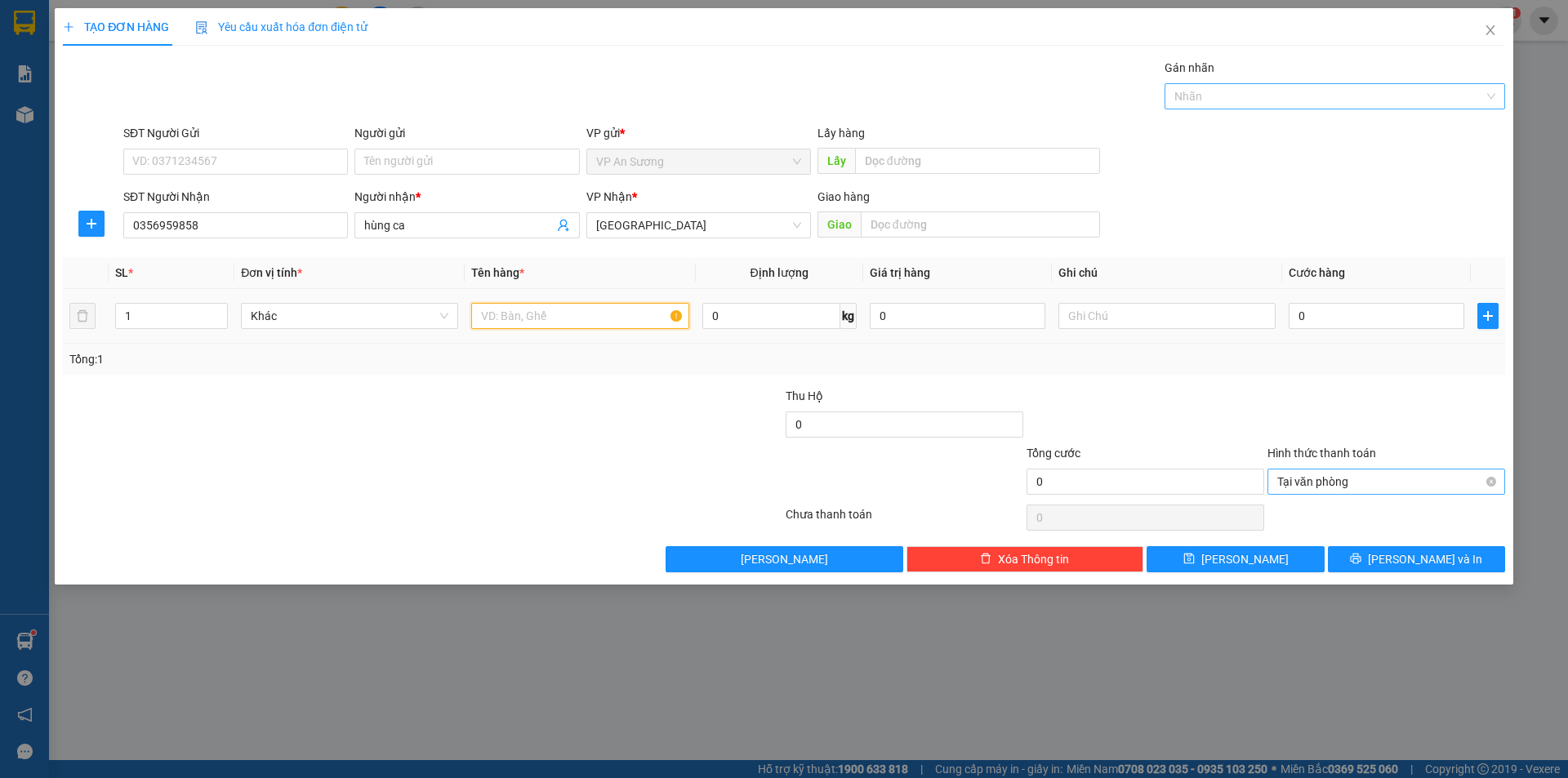
click at [503, 313] on input "text" at bounding box center [580, 316] width 217 height 26
click at [927, 235] on input "text" at bounding box center [980, 224] width 240 height 26
drag, startPoint x: 1204, startPoint y: 90, endPoint x: 1211, endPoint y: 117, distance: 27.9
click at [1206, 92] on div at bounding box center [1327, 96] width 316 height 20
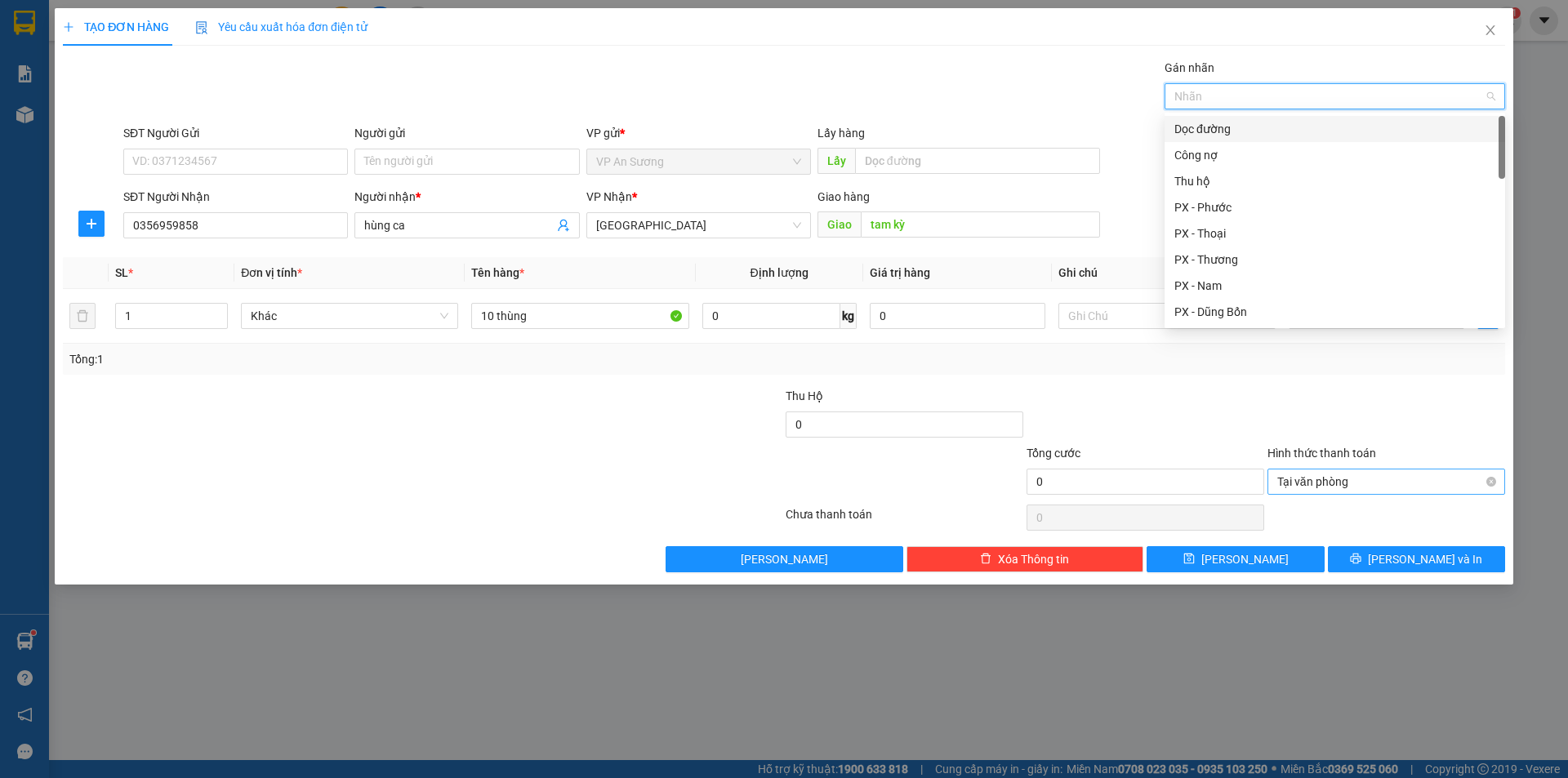
click at [1212, 123] on div "Dọc đường" at bounding box center [1334, 129] width 321 height 18
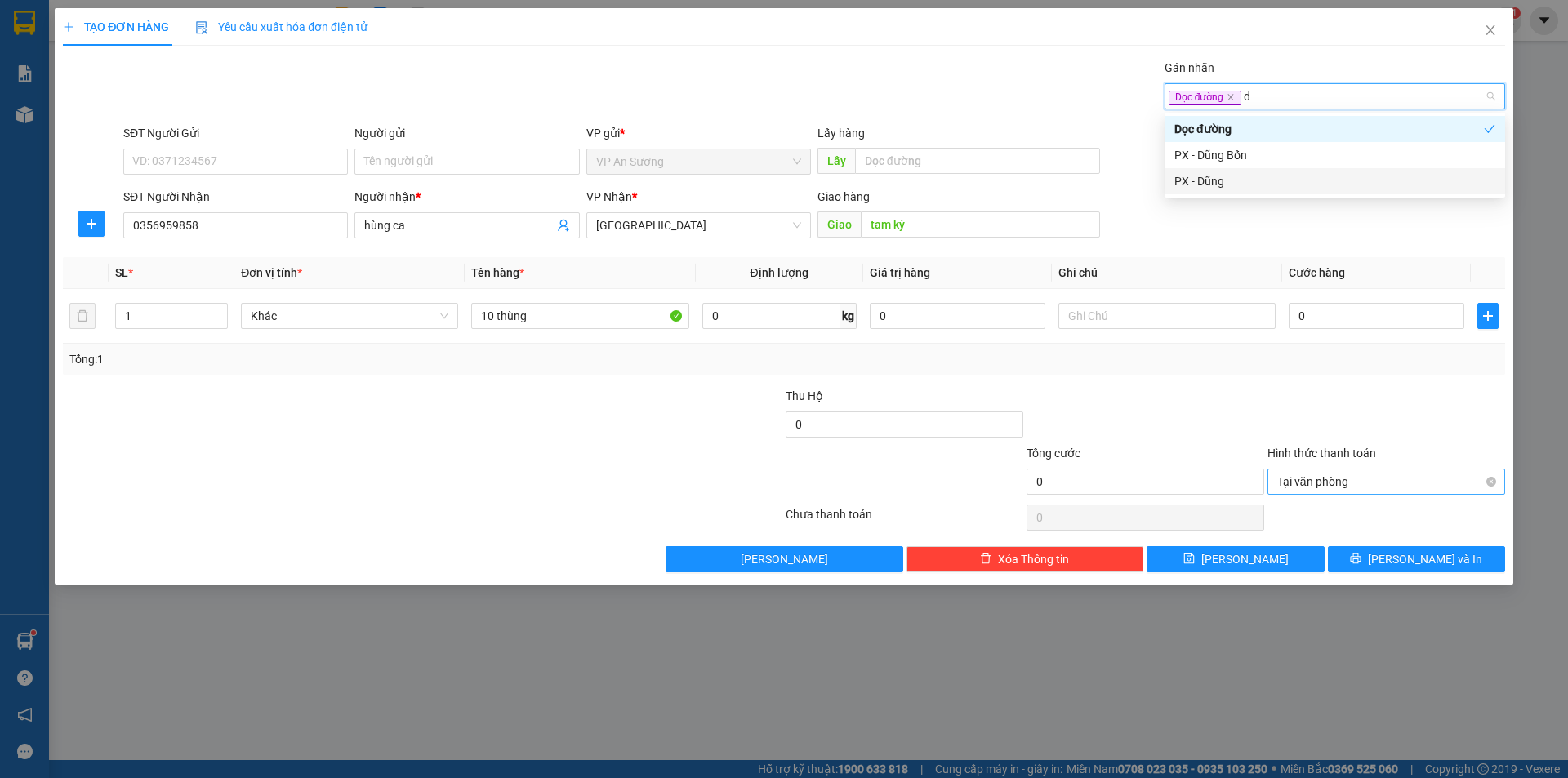
click at [1268, 178] on div "PX - Dũng" at bounding box center [1334, 181] width 321 height 18
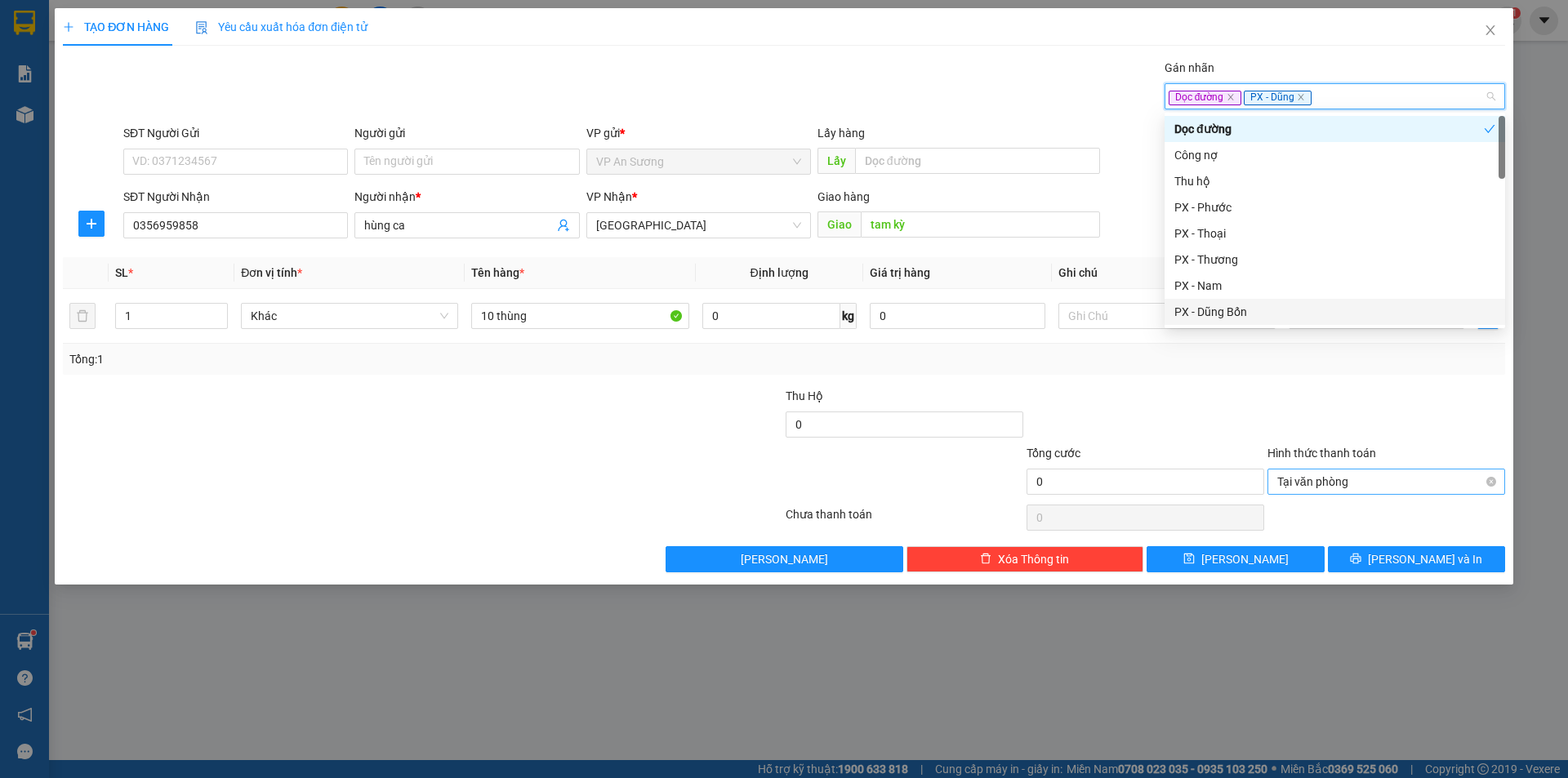
click at [1329, 402] on div at bounding box center [1386, 416] width 241 height 58
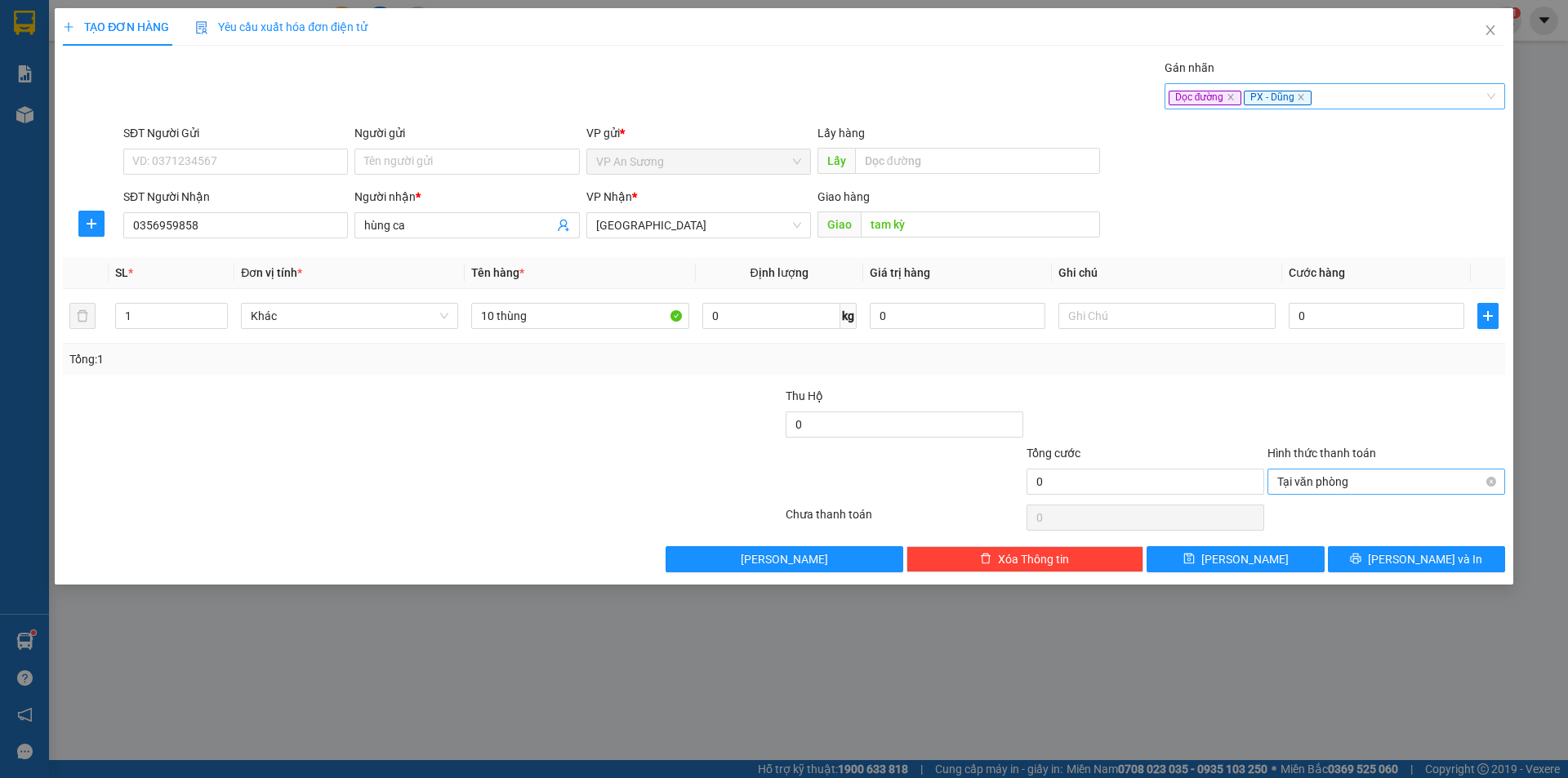
click at [1350, 110] on div "Gán nhãn Dọc đường PX - Dũng" at bounding box center [1334, 87] width 341 height 58
click at [1352, 106] on div "Dọc đường PX - Dũng" at bounding box center [1334, 96] width 341 height 26
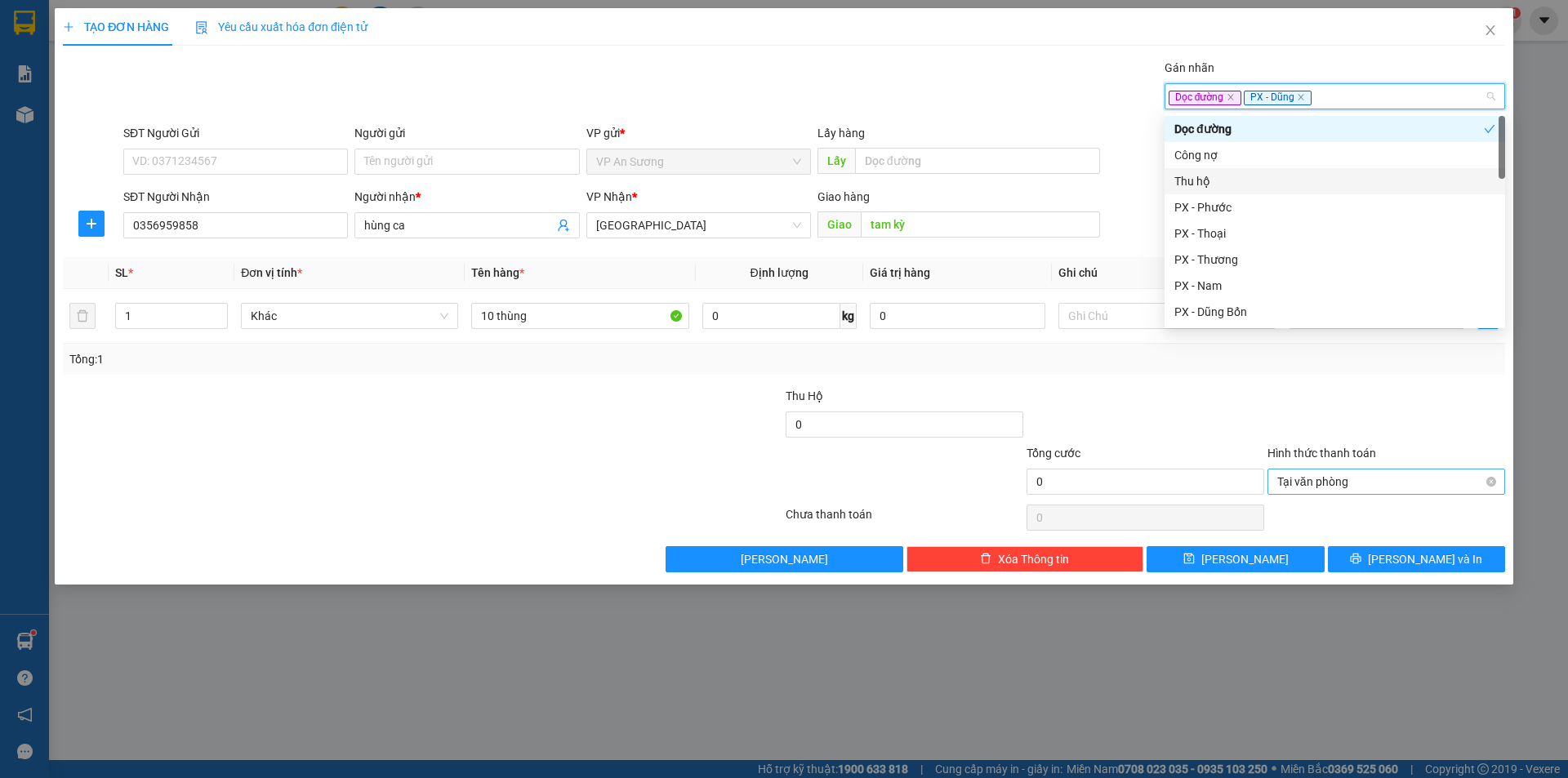
click at [1256, 173] on div "Thu hộ" at bounding box center [1334, 181] width 321 height 18
click at [1257, 361] on div "Tổng: 1" at bounding box center [784, 359] width 1429 height 18
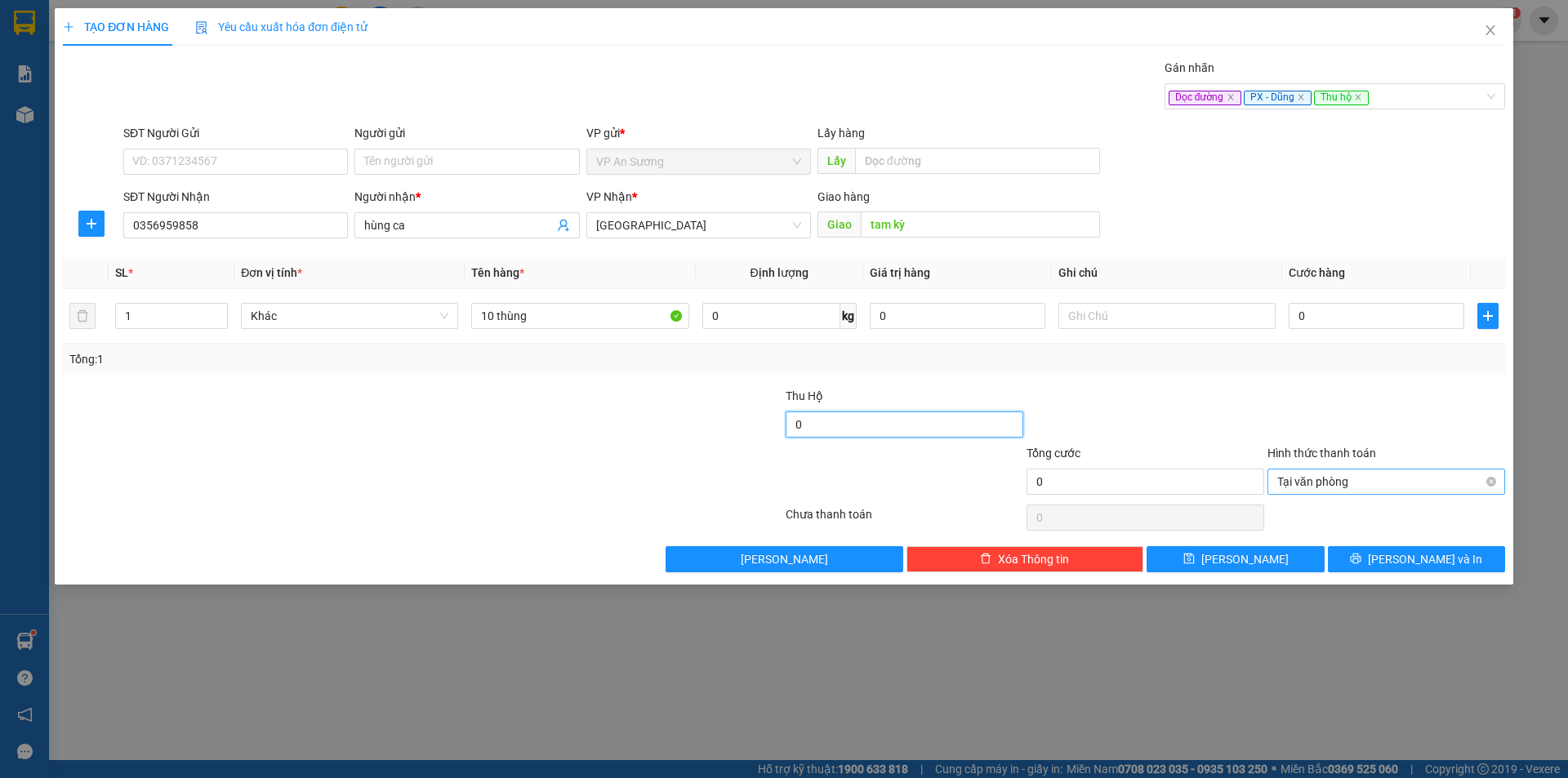
click at [986, 416] on input "0" at bounding box center [904, 424] width 238 height 26
click at [1321, 315] on input "0" at bounding box center [1377, 316] width 175 height 26
click at [1297, 553] on button "[PERSON_NAME]" at bounding box center [1235, 559] width 177 height 26
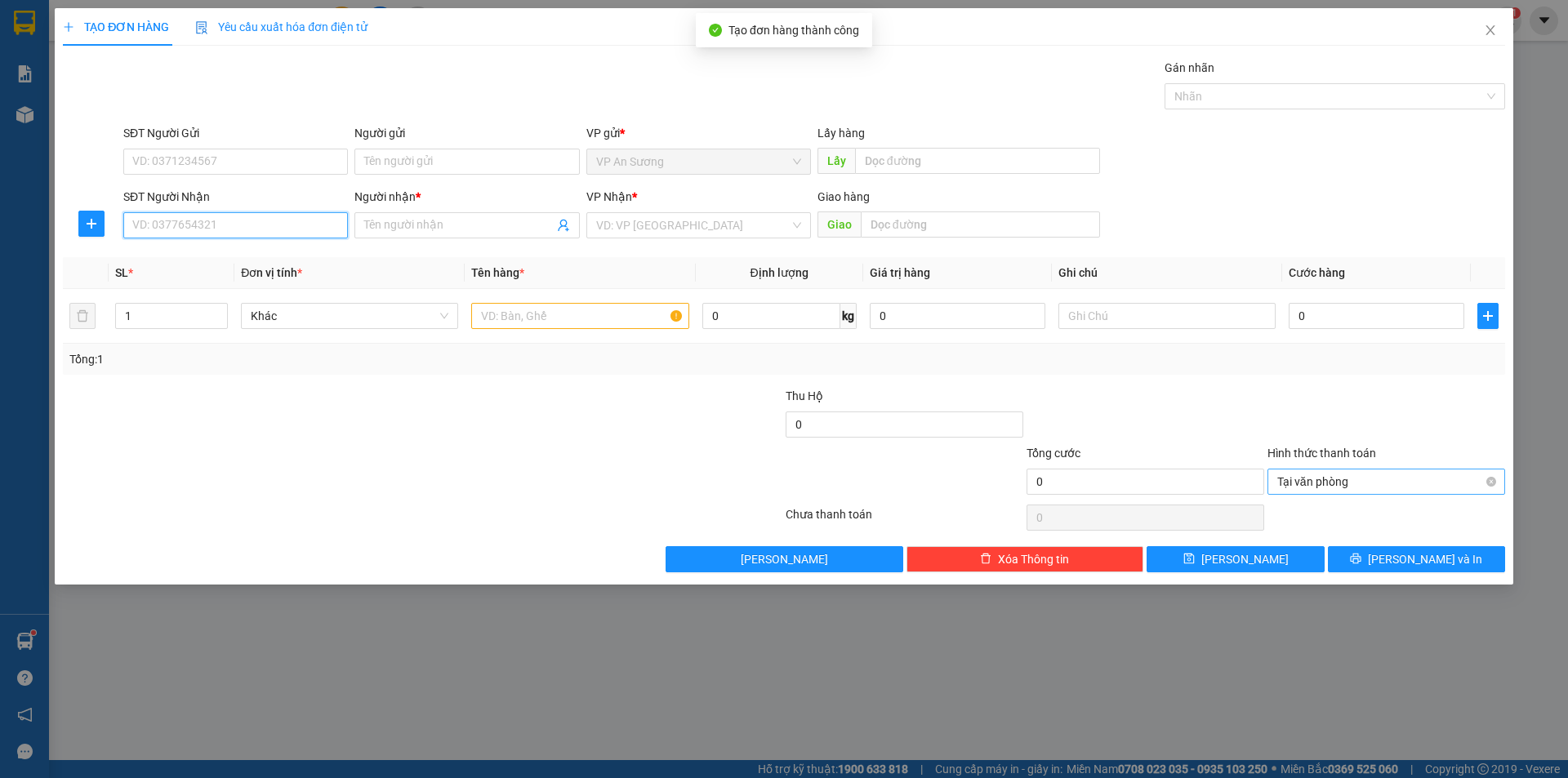
click at [236, 225] on input "SĐT Người Nhận" at bounding box center [236, 225] width 225 height 26
click at [394, 231] on input "Người nhận *" at bounding box center [459, 225] width 189 height 18
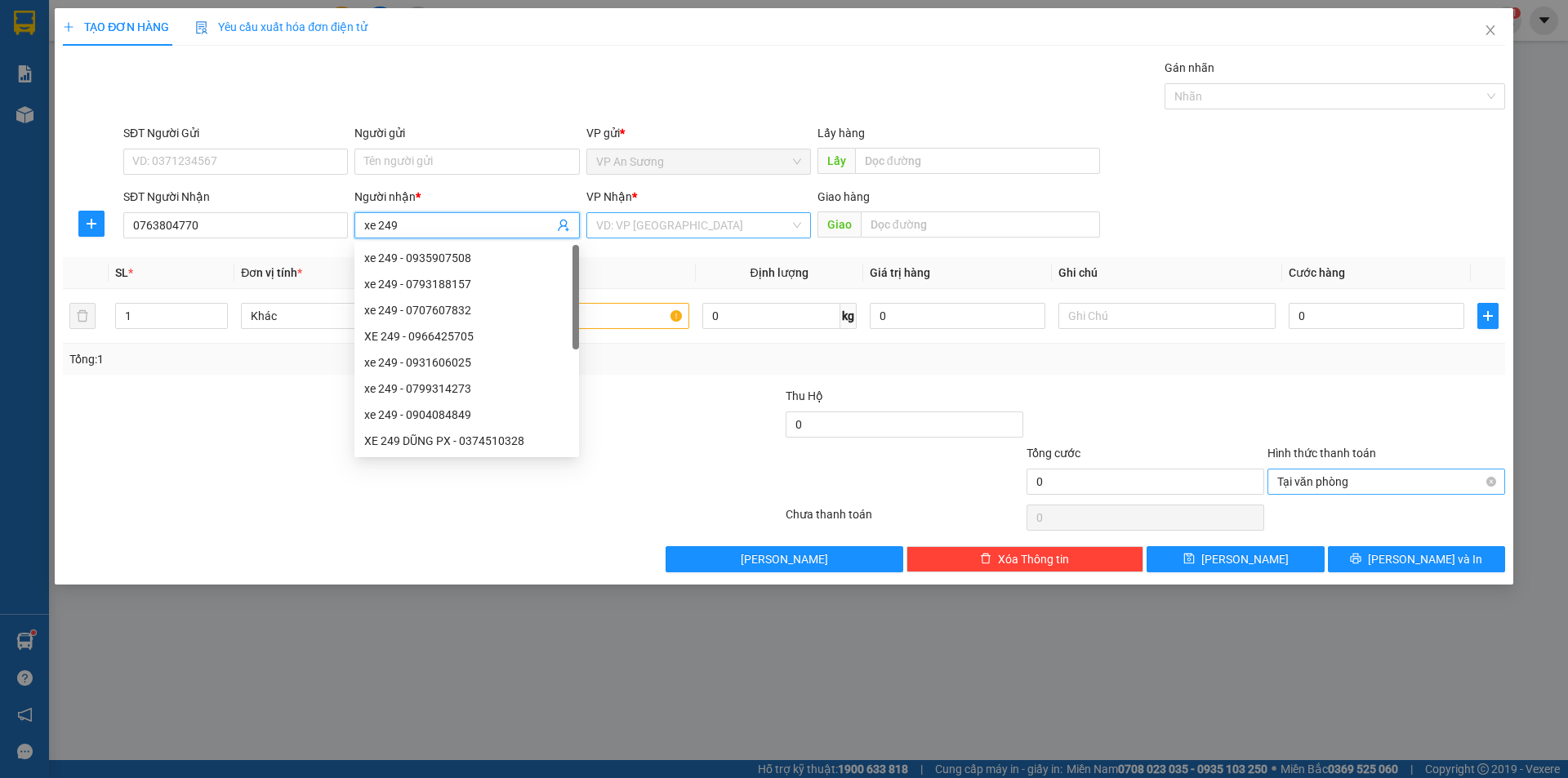
click at [675, 227] on input "search" at bounding box center [692, 225] width 193 height 25
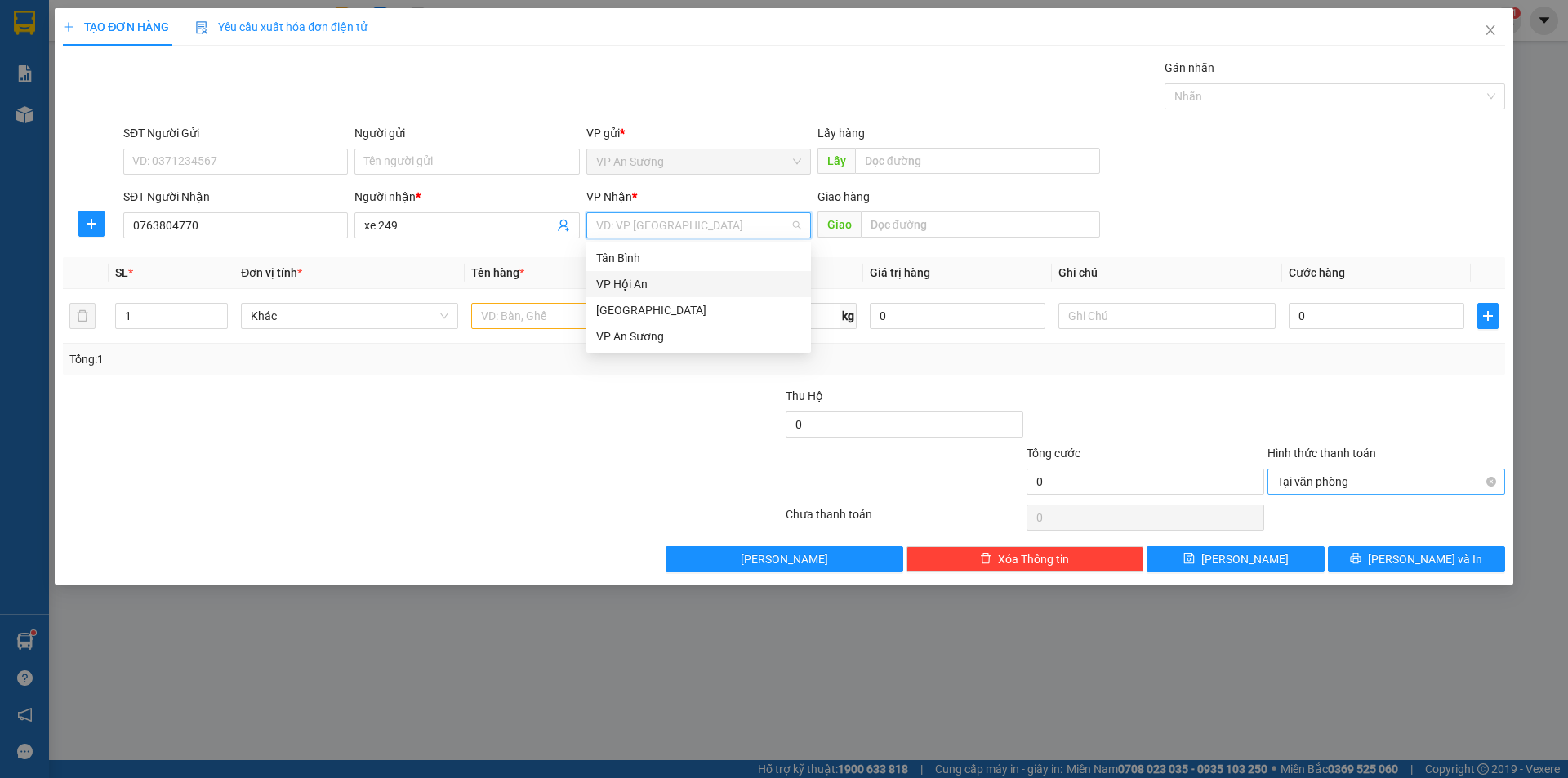
drag, startPoint x: 653, startPoint y: 299, endPoint x: 541, endPoint y: 321, distance: 114.1
click at [650, 303] on div "[GEOGRAPHIC_DATA]" at bounding box center [699, 310] width 225 height 26
click at [508, 321] on input "text" at bounding box center [580, 316] width 217 height 26
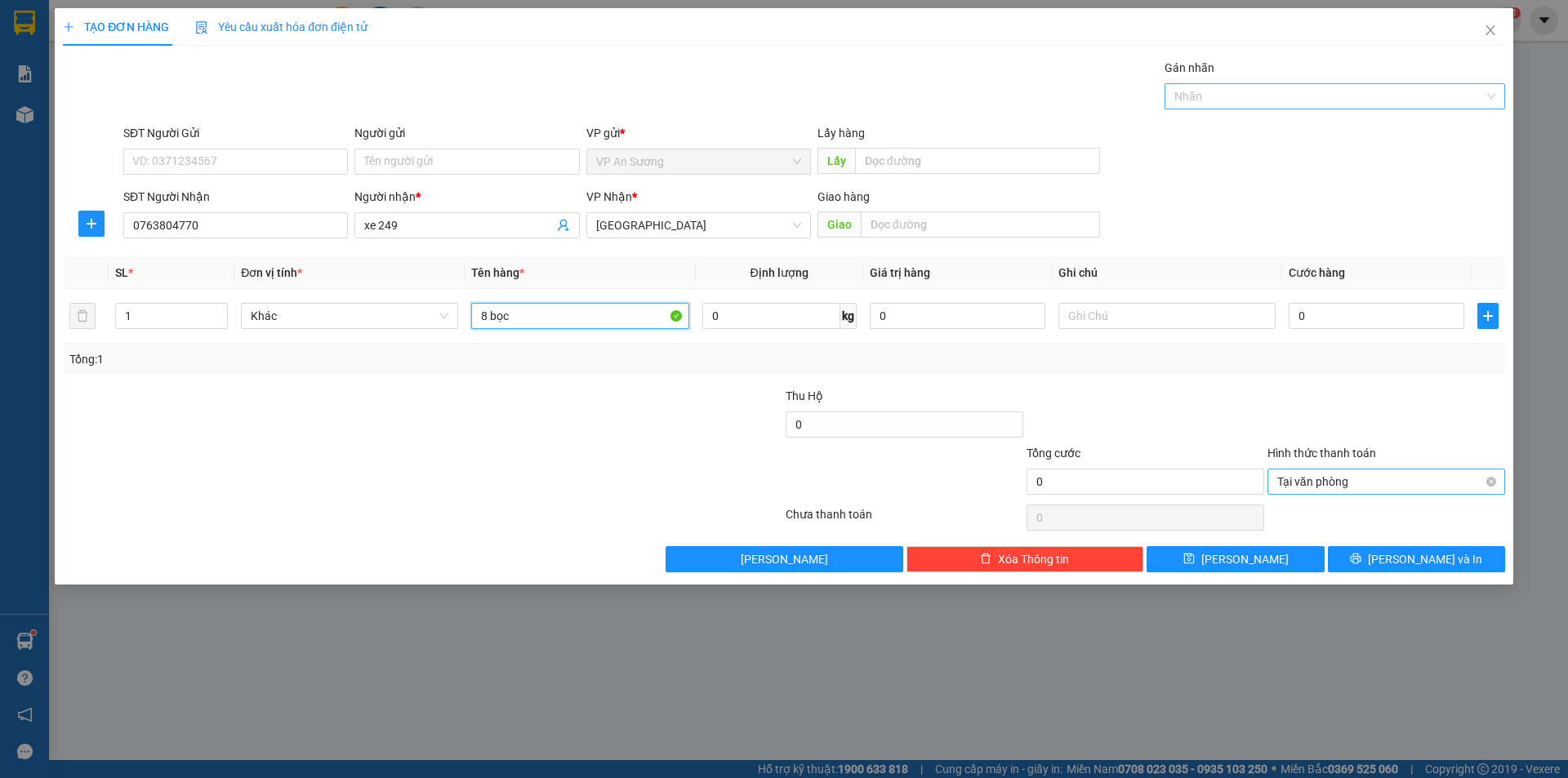
click at [1214, 94] on div at bounding box center [1327, 96] width 316 height 20
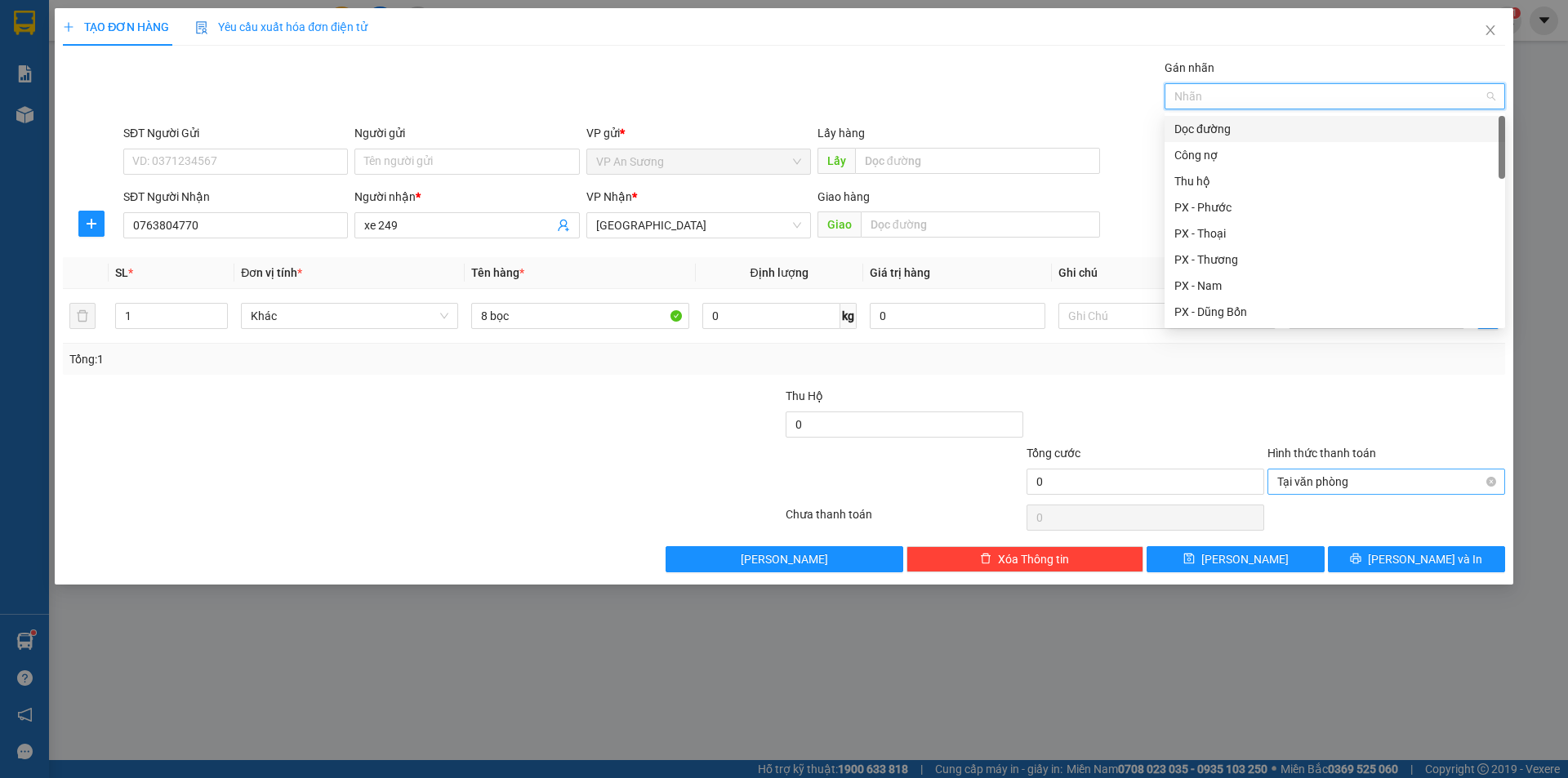
click at [1206, 133] on div "Dọc đường" at bounding box center [1334, 129] width 321 height 18
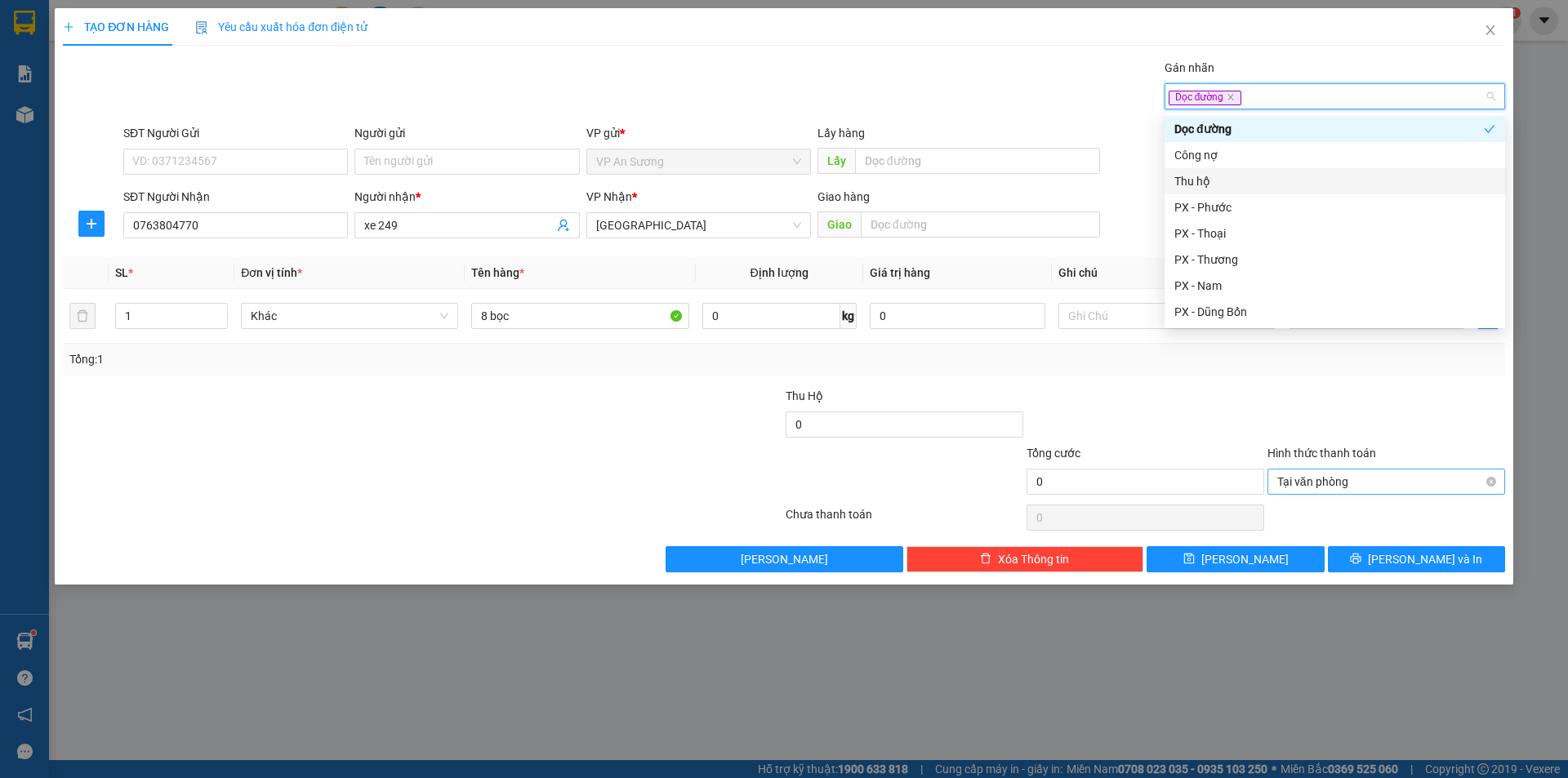
click at [1206, 186] on div "Thu hộ" at bounding box center [1334, 181] width 321 height 18
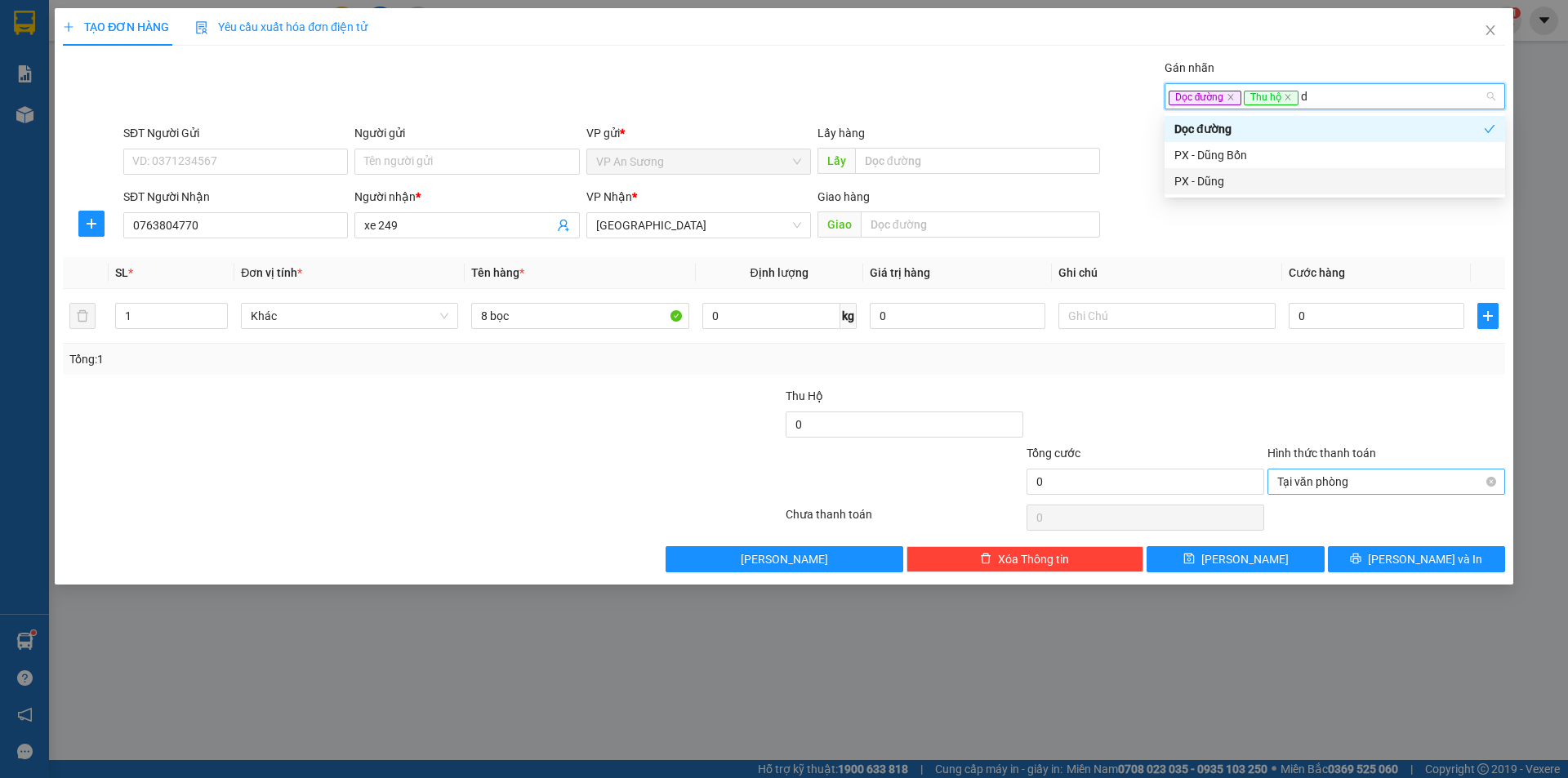
click at [1252, 185] on div "PX - Dũng" at bounding box center [1334, 181] width 321 height 18
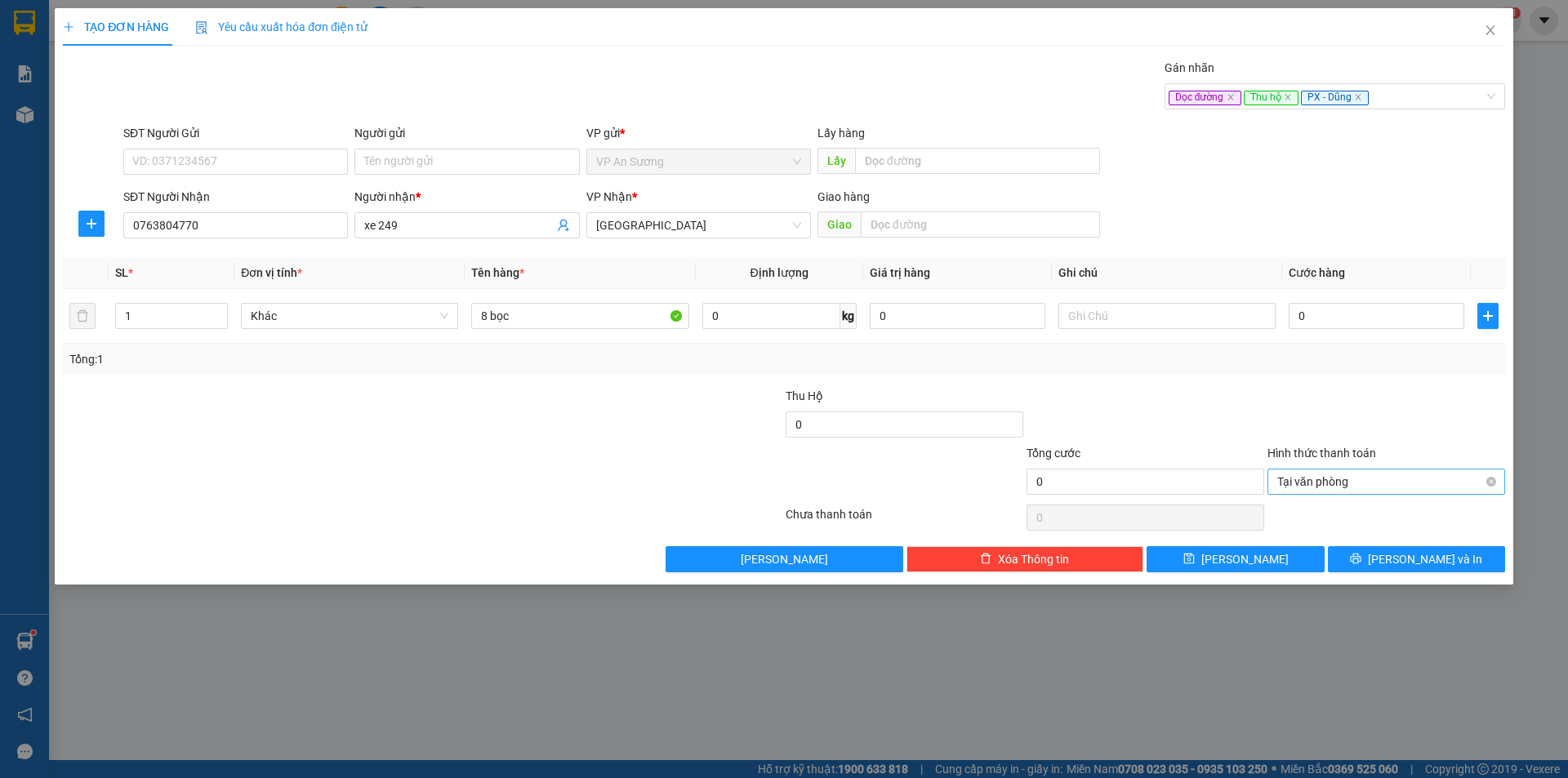
click at [980, 208] on div "Giao hàng" at bounding box center [958, 200] width 283 height 25
click at [982, 216] on input "text" at bounding box center [980, 224] width 240 height 26
click at [952, 424] on input "0" at bounding box center [904, 424] width 238 height 26
click at [1385, 290] on td "0" at bounding box center [1377, 317] width 189 height 55
click at [1379, 310] on input "0" at bounding box center [1377, 316] width 175 height 26
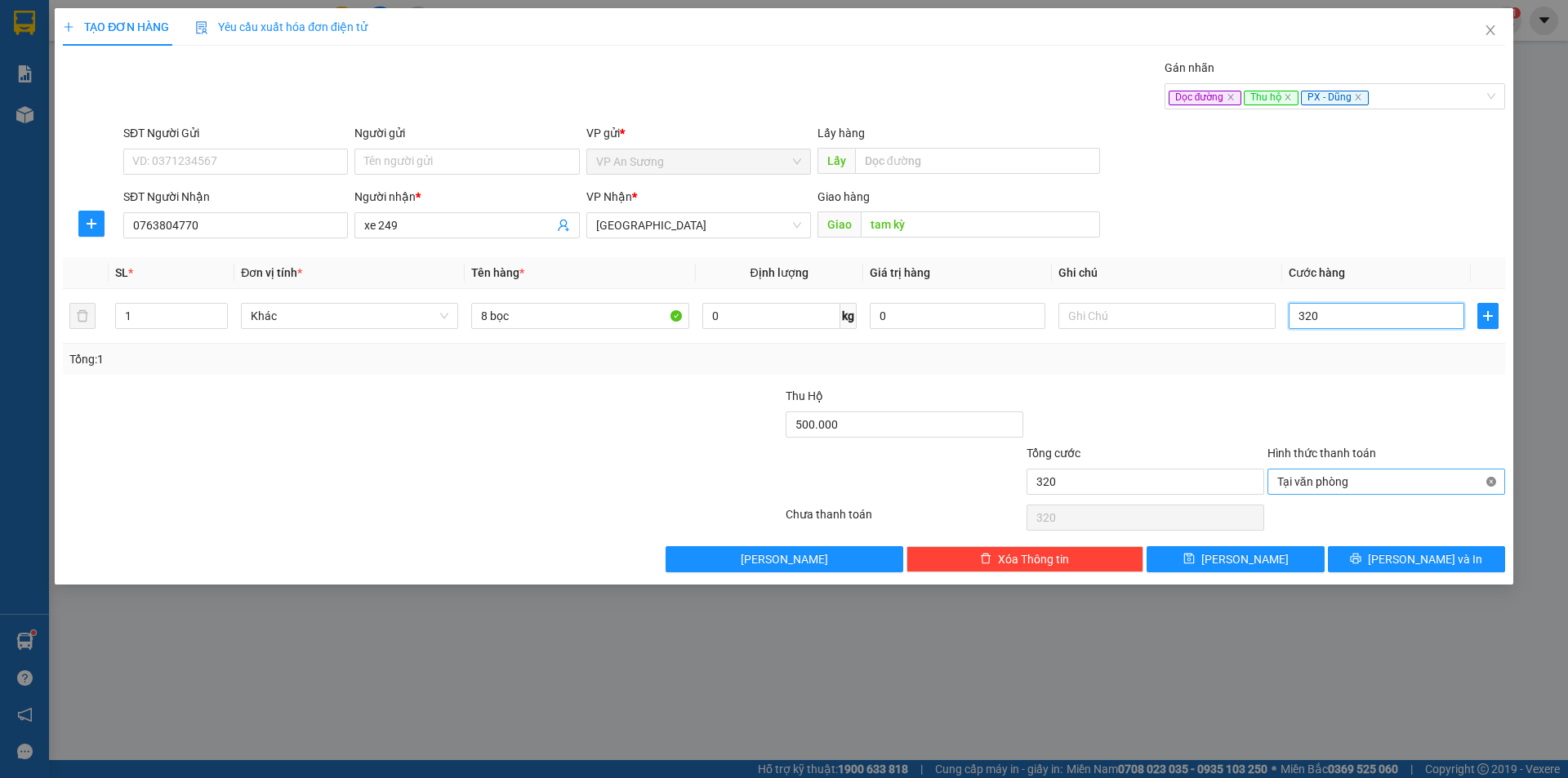
drag, startPoint x: 1493, startPoint y: 481, endPoint x: 1336, endPoint y: 548, distance: 170.7
drag, startPoint x: 1291, startPoint y: 557, endPoint x: 1340, endPoint y: 526, distance: 58.0
click at [1291, 556] on button "[PERSON_NAME]" at bounding box center [1235, 559] width 177 height 26
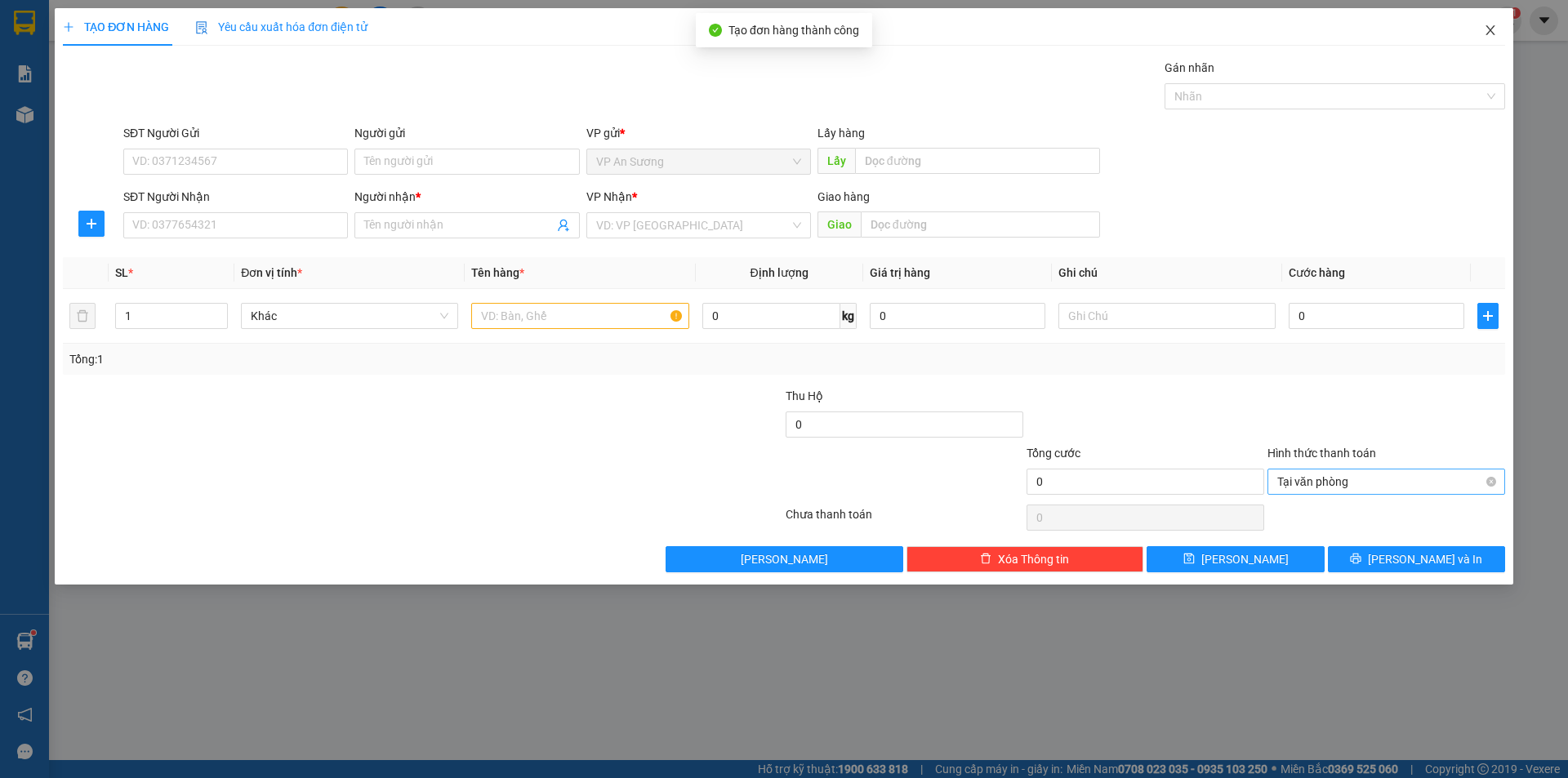
click at [1486, 31] on icon "close" at bounding box center [1490, 30] width 13 height 13
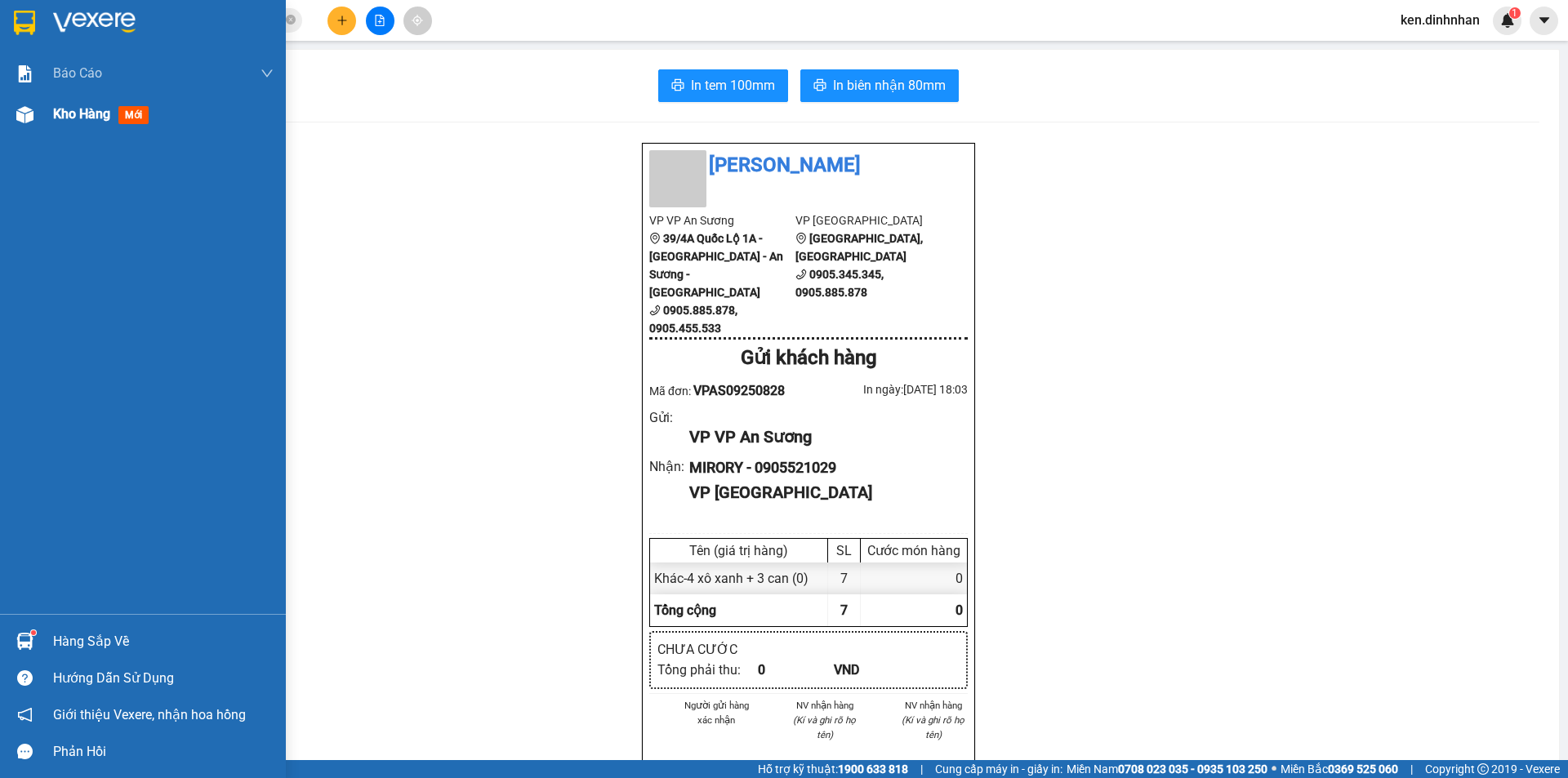
click at [57, 119] on span "Kho hàng" at bounding box center [82, 114] width 58 height 15
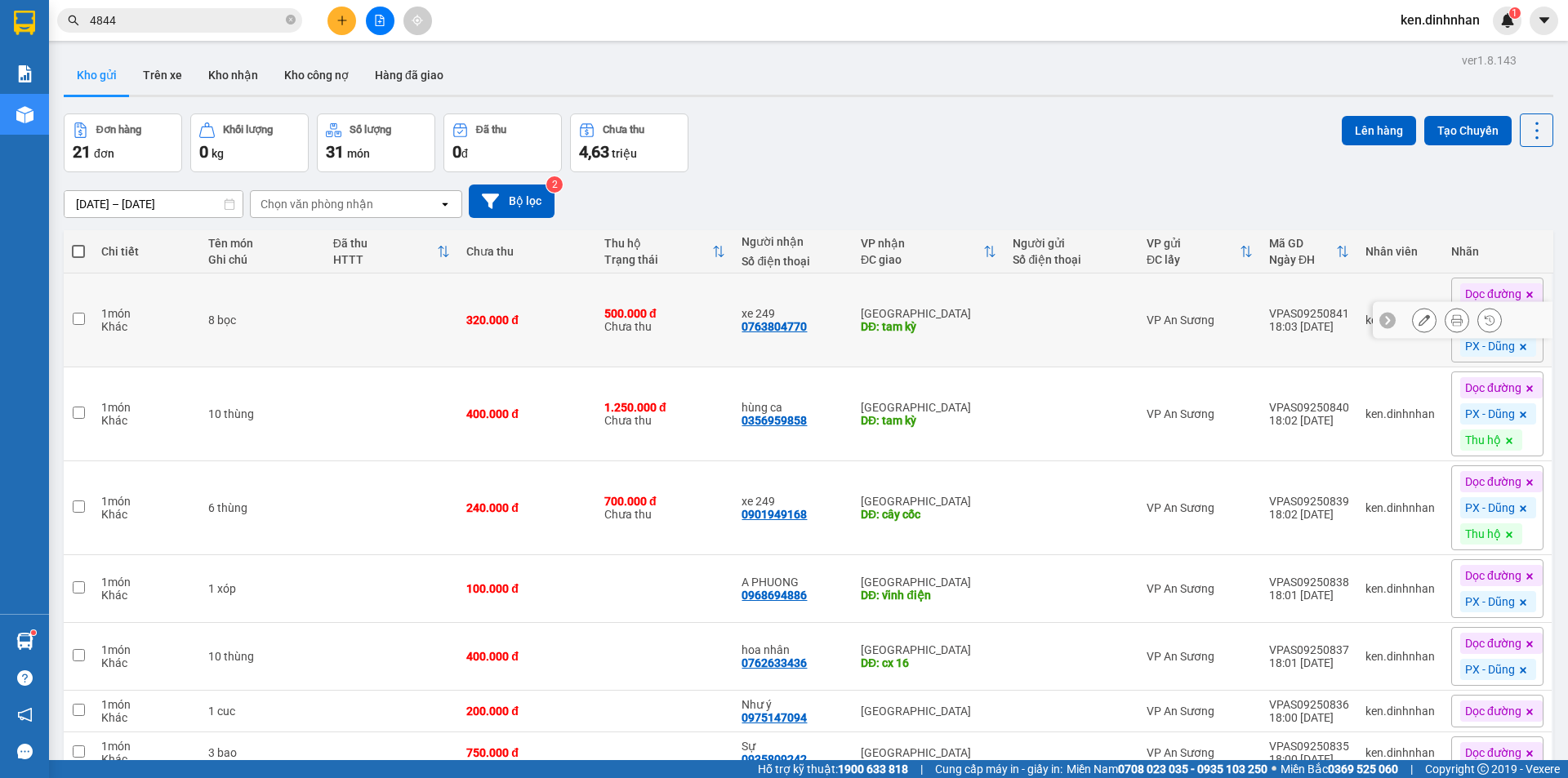
click at [796, 354] on td "xe 249 0763804770" at bounding box center [793, 320] width 119 height 94
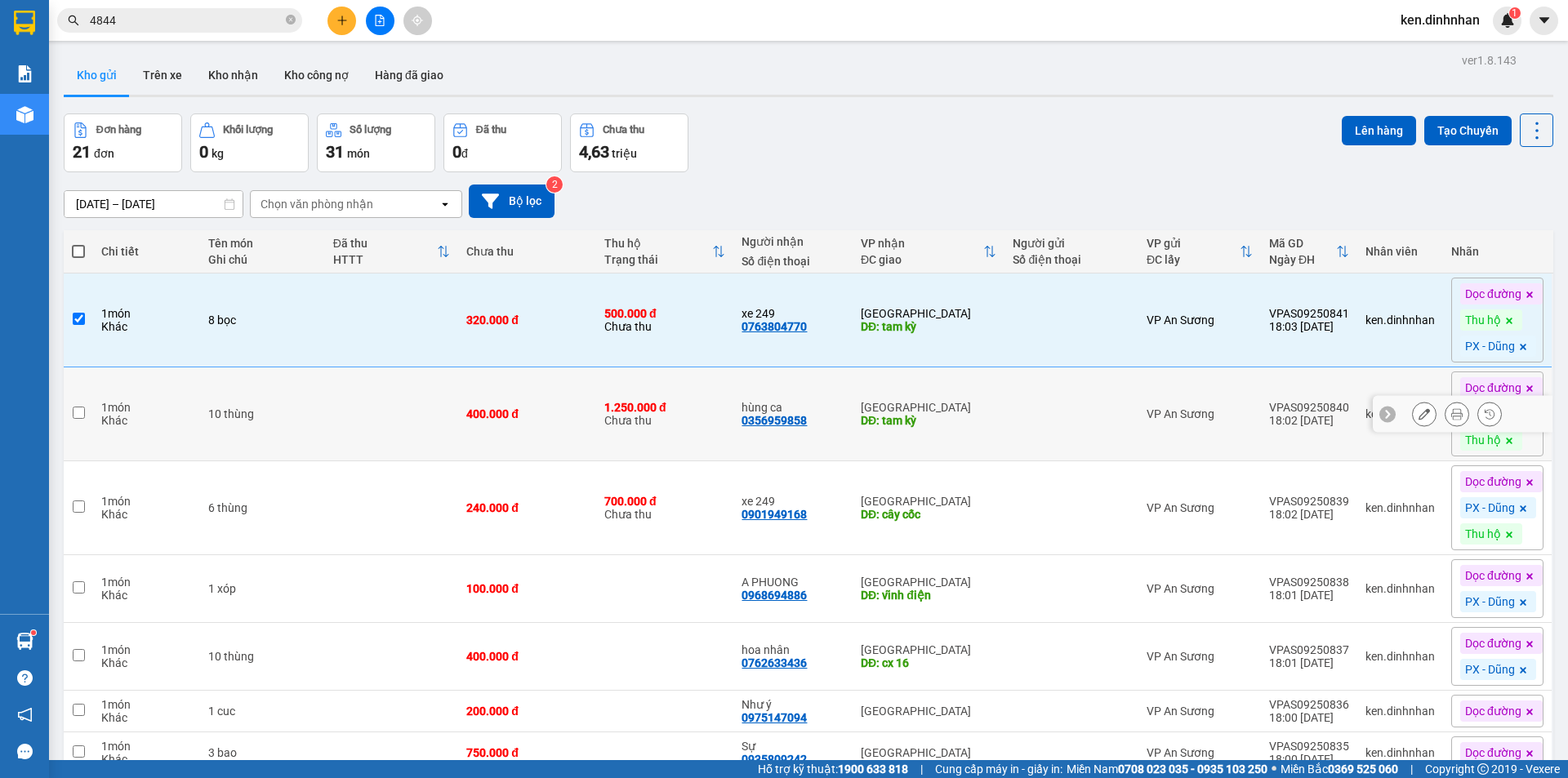
drag, startPoint x: 764, startPoint y: 404, endPoint x: 762, endPoint y: 443, distance: 39.1
click at [762, 404] on div "hùng ca" at bounding box center [793, 407] width 103 height 13
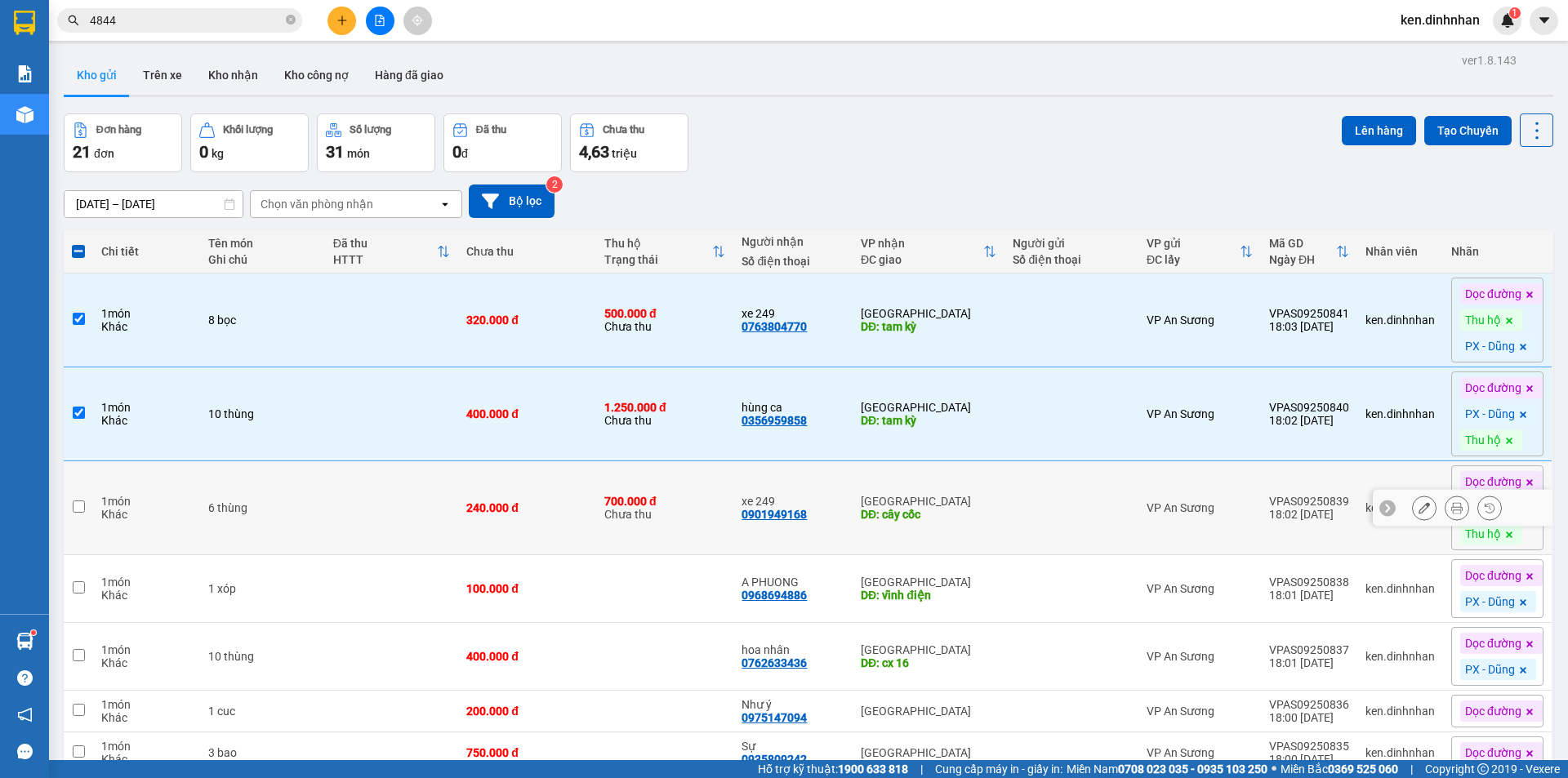
drag, startPoint x: 731, startPoint y: 476, endPoint x: 673, endPoint y: 554, distance: 97.2
click at [733, 477] on td "xe 249 0901949168" at bounding box center [793, 508] width 119 height 94
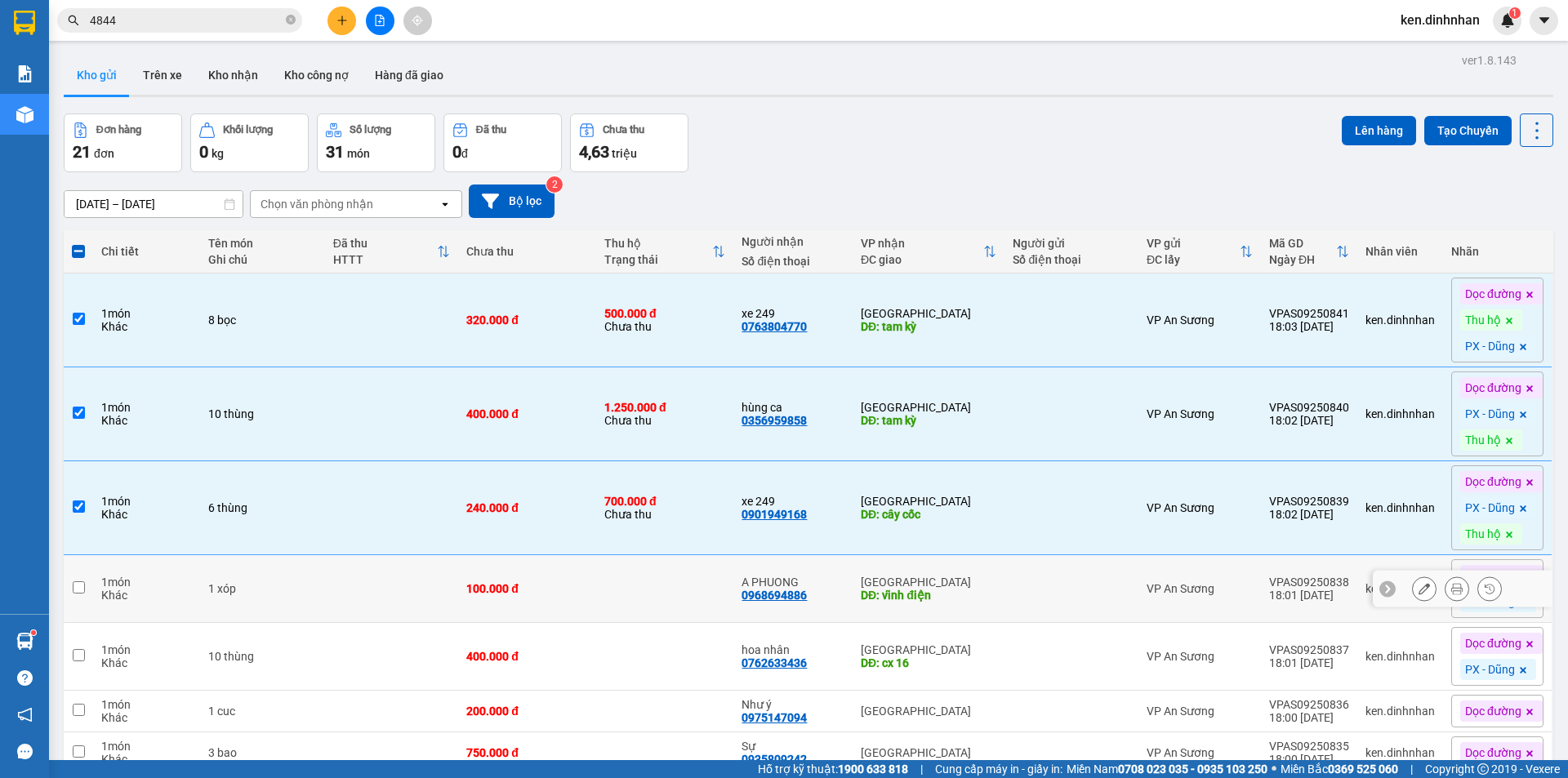
click at [660, 569] on td at bounding box center [665, 589] width 138 height 68
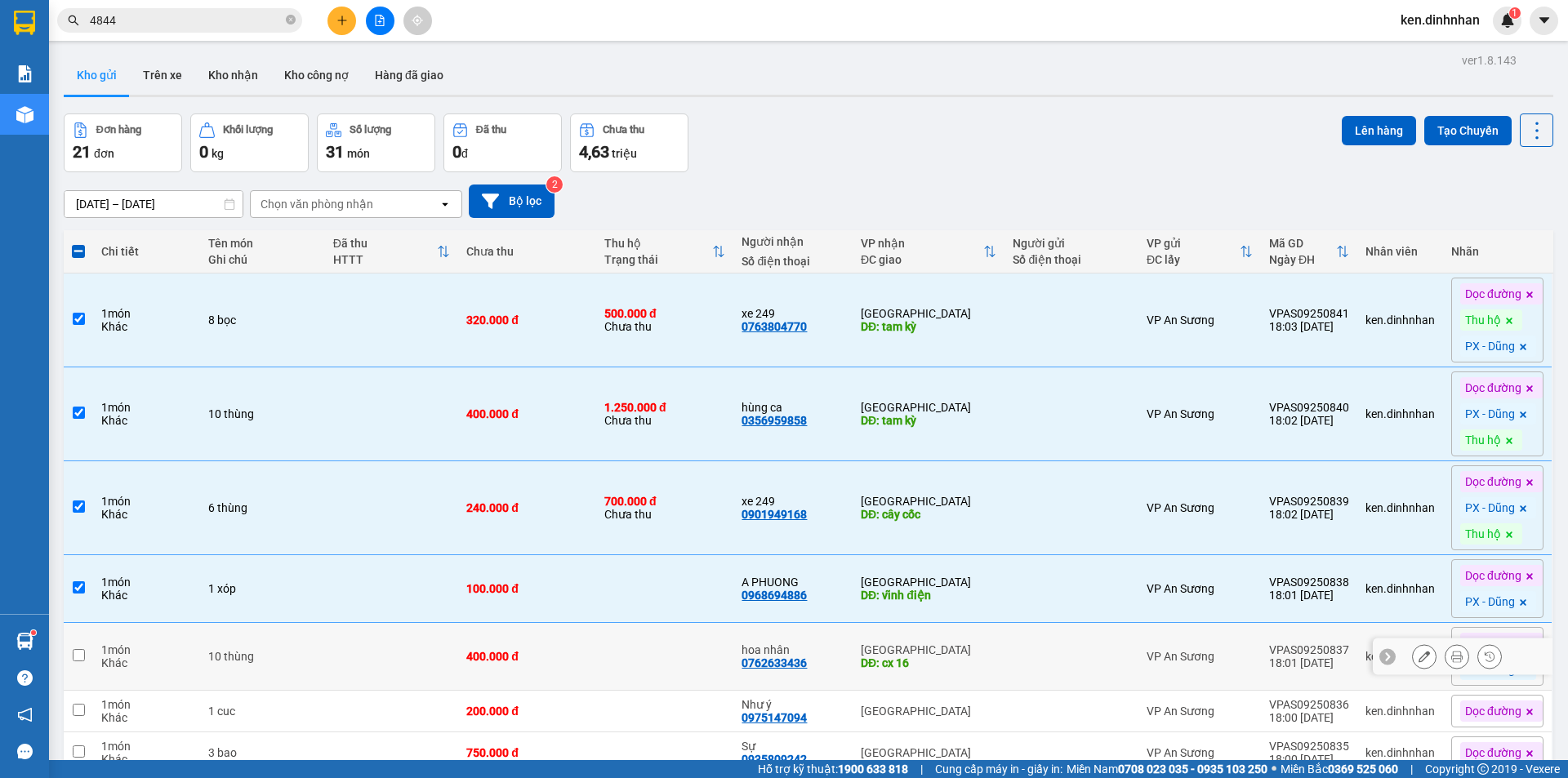
drag, startPoint x: 647, startPoint y: 644, endPoint x: 648, endPoint y: 709, distance: 65.0
click at [647, 647] on td at bounding box center [665, 657] width 138 height 68
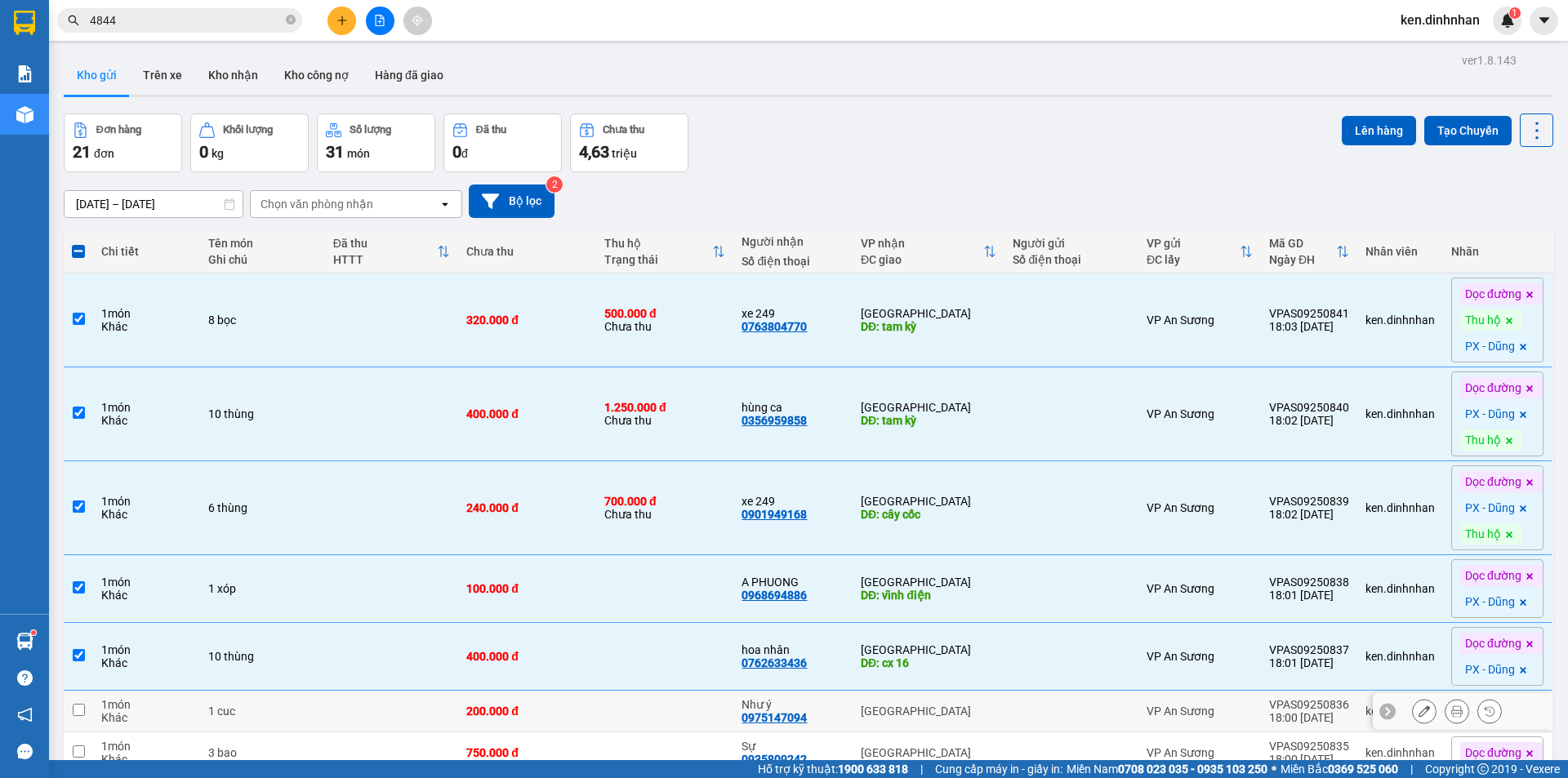
click at [648, 711] on td at bounding box center [665, 711] width 138 height 41
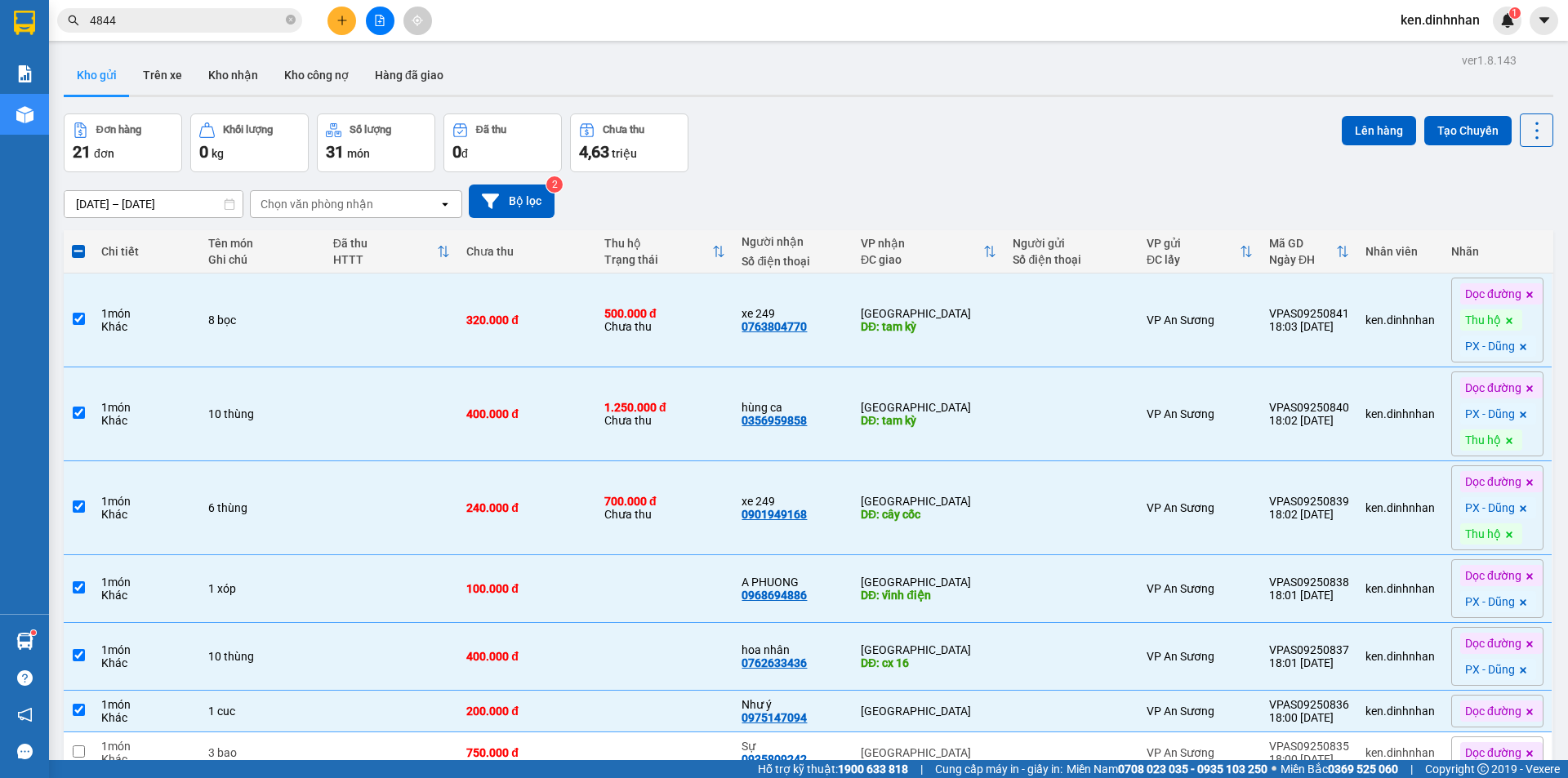
scroll to position [163, 0]
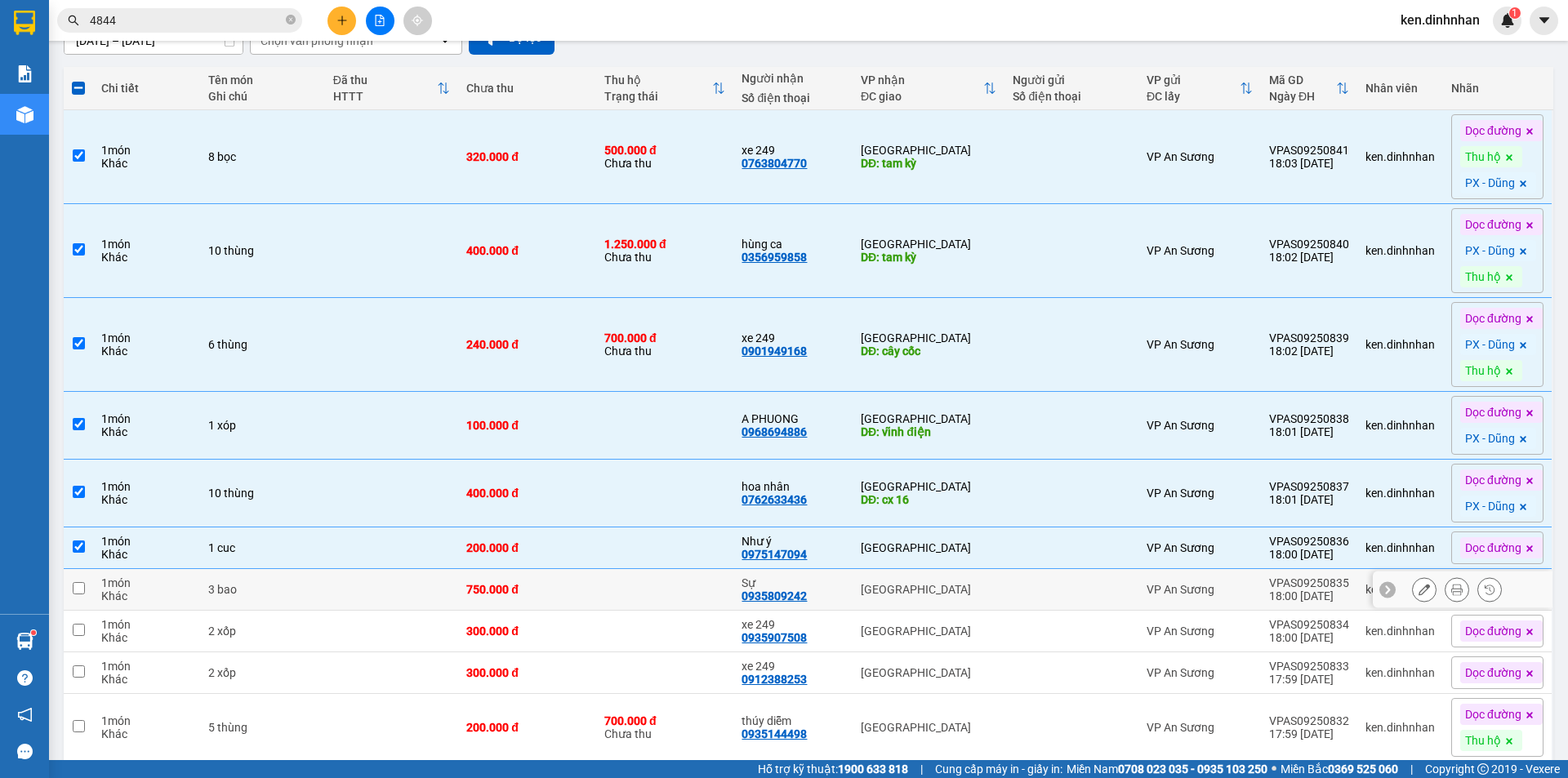
click at [694, 589] on td at bounding box center [665, 590] width 138 height 41
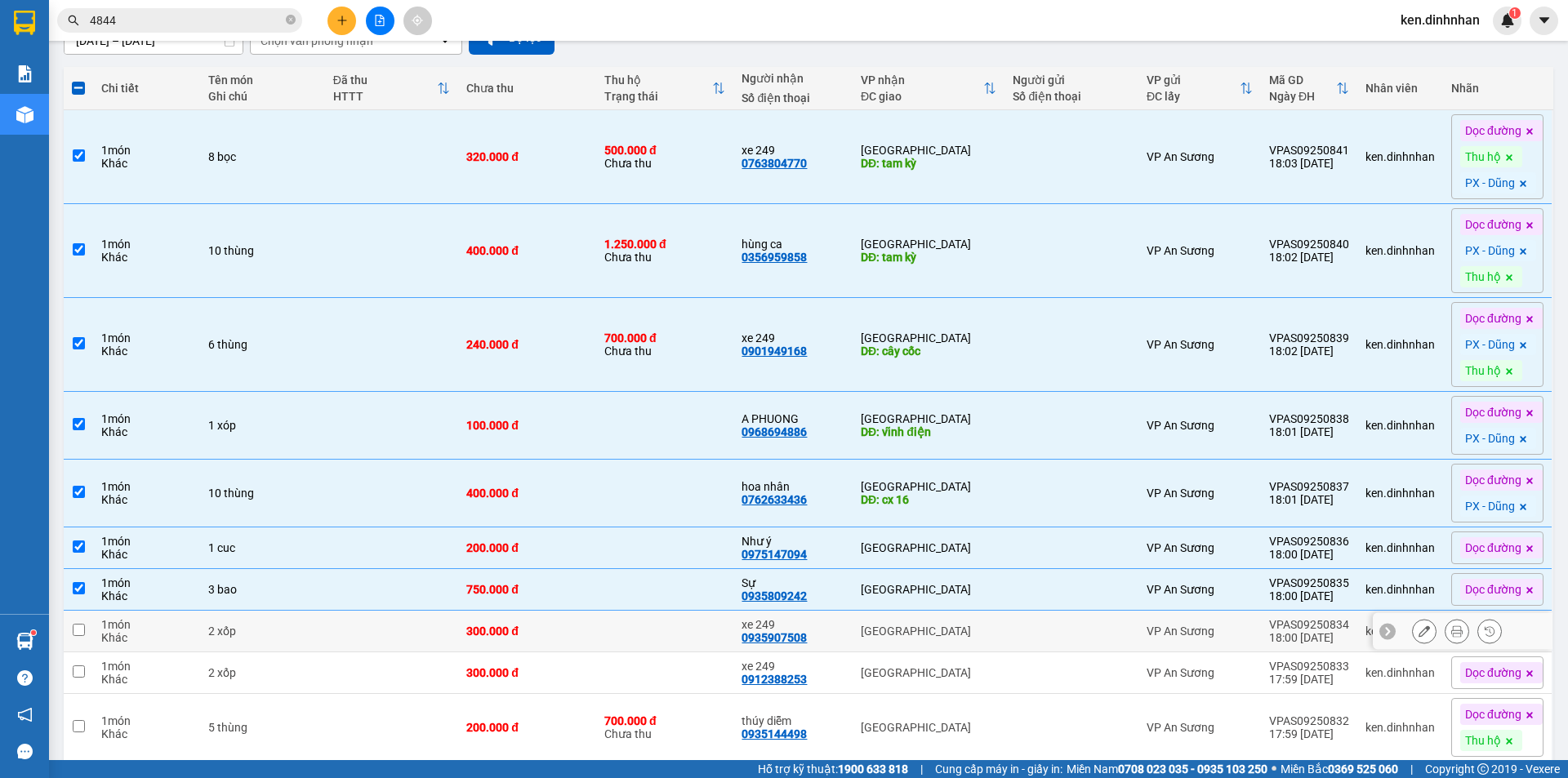
click at [684, 627] on td at bounding box center [665, 631] width 138 height 41
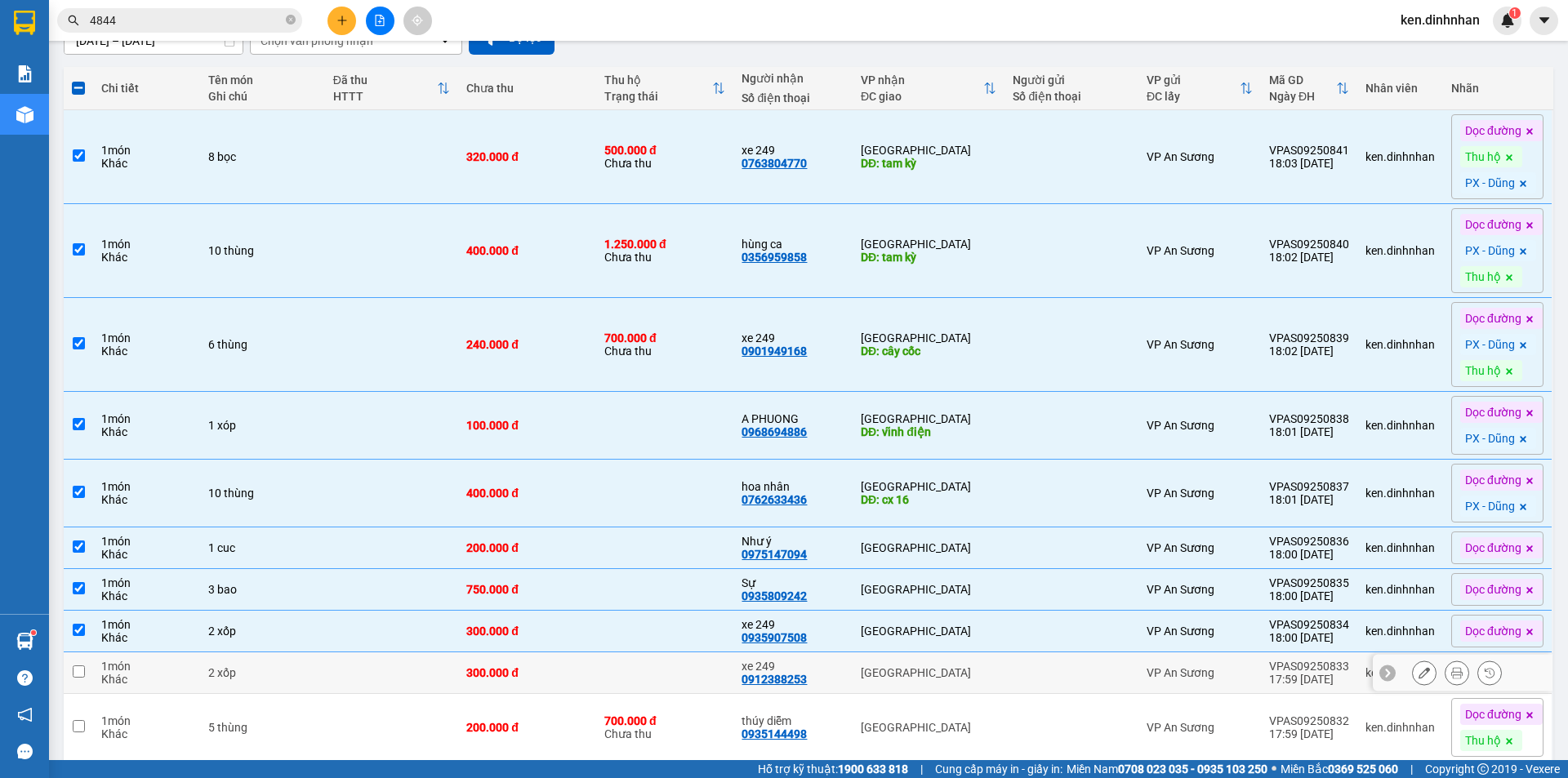
click at [683, 678] on td at bounding box center [665, 673] width 138 height 41
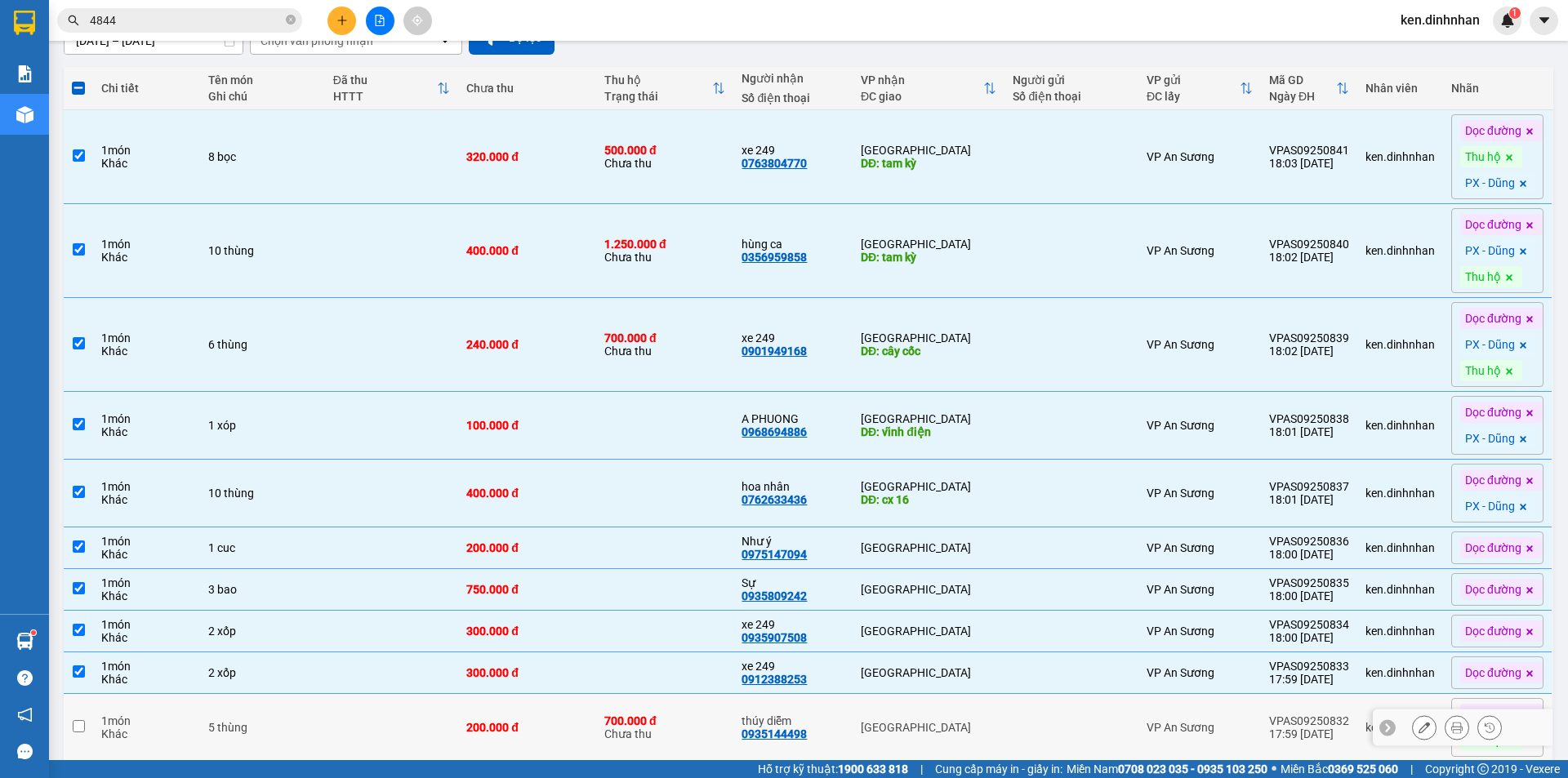
click at [680, 725] on div "700.000 đ" at bounding box center [665, 720] width 122 height 13
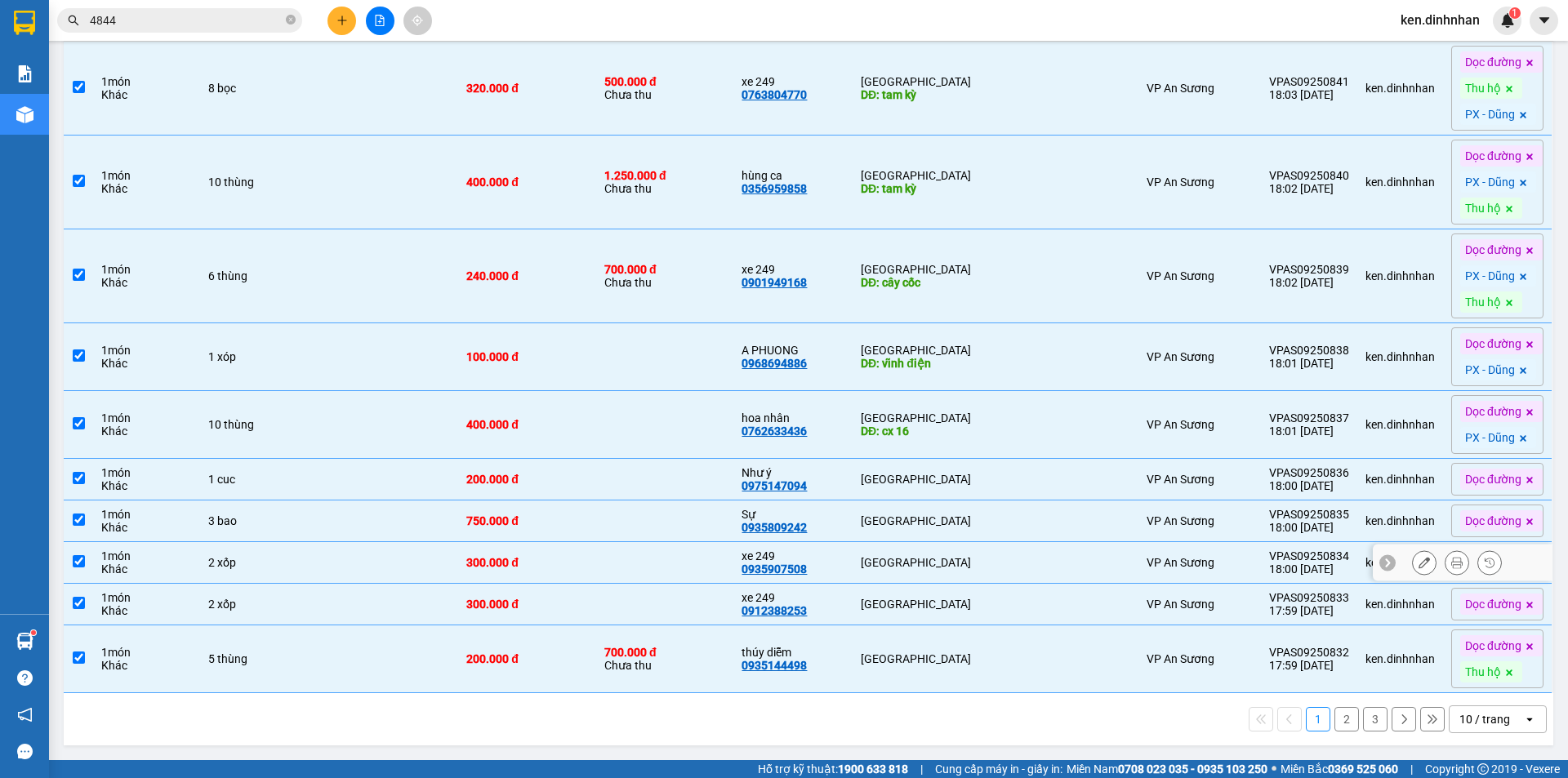
scroll to position [0, 0]
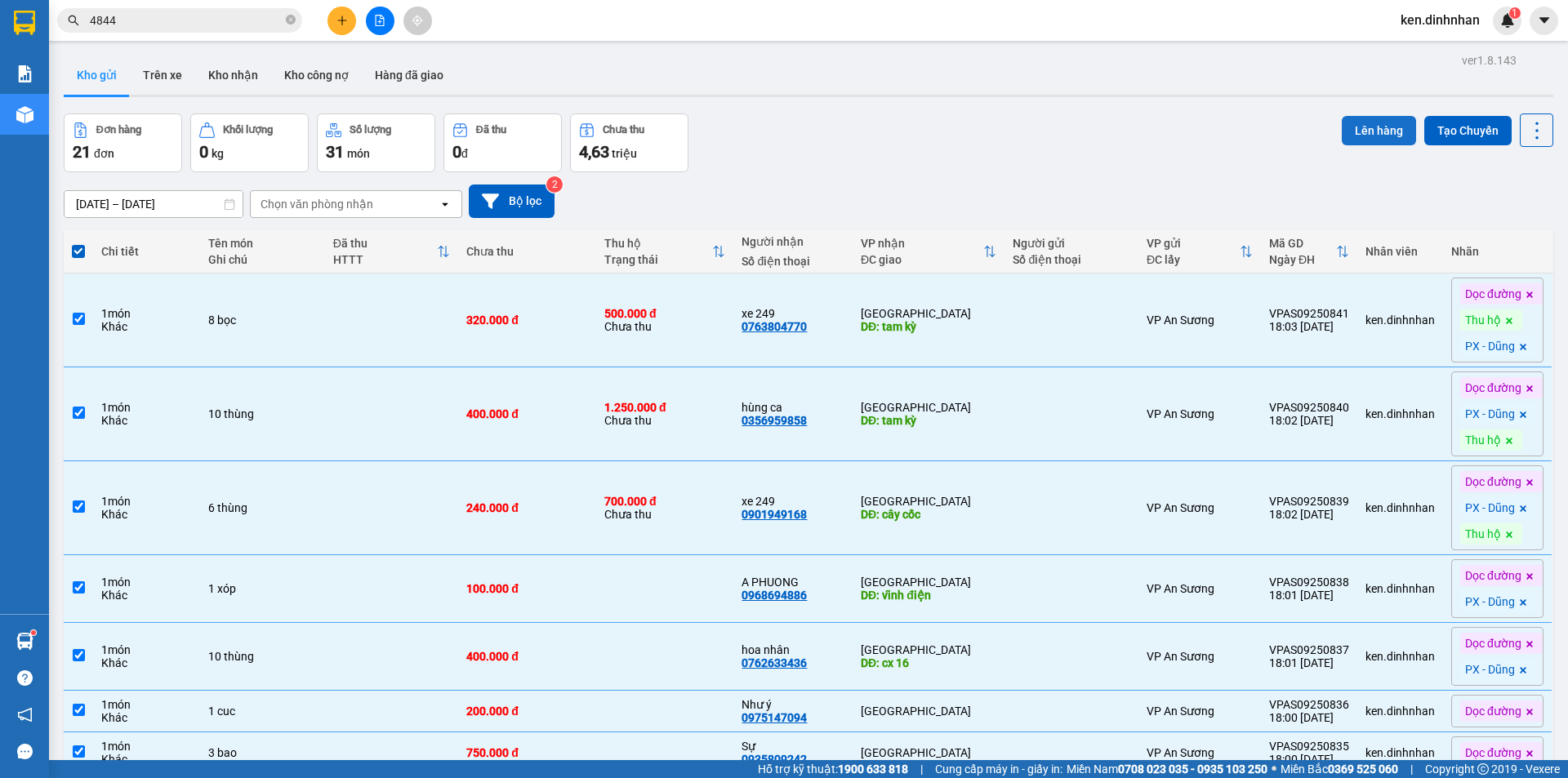
click at [1369, 134] on button "Lên hàng" at bounding box center [1378, 131] width 75 height 29
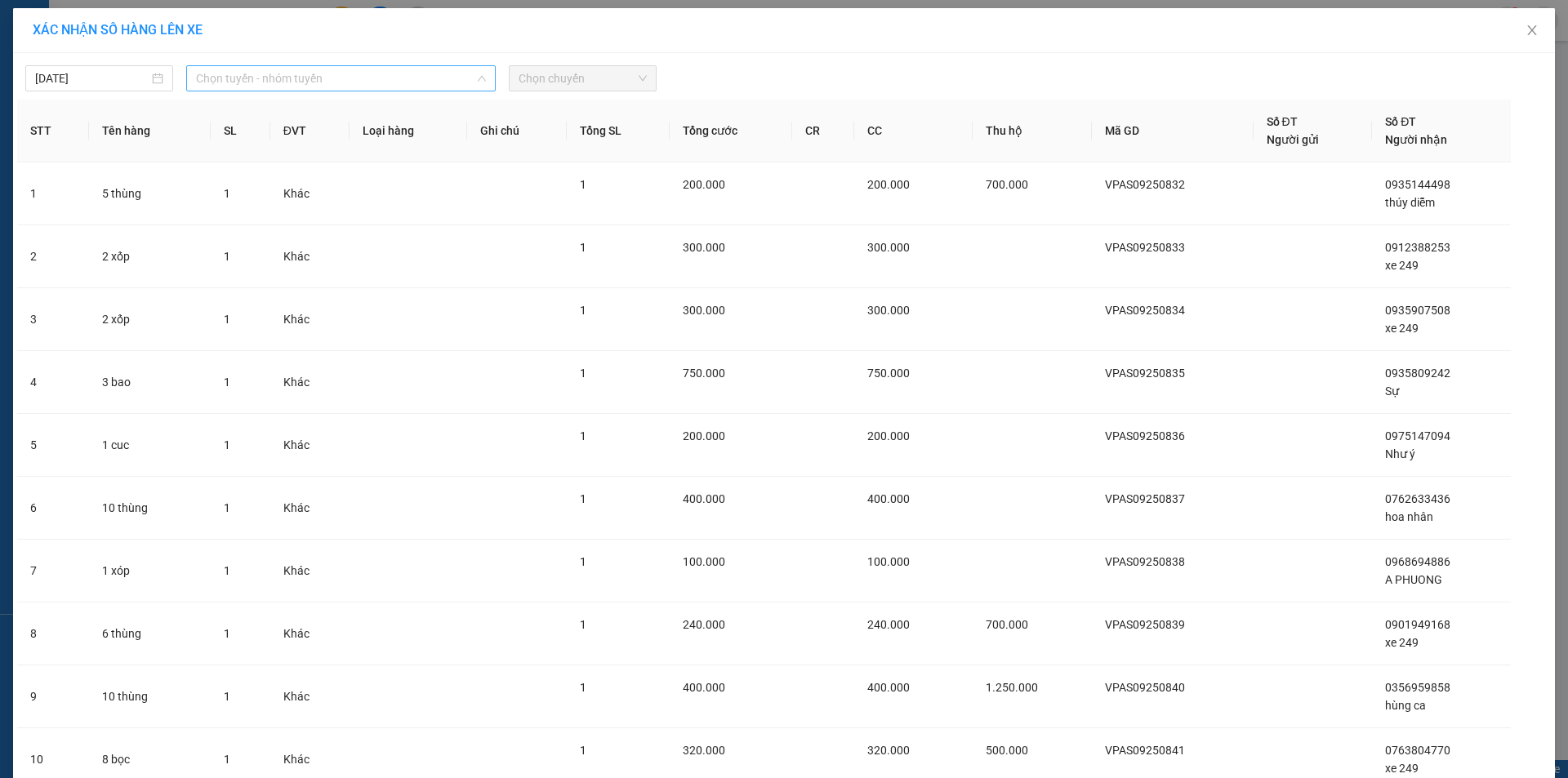
click at [405, 75] on span "Chọn tuyến - nhóm tuyến" at bounding box center [341, 78] width 290 height 25
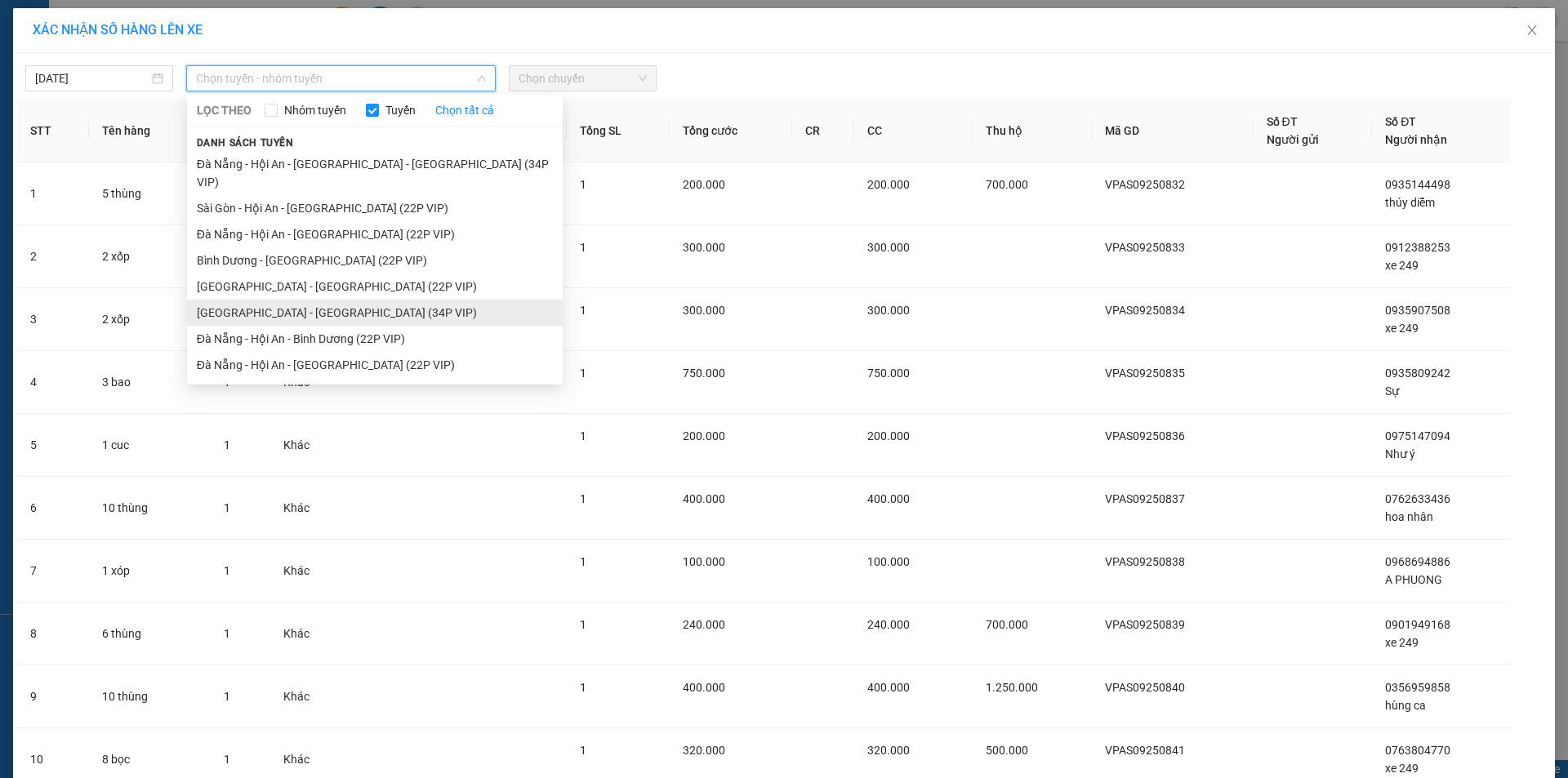
click at [341, 300] on li "[GEOGRAPHIC_DATA] - [GEOGRAPHIC_DATA] (34P VIP)" at bounding box center [374, 313] width 375 height 26
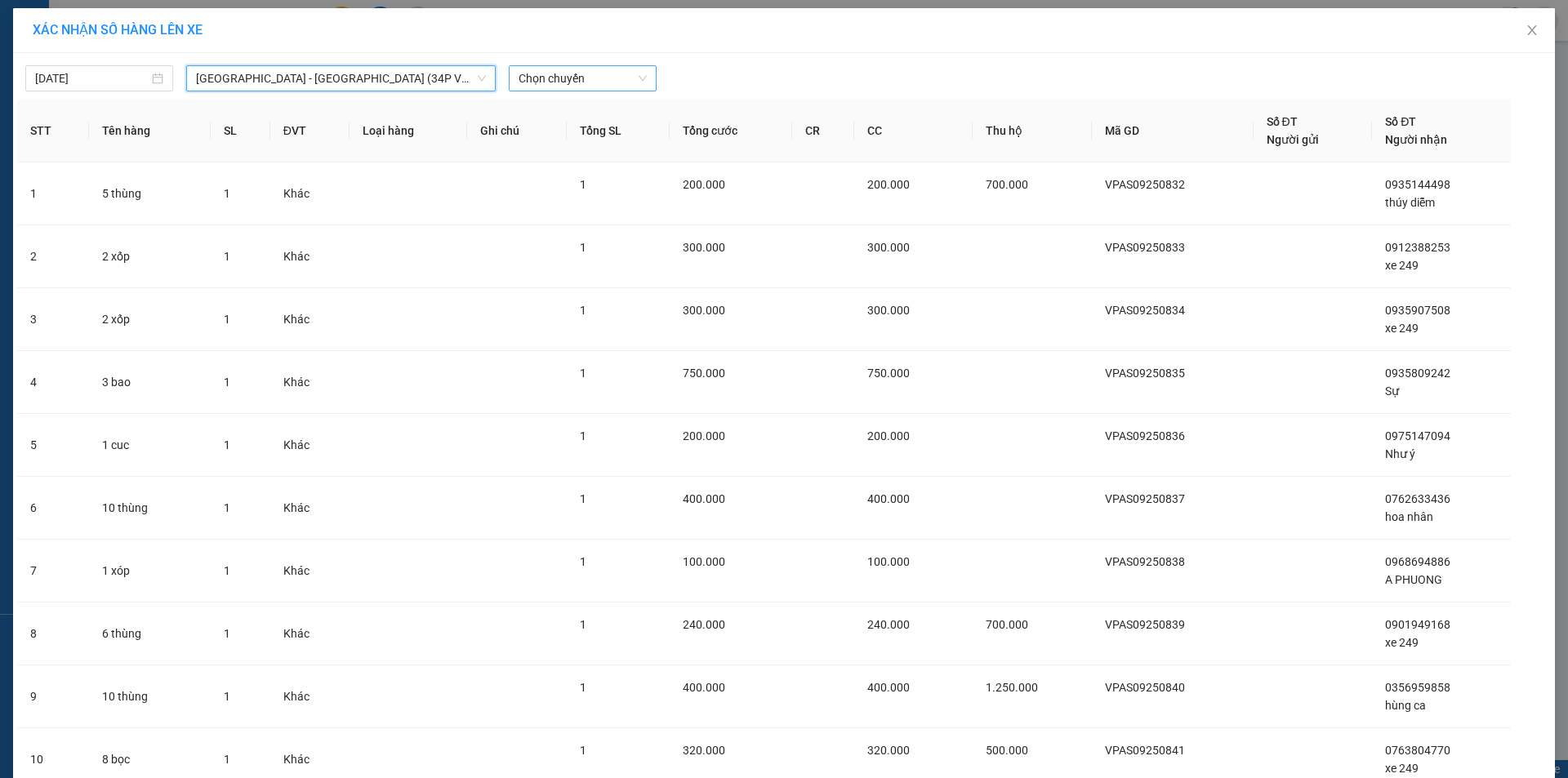
click at [593, 83] on span "Chọn chuyến" at bounding box center [582, 78] width 128 height 25
drag, startPoint x: 601, startPoint y: 134, endPoint x: 828, endPoint y: 165, distance: 229.1
click at [602, 134] on div "08:30 - 43H-092.49" at bounding box center [576, 137] width 127 height 18
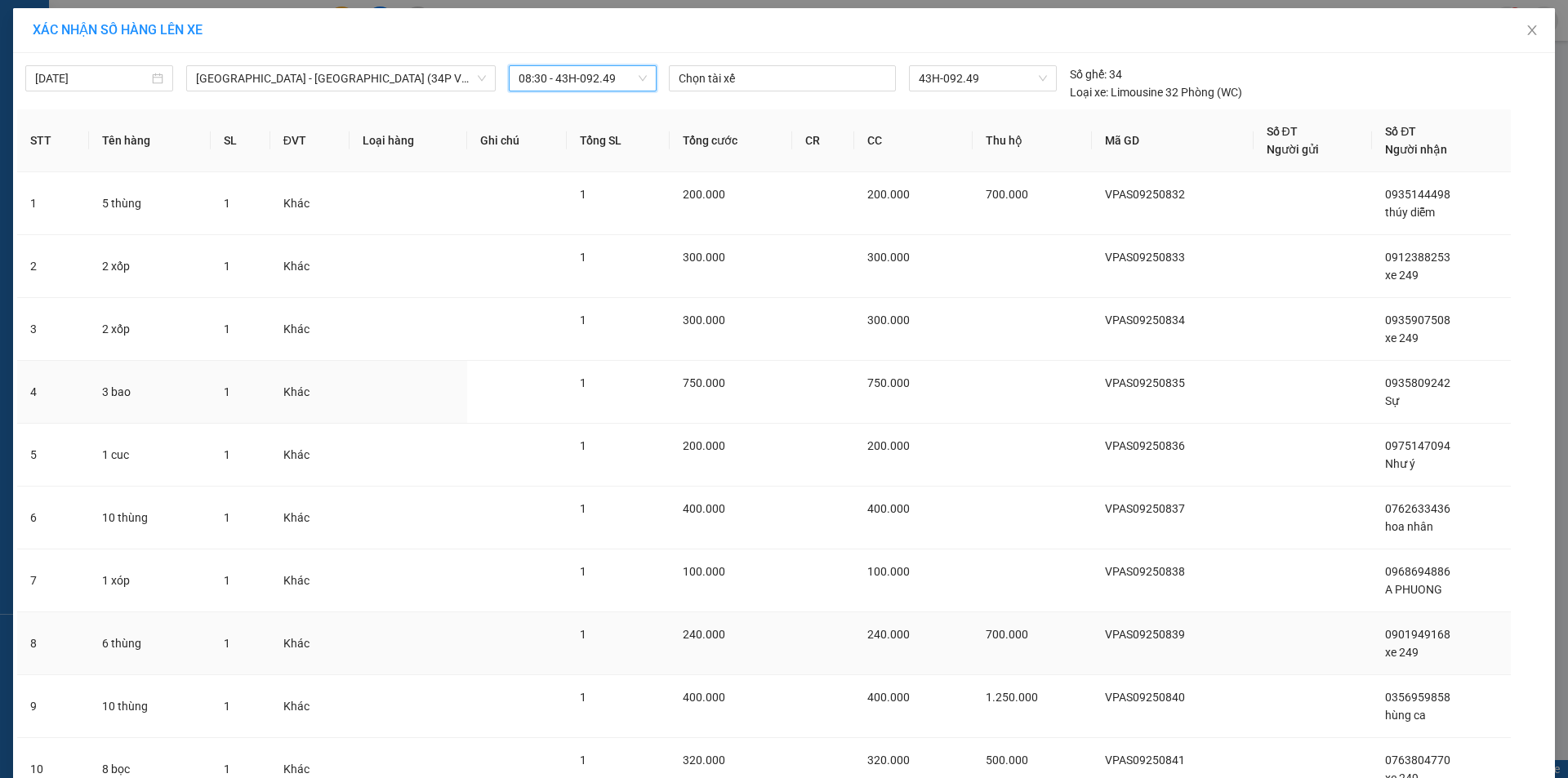
scroll to position [142, 0]
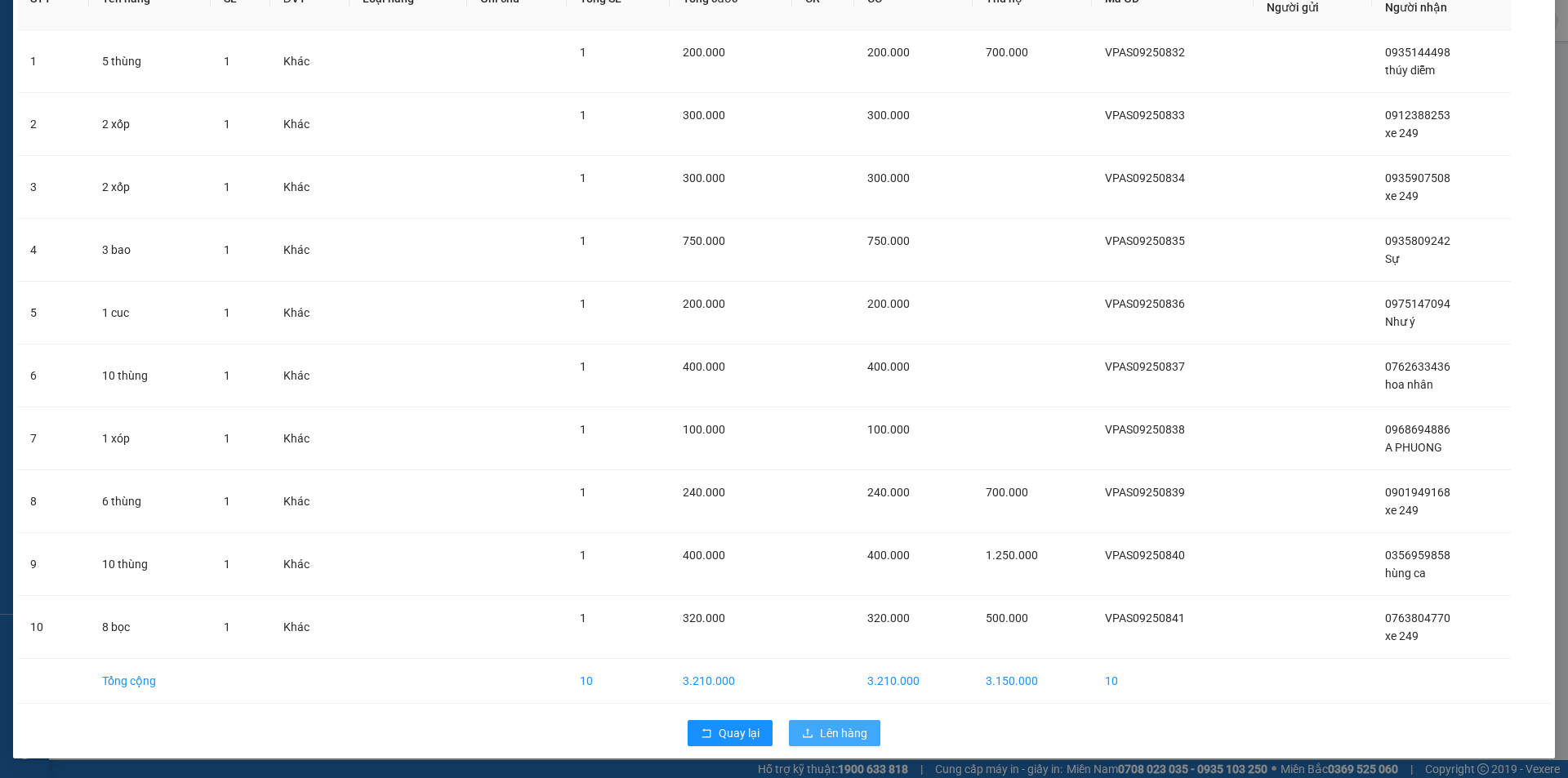
click at [820, 730] on span "Lên hàng" at bounding box center [843, 732] width 47 height 18
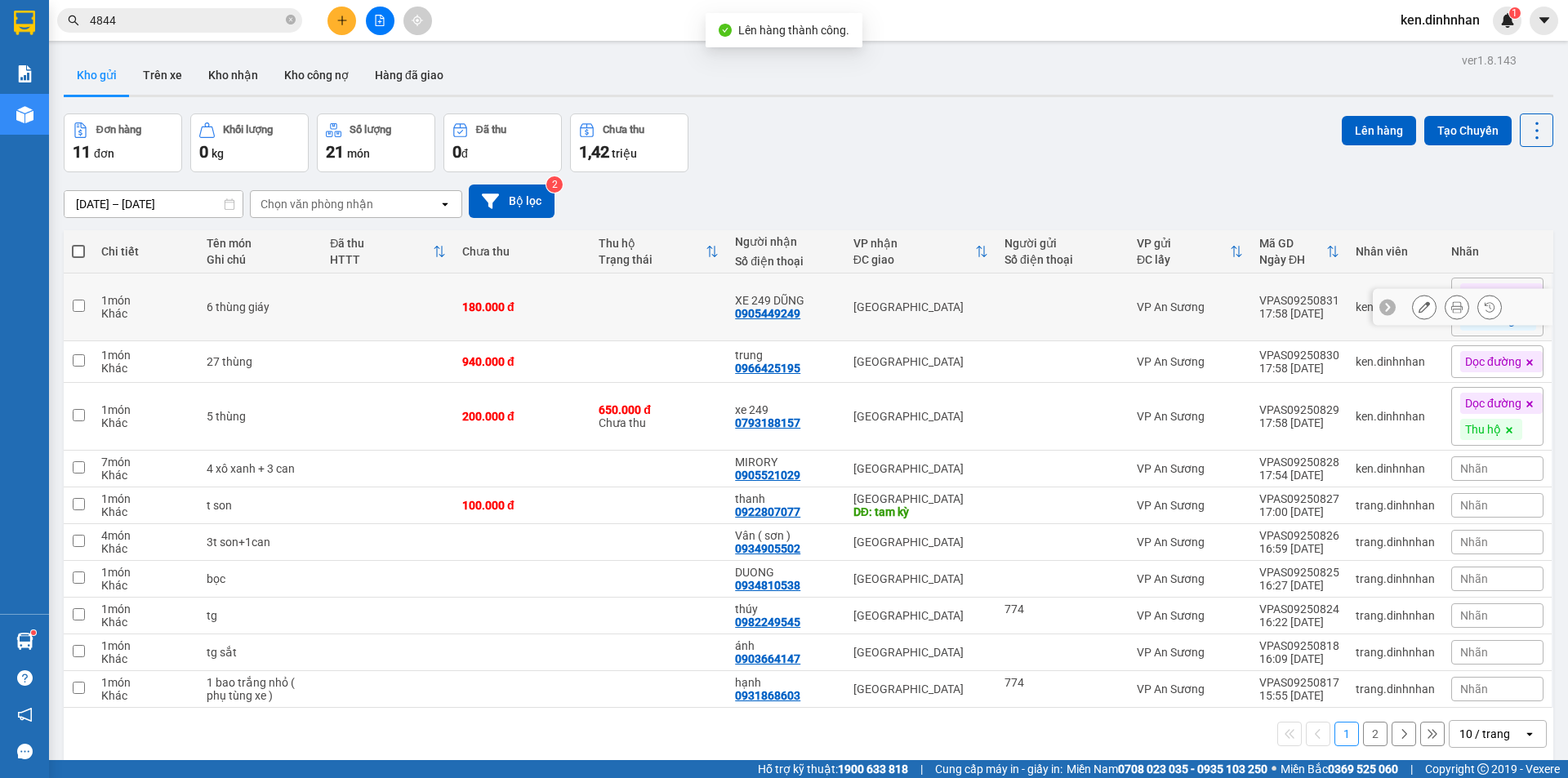
click at [643, 296] on td at bounding box center [659, 307] width 137 height 68
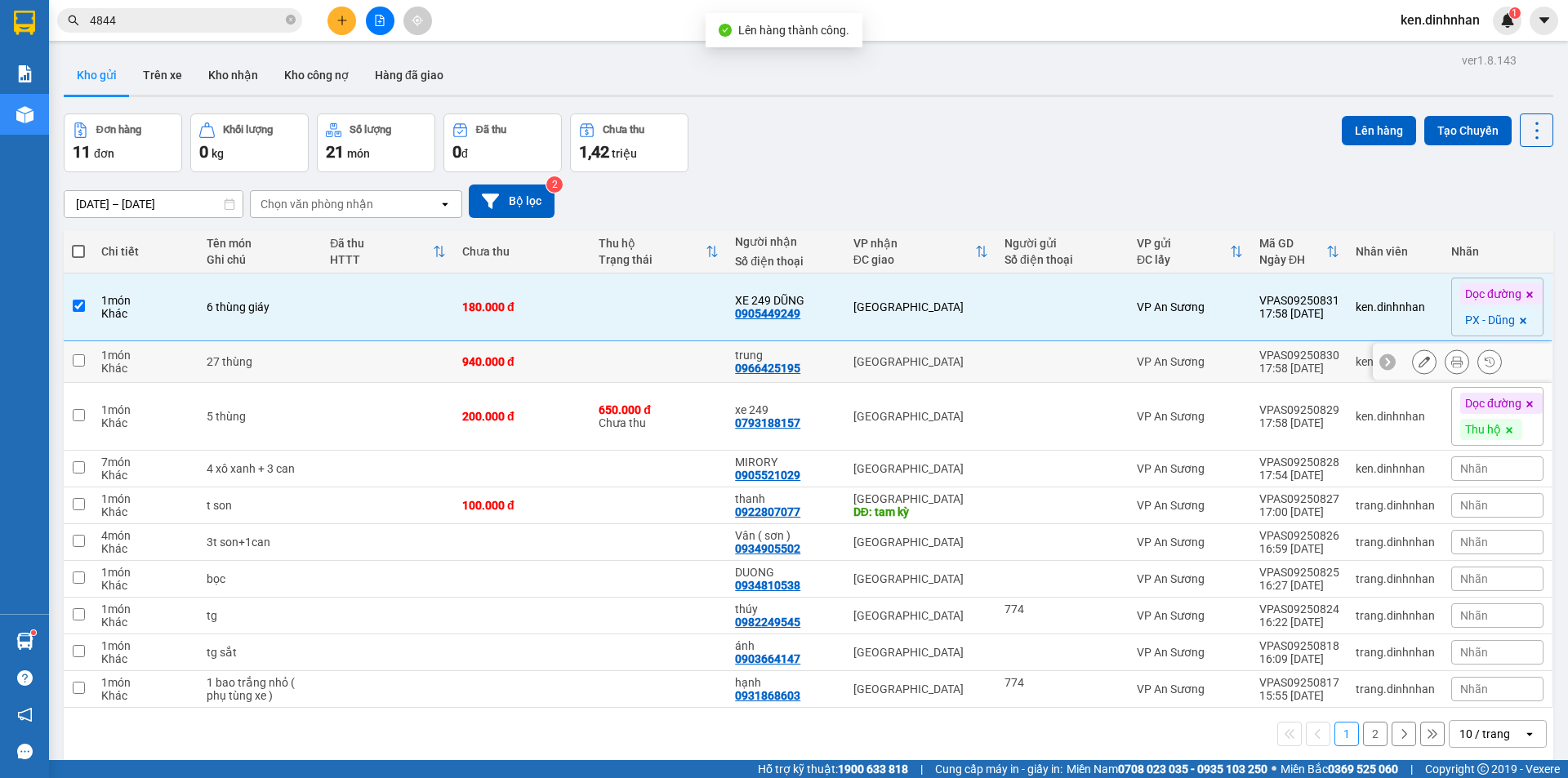
drag, startPoint x: 608, startPoint y: 361, endPoint x: 631, endPoint y: 426, distance: 68.9
click at [611, 365] on td at bounding box center [659, 362] width 137 height 41
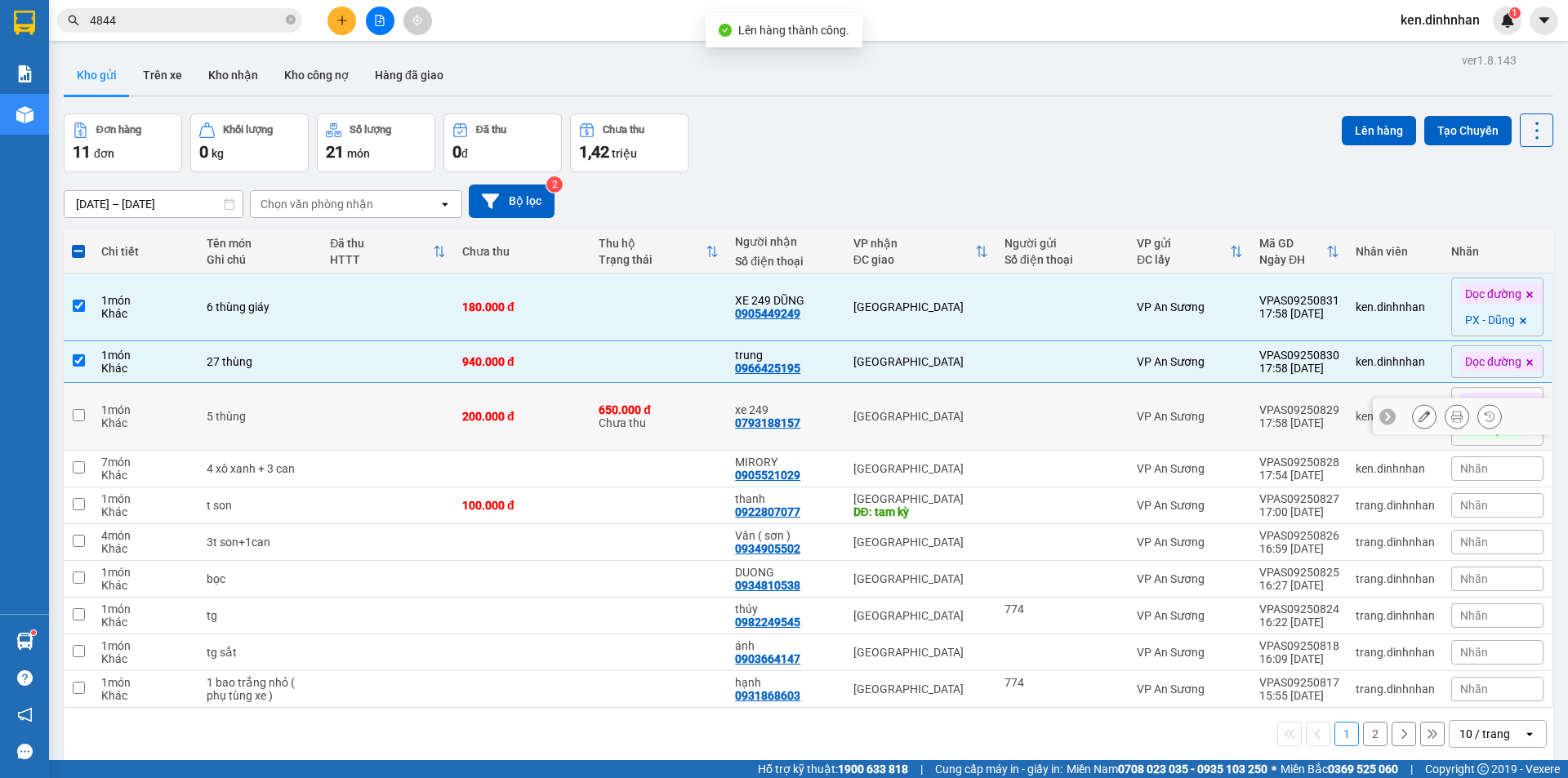
click at [631, 426] on div "650.000 đ Chưa thu" at bounding box center [659, 416] width 120 height 26
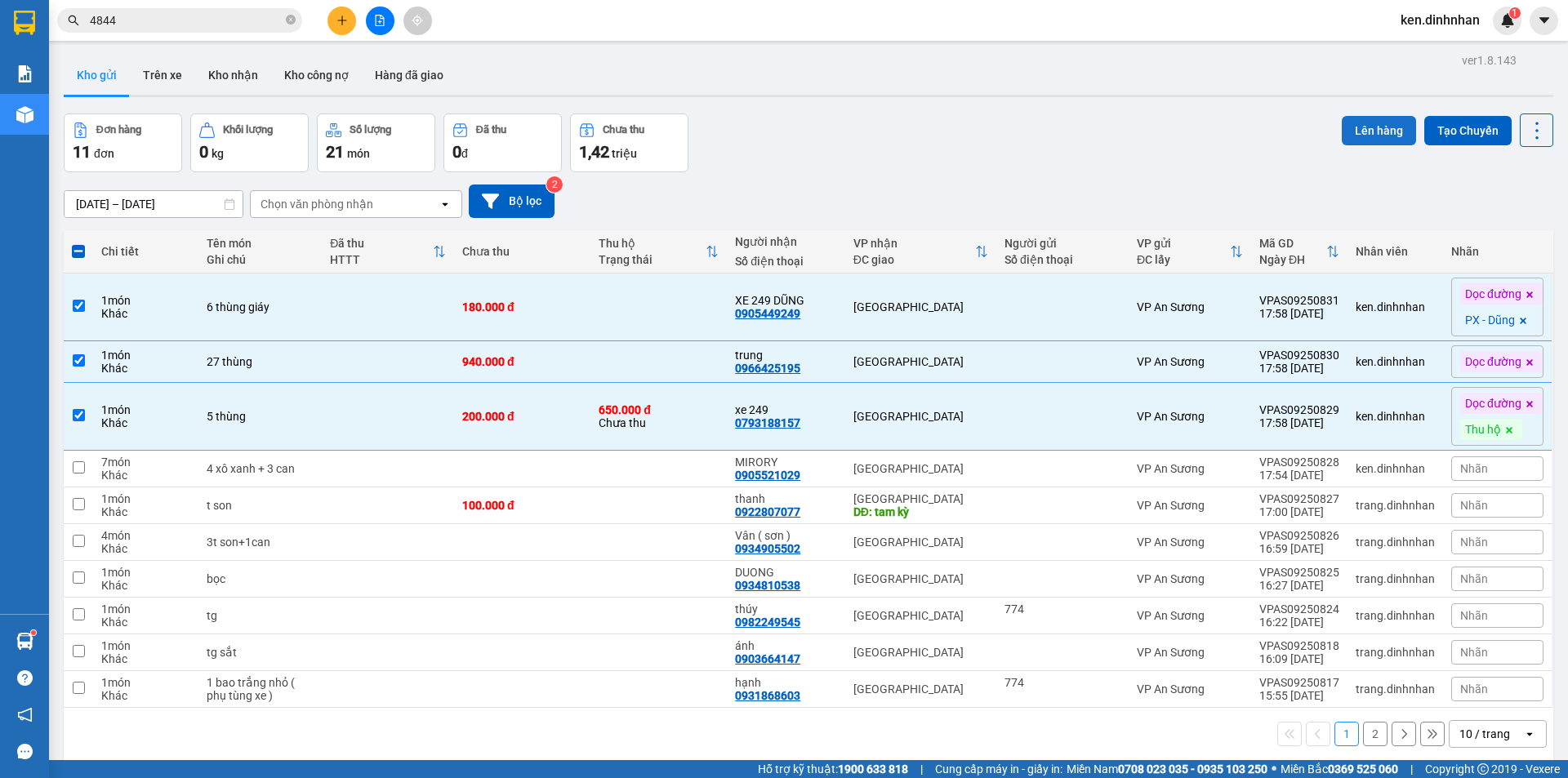
click at [1355, 131] on button "Lên hàng" at bounding box center [1378, 131] width 75 height 29
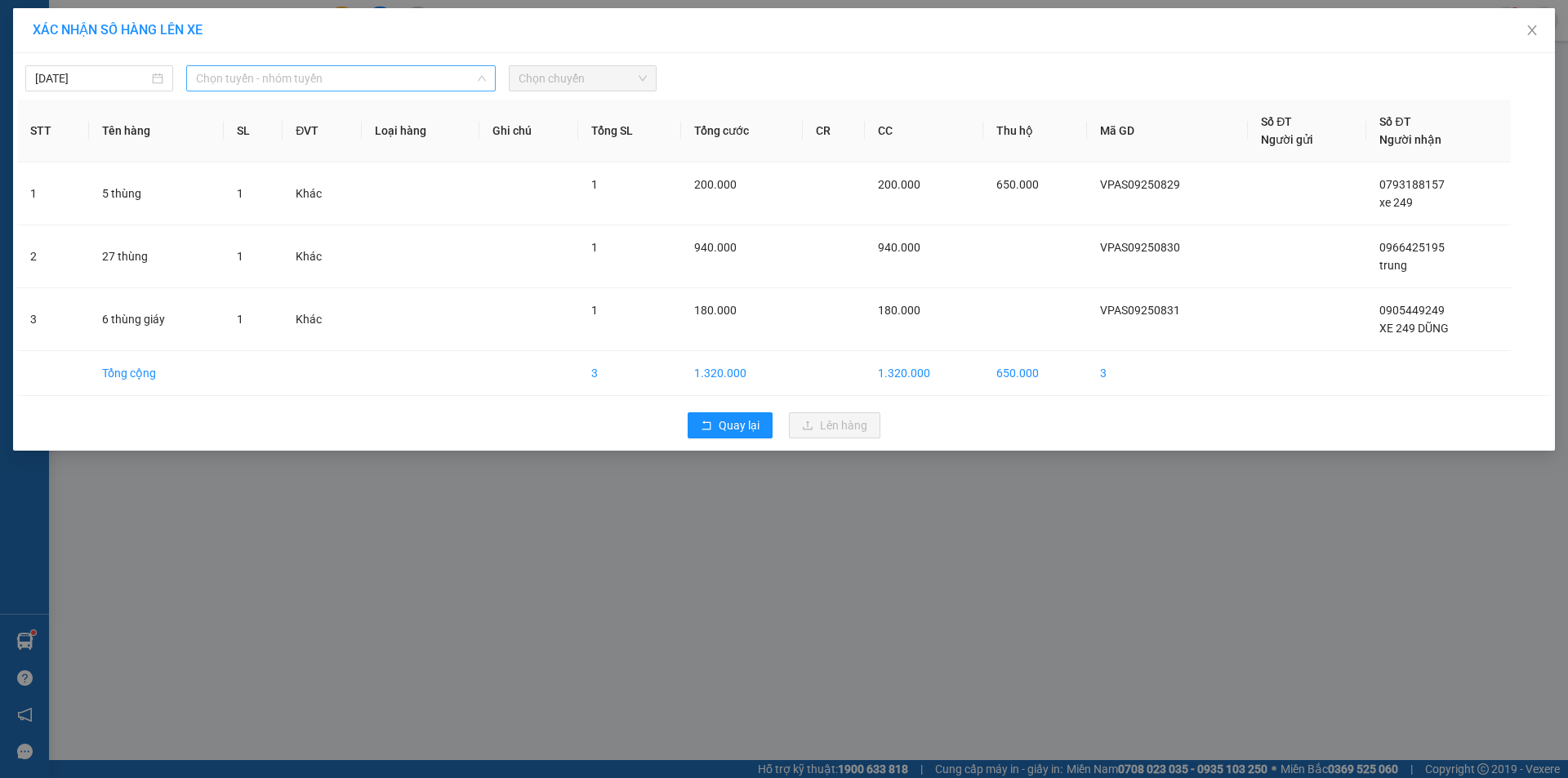
click at [349, 82] on span "Chọn tuyến - nhóm tuyến" at bounding box center [341, 78] width 290 height 25
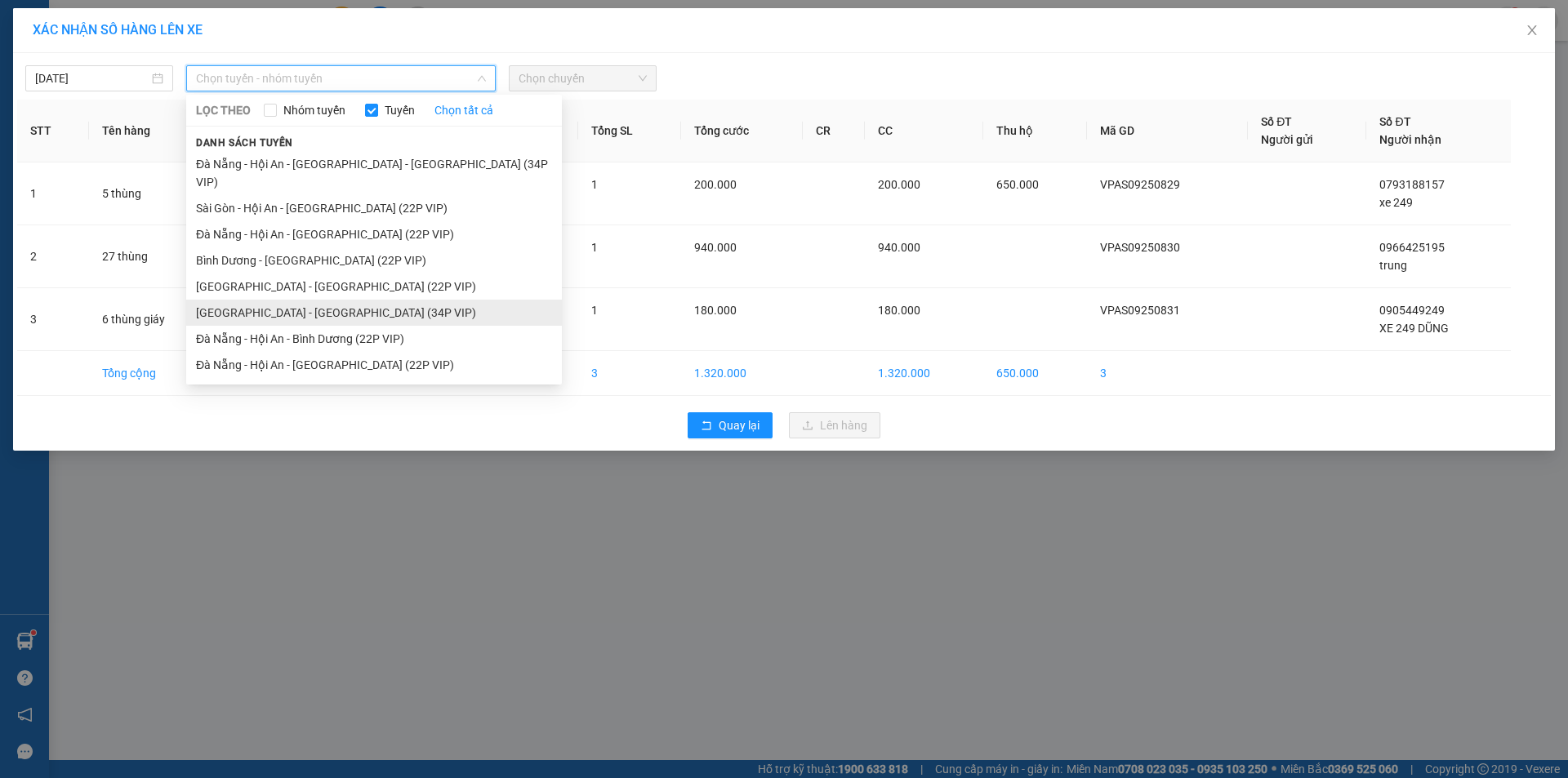
click at [309, 300] on li "[GEOGRAPHIC_DATA] - [GEOGRAPHIC_DATA] (34P VIP)" at bounding box center [374, 313] width 375 height 26
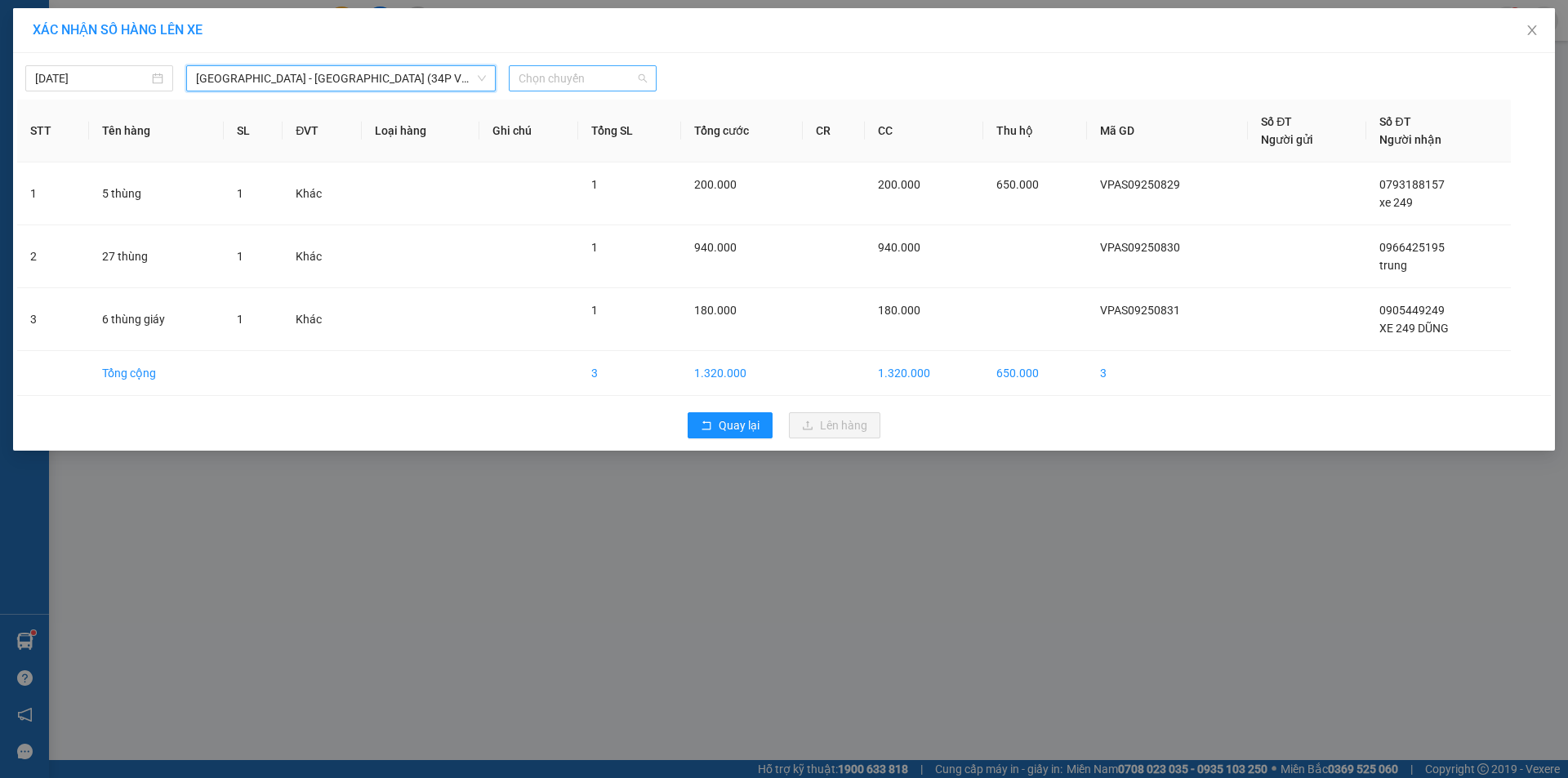
click at [568, 70] on span "Chọn chuyến" at bounding box center [582, 78] width 128 height 25
click at [557, 135] on div "08:30 - 43H-092.49" at bounding box center [582, 137] width 127 height 18
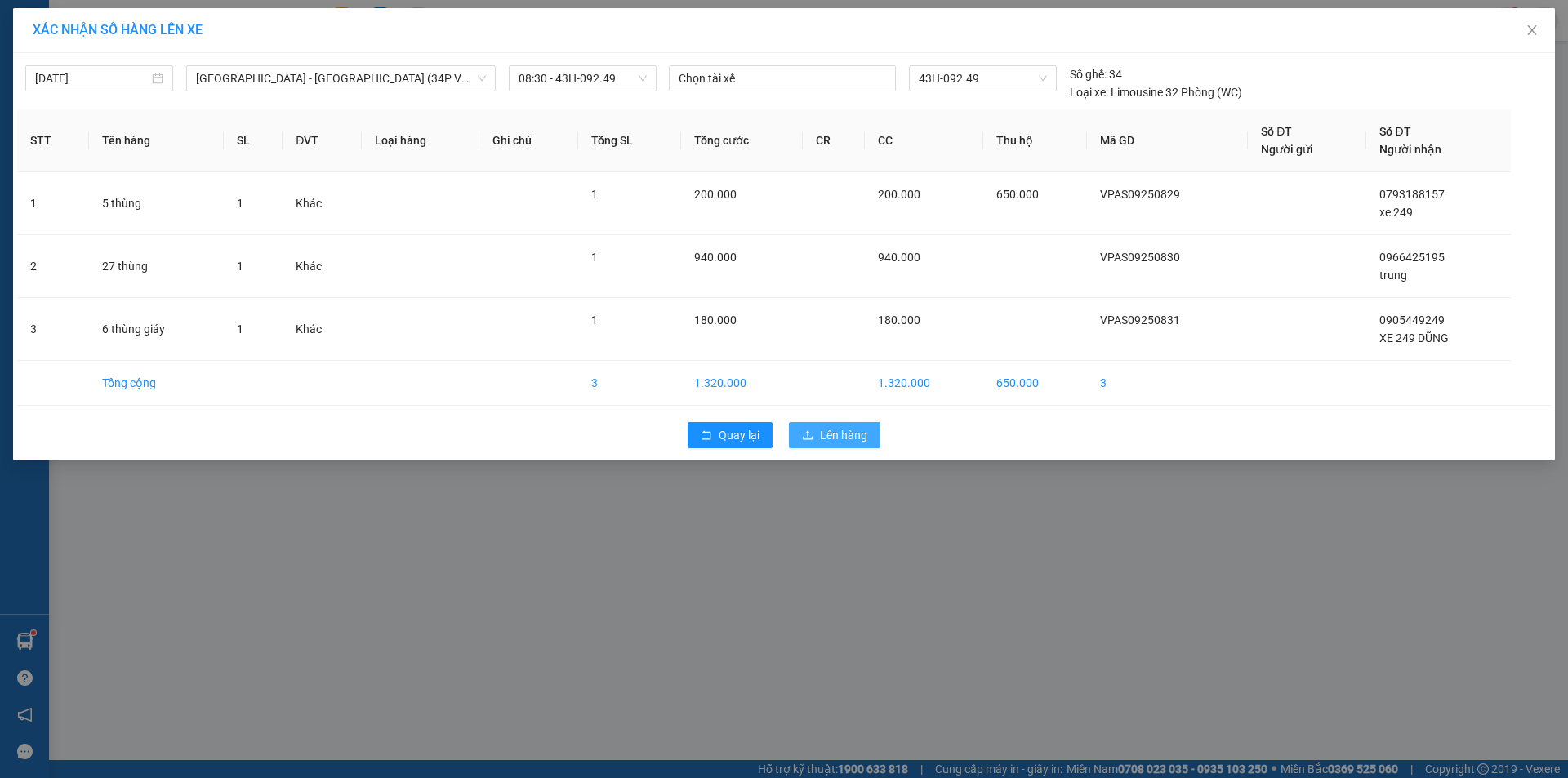
click at [848, 441] on span "Lên hàng" at bounding box center [843, 435] width 47 height 18
